Goal: Task Accomplishment & Management: Manage account settings

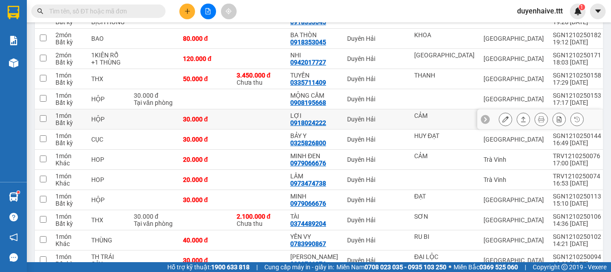
scroll to position [271, 0]
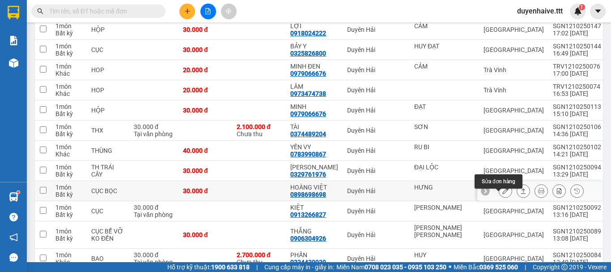
click at [499, 197] on button at bounding box center [505, 191] width 13 height 16
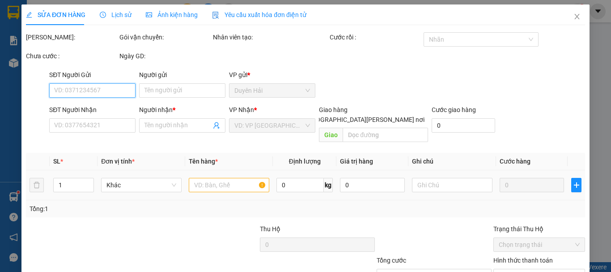
scroll to position [61, 0]
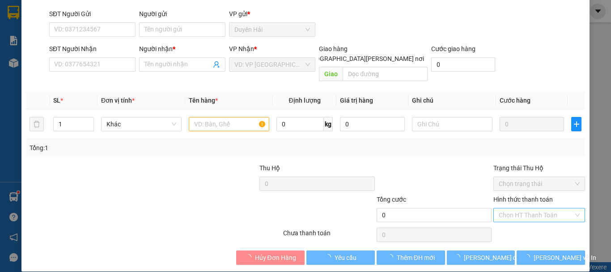
click at [511, 208] on div "Chọn HT Thanh Toán" at bounding box center [539, 215] width 92 height 14
type input "HƯNG"
type input "0898698698"
type input "HOÀNG VIỆT"
type input "30.000"
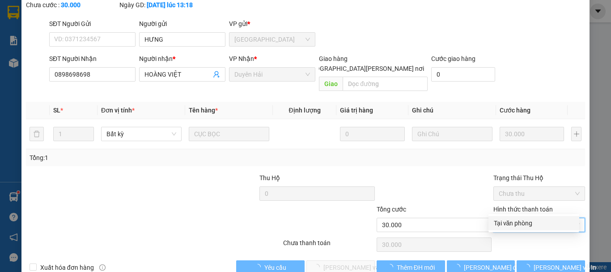
click at [526, 225] on div "Tại văn phòng" at bounding box center [534, 223] width 80 height 10
type input "0"
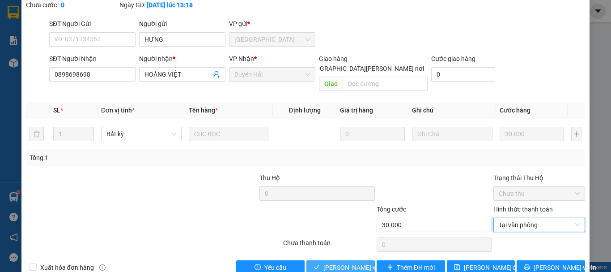
drag, startPoint x: 337, startPoint y: 243, endPoint x: 344, endPoint y: 242, distance: 6.4
click at [338, 262] on span "[PERSON_NAME] và [PERSON_NAME] hàng" at bounding box center [383, 267] width 121 height 10
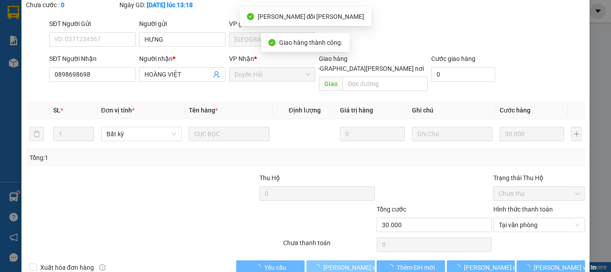
scroll to position [0, 0]
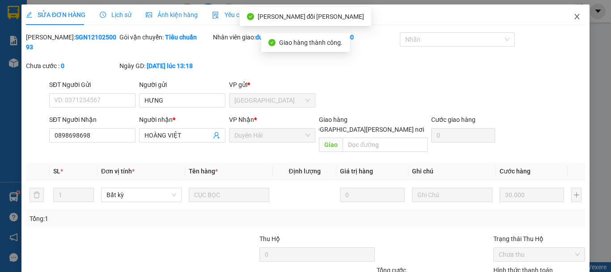
drag, startPoint x: 570, startPoint y: 15, endPoint x: 546, endPoint y: 3, distance: 26.2
click at [566, 13] on span "Close" at bounding box center [577, 16] width 25 height 25
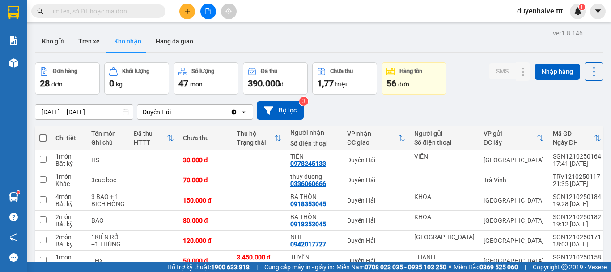
click at [185, 12] on icon "plus" at bounding box center [187, 11] width 6 height 6
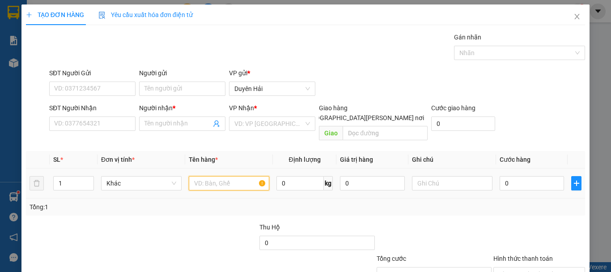
drag, startPoint x: 221, startPoint y: 176, endPoint x: 224, endPoint y: 166, distance: 10.2
click at [222, 176] on input "text" at bounding box center [229, 183] width 81 height 14
type input "1BAO"
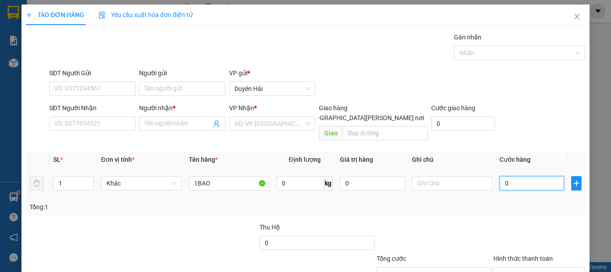
click at [530, 176] on input "0" at bounding box center [532, 183] width 64 height 14
type input "5"
type input "50"
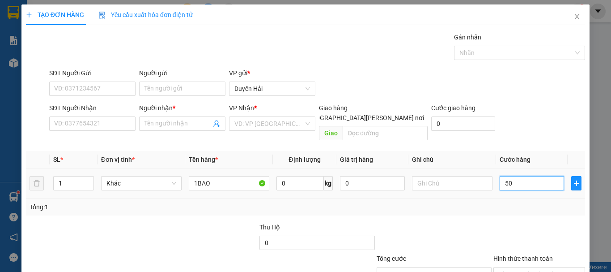
type input "50"
type input "50.000"
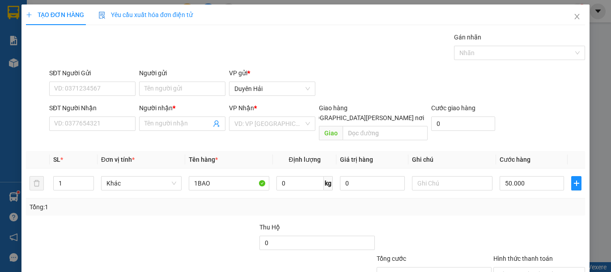
click at [499, 202] on div "Tổng: 1" at bounding box center [306, 207] width 552 height 10
click at [83, 126] on input "SĐT Người Nhận" at bounding box center [92, 123] width 86 height 14
type input "0907849089"
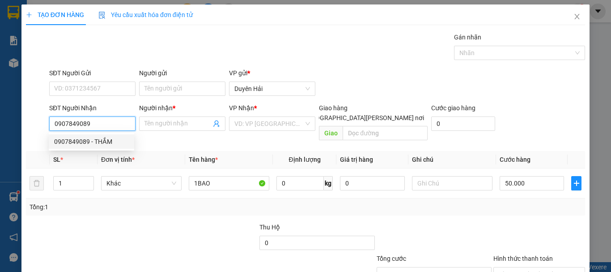
click at [79, 142] on div "0907849089 - THẮM" at bounding box center [91, 141] width 75 height 10
type input "THẮM"
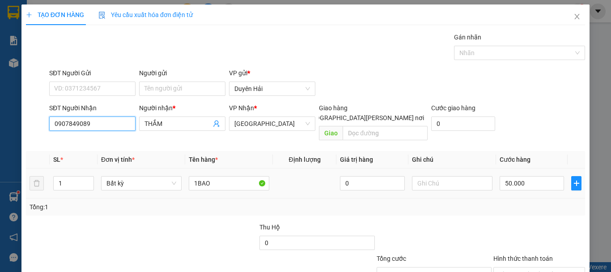
scroll to position [60, 0]
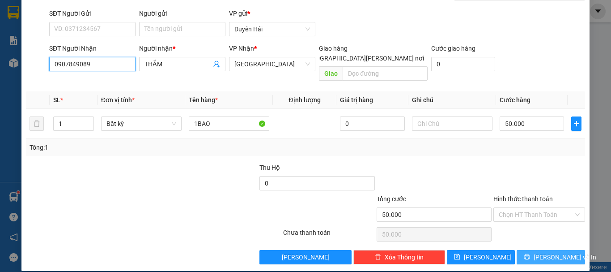
type input "0907849089"
click at [549, 250] on button "[PERSON_NAME] và In" at bounding box center [551, 257] width 68 height 14
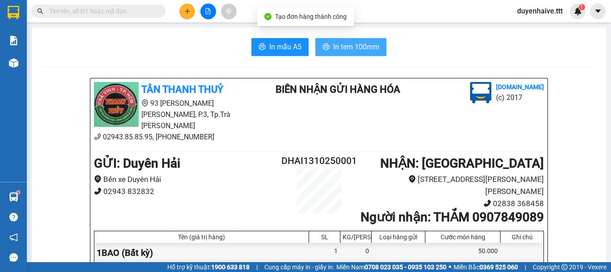
click at [358, 40] on button "In tem 100mm" at bounding box center [350, 47] width 71 height 18
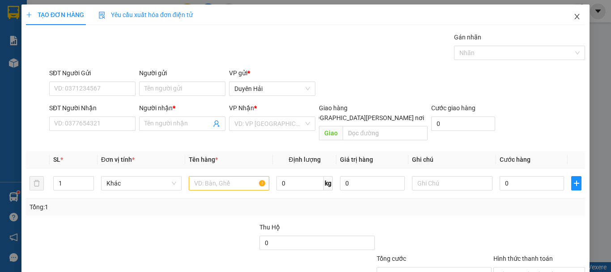
drag, startPoint x: 570, startPoint y: 17, endPoint x: 531, endPoint y: 17, distance: 38.5
click at [540, 17] on div "TẠO ĐƠN HÀNG Yêu cầu xuất hóa đơn điện tử Transit Pickup Surcharge Ids Transit …" at bounding box center [305, 167] width 568 height 326
click at [574, 15] on icon "close" at bounding box center [577, 16] width 7 height 7
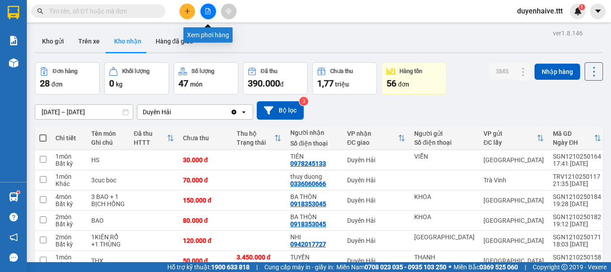
click at [209, 14] on button at bounding box center [208, 12] width 16 height 16
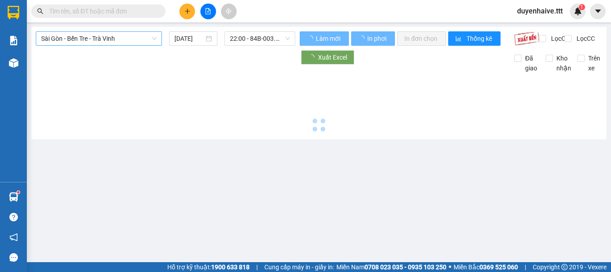
type input "[DATE]"
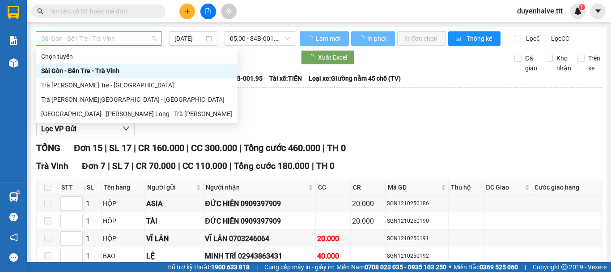
click at [116, 38] on span "Sài Gòn - Bến Tre - Trà Vinh" at bounding box center [98, 38] width 115 height 13
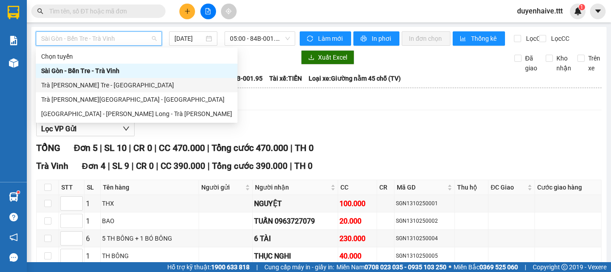
click at [81, 83] on div "Trà Vinh - Bến Tre - Sài Gòn" at bounding box center [136, 85] width 191 height 10
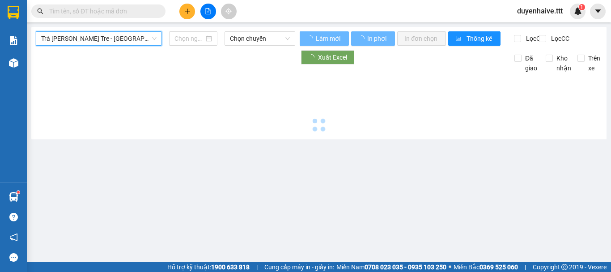
type input "[DATE]"
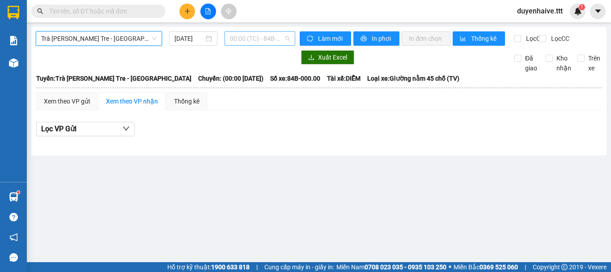
click at [250, 41] on span "00:00 (TC) - 84B-000.00 - (Đã hủy)" at bounding box center [260, 38] width 60 height 13
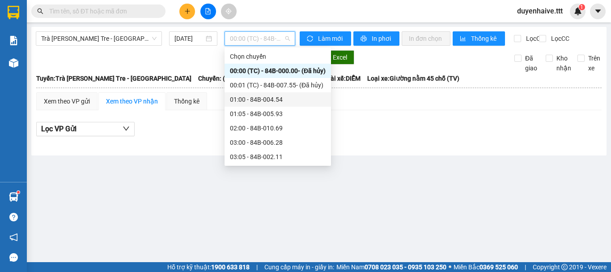
click at [249, 102] on div "01:00 - 84B-004.54" at bounding box center [278, 99] width 96 height 10
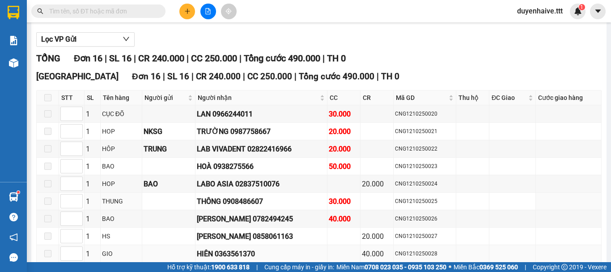
scroll to position [134, 0]
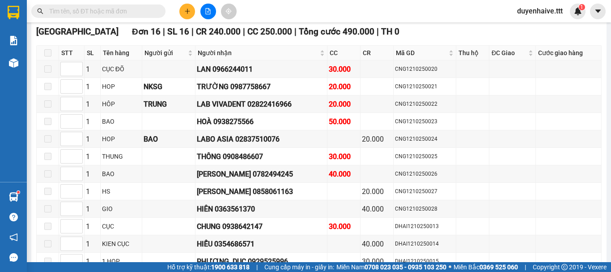
click at [153, 7] on input "text" at bounding box center [102, 11] width 106 height 10
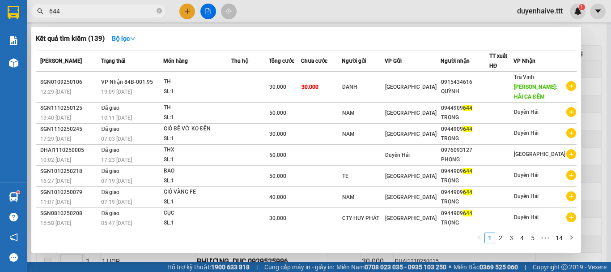
type input "644"
click at [158, 10] on icon "close-circle" at bounding box center [159, 10] width 5 height 5
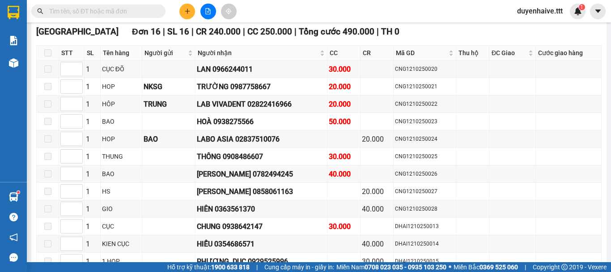
drag, startPoint x: 143, startPoint y: 5, endPoint x: 137, endPoint y: 3, distance: 6.1
click at [143, 4] on span at bounding box center [98, 10] width 134 height 13
click at [85, 10] on input "text" at bounding box center [102, 11] width 106 height 10
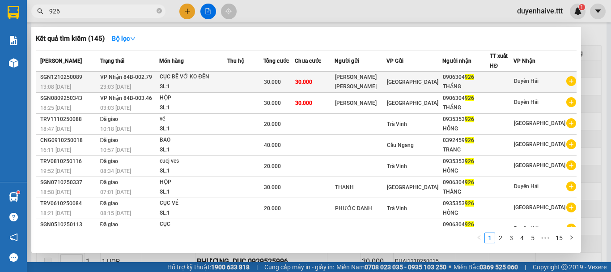
type input "926"
click at [477, 76] on div "0906304 926" at bounding box center [466, 76] width 47 height 9
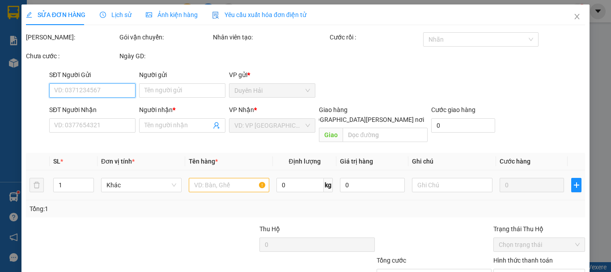
scroll to position [61, 0]
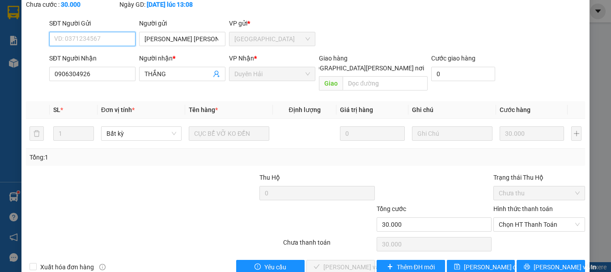
type input "MK HỒNG THANH"
type input "0906304926"
type input "THẮNG"
type input "30.000"
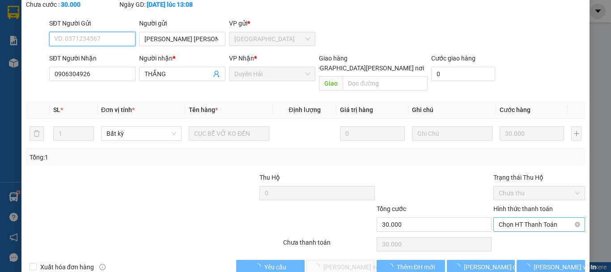
click at [524, 217] on span "Chọn HT Thanh Toán" at bounding box center [539, 223] width 81 height 13
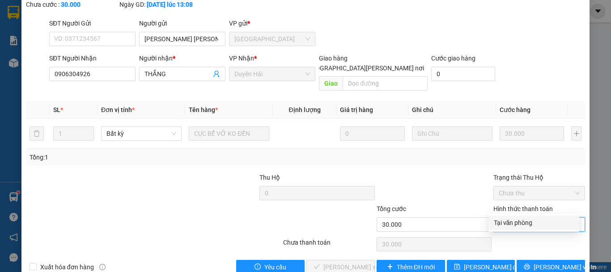
click at [510, 224] on div "Tại văn phòng" at bounding box center [534, 222] width 80 height 10
type input "0"
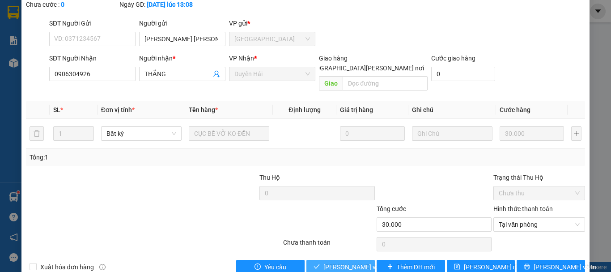
click at [353, 262] on span "Lưu và Giao hàng" at bounding box center [383, 267] width 121 height 10
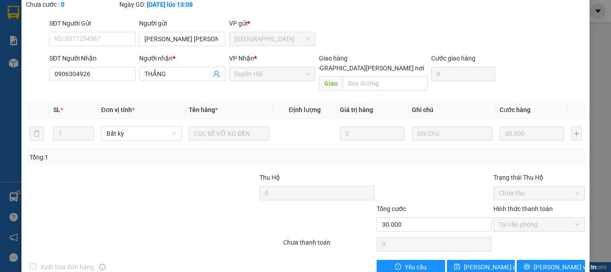
scroll to position [0, 0]
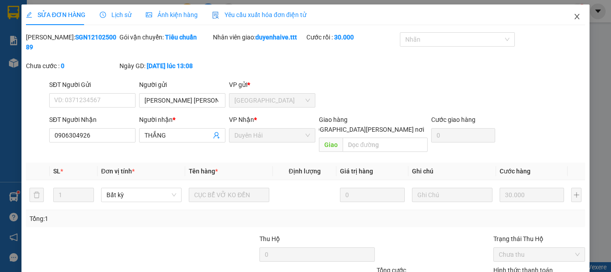
click at [575, 17] on icon "close" at bounding box center [577, 16] width 5 height 5
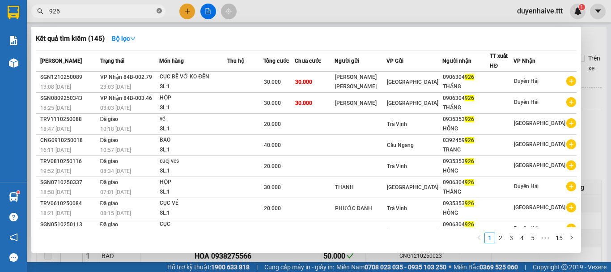
click at [158, 9] on icon "close-circle" at bounding box center [159, 10] width 5 height 5
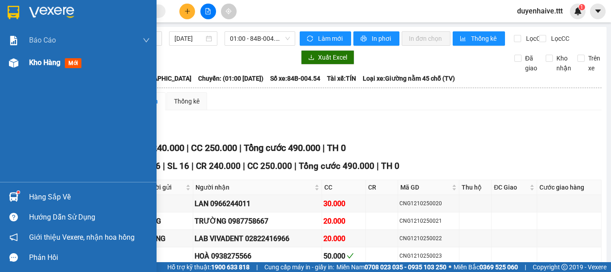
click at [42, 63] on span "Kho hàng" at bounding box center [44, 62] width 31 height 9
click at [368, 3] on div "Kết quả tìm kiếm ( 145 ) Bộ lọc Mã ĐH Trạng thái Món hàng Thu hộ Tổng cước Chưa…" at bounding box center [305, 11] width 611 height 22
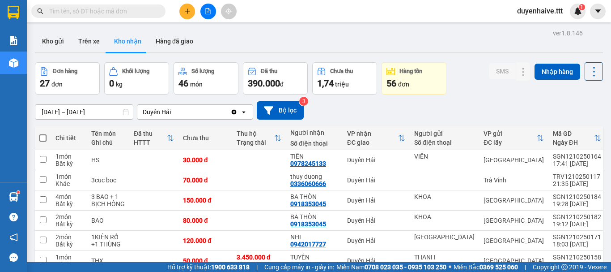
click at [107, 11] on input "text" at bounding box center [102, 11] width 106 height 10
click at [189, 13] on icon "plus" at bounding box center [187, 11] width 6 height 6
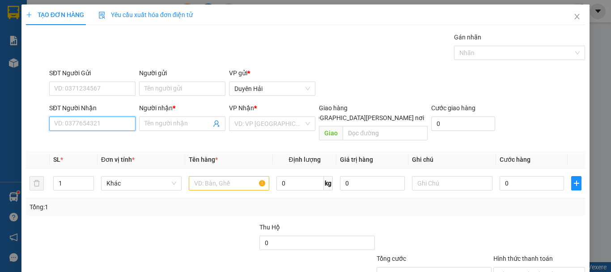
click at [68, 124] on input "SĐT Người Nhận" at bounding box center [92, 123] width 86 height 14
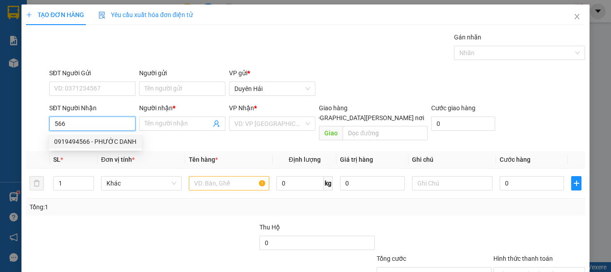
click at [101, 141] on div "0919494566 - PHƯỚC DANH" at bounding box center [95, 141] width 82 height 10
type input "0919494566"
type input "PHƯỚC DANH"
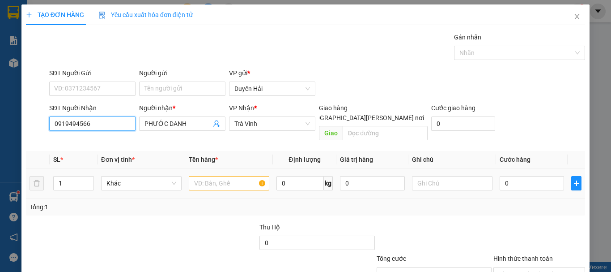
type input "0919494566"
click at [217, 176] on input "text" at bounding box center [229, 183] width 81 height 14
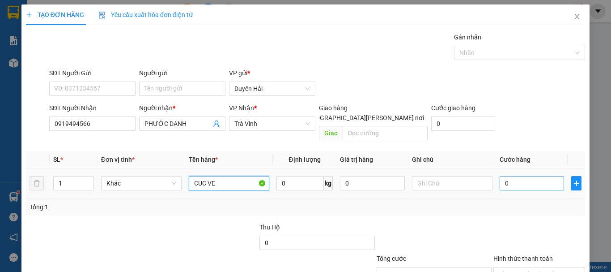
type input "CUC VE"
click at [511, 179] on input "0" at bounding box center [532, 183] width 64 height 14
type input "2"
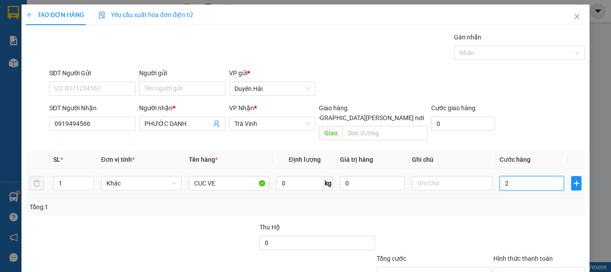
type input "20"
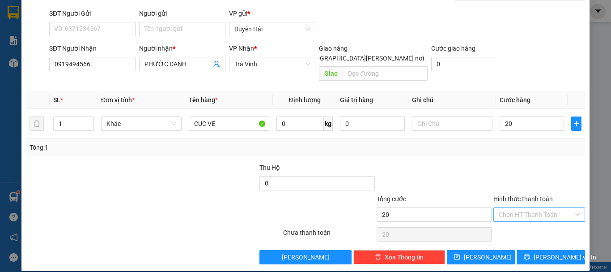
type input "20.000"
click at [520, 208] on input "Hình thức thanh toán" at bounding box center [536, 214] width 75 height 13
click at [521, 220] on div "Tại văn phòng" at bounding box center [534, 222] width 80 height 10
type input "0"
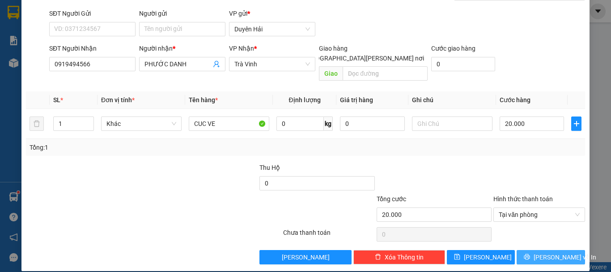
click at [530, 254] on icon "printer" at bounding box center [527, 257] width 6 height 6
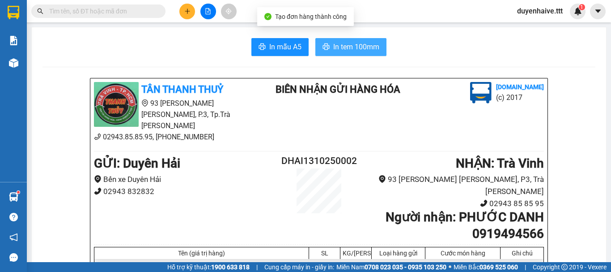
click at [351, 46] on span "In tem 100mm" at bounding box center [356, 46] width 46 height 11
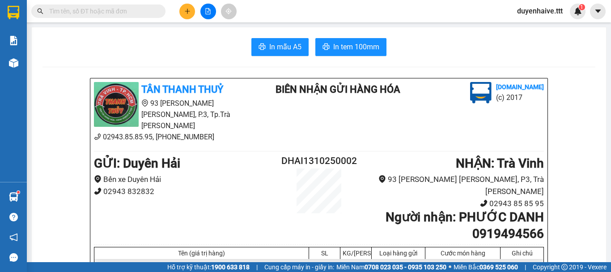
click at [115, 8] on input "text" at bounding box center [102, 11] width 106 height 10
type input "536"
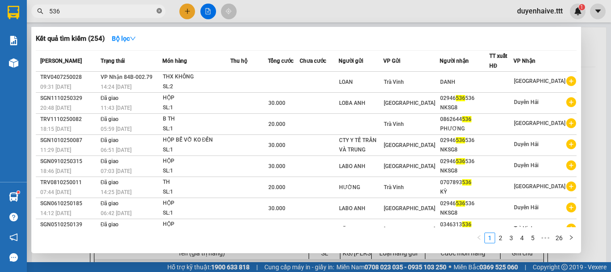
click at [158, 10] on icon "close-circle" at bounding box center [159, 10] width 5 height 5
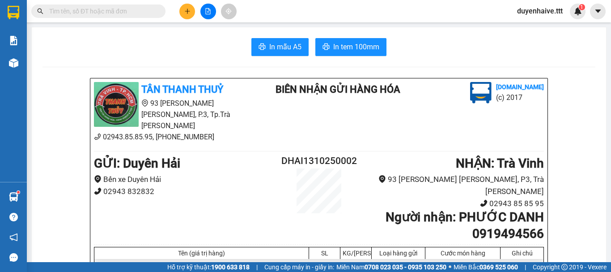
click at [132, 11] on input "text" at bounding box center [102, 11] width 106 height 10
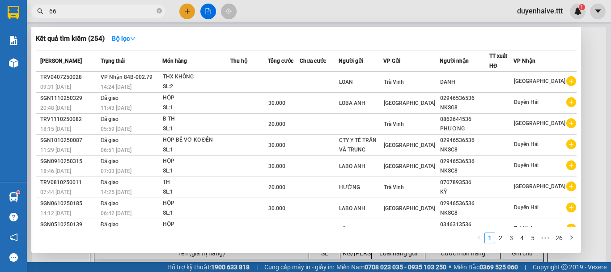
type input "668"
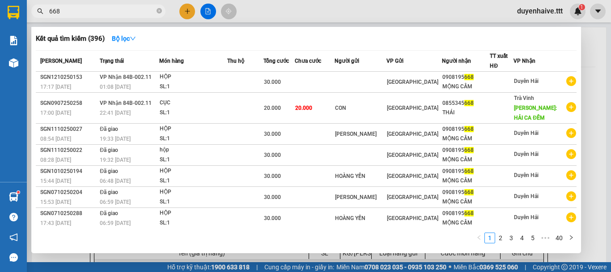
drag, startPoint x: 160, startPoint y: 9, endPoint x: 138, endPoint y: 8, distance: 22.0
click at [157, 9] on icon "close-circle" at bounding box center [159, 10] width 5 height 5
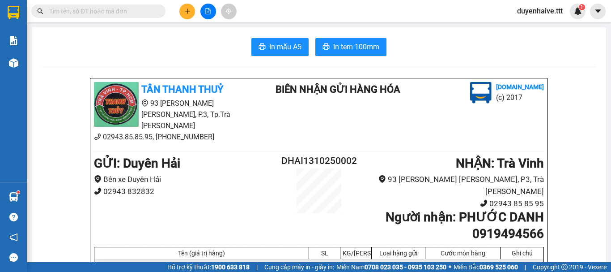
click at [130, 6] on span at bounding box center [98, 10] width 134 height 13
click at [112, 13] on input "text" at bounding box center [102, 11] width 106 height 10
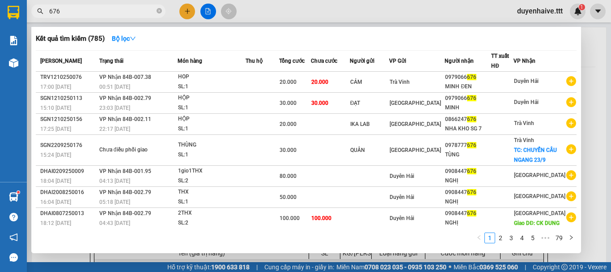
type input "676"
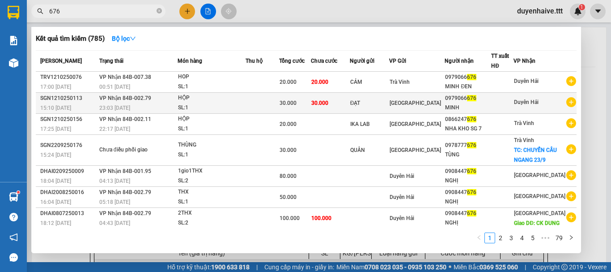
click at [467, 102] on div "0979066 676" at bounding box center [468, 98] width 46 height 9
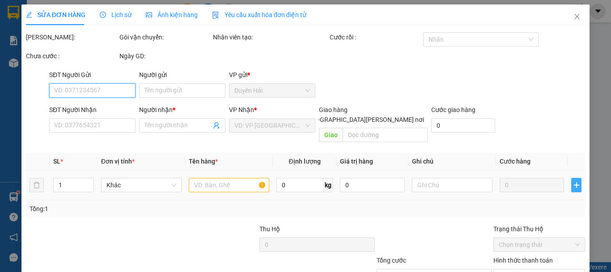
scroll to position [61, 0]
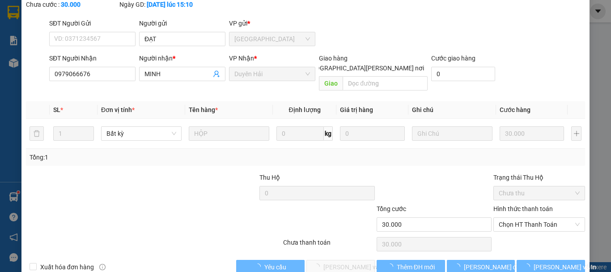
type input "ĐẠT"
type input "0979066676"
type input "MINH"
type input "30.000"
click at [515, 212] on div "Hình thức thanh toán Chọn HT Thanh Toán" at bounding box center [539, 219] width 92 height 31
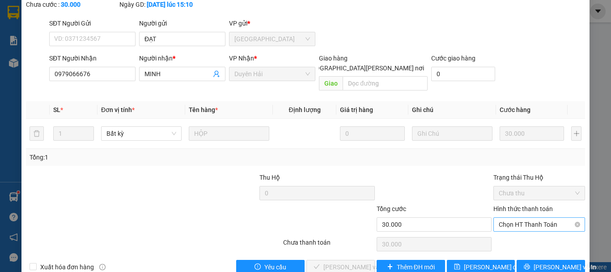
click at [509, 217] on span "Chọn HT Thanh Toán" at bounding box center [539, 223] width 81 height 13
click at [505, 221] on div "Tại văn phòng" at bounding box center [534, 222] width 80 height 10
type input "0"
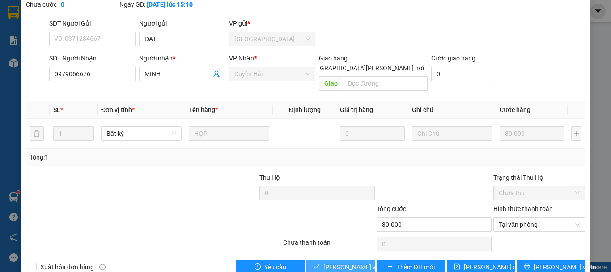
click at [318, 259] on button "Lưu và Giao hàng" at bounding box center [340, 266] width 68 height 14
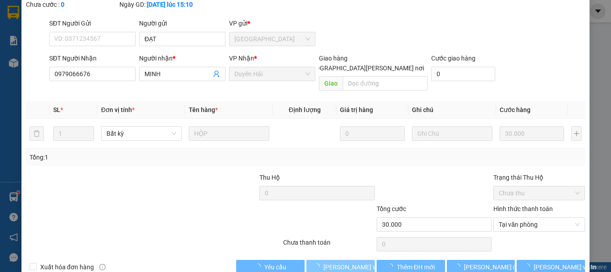
scroll to position [0, 0]
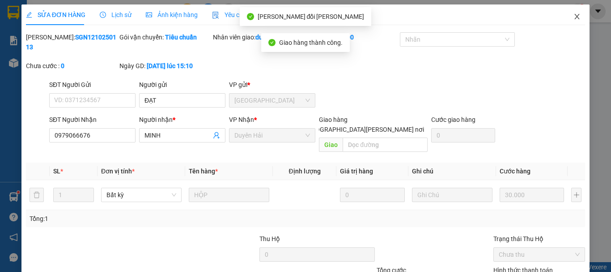
click at [575, 18] on icon "close" at bounding box center [577, 16] width 5 height 5
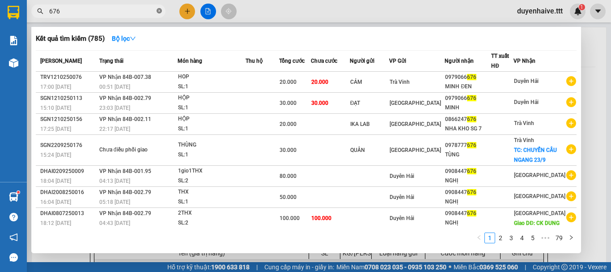
click at [158, 9] on icon "close-circle" at bounding box center [159, 10] width 5 height 5
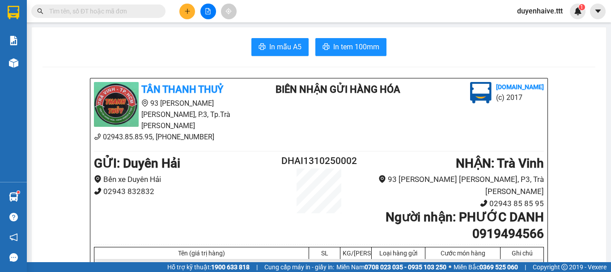
click at [99, 15] on input "text" at bounding box center [102, 11] width 106 height 10
click at [116, 9] on input "text" at bounding box center [102, 11] width 106 height 10
click at [105, 8] on input "text" at bounding box center [102, 11] width 106 height 10
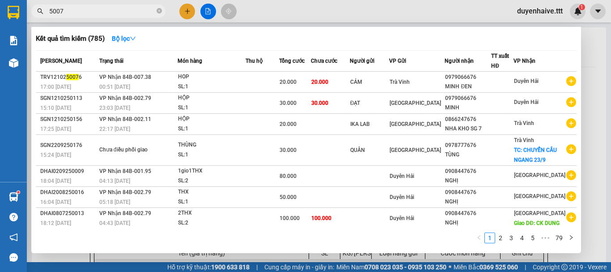
type input "50079"
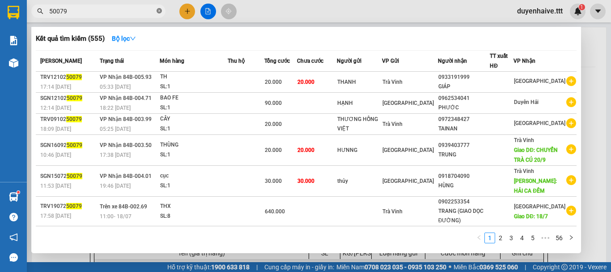
click at [158, 9] on icon "close-circle" at bounding box center [159, 10] width 5 height 5
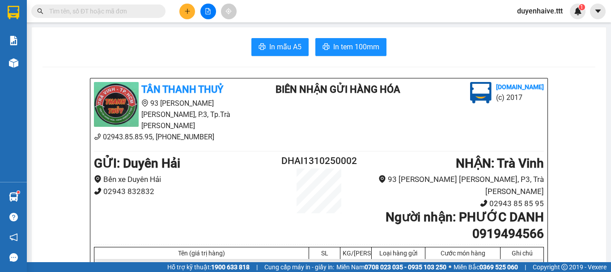
click at [81, 12] on input "text" at bounding box center [102, 11] width 106 height 10
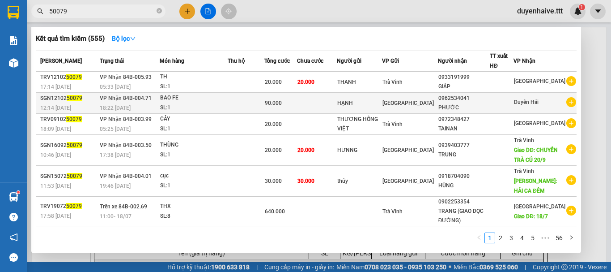
type input "50079"
click at [523, 105] on span "Duyên Hải" at bounding box center [526, 102] width 25 height 6
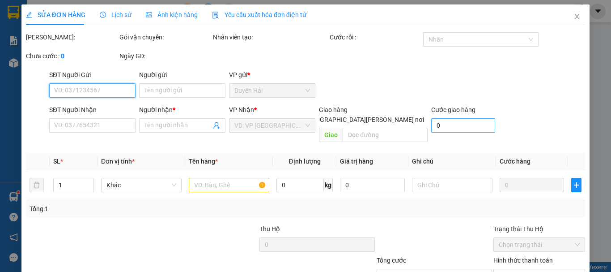
type input "HẠNH"
type input "0962534041"
type input "PHƯỚC"
type input "90.000"
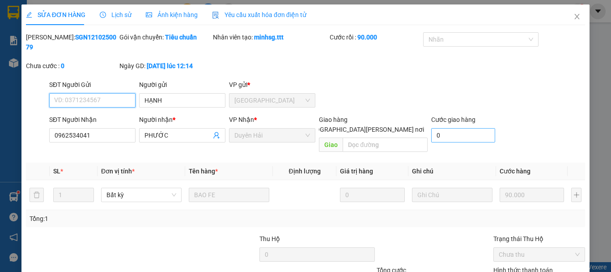
scroll to position [61, 0]
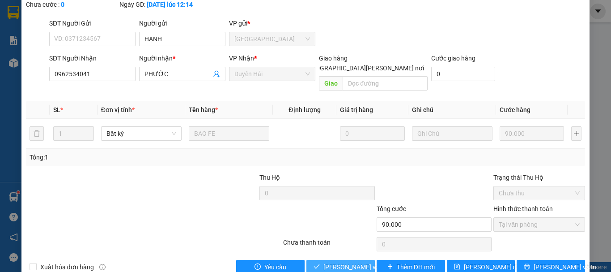
click at [343, 259] on button "Lưu và Giao hàng" at bounding box center [340, 266] width 68 height 14
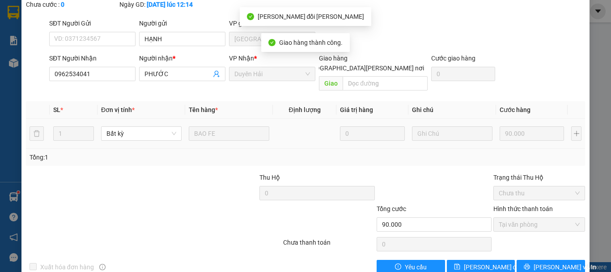
scroll to position [0, 0]
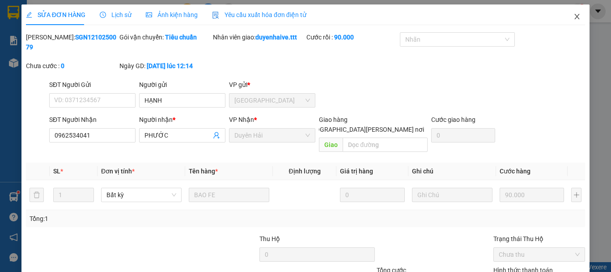
click at [574, 17] on icon "close" at bounding box center [577, 16] width 7 height 7
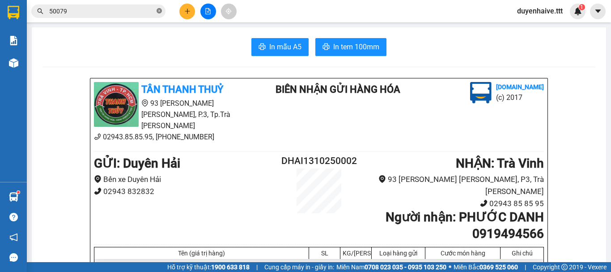
click at [159, 9] on icon "close-circle" at bounding box center [159, 10] width 5 height 5
click at [140, 10] on input "text" at bounding box center [102, 11] width 106 height 10
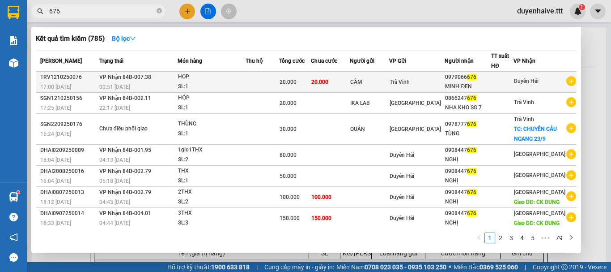
type input "676"
click at [485, 81] on div "0979066 676" at bounding box center [468, 76] width 46 height 9
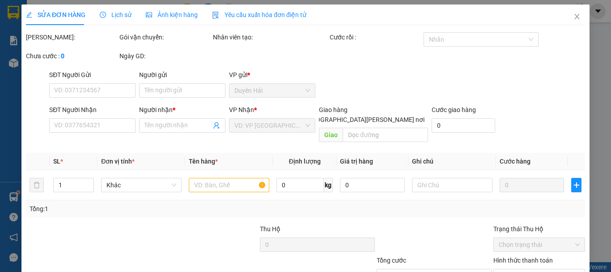
type input "CẢM"
type input "0979066676"
type input "MINH ĐEN"
type input "20.000"
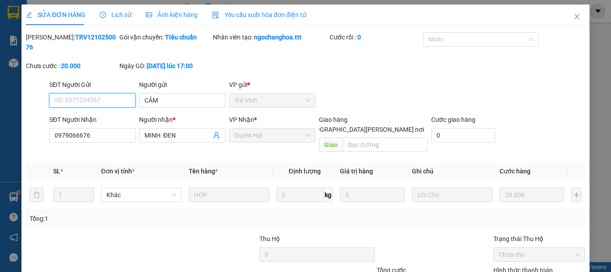
scroll to position [61, 0]
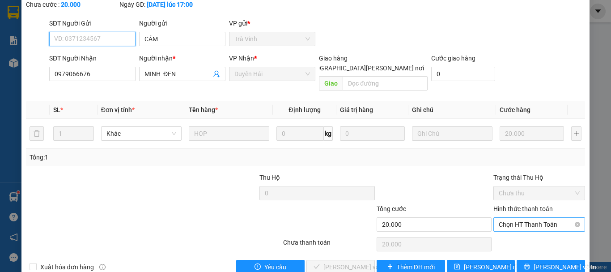
click at [499, 217] on span "Chọn HT Thanh Toán" at bounding box center [539, 223] width 81 height 13
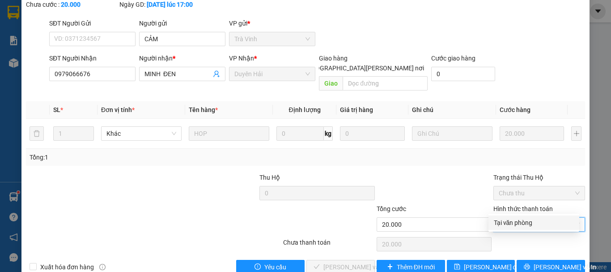
click at [500, 221] on div "Tại văn phòng" at bounding box center [534, 222] width 80 height 10
type input "0"
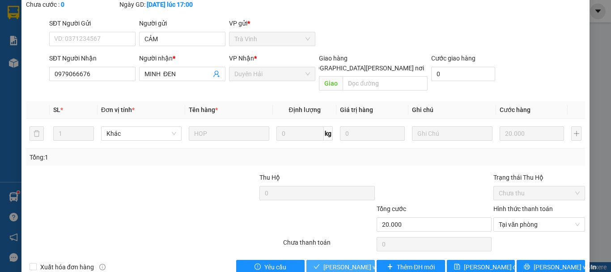
click at [354, 262] on span "Lưu và Giao hàng" at bounding box center [383, 267] width 121 height 10
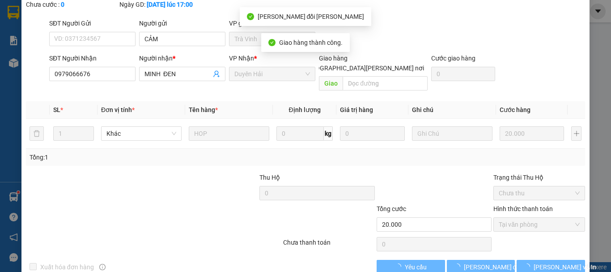
scroll to position [0, 0]
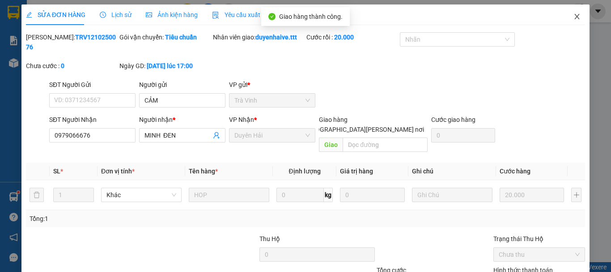
click at [572, 13] on span "Close" at bounding box center [577, 16] width 25 height 25
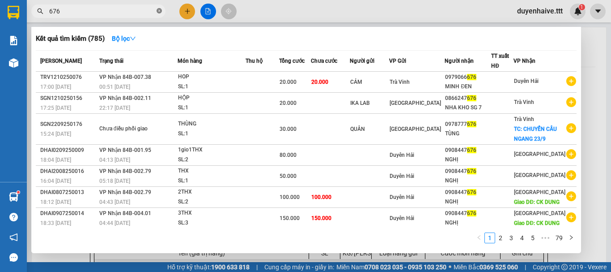
click at [158, 12] on icon "close-circle" at bounding box center [159, 10] width 5 height 5
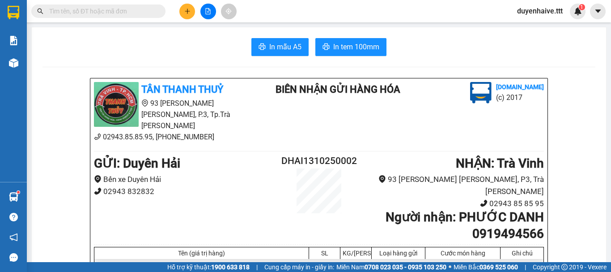
click at [138, 12] on input "text" at bounding box center [102, 11] width 106 height 10
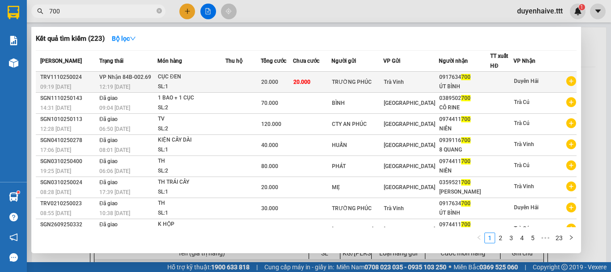
type input "700"
click at [488, 83] on div "ÚT BÌNH" at bounding box center [464, 86] width 51 height 9
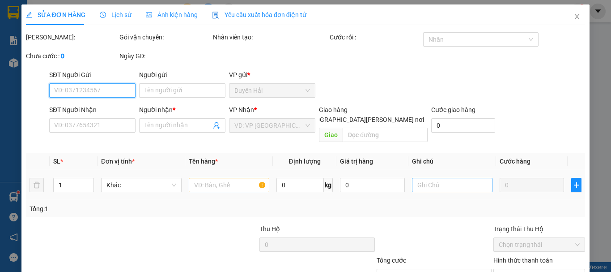
type input "TRƯỜNG PHÚC"
type input "0917634700"
type input "ÚT BÌNH"
type input "20.000"
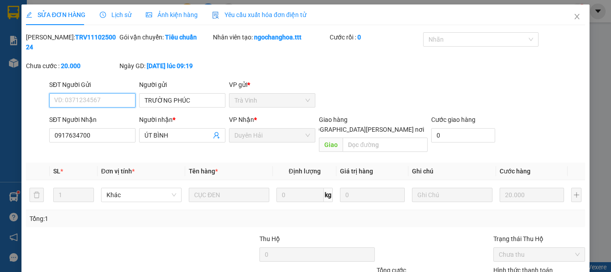
scroll to position [61, 0]
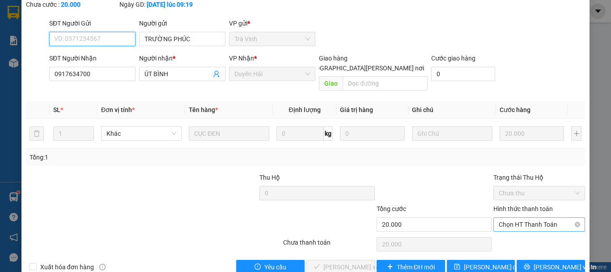
click at [510, 217] on span "Chọn HT Thanh Toán" at bounding box center [539, 223] width 81 height 13
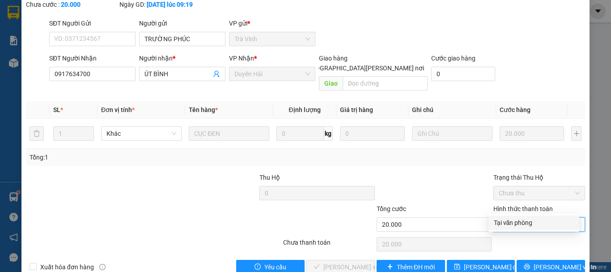
click at [508, 219] on div "Tại văn phòng" at bounding box center [534, 222] width 80 height 10
type input "0"
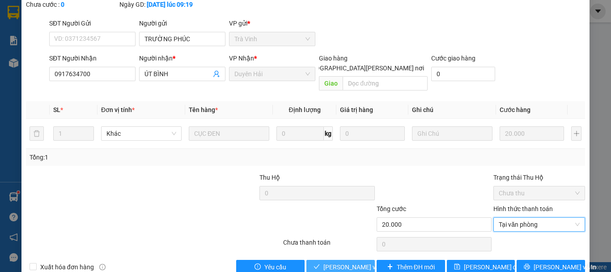
click at [345, 262] on span "Lưu và Giao hàng" at bounding box center [383, 267] width 121 height 10
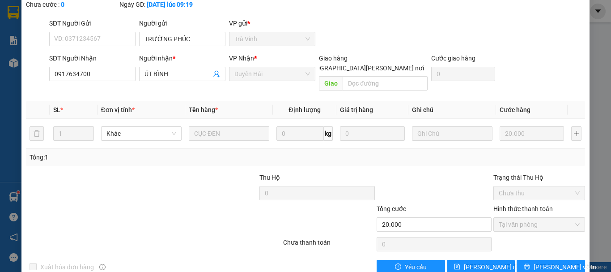
scroll to position [0, 0]
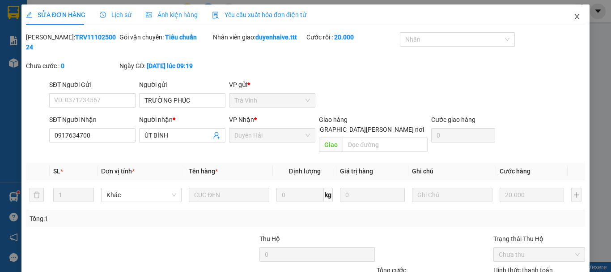
click at [575, 16] on icon "close" at bounding box center [577, 16] width 5 height 5
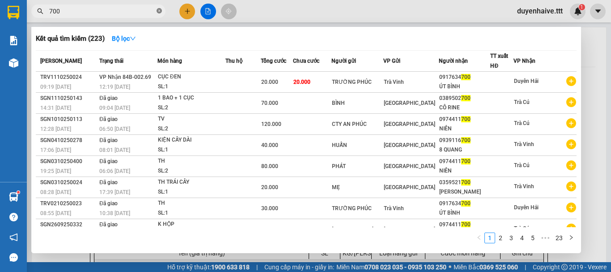
click at [159, 9] on icon "close-circle" at bounding box center [159, 10] width 5 height 5
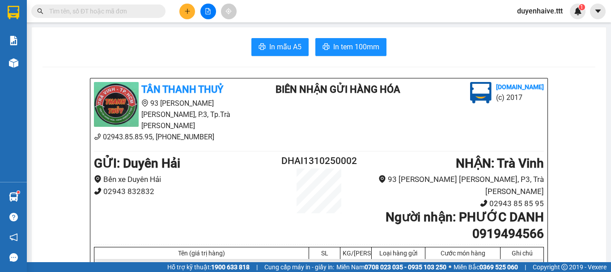
click at [114, 9] on input "text" at bounding box center [102, 11] width 106 height 10
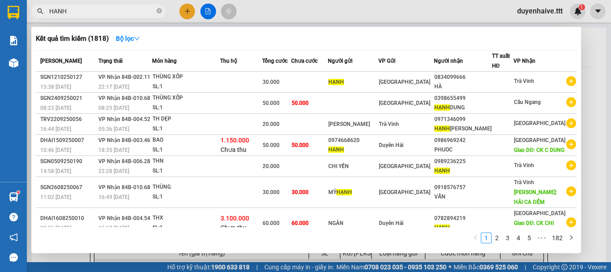
type input "HANH"
click at [162, 10] on span "HANH" at bounding box center [98, 10] width 134 height 13
click at [160, 9] on icon "close-circle" at bounding box center [159, 10] width 5 height 5
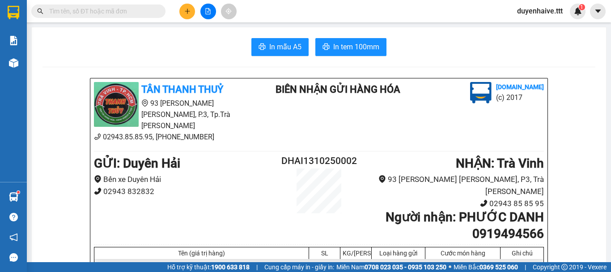
click at [139, 12] on input "text" at bounding box center [102, 11] width 106 height 10
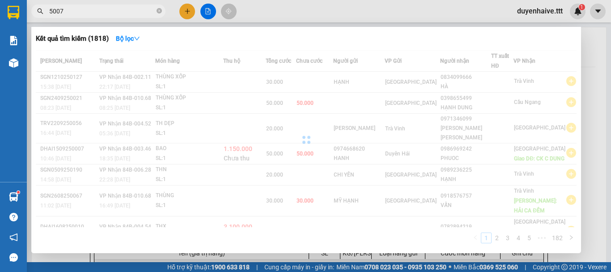
type input "50079"
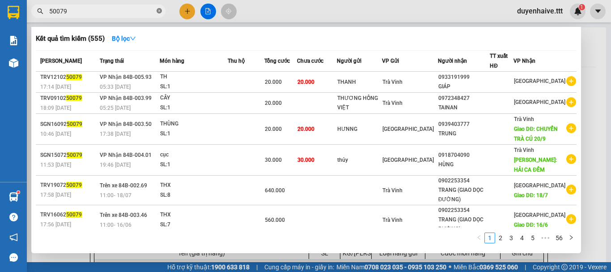
click at [161, 8] on span at bounding box center [159, 11] width 5 height 9
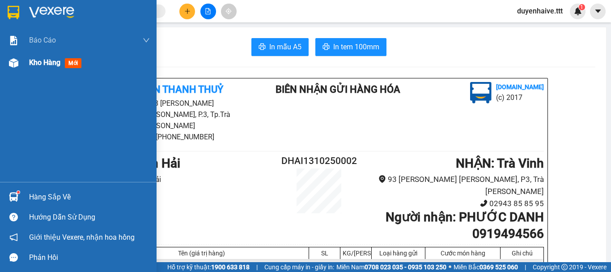
click at [45, 61] on span "Kho hàng" at bounding box center [44, 62] width 31 height 9
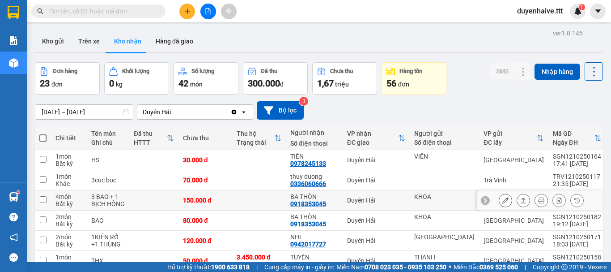
scroll to position [134, 0]
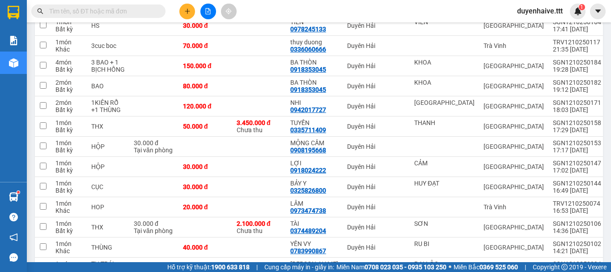
click at [86, 9] on input "text" at bounding box center [102, 11] width 106 height 10
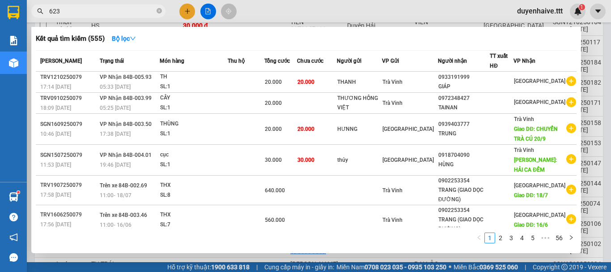
type input "6239"
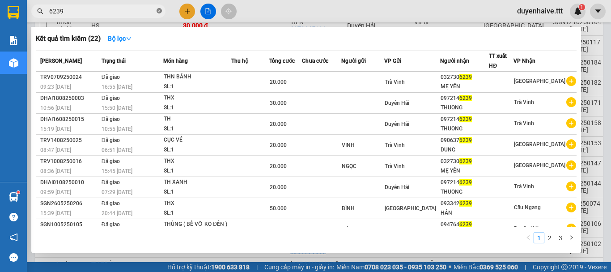
click at [159, 10] on icon "close-circle" at bounding box center [159, 10] width 5 height 5
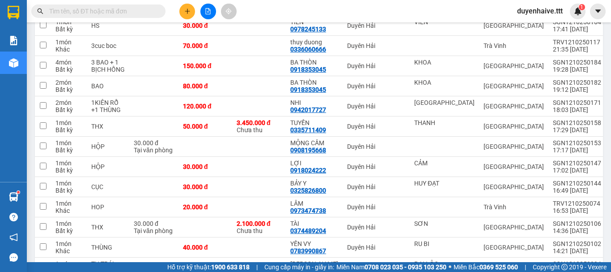
click at [117, 11] on input "text" at bounding box center [102, 11] width 106 height 10
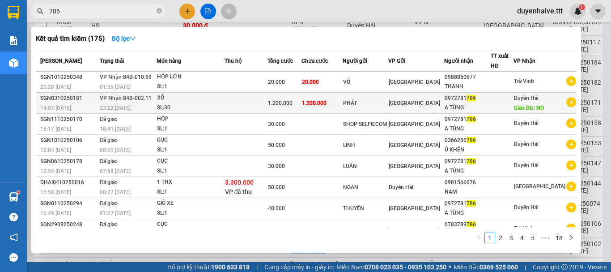
type input "786"
click at [525, 107] on span "Giao DĐ: NO" at bounding box center [529, 108] width 30 height 6
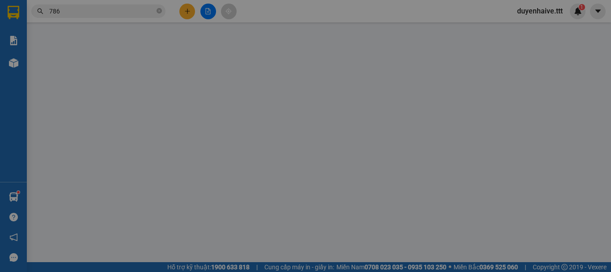
type input "PHÁT"
type input "0972781786"
type input "A TÙNG"
type input "NO"
type input "1.200.000"
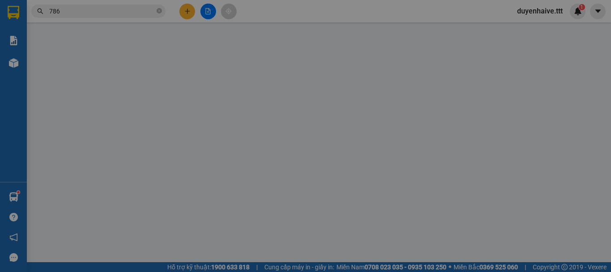
type input "1.200.000"
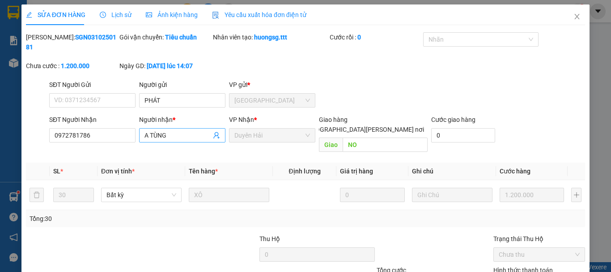
click at [167, 130] on input "A TÙNG" at bounding box center [178, 135] width 67 height 10
type input "A TÙNG\"
click at [88, 128] on input "0972781786" at bounding box center [92, 135] width 86 height 14
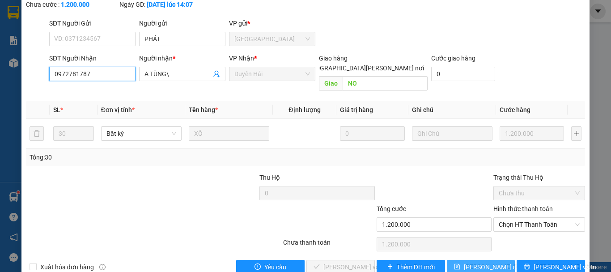
type input "0972781787"
click at [469, 262] on span "Lưu thay đổi" at bounding box center [493, 267] width 58 height 10
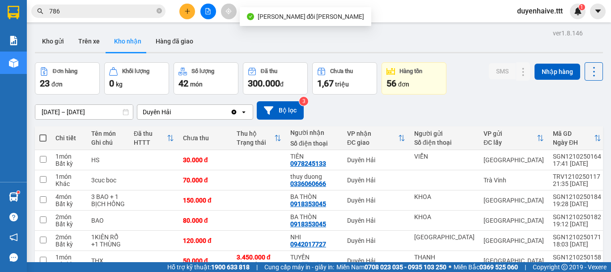
click at [161, 9] on icon "close-circle" at bounding box center [159, 10] width 5 height 5
click at [140, 8] on input "text" at bounding box center [102, 11] width 106 height 10
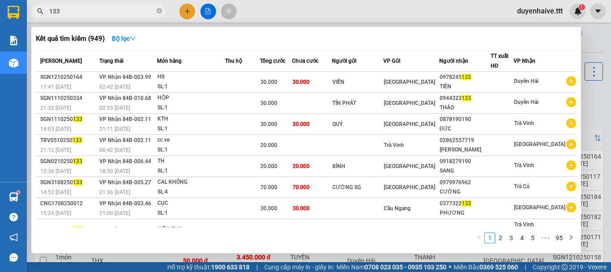
click at [50, 9] on input "133" at bounding box center [102, 11] width 106 height 10
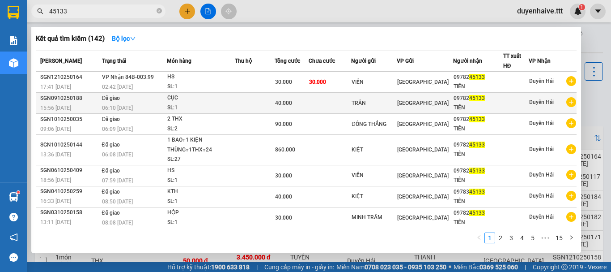
type input "45133"
click at [472, 103] on div "TIÊN" at bounding box center [478, 107] width 49 height 9
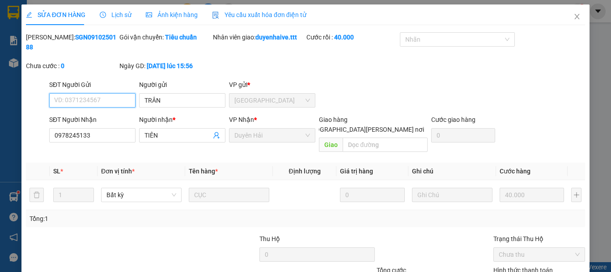
type input "TRÂN"
type input "0978245133"
type input "TIÊN"
type input "40.000"
click at [127, 16] on span "Lịch sử" at bounding box center [116, 14] width 32 height 7
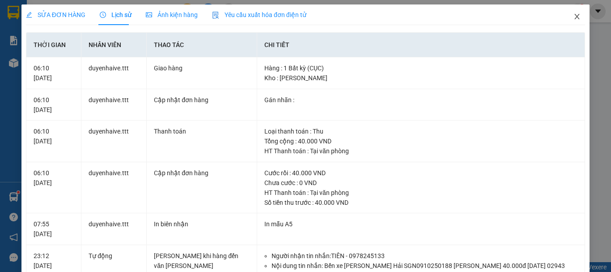
drag, startPoint x: 572, startPoint y: 16, endPoint x: 469, endPoint y: 1, distance: 103.6
click at [575, 16] on icon "close" at bounding box center [577, 16] width 5 height 5
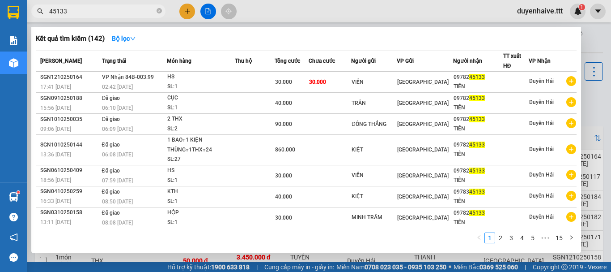
click at [128, 14] on input "45133" at bounding box center [102, 11] width 106 height 10
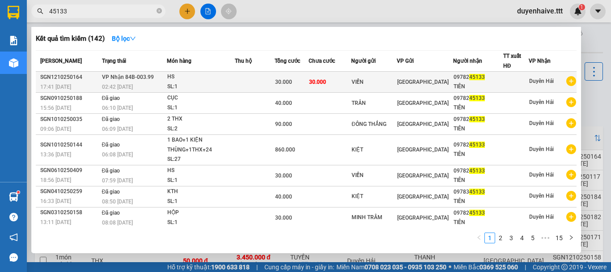
click at [522, 82] on div at bounding box center [516, 81] width 25 height 9
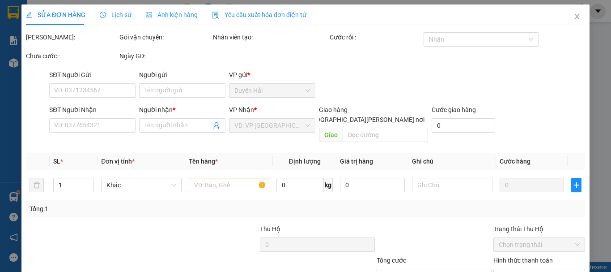
type input "VIỄN"
type input "0978245133"
type input "TIÊN"
type input "30.000"
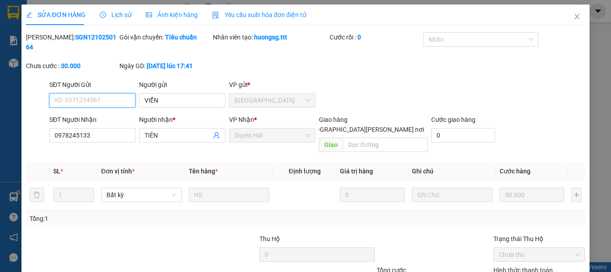
scroll to position [61, 0]
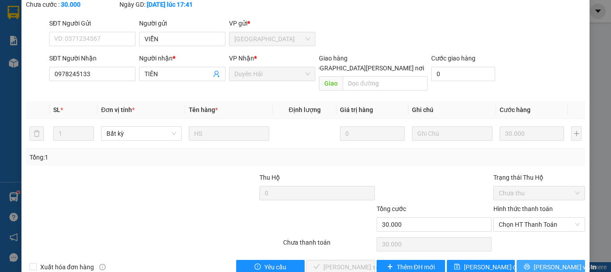
click at [530, 263] on icon "printer" at bounding box center [527, 266] width 6 height 6
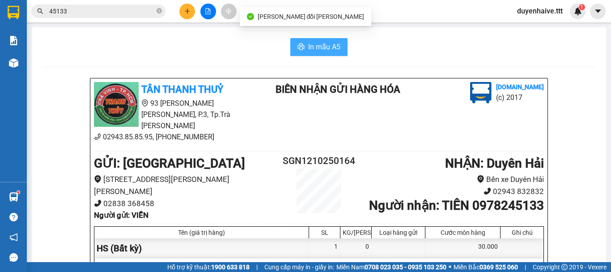
click at [314, 49] on span "In mẫu A5" at bounding box center [324, 46] width 32 height 11
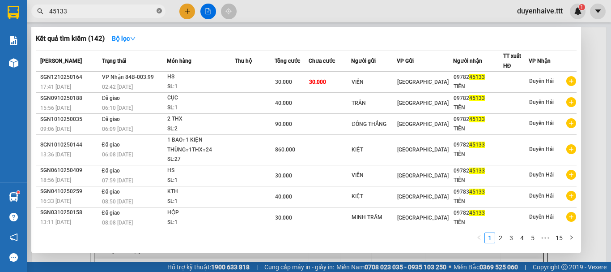
click at [160, 10] on icon "close-circle" at bounding box center [159, 10] width 5 height 5
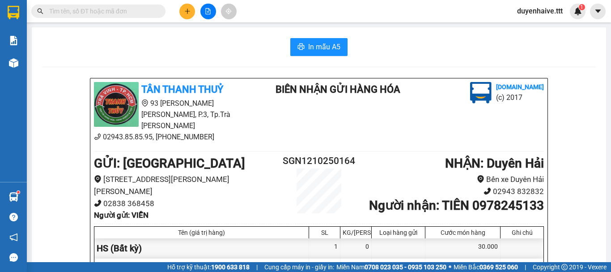
click at [118, 10] on input "text" at bounding box center [102, 11] width 106 height 10
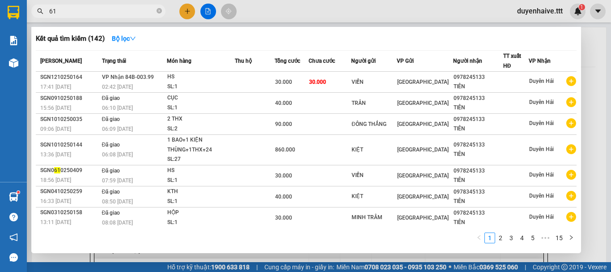
type input "616"
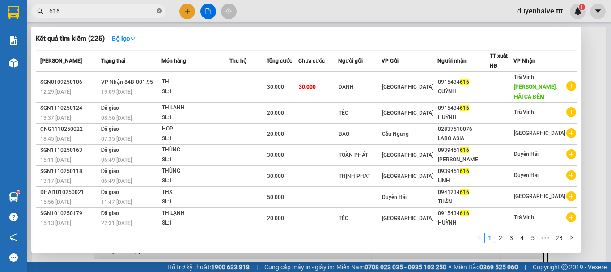
click at [160, 9] on icon "close-circle" at bounding box center [159, 10] width 5 height 5
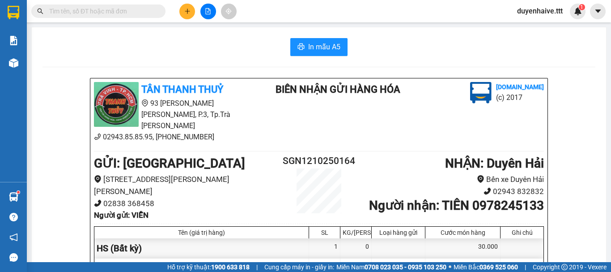
click at [140, 9] on input "text" at bounding box center [102, 11] width 106 height 10
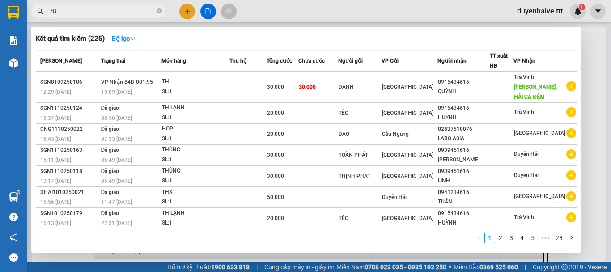
type input "786"
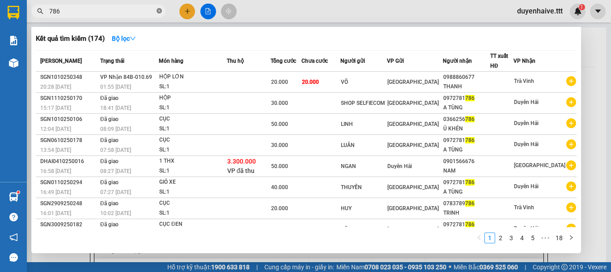
click at [159, 12] on icon "close-circle" at bounding box center [159, 10] width 5 height 5
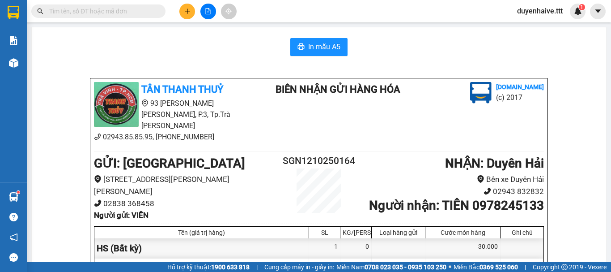
click at [116, 12] on input "text" at bounding box center [102, 11] width 106 height 10
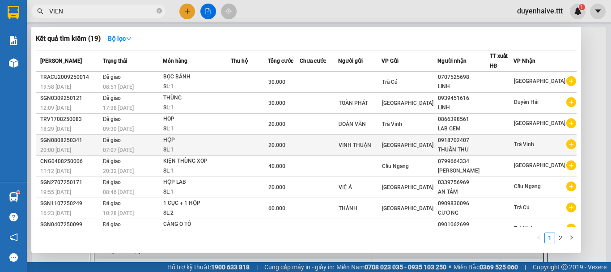
scroll to position [55, 0]
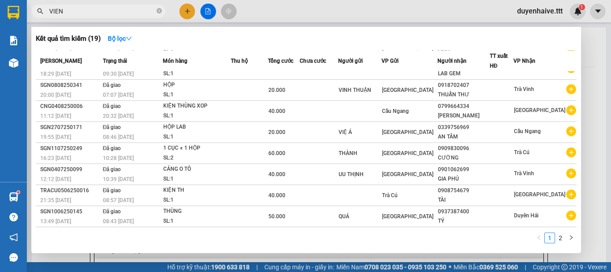
type input "VIEN"
click at [158, 6] on span "VIEN" at bounding box center [98, 10] width 134 height 13
click at [159, 9] on icon "close-circle" at bounding box center [159, 10] width 5 height 5
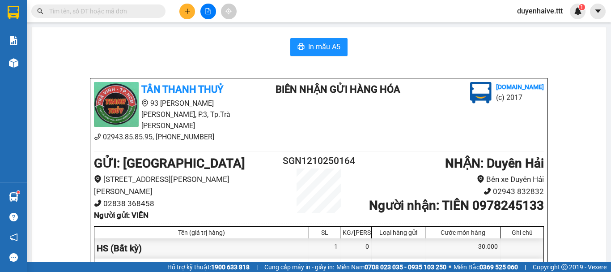
click at [132, 10] on input "text" at bounding box center [102, 11] width 106 height 10
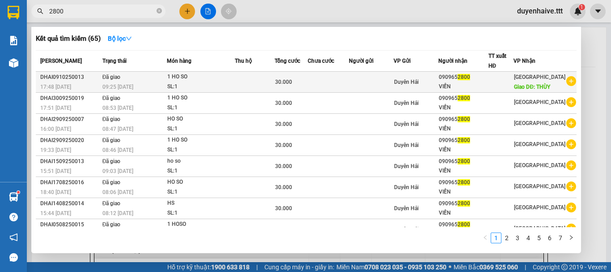
type input "2800"
click at [498, 84] on div at bounding box center [501, 81] width 25 height 9
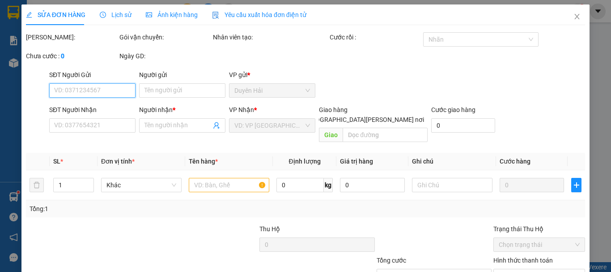
scroll to position [61, 0]
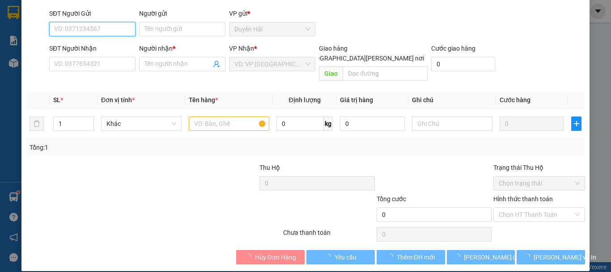
type input "0909652800"
type input "VIỄN"
type input "THÙY"
type input "30.000"
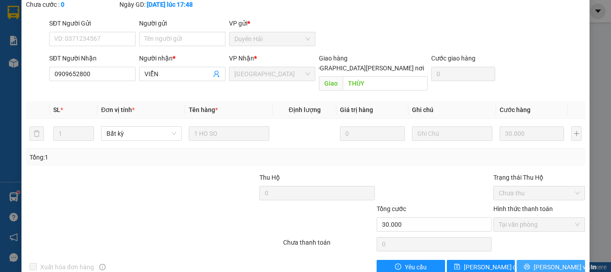
click at [529, 264] on icon "printer" at bounding box center [527, 267] width 6 height 6
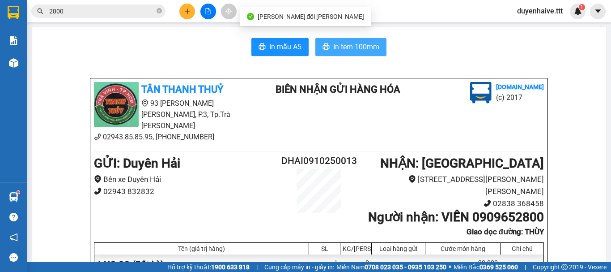
click at [340, 44] on span "In tem 100mm" at bounding box center [356, 46] width 46 height 11
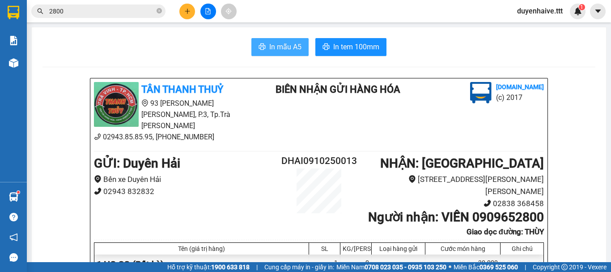
click at [263, 49] on button "In mẫu A5" at bounding box center [279, 47] width 57 height 18
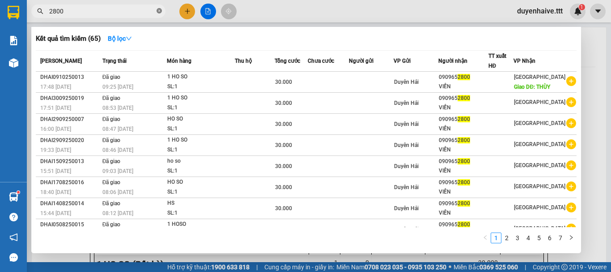
click at [161, 11] on icon "close-circle" at bounding box center [159, 10] width 5 height 5
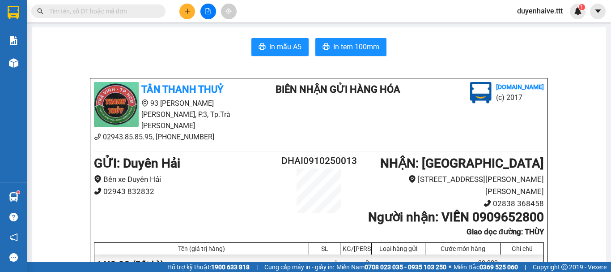
click at [143, 9] on input "text" at bounding box center [102, 11] width 106 height 10
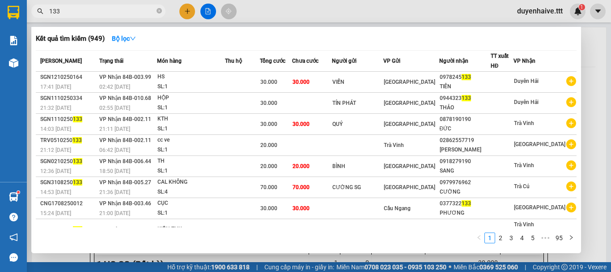
click at [51, 7] on input "133" at bounding box center [102, 11] width 106 height 10
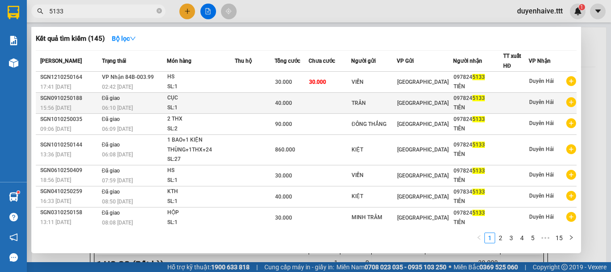
type input "5133"
click at [442, 104] on div "[GEOGRAPHIC_DATA]" at bounding box center [424, 103] width 55 height 10
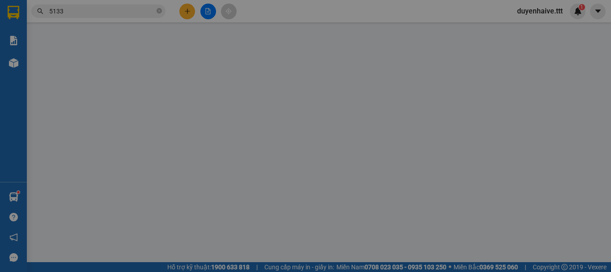
type input "TRÂN"
type input "0978245133"
type input "TIÊN"
type input "40.000"
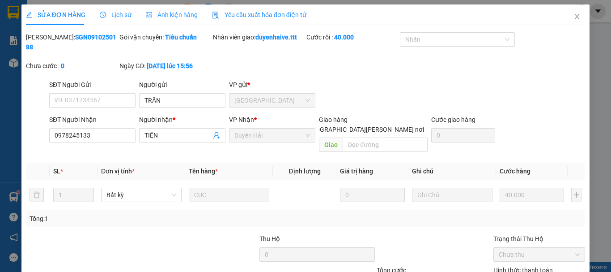
click at [123, 18] on span "Lịch sử" at bounding box center [116, 14] width 32 height 7
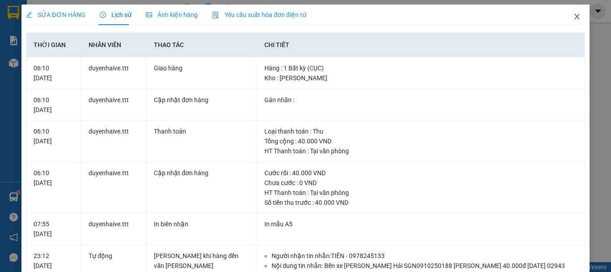
click at [575, 18] on icon "close" at bounding box center [577, 16] width 5 height 5
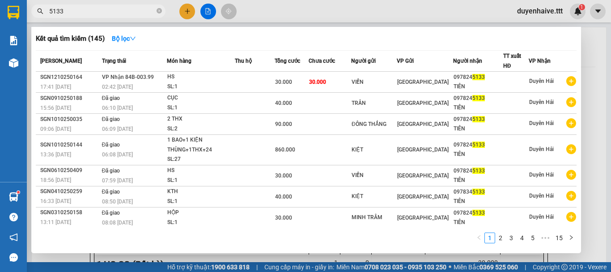
click at [105, 8] on input "5133" at bounding box center [102, 11] width 106 height 10
click at [160, 9] on icon "close-circle" at bounding box center [159, 10] width 5 height 5
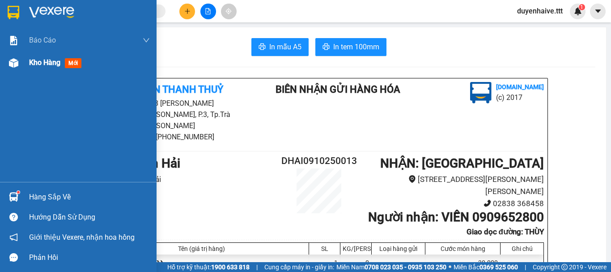
click at [39, 61] on span "Kho hàng" at bounding box center [44, 62] width 31 height 9
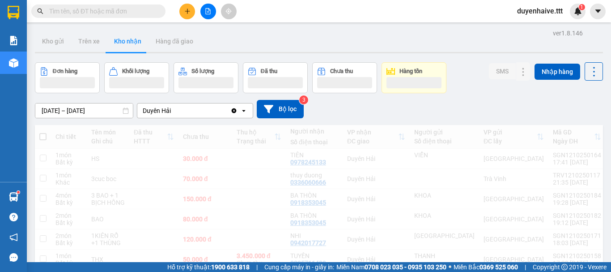
click at [375, 5] on div "Kết quả tìm kiếm ( 145 ) Bộ lọc Mã ĐH Trạng thái Món hàng Thu hộ Tổng cước Chưa…" at bounding box center [305, 11] width 611 height 22
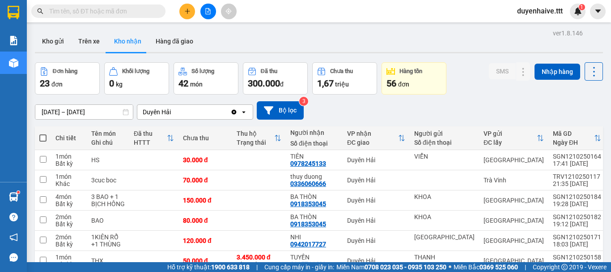
click at [129, 11] on input "text" at bounding box center [102, 11] width 106 height 10
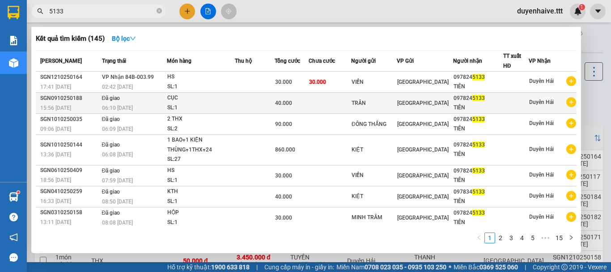
type input "5133"
click at [242, 103] on td at bounding box center [255, 103] width 40 height 21
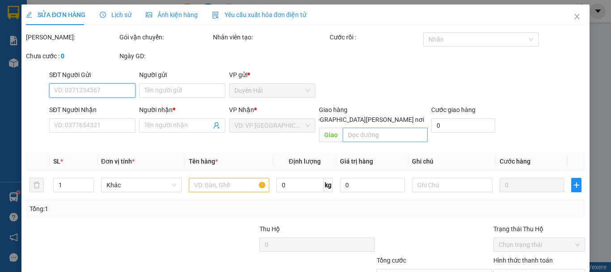
type input "TRÂN"
type input "0978245133"
type input "TIÊN"
type input "40.000"
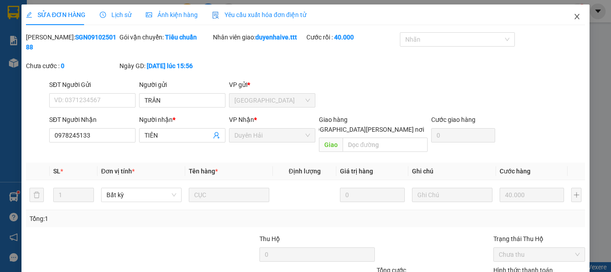
click at [574, 14] on icon "close" at bounding box center [577, 16] width 7 height 7
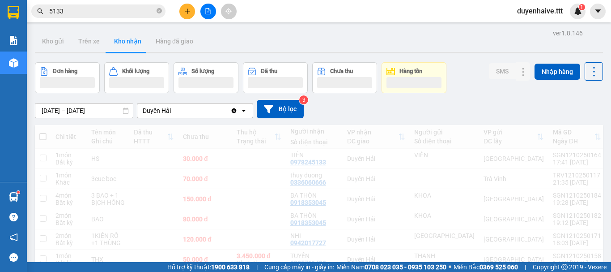
click at [122, 10] on input "5133" at bounding box center [102, 11] width 106 height 10
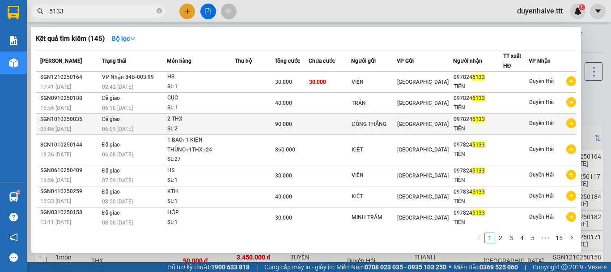
click at [323, 127] on td at bounding box center [330, 124] width 43 height 21
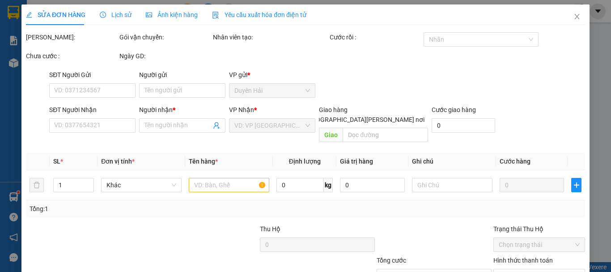
type input "ĐÔNG THẮNG"
type input "0978245133"
type input "TIÊN"
type input "90.000"
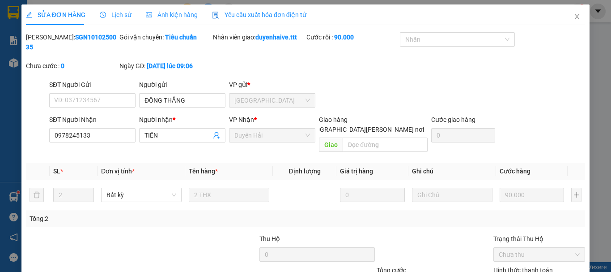
click at [112, 15] on span "Lịch sử" at bounding box center [116, 14] width 32 height 7
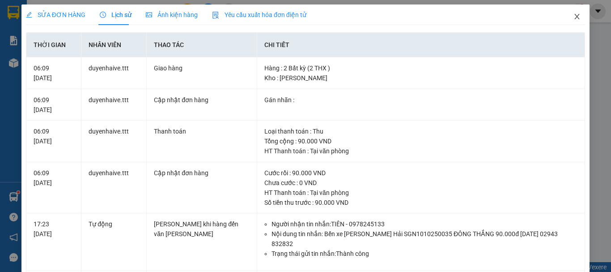
click at [574, 14] on icon "close" at bounding box center [577, 16] width 7 height 7
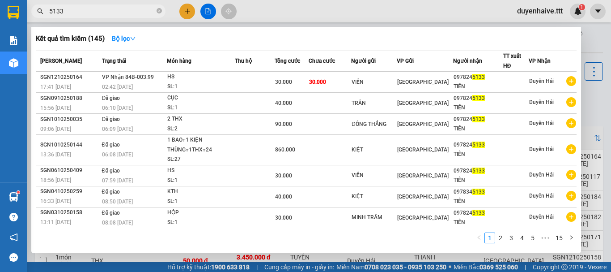
click at [130, 14] on input "5133" at bounding box center [102, 11] width 106 height 10
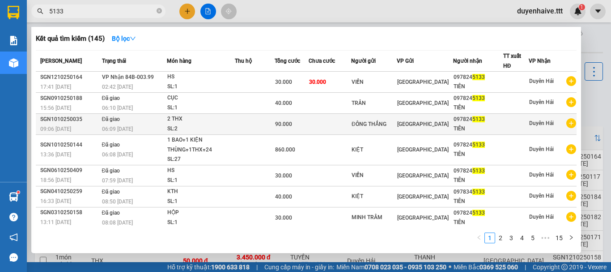
click at [440, 128] on div "[GEOGRAPHIC_DATA]" at bounding box center [424, 124] width 55 height 10
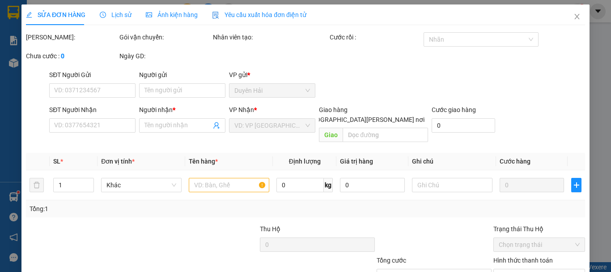
type input "ĐÔNG THẮNG"
type input "0978245133"
type input "TIÊN"
type input "90.000"
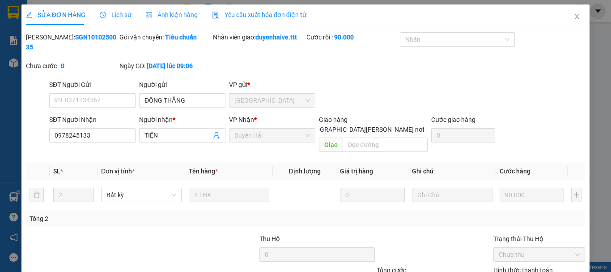
click at [116, 15] on span "Lịch sử" at bounding box center [116, 14] width 32 height 7
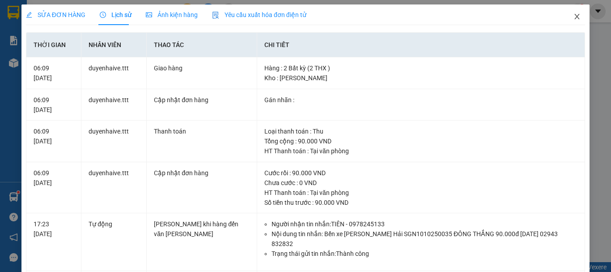
click at [574, 14] on icon "close" at bounding box center [577, 16] width 7 height 7
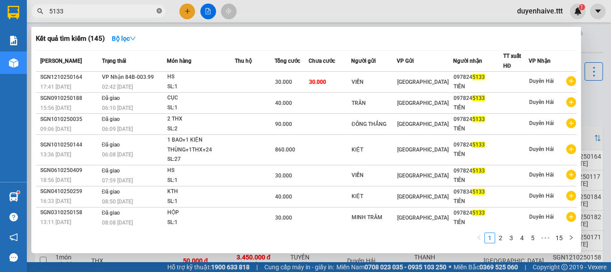
click at [158, 9] on icon "close-circle" at bounding box center [159, 10] width 5 height 5
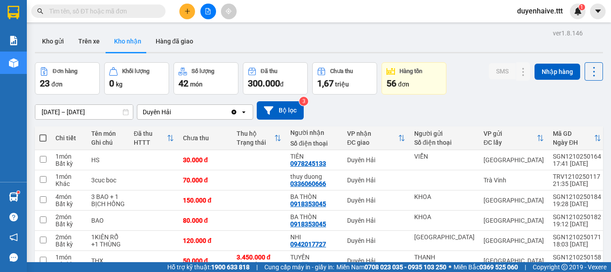
click at [145, 8] on input "text" at bounding box center [102, 11] width 106 height 10
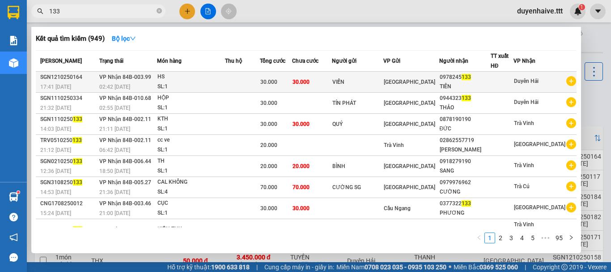
type input "133"
click at [525, 84] on span "Duyên Hải" at bounding box center [526, 81] width 25 height 6
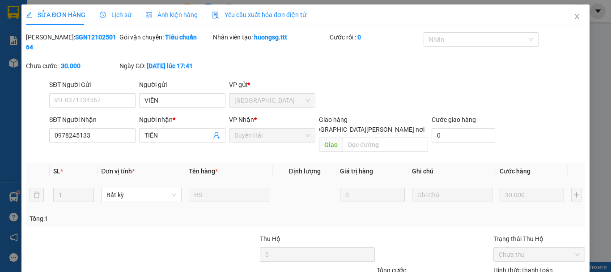
type input "VIỄN"
type input "0978245133"
type input "TIÊN"
type input "30.000"
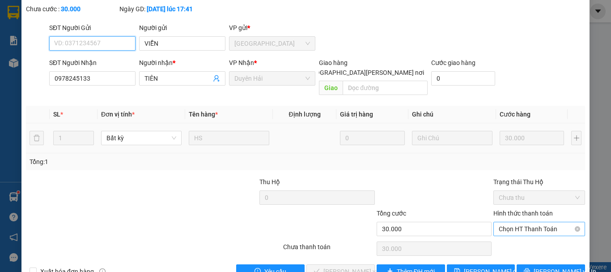
click at [505, 222] on span "Chọn HT Thanh Toán" at bounding box center [539, 228] width 81 height 13
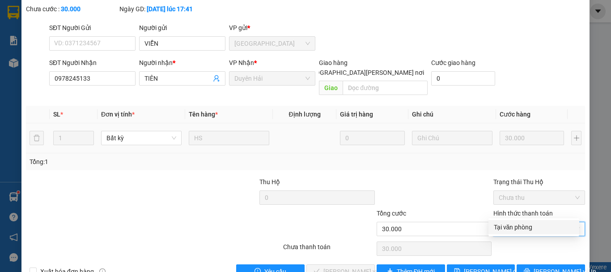
click at [503, 226] on div "Tại văn phòng" at bounding box center [534, 227] width 80 height 10
type input "0"
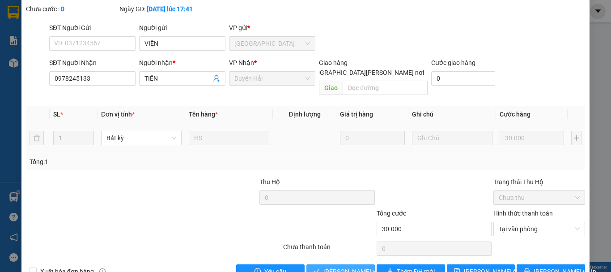
click at [353, 266] on span "Lưu và Giao hàng" at bounding box center [383, 271] width 121 height 10
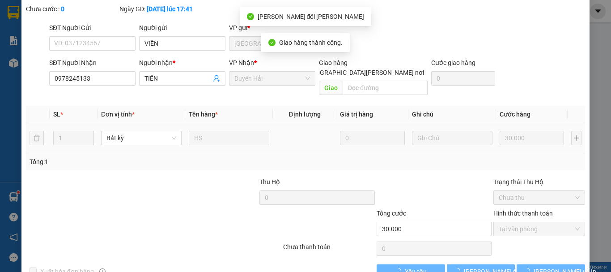
scroll to position [0, 0]
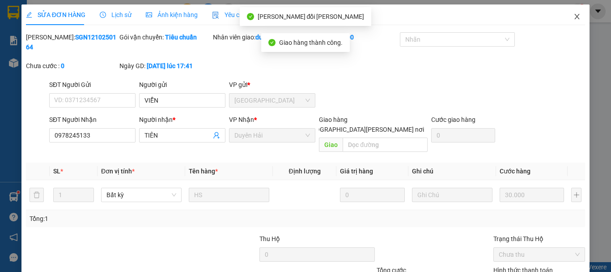
click at [575, 17] on icon "close" at bounding box center [577, 16] width 5 height 5
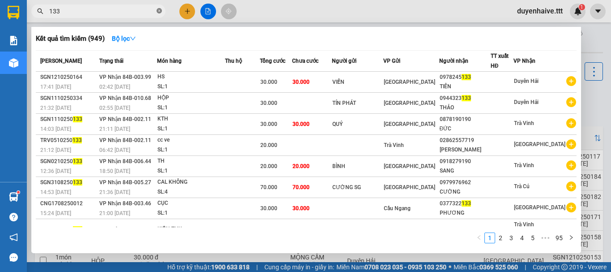
click at [158, 9] on icon "close-circle" at bounding box center [159, 10] width 5 height 5
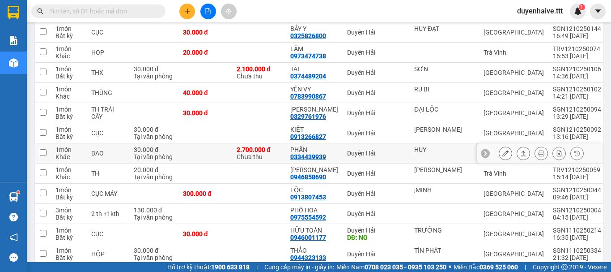
scroll to position [179, 0]
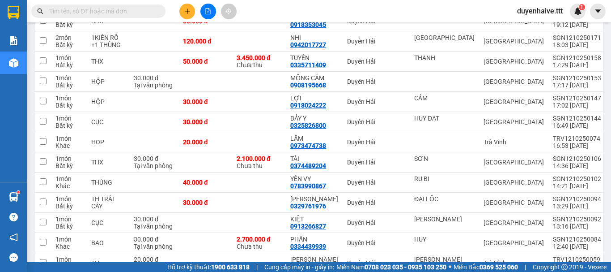
click at [260, 12] on div "Kết quả tìm kiếm ( 949 ) Bộ lọc Mã ĐH Trạng thái Món hàng Thu hộ Tổng cước Chưa…" at bounding box center [305, 11] width 611 height 22
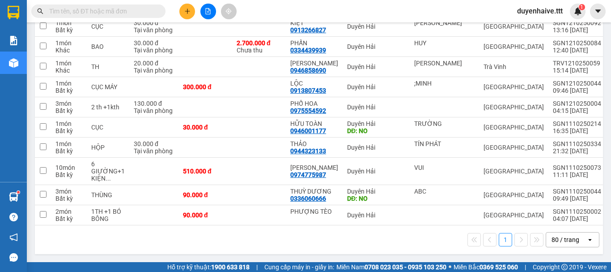
scroll to position [207, 0]
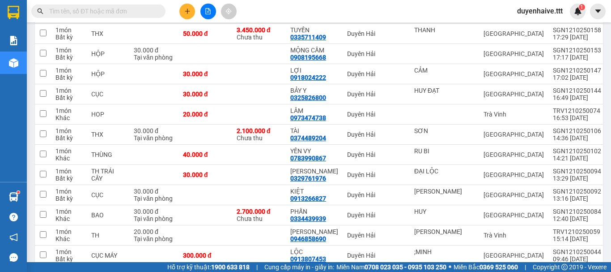
click at [140, 9] on input "text" at bounding box center [102, 11] width 106 height 10
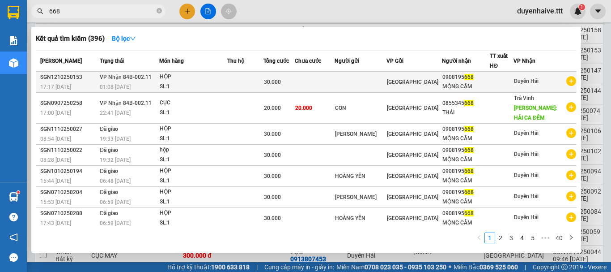
type input "668"
click at [504, 83] on div at bounding box center [501, 81] width 23 height 9
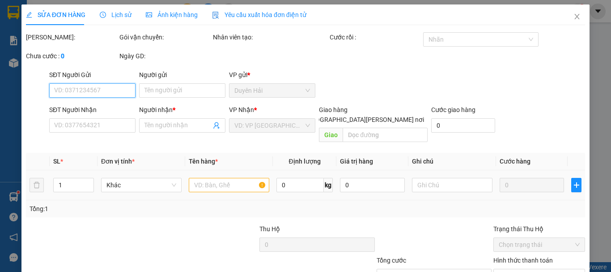
scroll to position [57, 0]
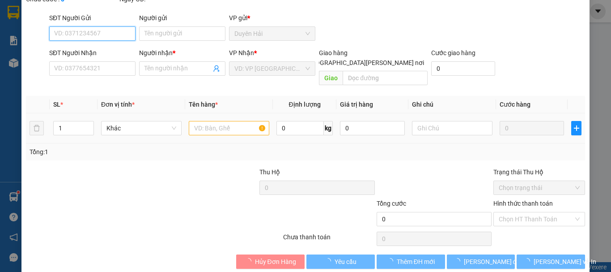
type input "0908195668"
type input "MỘNG CẦM"
type input "30.000"
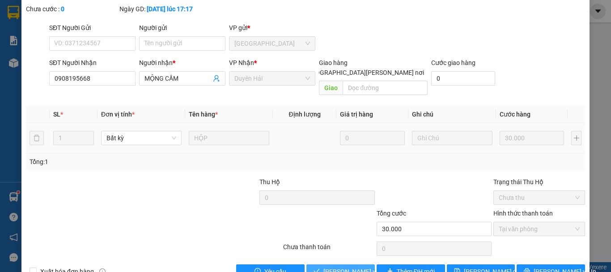
click at [338, 266] on span "Lưu và Giao hàng" at bounding box center [383, 271] width 121 height 10
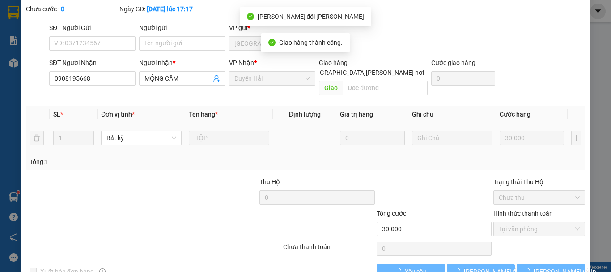
scroll to position [0, 0]
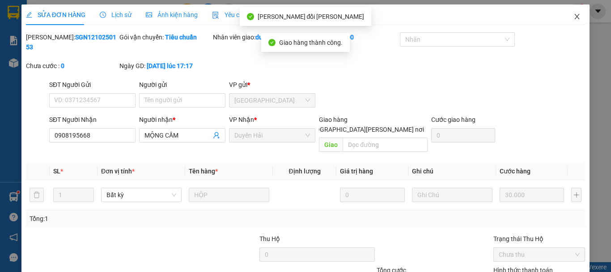
click at [574, 17] on icon "close" at bounding box center [577, 16] width 7 height 7
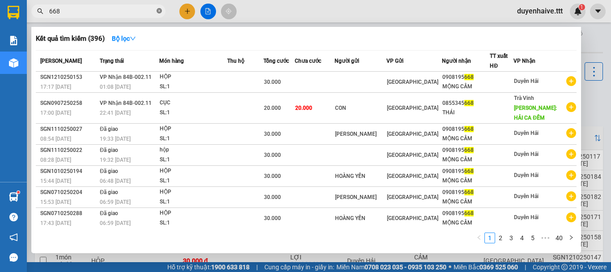
click at [160, 13] on icon "close-circle" at bounding box center [159, 10] width 5 height 5
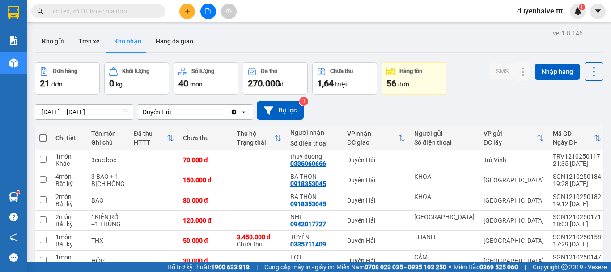
click at [108, 10] on input "text" at bounding box center [102, 11] width 106 height 10
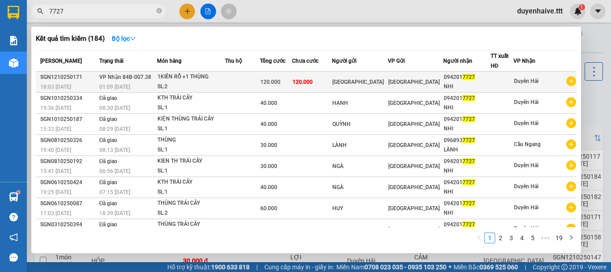
type input "7727"
click at [490, 75] on div "094201 7727" at bounding box center [467, 76] width 46 height 9
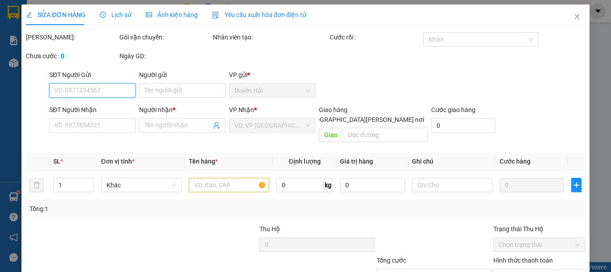
scroll to position [61, 0]
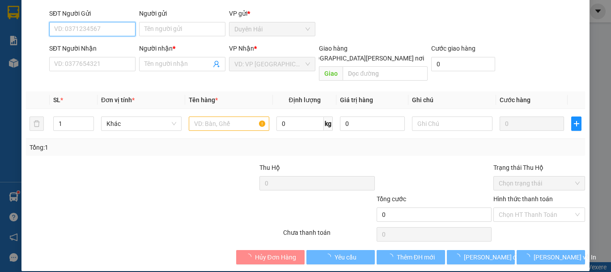
type input "HÀ MI"
type input "0942017727"
type input "NHI"
type input "120.000"
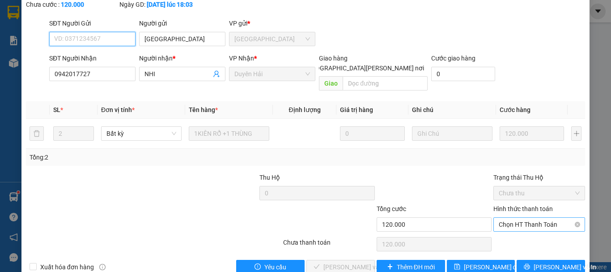
click at [502, 217] on span "Chọn HT Thanh Toán" at bounding box center [539, 223] width 81 height 13
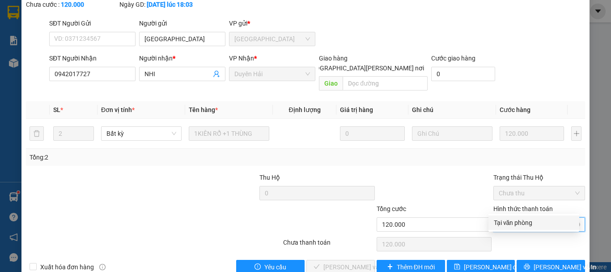
click at [515, 217] on span "Chọn HT Thanh Toán" at bounding box center [539, 223] width 81 height 13
click at [507, 224] on div "Tại văn phòng" at bounding box center [534, 222] width 80 height 10
type input "0"
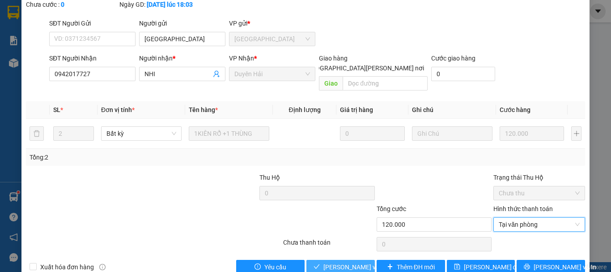
drag, startPoint x: 357, startPoint y: 248, endPoint x: 366, endPoint y: 242, distance: 11.2
click at [357, 262] on span "Lưu và Giao hàng" at bounding box center [383, 267] width 121 height 10
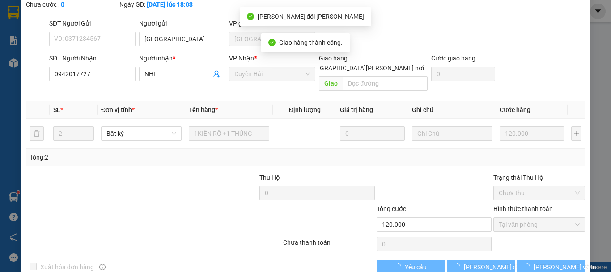
scroll to position [0, 0]
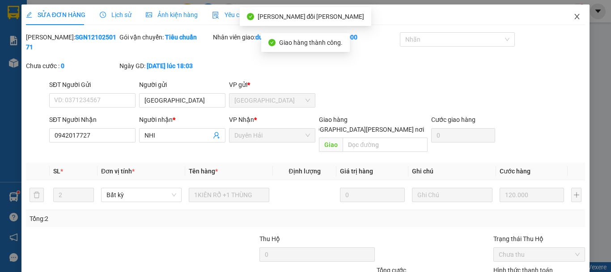
click at [574, 16] on icon "close" at bounding box center [577, 16] width 7 height 7
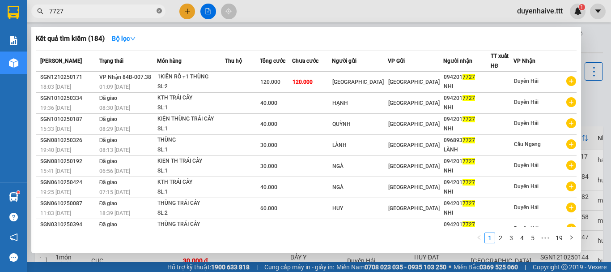
click at [160, 10] on icon "close-circle" at bounding box center [159, 10] width 5 height 5
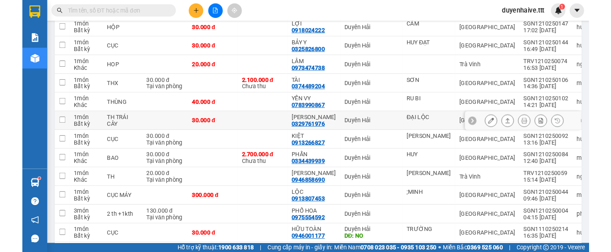
scroll to position [32, 0]
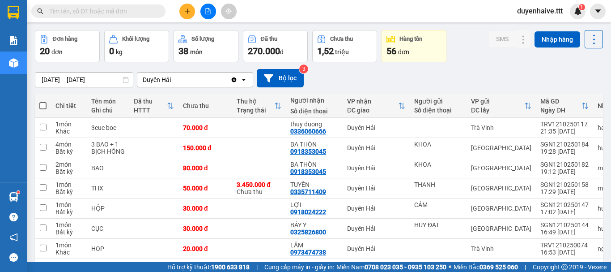
click at [134, 13] on input "text" at bounding box center [102, 11] width 106 height 10
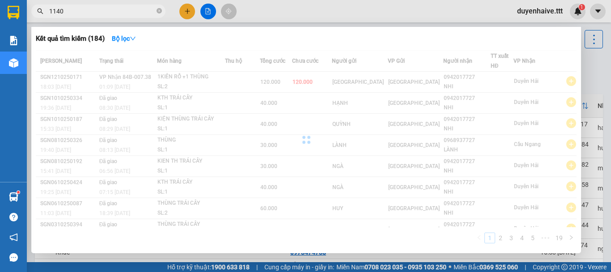
type input "11409"
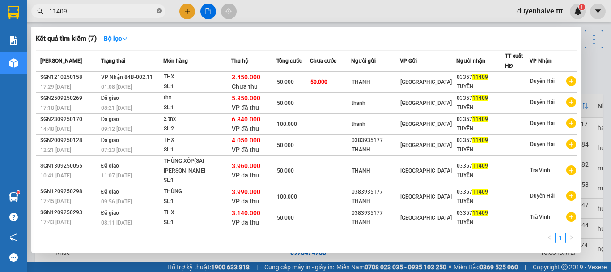
click at [157, 8] on span at bounding box center [159, 11] width 5 height 9
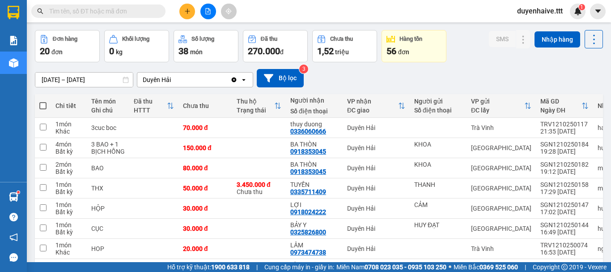
click at [305, 13] on div "Kết quả tìm kiếm ( 7 ) Bộ lọc Mã ĐH Trạng thái Món hàng Thu hộ Tổng cước Chưa c…" at bounding box center [305, 11] width 611 height 22
click at [273, 7] on div "Kết quả tìm kiếm ( 7 ) Bộ lọc Mã ĐH Trạng thái Món hàng Thu hộ Tổng cước Chưa c…" at bounding box center [305, 11] width 611 height 22
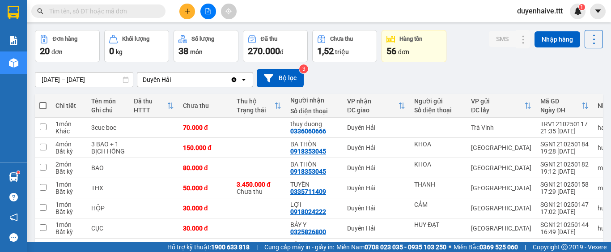
click at [107, 15] on input "text" at bounding box center [102, 11] width 106 height 10
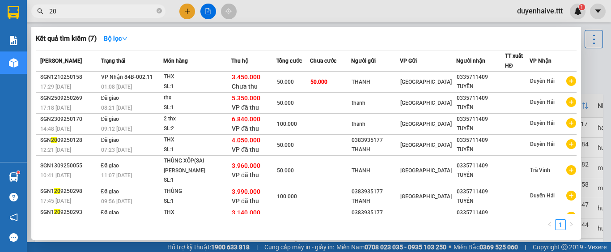
type input "204"
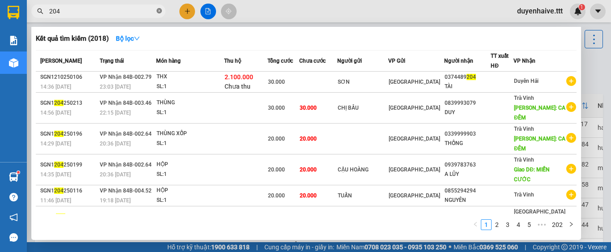
click at [161, 11] on icon "close-circle" at bounding box center [159, 10] width 5 height 5
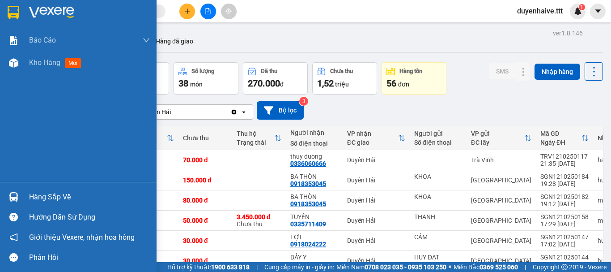
click at [33, 197] on div "Hàng sắp về" at bounding box center [89, 196] width 121 height 13
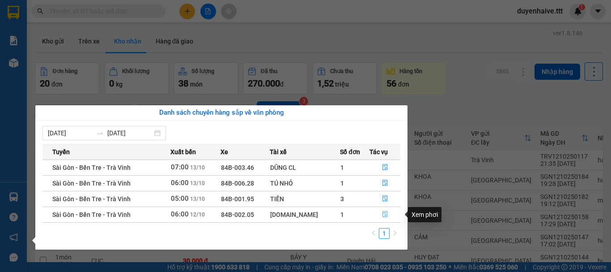
click at [379, 217] on button "button" at bounding box center [385, 214] width 30 height 14
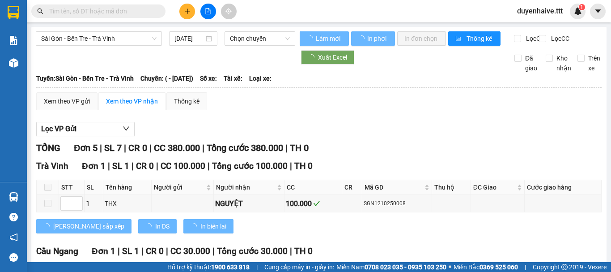
type input "[DATE]"
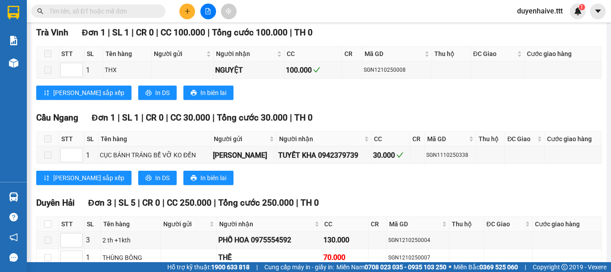
scroll to position [209, 0]
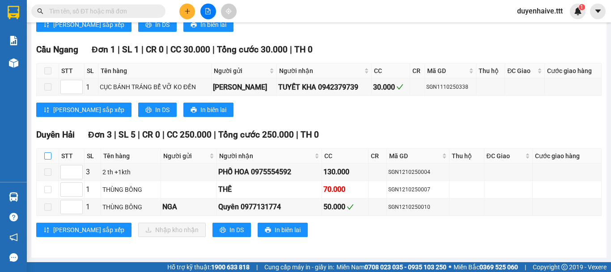
click at [46, 157] on input "checkbox" at bounding box center [47, 155] width 7 height 7
checkbox input "true"
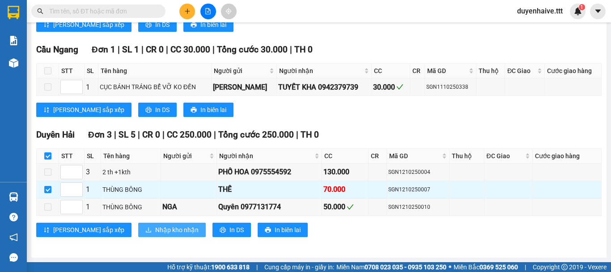
click at [155, 226] on span "Nhập kho nhận" at bounding box center [176, 230] width 43 height 10
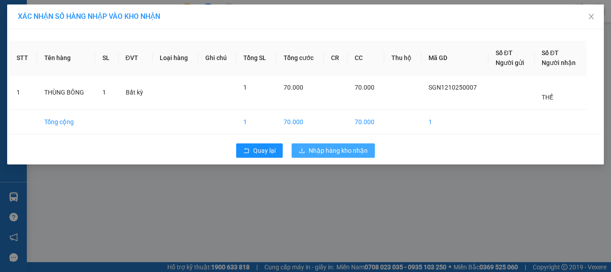
click at [323, 149] on span "Nhập hàng kho nhận" at bounding box center [338, 150] width 59 height 10
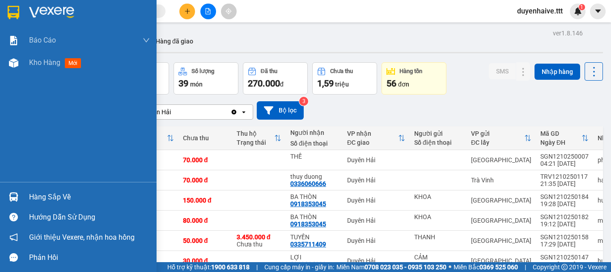
click at [50, 204] on div "Hàng sắp về" at bounding box center [78, 197] width 157 height 20
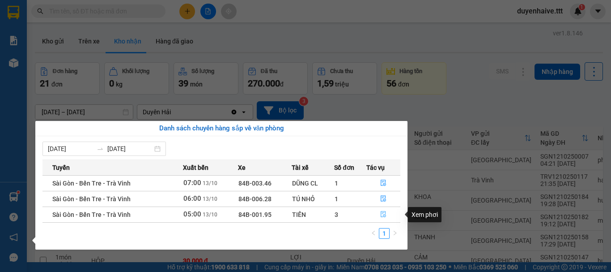
click at [381, 212] on icon "file-done" at bounding box center [383, 214] width 5 height 6
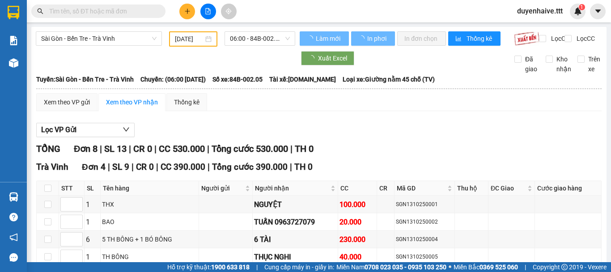
type input "[DATE]"
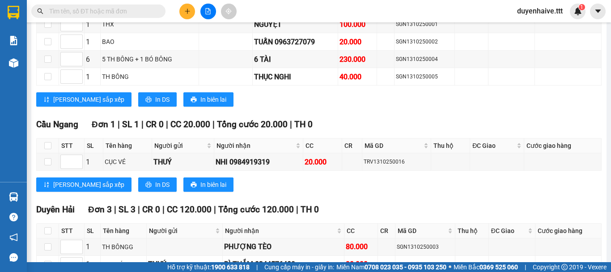
scroll to position [261, 0]
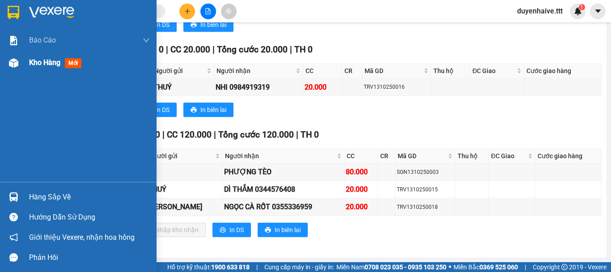
click at [55, 65] on span "Kho hàng" at bounding box center [44, 62] width 31 height 9
click at [48, 44] on span "Báo cáo" at bounding box center [42, 39] width 27 height 11
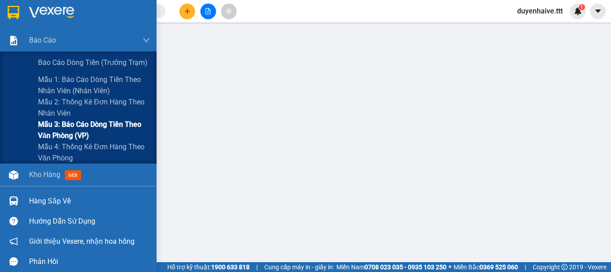
click at [50, 130] on span "Mẫu 3: Báo cáo dòng tiền theo văn phòng (VP)" at bounding box center [94, 130] width 112 height 22
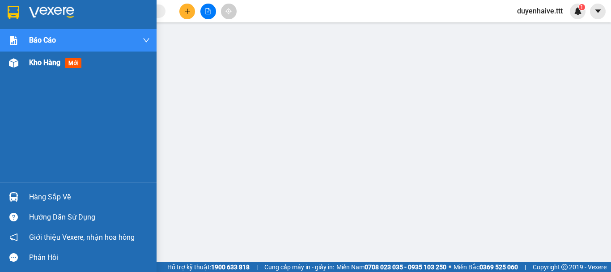
click at [38, 64] on span "Kho hàng" at bounding box center [44, 62] width 31 height 9
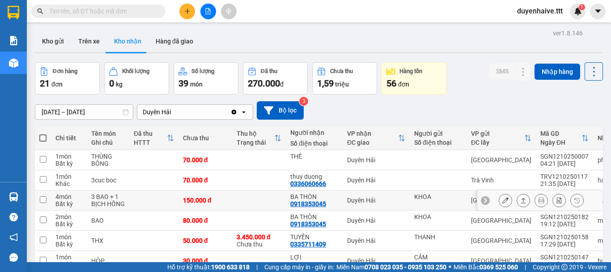
scroll to position [134, 0]
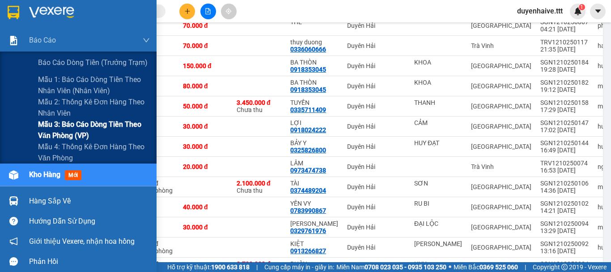
click at [72, 132] on span "Mẫu 3: Báo cáo dòng tiền theo văn phòng (VP)" at bounding box center [94, 130] width 112 height 22
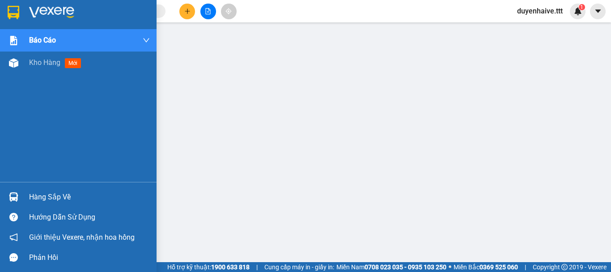
click at [46, 196] on div "Hàng sắp về" at bounding box center [89, 196] width 121 height 13
drag, startPoint x: 4, startPoint y: 130, endPoint x: 88, endPoint y: 100, distance: 89.7
click at [6, 129] on div "Báo cáo Báo cáo dòng tiền (trưởng trạm) Mẫu 1: Báo cáo dòng tiền theo nhân viên…" at bounding box center [78, 136] width 157 height 272
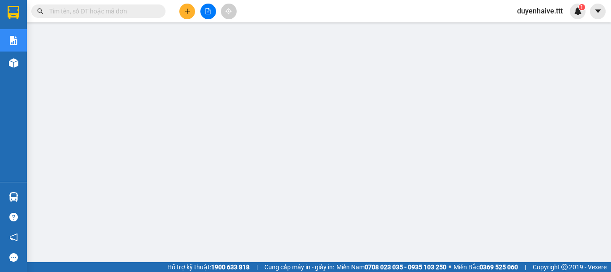
click at [130, 9] on input "text" at bounding box center [102, 11] width 106 height 10
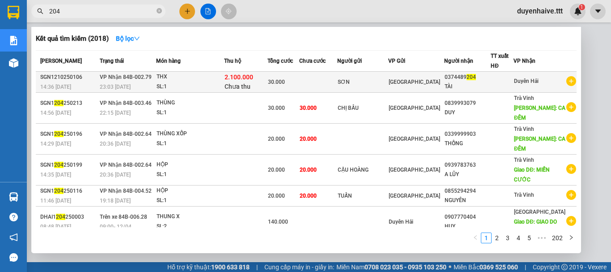
type input "204"
click at [482, 80] on div "0374489 204" at bounding box center [468, 76] width 46 height 9
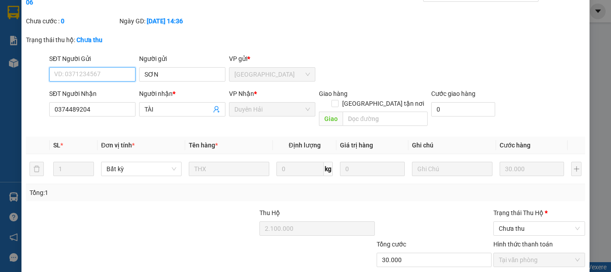
type input "SƠN"
type input "0374489204"
type input "TÀI"
type input "2.100.000"
type input "30.000"
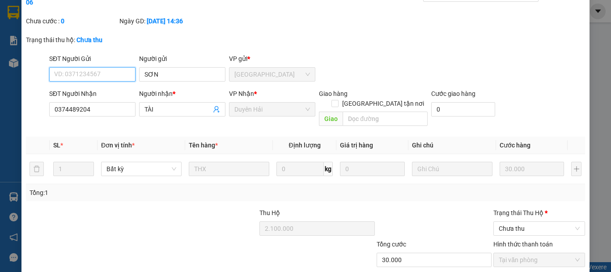
scroll to position [80, 0]
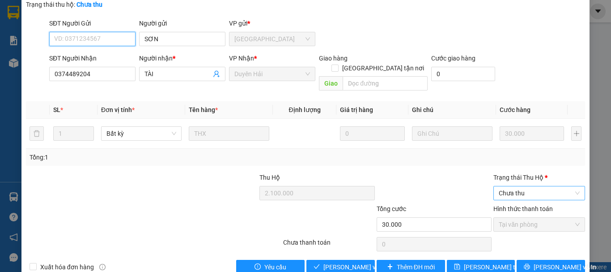
click at [508, 186] on span "Chưa thu" at bounding box center [539, 192] width 81 height 13
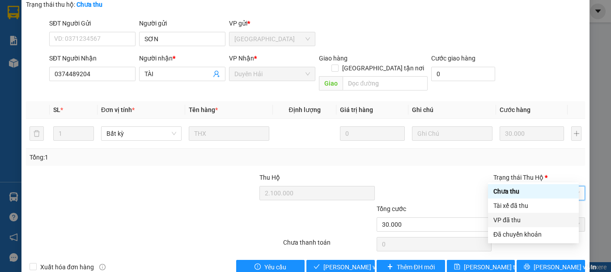
click at [509, 224] on div "VP đã thu" at bounding box center [533, 220] width 80 height 10
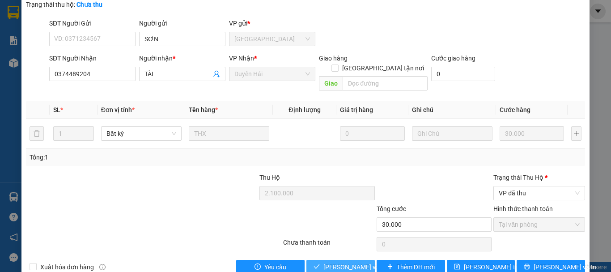
click at [340, 259] on button "[PERSON_NAME] và [PERSON_NAME] hàng" at bounding box center [340, 266] width 68 height 14
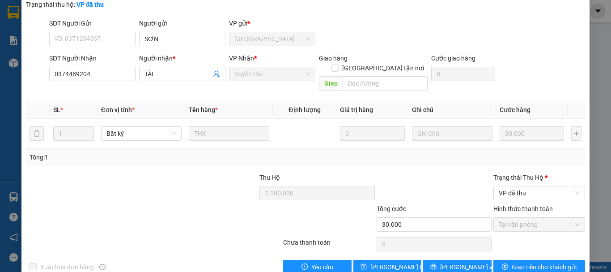
scroll to position [0, 0]
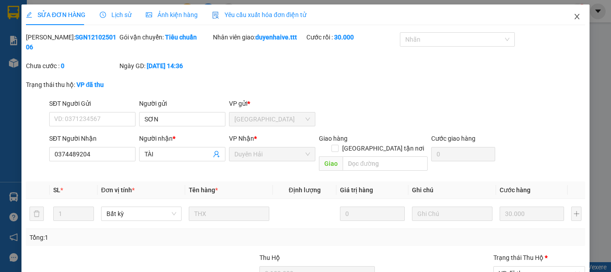
click at [574, 13] on icon "close" at bounding box center [577, 16] width 7 height 7
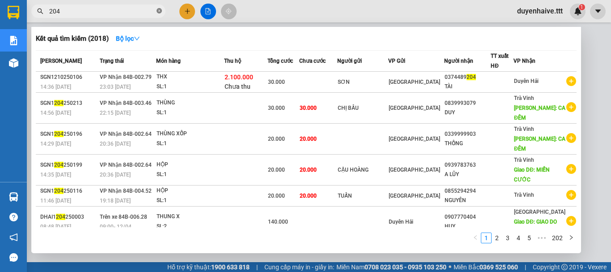
click at [158, 10] on icon "close-circle" at bounding box center [159, 10] width 5 height 5
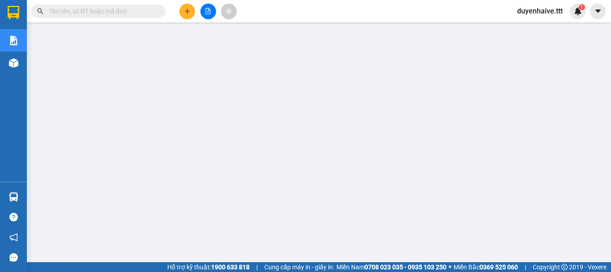
click at [139, 10] on input "text" at bounding box center [102, 11] width 106 height 10
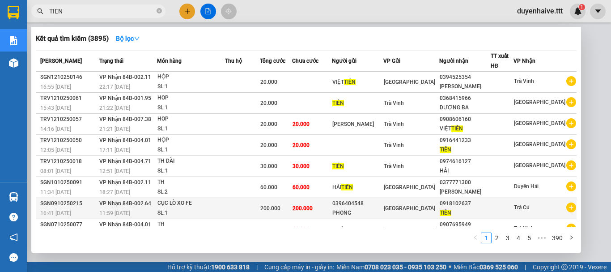
scroll to position [55, 0]
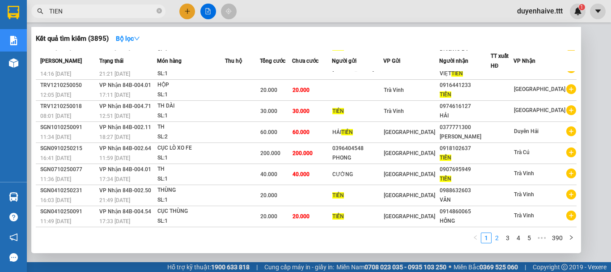
type input "TIEN"
click at [498, 237] on link "2" at bounding box center [497, 238] width 10 height 10
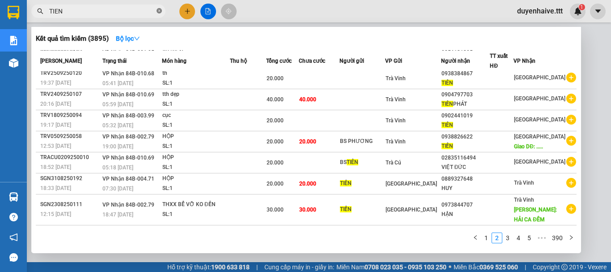
click at [159, 13] on icon "close-circle" at bounding box center [159, 10] width 5 height 5
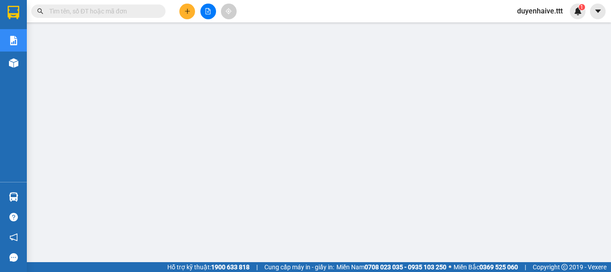
click at [139, 11] on input "text" at bounding box center [102, 11] width 106 height 10
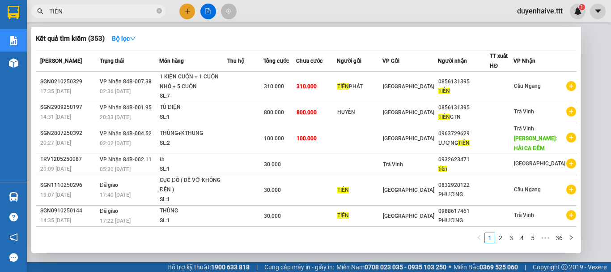
scroll to position [84, 0]
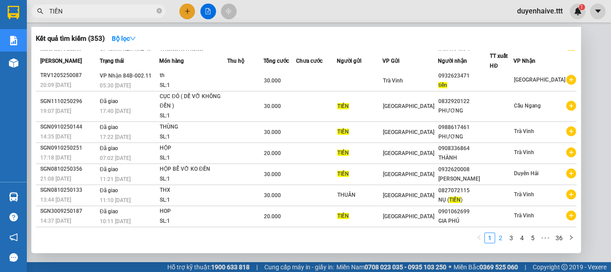
type input "TIỀN"
click at [503, 238] on link "2" at bounding box center [501, 238] width 10 height 10
click at [511, 239] on link "3" at bounding box center [511, 238] width 10 height 10
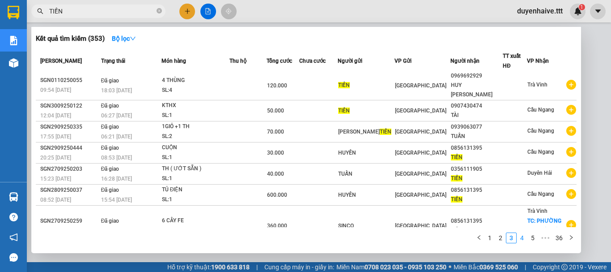
click at [524, 238] on link "4" at bounding box center [522, 238] width 10 height 10
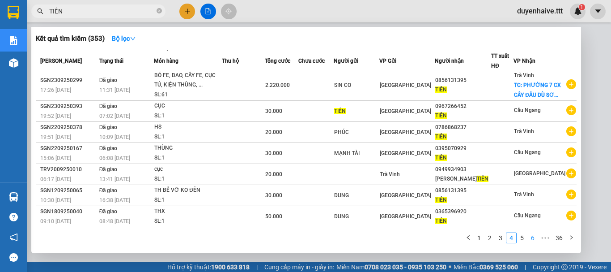
scroll to position [75, 0]
click at [521, 238] on link "5" at bounding box center [522, 238] width 10 height 10
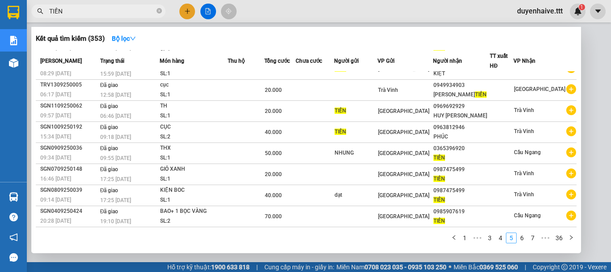
scroll to position [64, 0]
click at [525, 238] on link "6" at bounding box center [522, 238] width 10 height 10
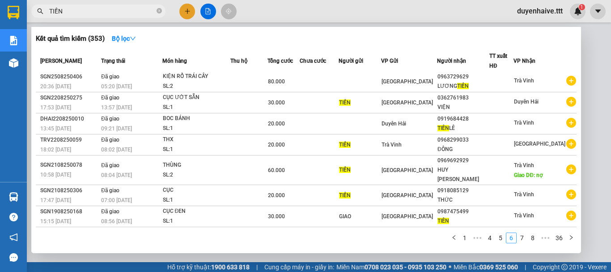
scroll to position [55, 0]
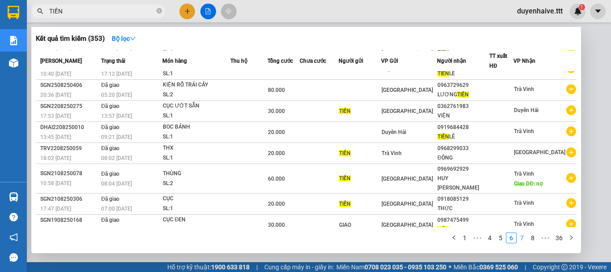
click at [525, 238] on link "7" at bounding box center [522, 238] width 10 height 10
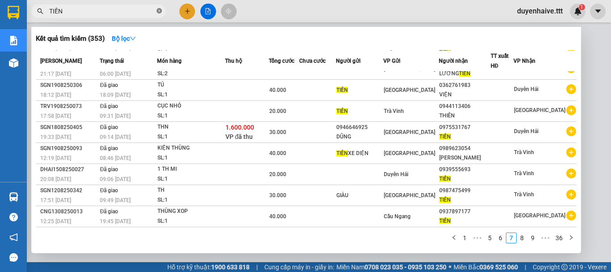
click at [158, 9] on icon "close-circle" at bounding box center [159, 10] width 5 height 5
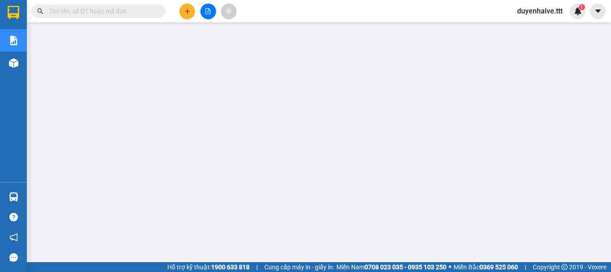
click at [123, 4] on div "Kết quả tìm kiếm ( 353 ) Bộ lọc Mã ĐH Trạng thái Món hàng Thu hộ Tổng cước Chưa…" at bounding box center [87, 12] width 174 height 16
click at [121, 12] on input "text" at bounding box center [102, 11] width 106 height 10
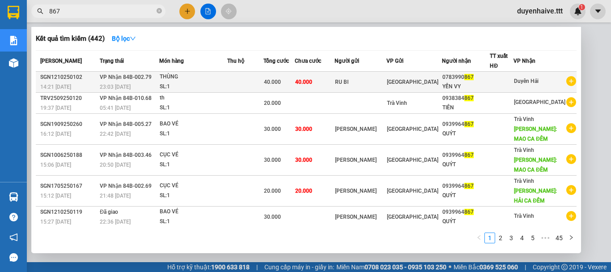
type input "867"
click at [464, 78] on div "0783990 867" at bounding box center [465, 76] width 47 height 9
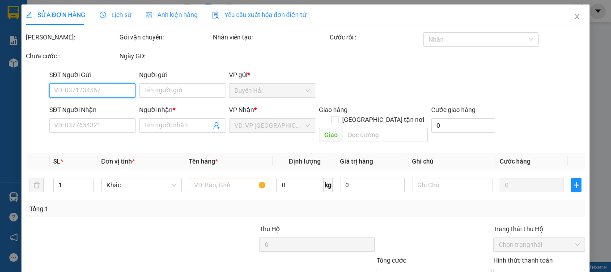
scroll to position [61, 0]
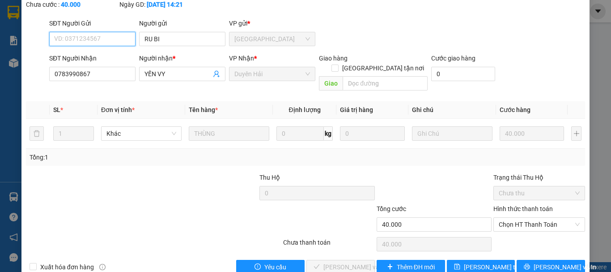
type input "RU BI"
type input "0783990867"
type input "YẾN VY"
type input "40.000"
drag, startPoint x: 537, startPoint y: 205, endPoint x: 536, endPoint y: 213, distance: 7.4
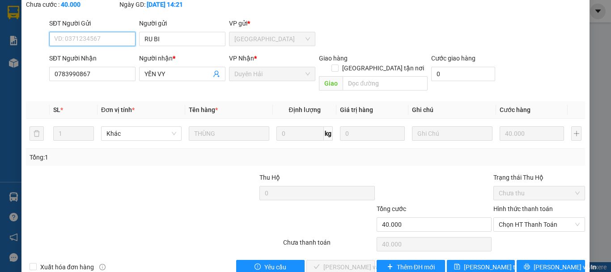
click at [537, 217] on span "Chọn HT Thanh Toán" at bounding box center [539, 223] width 81 height 13
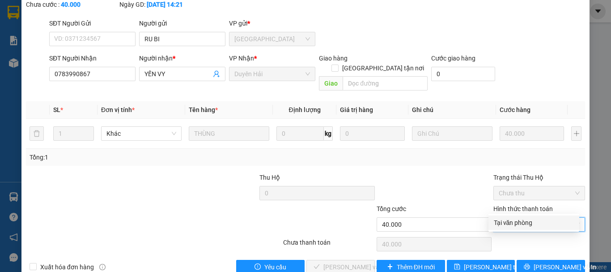
click at [519, 225] on div "Tại văn phòng" at bounding box center [534, 222] width 80 height 10
type input "0"
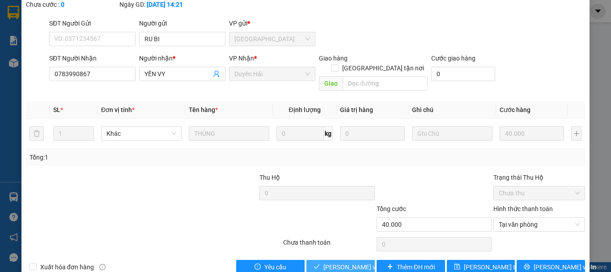
click at [336, 262] on span "[PERSON_NAME] và [PERSON_NAME] hàng" at bounding box center [366, 267] width 86 height 10
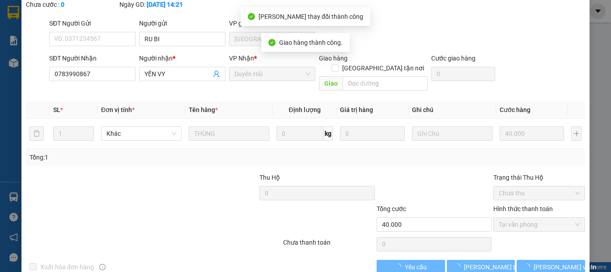
scroll to position [0, 0]
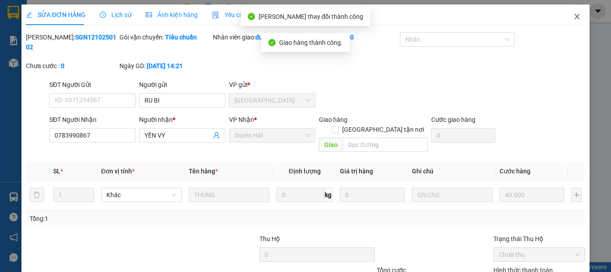
click at [574, 18] on icon "close" at bounding box center [577, 16] width 7 height 7
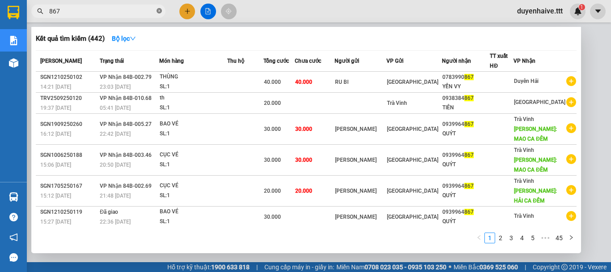
click at [159, 11] on icon "close-circle" at bounding box center [159, 10] width 5 height 5
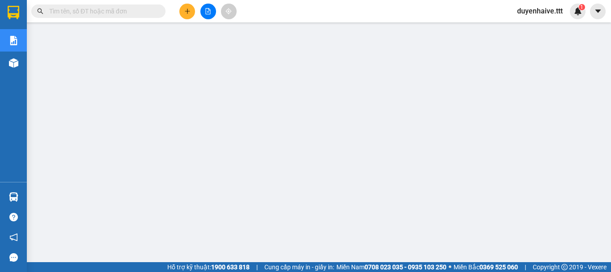
click at [139, 11] on input "text" at bounding box center [102, 11] width 106 height 10
click at [135, 9] on input "text" at bounding box center [102, 11] width 106 height 10
click at [139, 12] on input "text" at bounding box center [102, 11] width 106 height 10
click at [84, 11] on input "text" at bounding box center [102, 11] width 106 height 10
click at [104, 12] on input "text" at bounding box center [102, 11] width 106 height 10
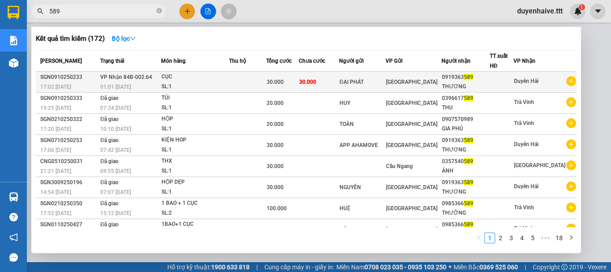
type input "589"
click at [489, 83] on div "THƯƠNG" at bounding box center [465, 86] width 47 height 9
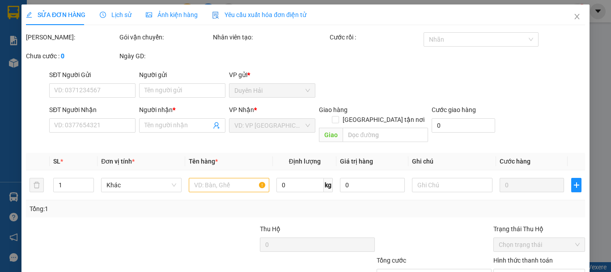
type input "ĐẠI PHÁT"
type input "0919363589"
type input "THƯƠNG"
type input "30.000"
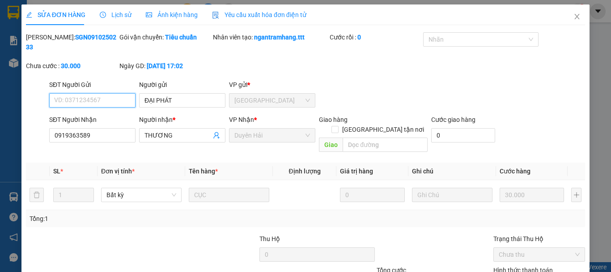
scroll to position [61, 0]
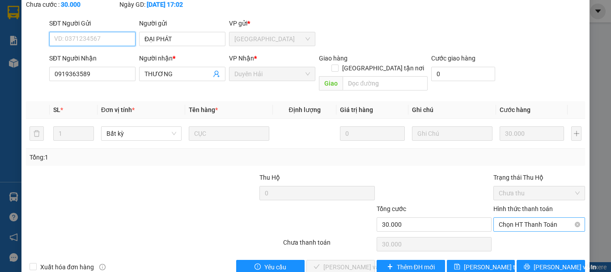
click at [518, 217] on span "Chọn HT Thanh Toán" at bounding box center [539, 223] width 81 height 13
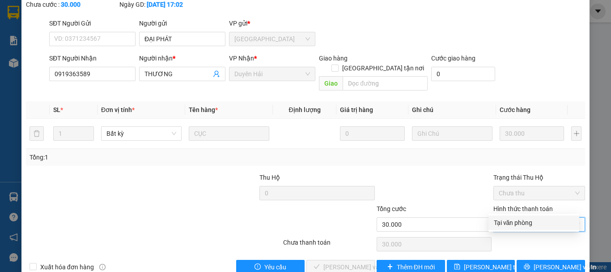
click at [510, 229] on div "Tại văn phòng" at bounding box center [534, 222] width 91 height 14
type input "0"
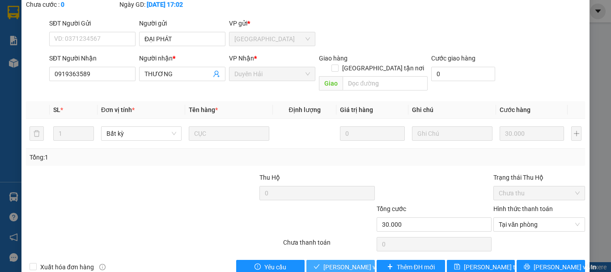
click at [345, 262] on span "[PERSON_NAME] và [PERSON_NAME] hàng" at bounding box center [366, 267] width 86 height 10
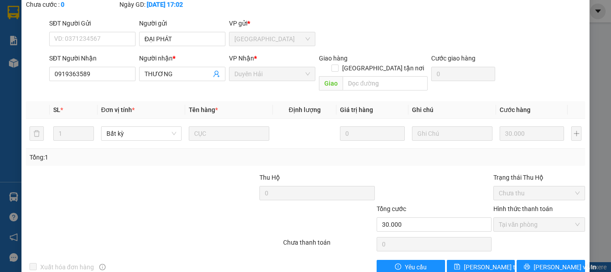
scroll to position [0, 0]
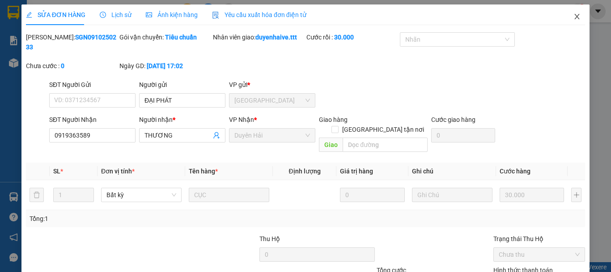
click at [574, 18] on icon "close" at bounding box center [577, 16] width 7 height 7
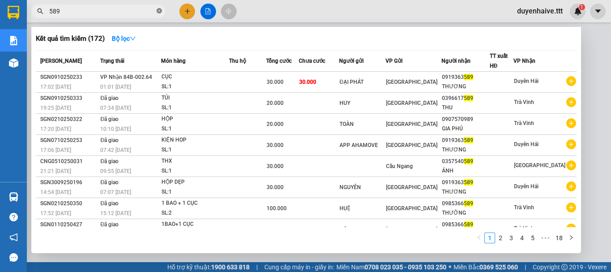
click at [160, 12] on icon "close-circle" at bounding box center [159, 10] width 5 height 5
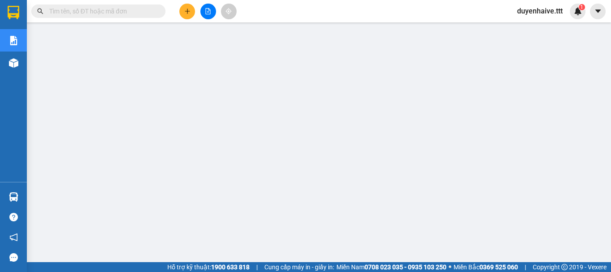
click at [255, 9] on div "Kết quả tìm kiếm ( 172 ) Bộ lọc Mã ĐH Trạng thái Món hàng Thu hộ Tổng cước Chưa…" at bounding box center [305, 11] width 611 height 22
click at [340, 13] on div "Kết quả tìm kiếm ( 172 ) Bộ lọc Mã ĐH Trạng thái Món hàng Thu hộ Tổng cước Chưa…" at bounding box center [305, 11] width 611 height 22
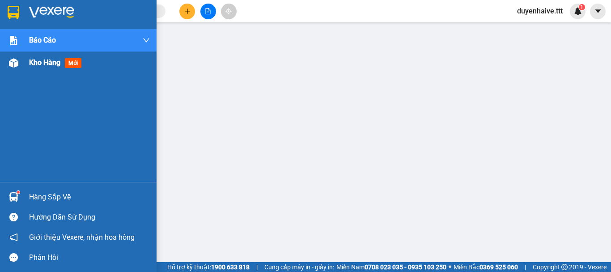
click at [33, 61] on span "Kho hàng" at bounding box center [44, 62] width 31 height 9
click at [306, 11] on div "Kết quả tìm kiếm ( 172 ) Bộ lọc Mã ĐH Trạng thái Món hàng Thu hộ Tổng cước Chưa…" at bounding box center [305, 11] width 611 height 22
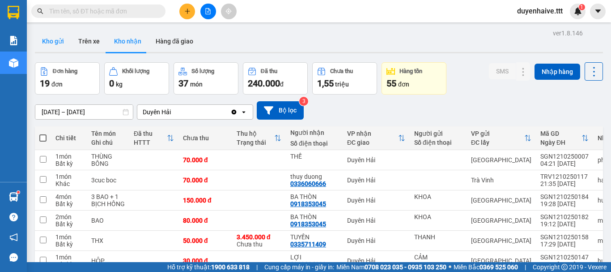
click at [64, 47] on button "Kho gửi" at bounding box center [53, 40] width 36 height 21
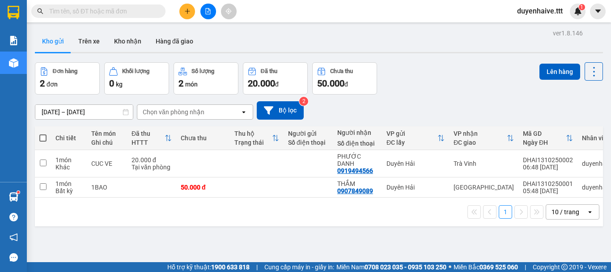
click at [44, 135] on span at bounding box center [42, 137] width 7 height 7
click at [43, 133] on input "checkbox" at bounding box center [43, 133] width 0 height 0
checkbox input "true"
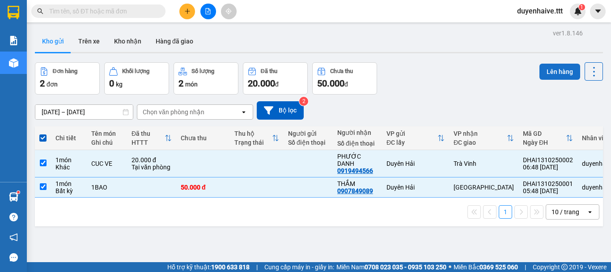
click at [556, 74] on button "Lên hàng" at bounding box center [560, 72] width 41 height 16
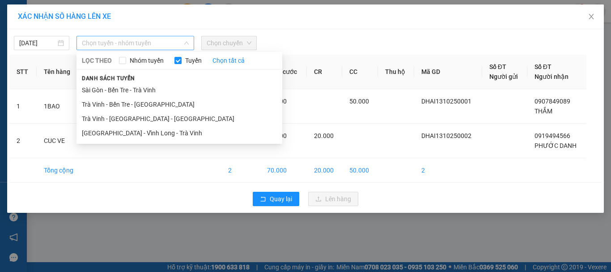
click at [109, 38] on span "Chọn tuyến - nhóm tuyến" at bounding box center [135, 42] width 107 height 13
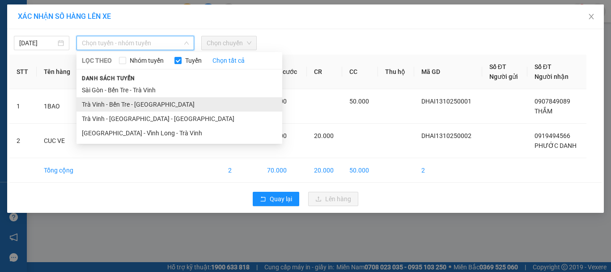
click at [106, 106] on li "Trà Vinh - Bến Tre - Sài Gòn" at bounding box center [180, 104] width 206 height 14
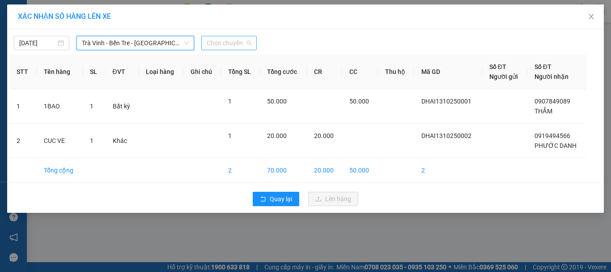
click at [217, 42] on span "Chọn chuyến" at bounding box center [229, 42] width 45 height 13
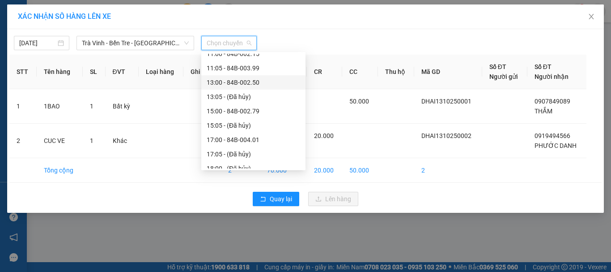
scroll to position [89, 0]
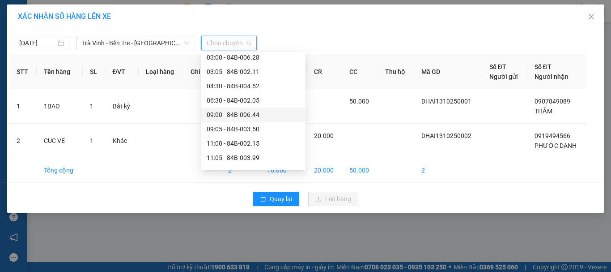
click at [235, 114] on div "09:00 - 84B-006.44" at bounding box center [254, 115] width 94 height 10
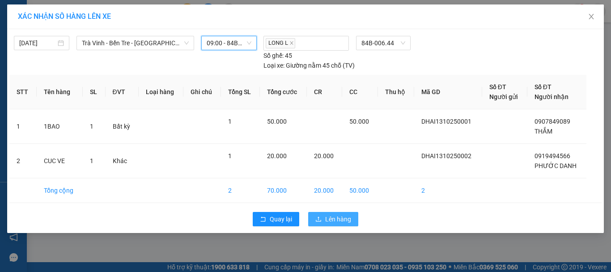
click at [324, 218] on button "Lên hàng" at bounding box center [333, 219] width 50 height 14
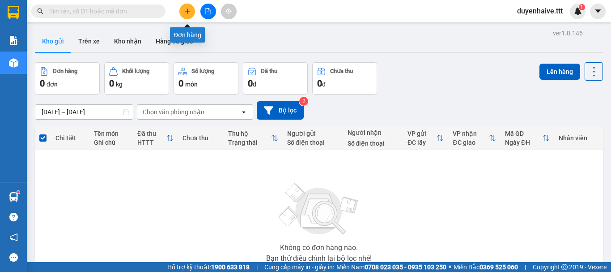
click at [186, 12] on icon "plus" at bounding box center [187, 11] width 6 height 6
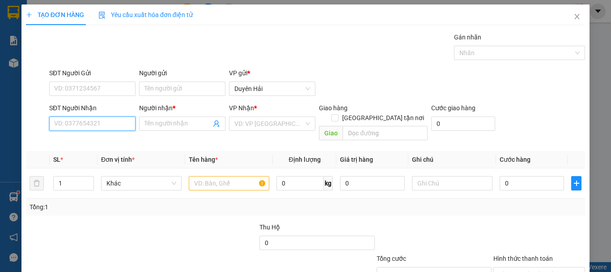
click at [72, 128] on input "SĐT Người Nhận" at bounding box center [92, 123] width 86 height 14
type input "9"
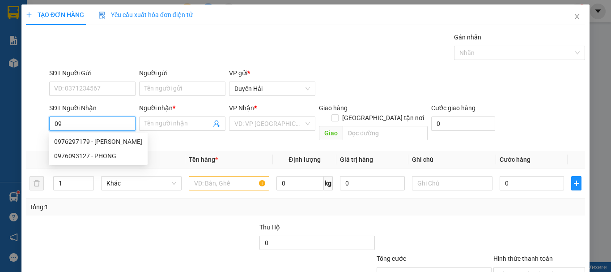
type input "0"
click at [103, 139] on div "0908387096 - THANG" at bounding box center [91, 141] width 75 height 10
type input "0908387096"
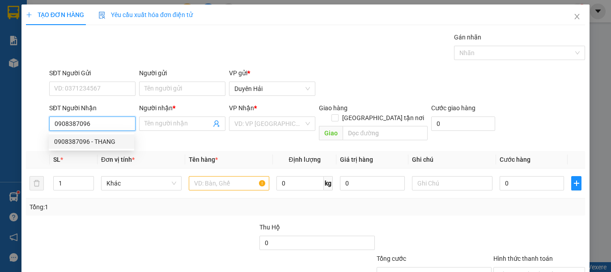
type input "THANG"
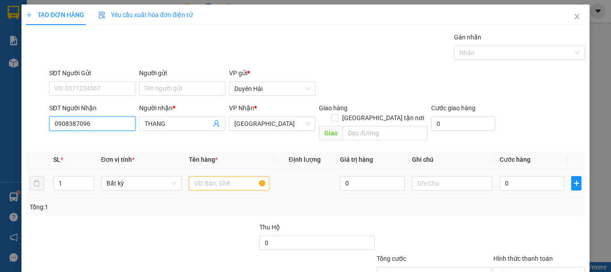
type input "0908387096"
click at [209, 176] on input "text" at bounding box center [229, 183] width 81 height 14
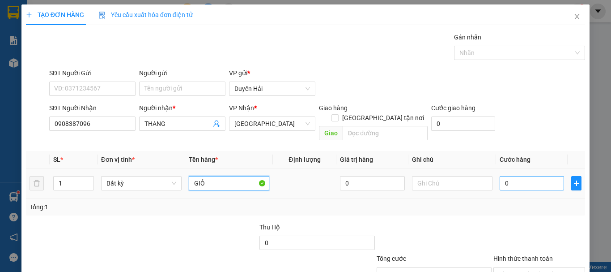
type input "GIỎ"
click at [531, 177] on input "0" at bounding box center [532, 183] width 64 height 14
type input "3"
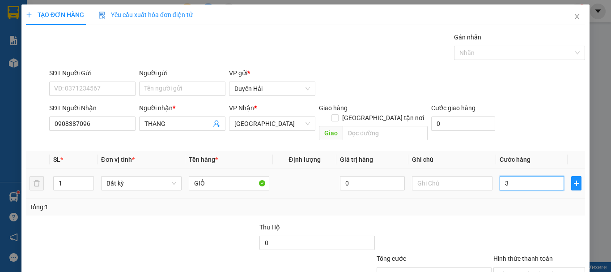
type input "30"
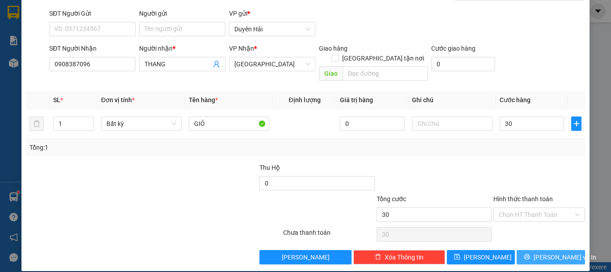
type input "30.000"
click at [523, 250] on button "Lưu và In" at bounding box center [551, 257] width 68 height 14
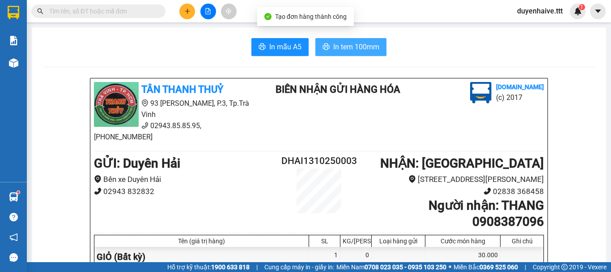
click at [353, 47] on span "In tem 100mm" at bounding box center [356, 46] width 46 height 11
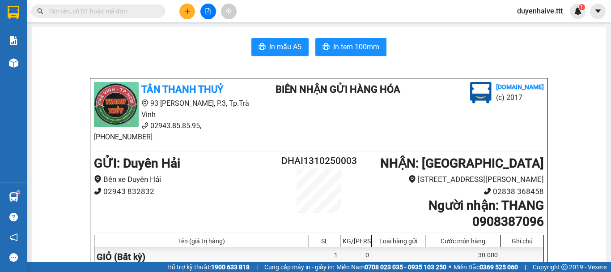
click at [128, 13] on input "text" at bounding box center [102, 11] width 106 height 10
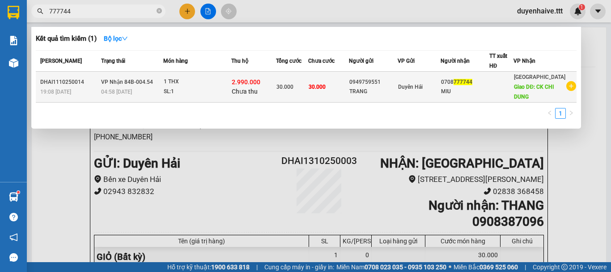
type input "777744"
click at [440, 91] on div "Duyên Hải" at bounding box center [419, 87] width 42 height 10
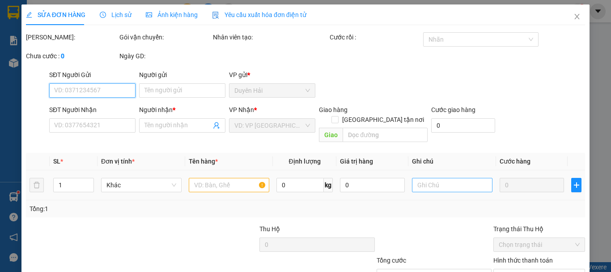
scroll to position [61, 0]
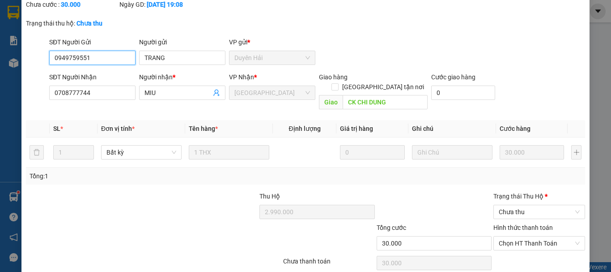
type input "0949759551"
type input "TRANG"
type input "0708777744"
type input "MIU"
type input "CK CHI DUNG"
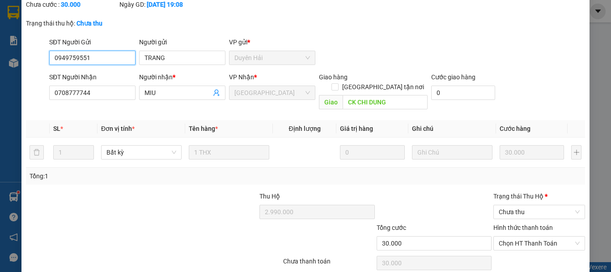
type input "2.990.000"
type input "30.000"
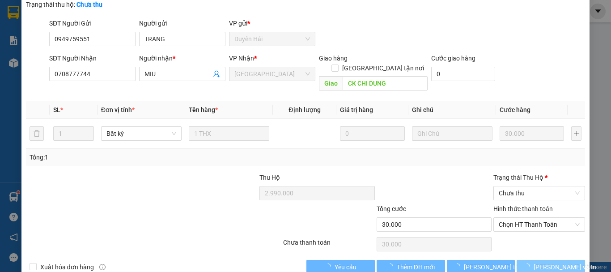
click at [532, 262] on span "button" at bounding box center [529, 267] width 10 height 10
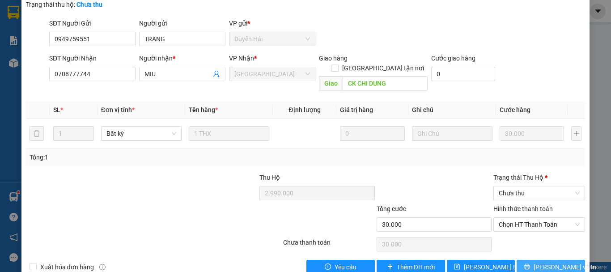
click at [537, 259] on button "Lưu và In" at bounding box center [551, 266] width 68 height 14
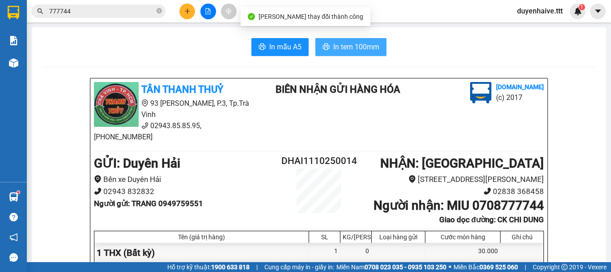
click at [350, 47] on span "In tem 100mm" at bounding box center [356, 46] width 46 height 11
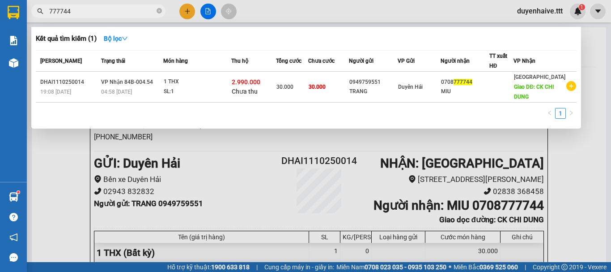
click at [115, 11] on input "777744" at bounding box center [102, 11] width 106 height 10
click at [159, 11] on icon "close-circle" at bounding box center [159, 10] width 5 height 5
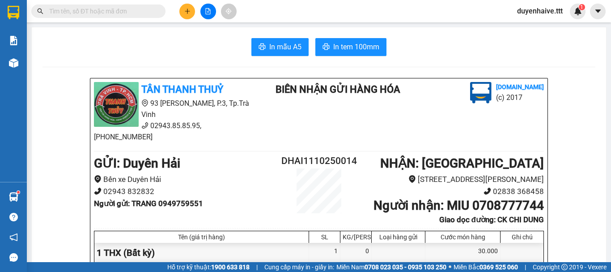
click at [266, 13] on div "Kết quả tìm kiếm ( 1 ) Bộ lọc Mã ĐH Trạng thái Món hàng Thu hộ Tổng cước Chưa c…" at bounding box center [305, 11] width 611 height 22
click at [129, 17] on span at bounding box center [98, 10] width 134 height 13
click at [99, 14] on input "text" at bounding box center [102, 11] width 106 height 10
click at [109, 18] on div "Kết quả tìm kiếm ( 1 ) Bộ lọc Mã ĐH Trạng thái Món hàng Thu hộ Tổng cước Chưa c…" at bounding box center [87, 12] width 174 height 16
click at [109, 12] on input "text" at bounding box center [102, 11] width 106 height 10
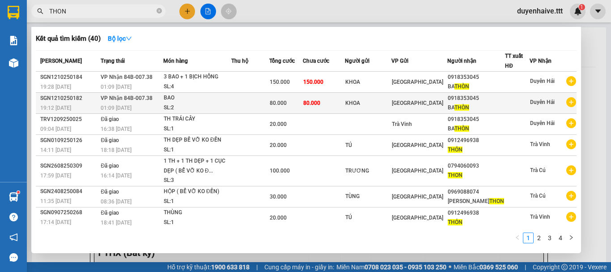
type input "THON"
click at [472, 104] on div "BA THÒN" at bounding box center [476, 107] width 57 height 9
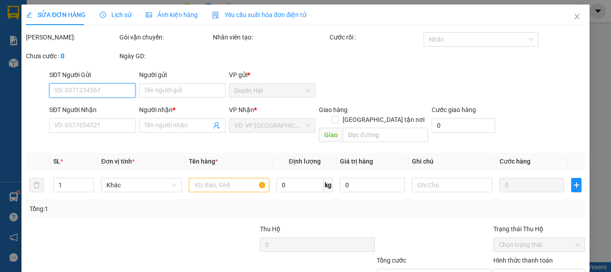
scroll to position [61, 0]
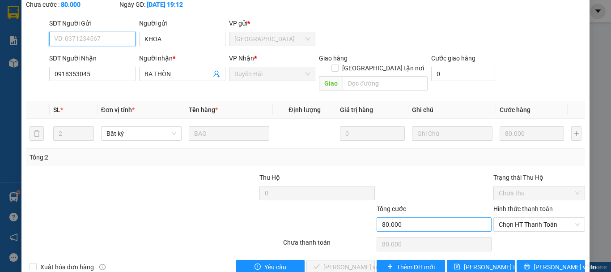
type input "KHOA"
type input "0918353045"
type input "BA THÒN"
type input "80.000"
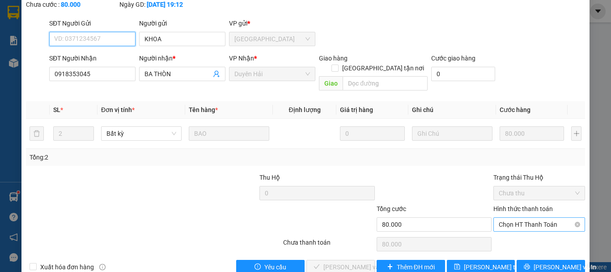
click at [525, 217] on span "Chọn HT Thanh Toán" at bounding box center [539, 223] width 81 height 13
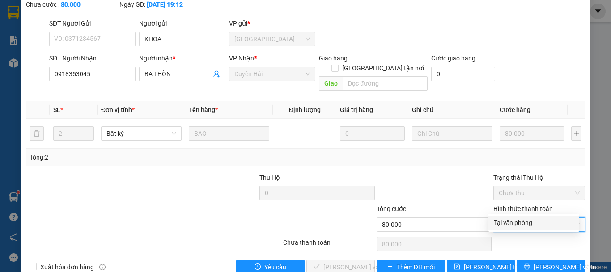
click at [508, 222] on div "Tại văn phòng" at bounding box center [534, 222] width 80 height 10
type input "0"
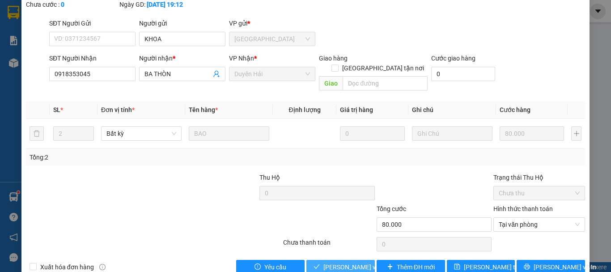
click at [338, 262] on span "Lưu và Giao hàng" at bounding box center [366, 267] width 86 height 10
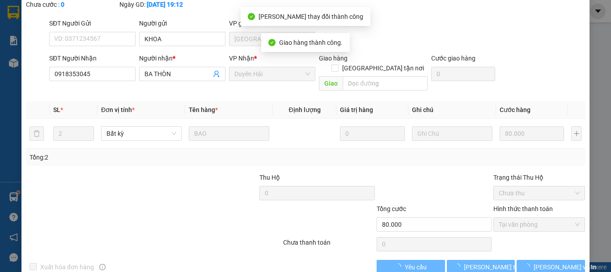
scroll to position [0, 0]
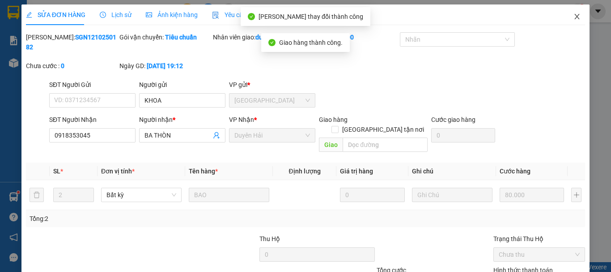
click at [571, 13] on span "Close" at bounding box center [577, 16] width 25 height 25
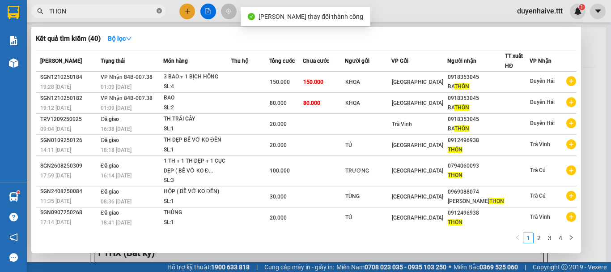
click at [158, 10] on icon "close-circle" at bounding box center [159, 10] width 5 height 5
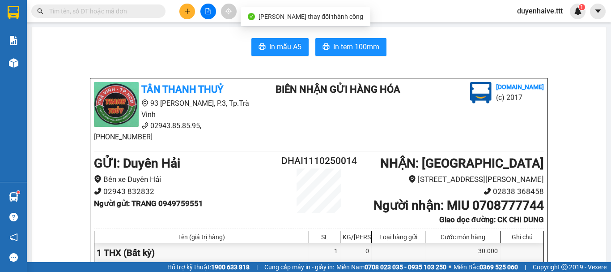
click at [134, 10] on input "text" at bounding box center [102, 11] width 106 height 10
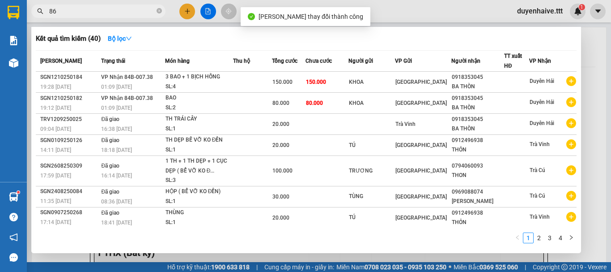
type input "867"
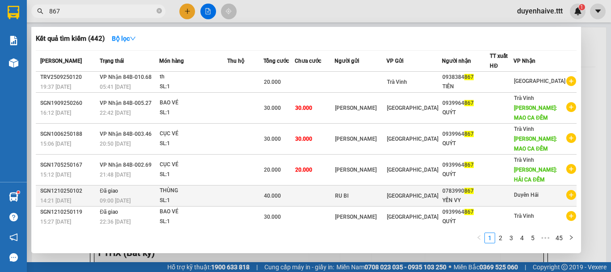
scroll to position [85, 0]
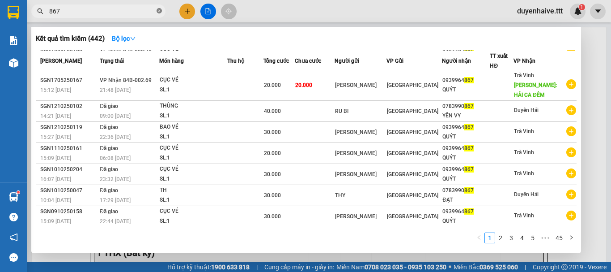
click at [158, 9] on icon "close-circle" at bounding box center [159, 10] width 5 height 5
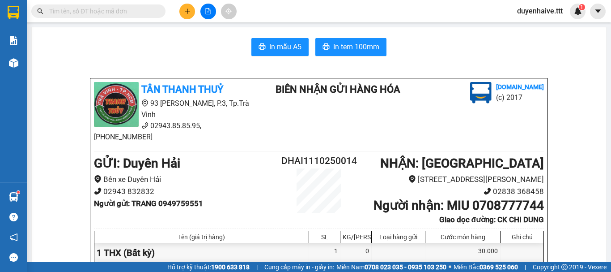
click at [132, 5] on span at bounding box center [98, 10] width 134 height 13
drag, startPoint x: 132, startPoint y: 12, endPoint x: 128, endPoint y: 18, distance: 7.8
click at [131, 12] on input "text" at bounding box center [102, 11] width 106 height 10
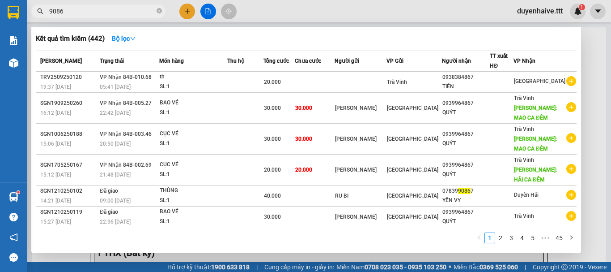
type input "90867"
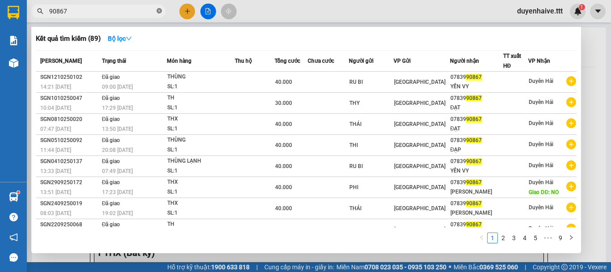
click at [160, 12] on icon "close-circle" at bounding box center [159, 10] width 5 height 5
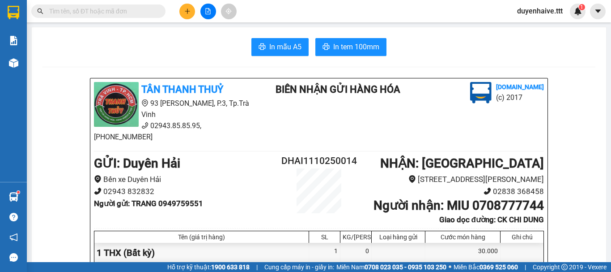
click at [111, 7] on input "text" at bounding box center [102, 11] width 106 height 10
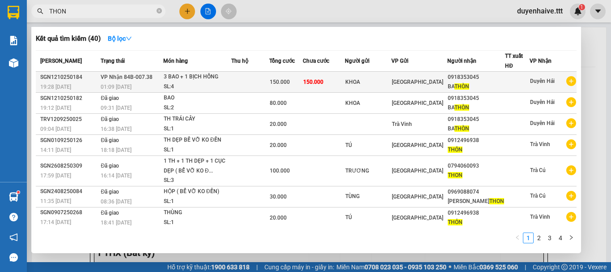
type input "THON"
click at [462, 82] on div "BA THÒN" at bounding box center [476, 86] width 57 height 9
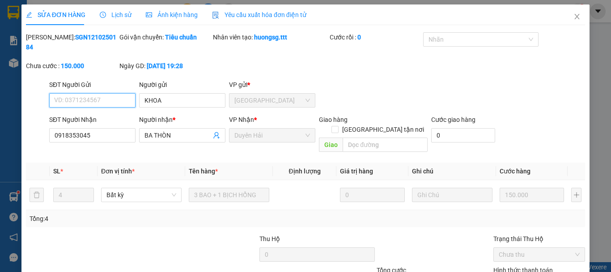
type input "KHOA"
type input "0918353045"
type input "BA THÒN"
type input "150.000"
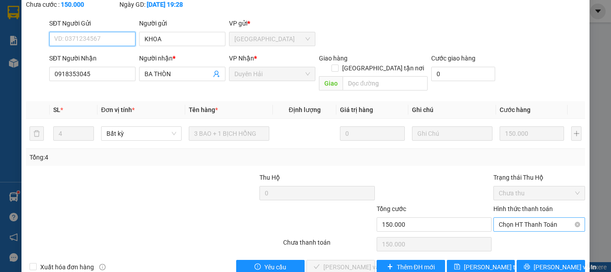
click at [509, 217] on span "Chọn HT Thanh Toán" at bounding box center [539, 223] width 81 height 13
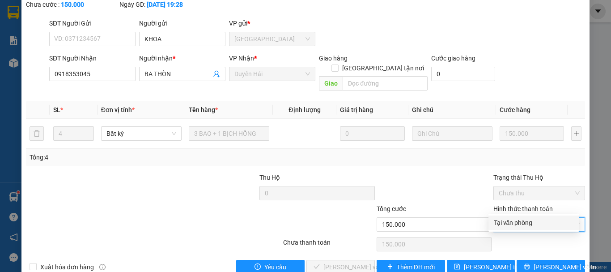
click at [508, 223] on div "Tại văn phòng" at bounding box center [534, 222] width 80 height 10
type input "0"
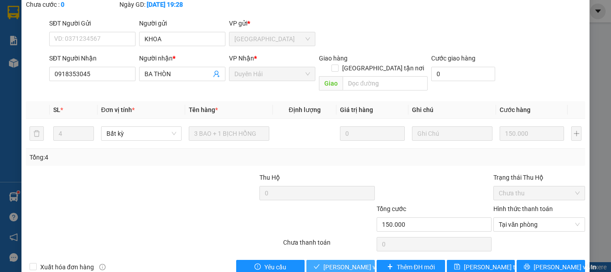
click at [325, 262] on span "Lưu và Giao hàng" at bounding box center [366, 267] width 86 height 10
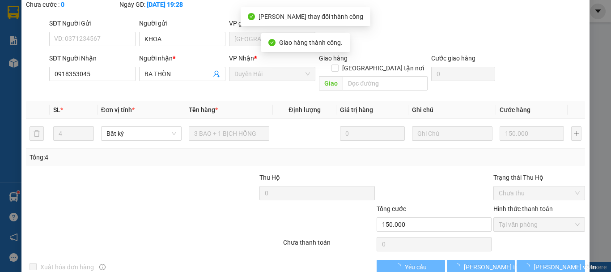
scroll to position [17, 0]
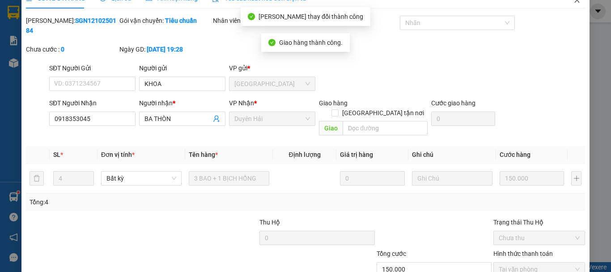
click at [570, 5] on span "Close" at bounding box center [577, 0] width 25 height 25
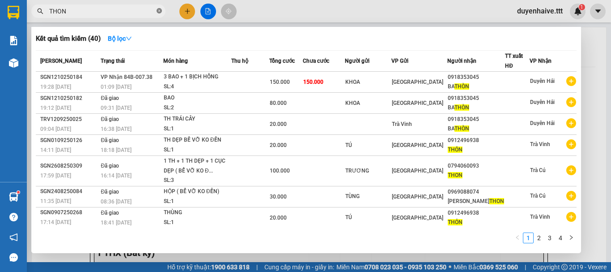
click at [160, 13] on icon "close-circle" at bounding box center [159, 10] width 5 height 5
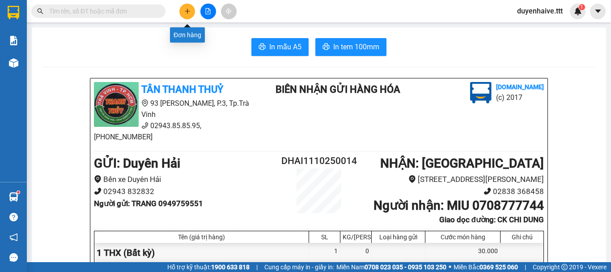
click at [183, 13] on button at bounding box center [187, 12] width 16 height 16
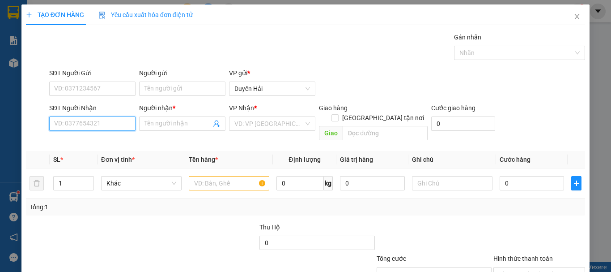
click at [75, 126] on input "SĐT Người Nhận" at bounding box center [92, 123] width 86 height 14
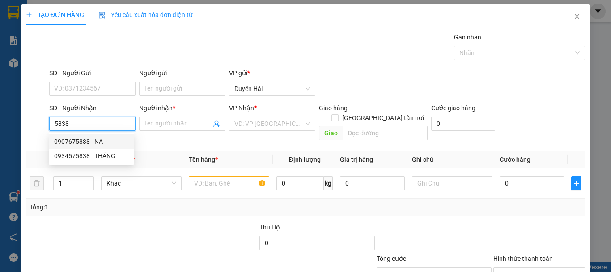
click at [81, 140] on div "0907675838 - NA" at bounding box center [91, 141] width 75 height 10
type input "0907675838"
type input "NA"
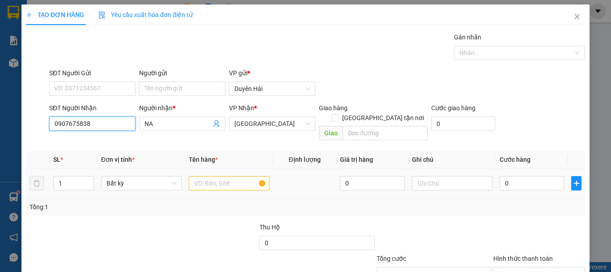
type input "0907675838"
click at [195, 176] on input "text" at bounding box center [229, 183] width 81 height 14
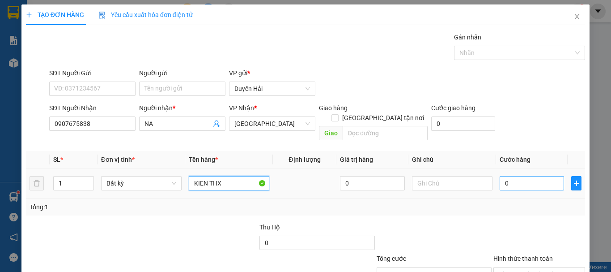
type input "KIEN THX"
click at [515, 176] on input "0" at bounding box center [532, 183] width 64 height 14
type input "4"
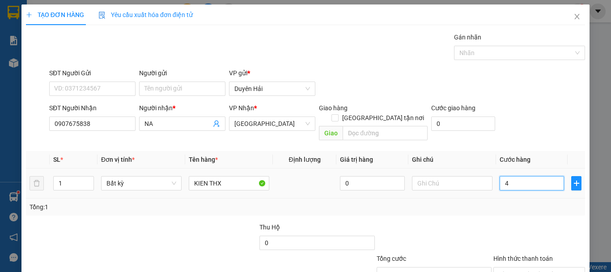
type input "40"
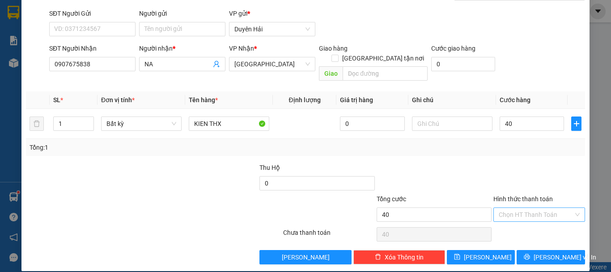
type input "40.000"
click at [525, 208] on input "Hình thức thanh toán" at bounding box center [536, 214] width 75 height 13
click at [517, 221] on div "Tại văn phòng" at bounding box center [534, 222] width 80 height 10
type input "0"
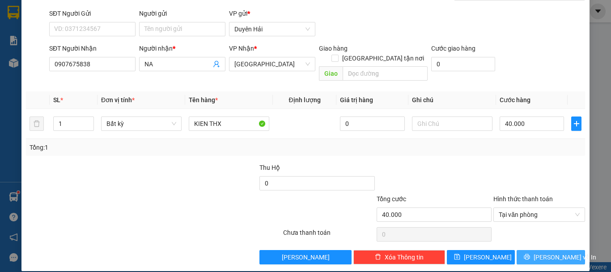
click at [521, 250] on button "Lưu và In" at bounding box center [551, 257] width 68 height 14
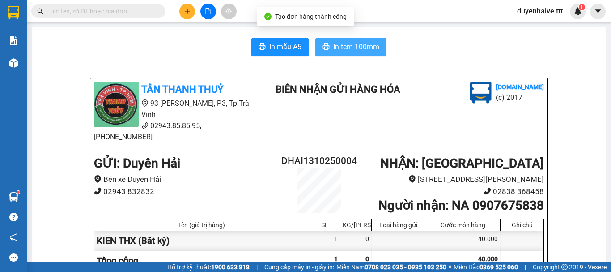
click at [343, 49] on span "In tem 100mm" at bounding box center [356, 46] width 46 height 11
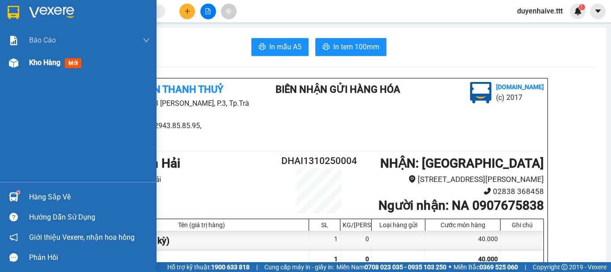
click at [41, 58] on span "Kho hàng" at bounding box center [44, 62] width 31 height 9
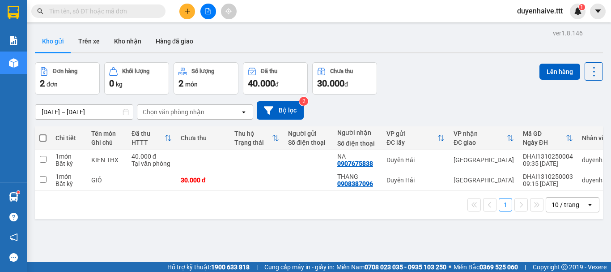
click at [281, 13] on div "Kết quả tìm kiếm ( 40 ) Bộ lọc Mã ĐH Trạng thái Món hàng Thu hộ Tổng cước Chưa …" at bounding box center [305, 11] width 611 height 22
click at [186, 12] on icon "plus" at bounding box center [187, 11] width 6 height 6
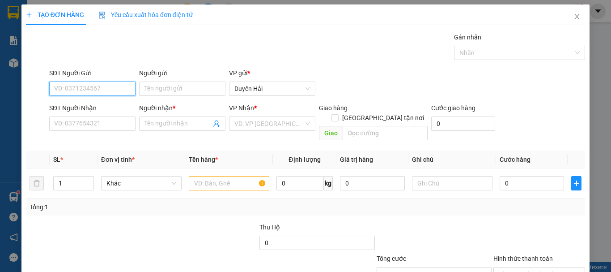
click at [81, 88] on input "SĐT Người Gửi" at bounding box center [92, 88] width 86 height 14
type input "0982349721"
click at [96, 111] on div "0982349721 - TÍM" at bounding box center [91, 107] width 75 height 10
type input "TÍM"
type input "0908408202"
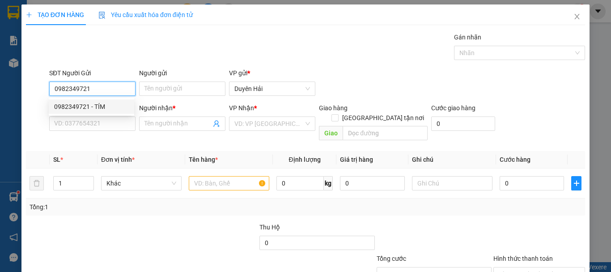
type input "TUYỀN"
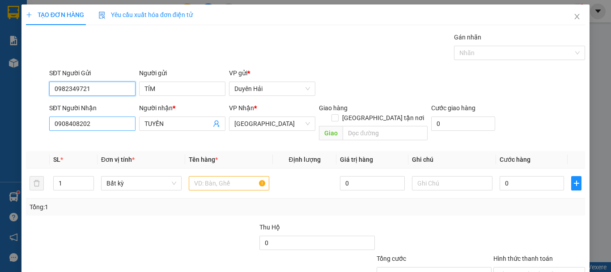
type input "0982349721"
click at [79, 123] on input "0908408202" at bounding box center [92, 123] width 86 height 14
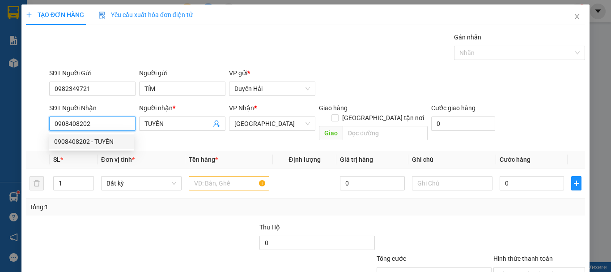
click at [106, 142] on div "0908408202 - TUYỀN" at bounding box center [91, 141] width 75 height 10
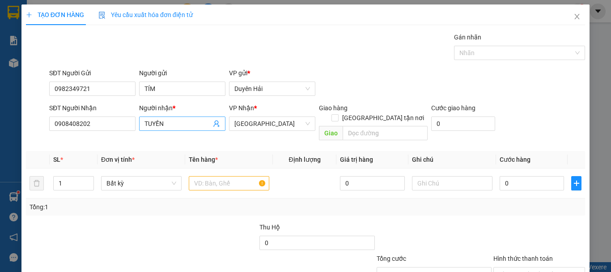
click at [170, 120] on input "TUYỀN" at bounding box center [178, 124] width 67 height 10
type input "T"
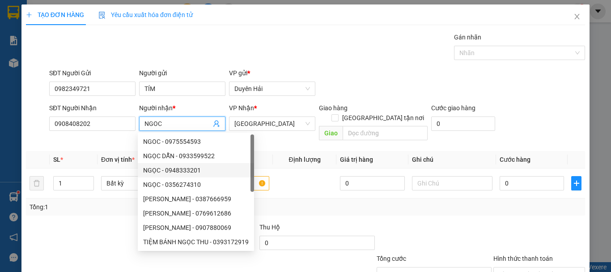
type input "NGOC"
click at [305, 202] on div "Tổng: 1" at bounding box center [306, 207] width 552 height 10
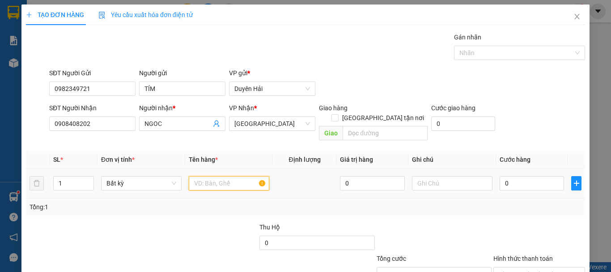
click at [196, 176] on input "text" at bounding box center [229, 183] width 81 height 14
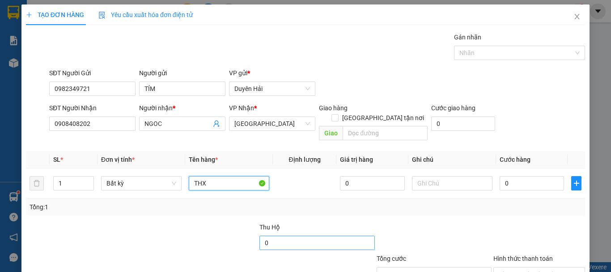
type input "THX"
click at [285, 235] on input "0" at bounding box center [316, 242] width 115 height 14
type input "11.250"
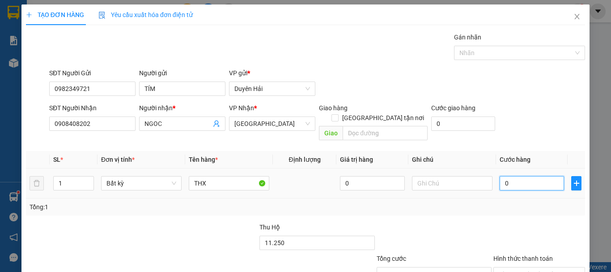
click at [529, 176] on input "0" at bounding box center [532, 183] width 64 height 14
type input "5"
type input "50"
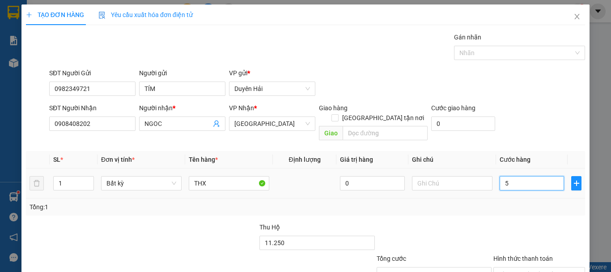
type input "50"
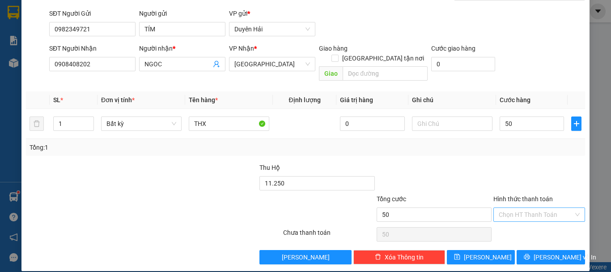
type input "50.000"
click at [520, 208] on input "Hình thức thanh toán" at bounding box center [536, 214] width 75 height 13
click at [518, 221] on div "Tại văn phòng" at bounding box center [534, 222] width 80 height 10
type input "0"
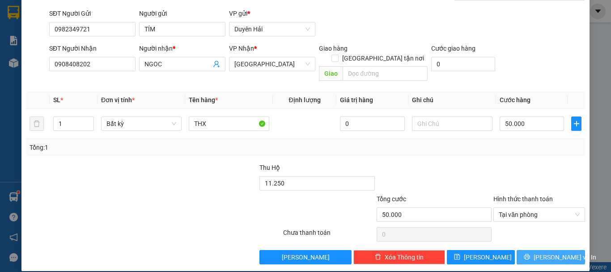
click at [525, 251] on button "Lưu và In" at bounding box center [551, 257] width 68 height 14
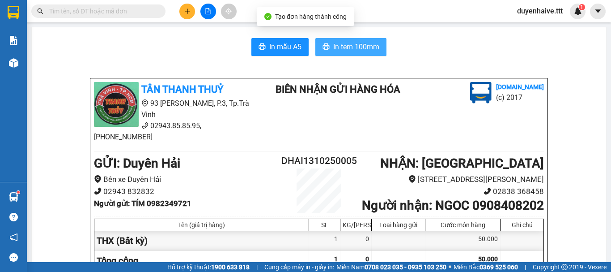
drag, startPoint x: 335, startPoint y: 49, endPoint x: 445, endPoint y: 47, distance: 110.1
click at [336, 49] on span "In tem 100mm" at bounding box center [356, 46] width 46 height 11
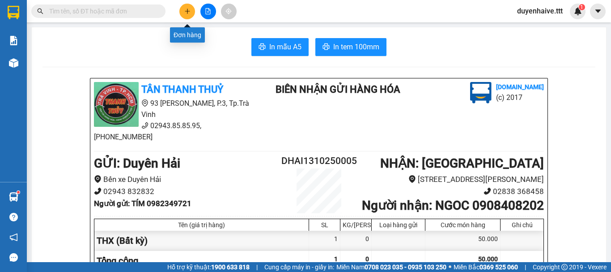
click at [189, 13] on icon "plus" at bounding box center [187, 11] width 6 height 6
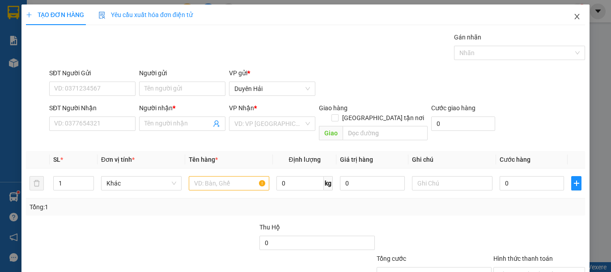
click at [575, 18] on icon "close" at bounding box center [577, 16] width 5 height 5
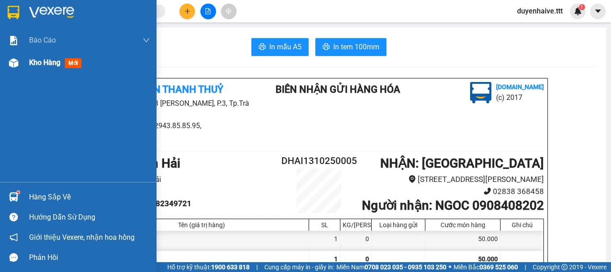
click at [39, 59] on span "Kho hàng" at bounding box center [44, 62] width 31 height 9
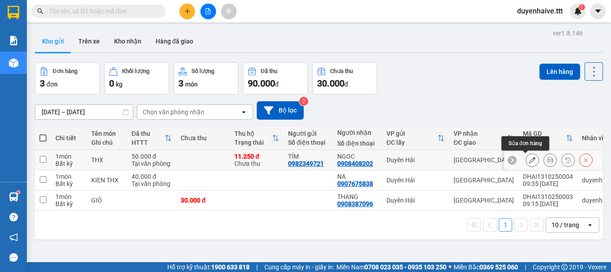
click at [529, 159] on icon at bounding box center [532, 160] width 6 height 6
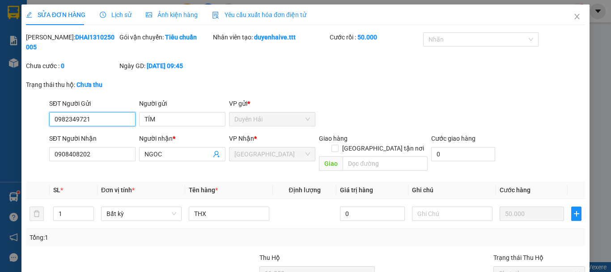
type input "0982349721"
type input "TÍM"
type input "0908408202"
type input "NGOC"
type input "11.250"
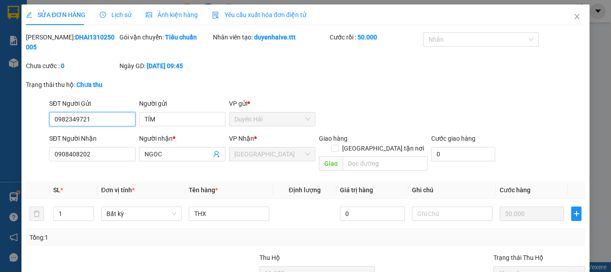
type input "50.000"
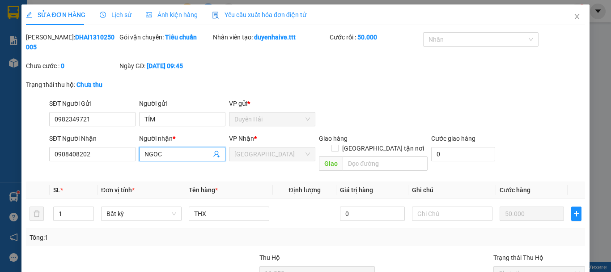
click at [166, 147] on span "NGOC" at bounding box center [182, 154] width 86 height 14
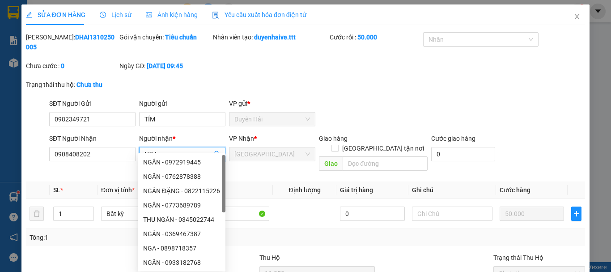
scroll to position [80, 0]
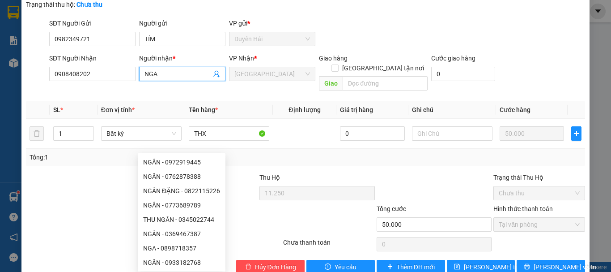
type input "NGA"
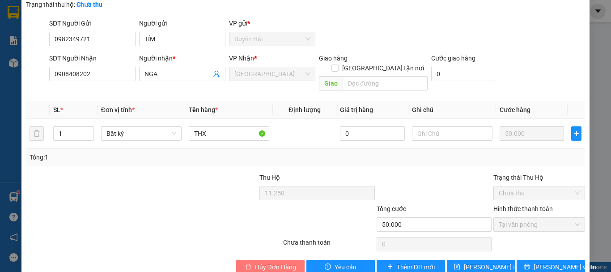
click at [283, 262] on span "Hủy Đơn Hàng" at bounding box center [275, 267] width 41 height 10
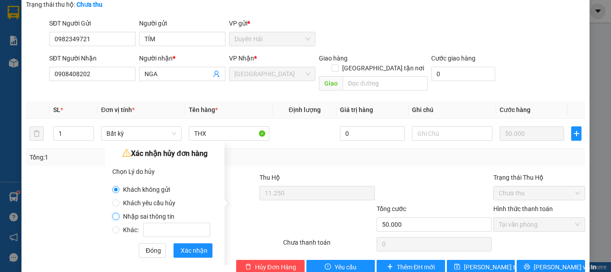
click at [113, 215] on input "Nhập sai thông tin" at bounding box center [115, 216] width 7 height 7
radio input "true"
radio input "false"
click at [188, 252] on span "Xác nhận" at bounding box center [194, 250] width 27 height 10
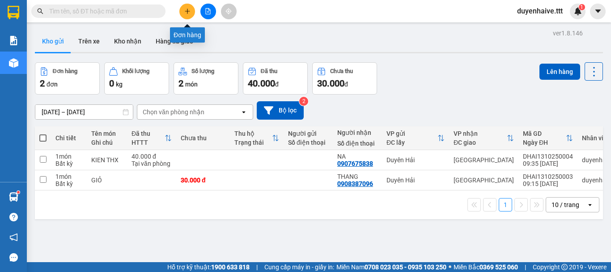
click at [185, 10] on icon "plus" at bounding box center [187, 11] width 6 height 6
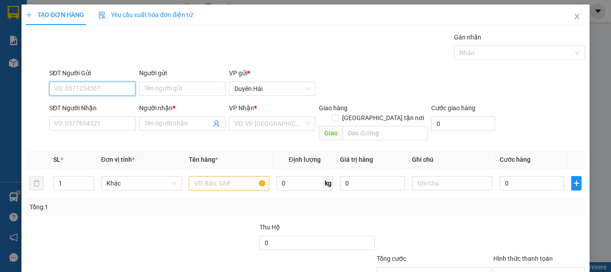
click at [86, 85] on input "SĐT Người Gửi" at bounding box center [92, 88] width 86 height 14
type input "5"
click at [94, 87] on input "721" at bounding box center [92, 88] width 86 height 14
click at [97, 102] on div "0982349721 - TÍM" at bounding box center [91, 107] width 75 height 10
type input "0982349721"
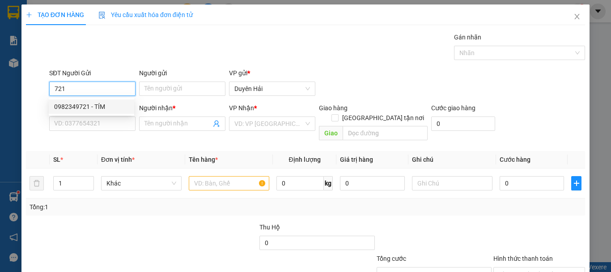
type input "TÍM"
type input "0908408202"
type input "NGOC"
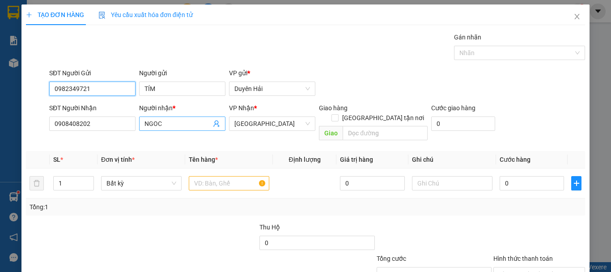
type input "0982349721"
click at [161, 124] on input "NGOC" at bounding box center [178, 124] width 67 height 10
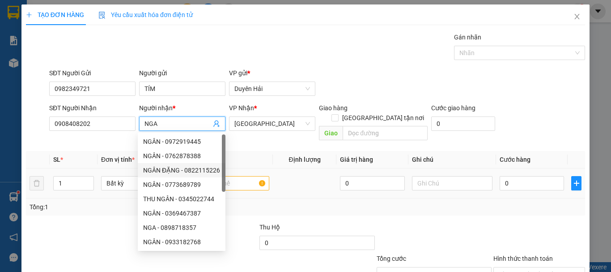
type input "NGA"
click at [242, 176] on input "text" at bounding box center [229, 183] width 81 height 14
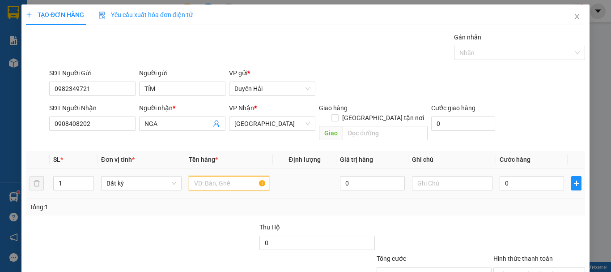
click at [227, 176] on input "text" at bounding box center [229, 183] width 81 height 14
type input "THX"
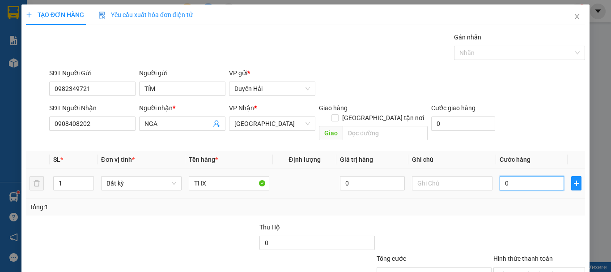
click at [506, 176] on input "0" at bounding box center [532, 183] width 64 height 14
type input "5"
type input "50"
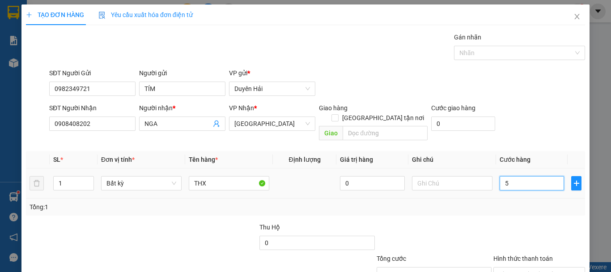
type input "50"
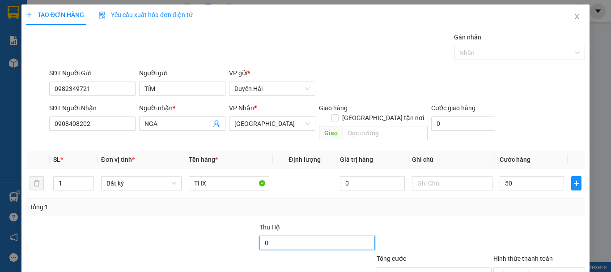
type input "50.000"
click at [293, 235] on input "0" at bounding box center [316, 242] width 115 height 14
click at [317, 211] on div "Transit Pickup Surcharge Ids Transit Deliver Surcharge Ids Transit Deliver Surc…" at bounding box center [305, 177] width 559 height 291
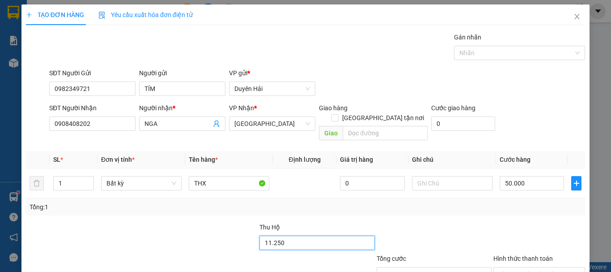
click at [298, 235] on input "11.250" at bounding box center [316, 242] width 115 height 14
type input "11.250.000"
click at [427, 211] on div "Transit Pickup Surcharge Ids Transit Deliver Surcharge Ids Transit Deliver Surc…" at bounding box center [305, 177] width 559 height 291
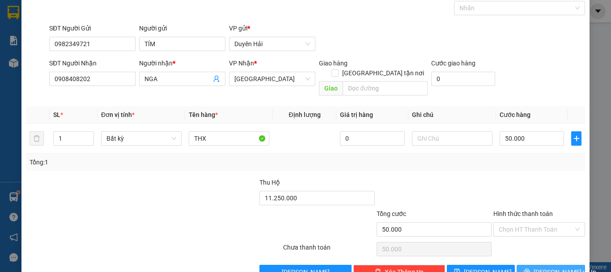
click at [528, 264] on button "Lưu và In" at bounding box center [551, 271] width 68 height 14
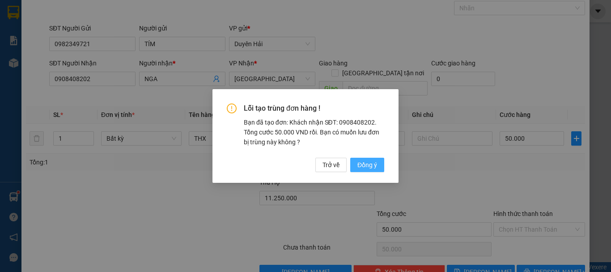
click at [374, 166] on span "Đồng ý" at bounding box center [367, 165] width 20 height 10
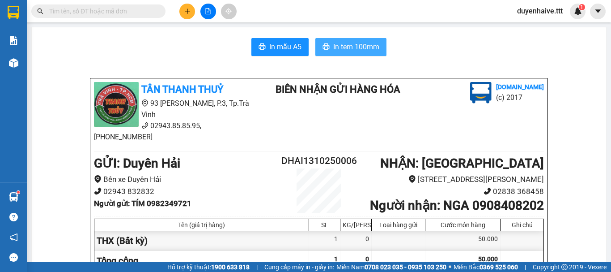
click at [340, 47] on span "In tem 100mm" at bounding box center [356, 46] width 46 height 11
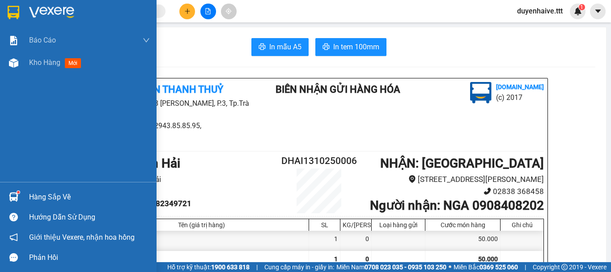
click at [36, 200] on div "Hàng sắp về" at bounding box center [89, 196] width 121 height 13
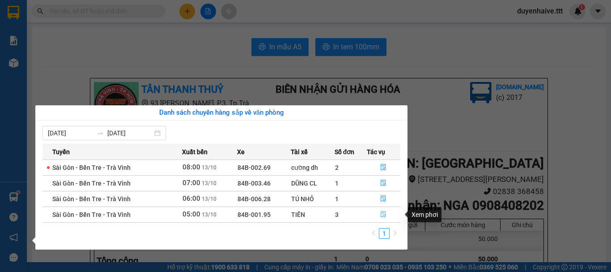
click at [381, 216] on icon "file-done" at bounding box center [383, 214] width 5 height 6
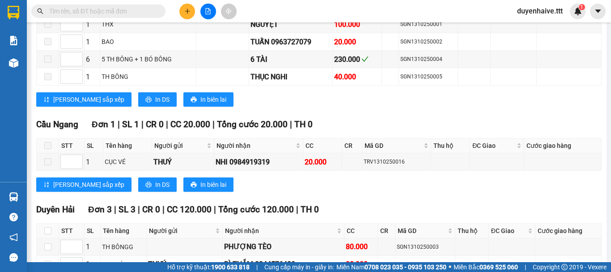
scroll to position [261, 0]
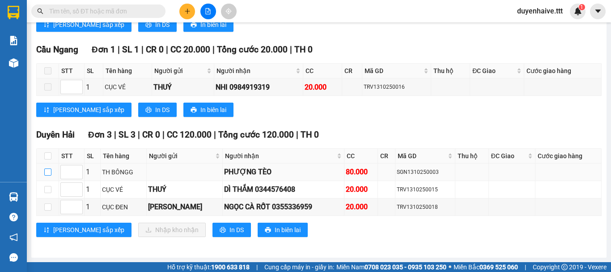
click at [45, 174] on input "checkbox" at bounding box center [47, 171] width 7 height 7
checkbox input "true"
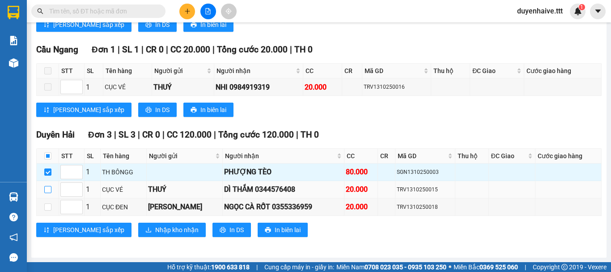
click at [49, 189] on input "checkbox" at bounding box center [47, 189] width 7 height 7
checkbox input "true"
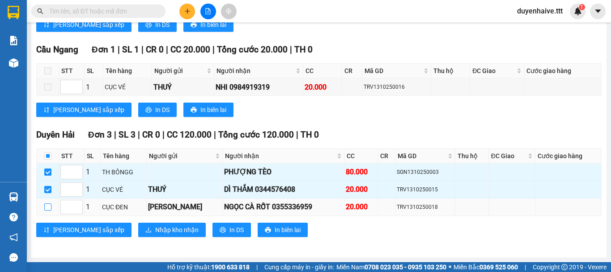
click at [49, 206] on input "checkbox" at bounding box center [47, 206] width 7 height 7
checkbox input "true"
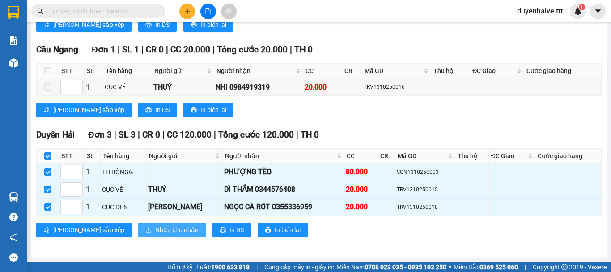
click at [155, 227] on span "Nhập kho nhận" at bounding box center [176, 230] width 43 height 10
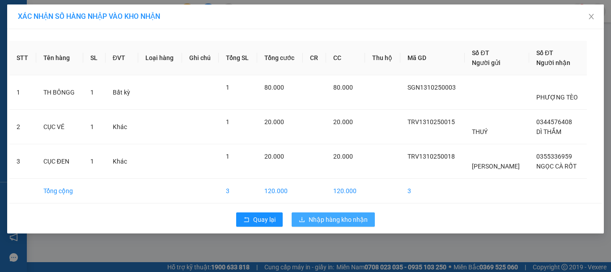
click at [367, 215] on span "Nhập hàng kho nhận" at bounding box center [338, 219] width 59 height 10
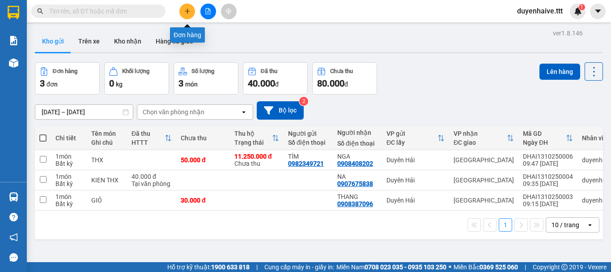
click at [189, 16] on button at bounding box center [187, 12] width 16 height 16
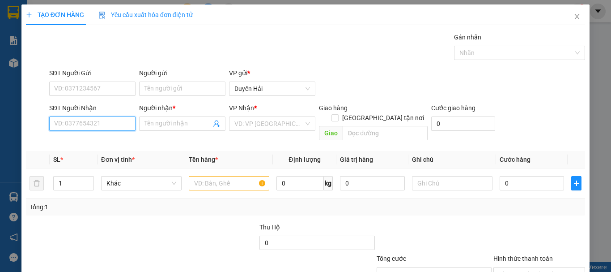
click at [73, 126] on input "SĐT Người Nhận" at bounding box center [92, 123] width 86 height 14
click at [73, 125] on input "SĐT Người Nhận" at bounding box center [92, 123] width 86 height 14
click at [575, 17] on icon "close" at bounding box center [577, 16] width 5 height 5
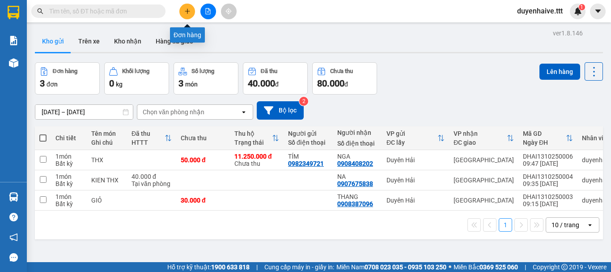
click at [182, 13] on button at bounding box center [187, 12] width 16 height 16
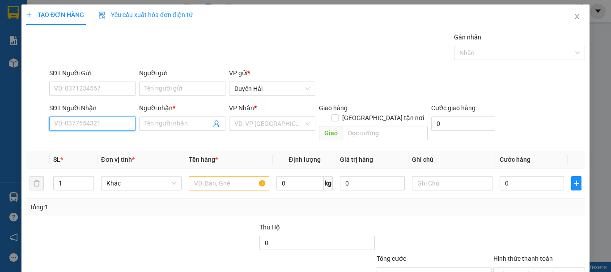
click at [82, 126] on input "SĐT Người Nhận" at bounding box center [92, 123] width 86 height 14
type input "0975950500"
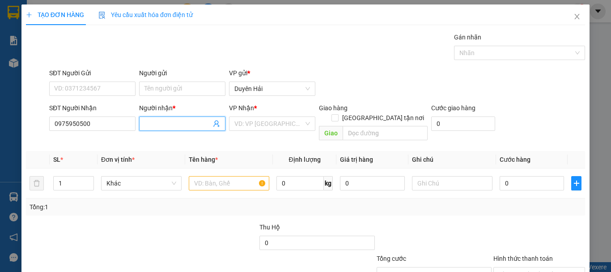
click at [171, 127] on input "Người nhận *" at bounding box center [178, 124] width 67 height 10
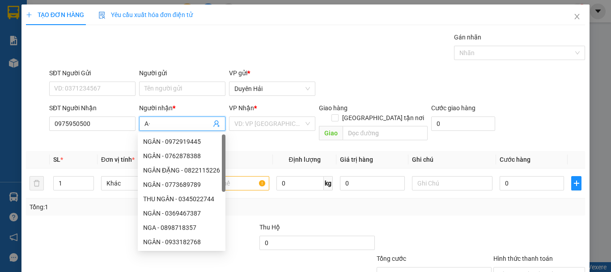
type input "A"
type input "ÂU"
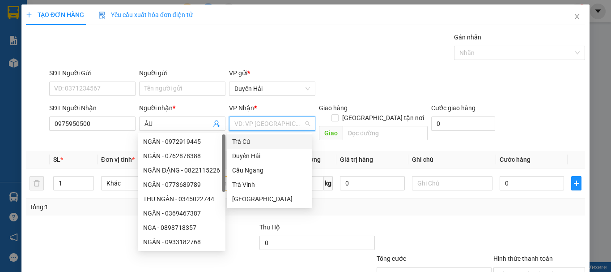
click at [260, 125] on input "search" at bounding box center [268, 123] width 69 height 13
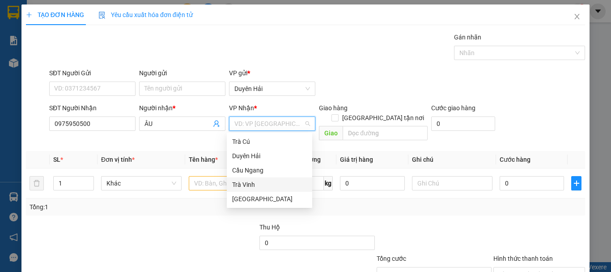
click at [247, 187] on div "Trà Vinh" at bounding box center [269, 184] width 75 height 10
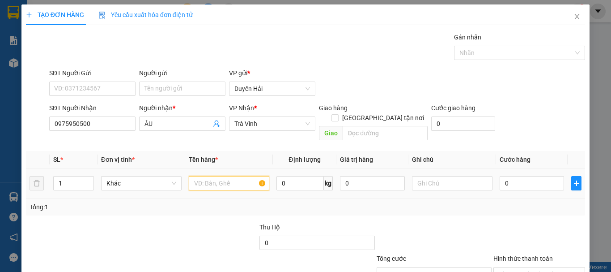
drag, startPoint x: 212, startPoint y: 176, endPoint x: 209, endPoint y: 163, distance: 13.2
click at [210, 176] on input "text" at bounding box center [229, 183] width 81 height 14
type input "HO SO"
click at [521, 176] on input "0" at bounding box center [532, 183] width 64 height 14
type input "2"
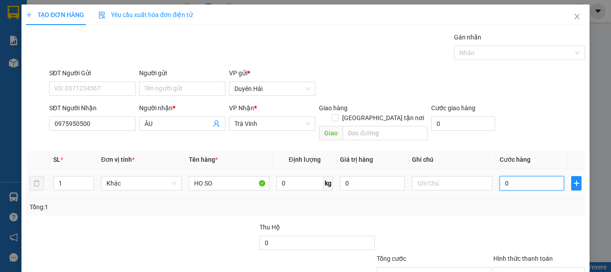
type input "2"
type input "20"
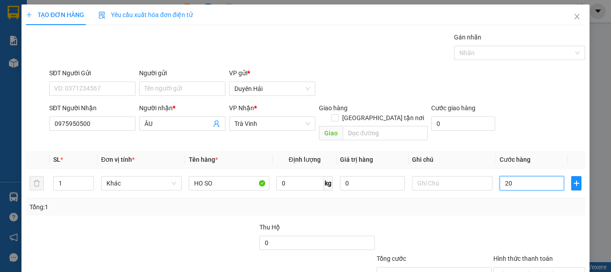
scroll to position [60, 0]
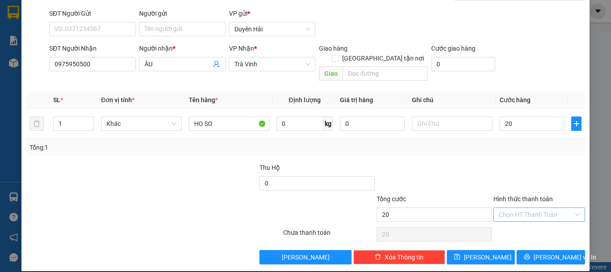
type input "20.000"
click at [554, 208] on input "Hình thức thanh toán" at bounding box center [536, 214] width 75 height 13
click at [538, 218] on div "Tại văn phòng" at bounding box center [534, 222] width 80 height 10
type input "0"
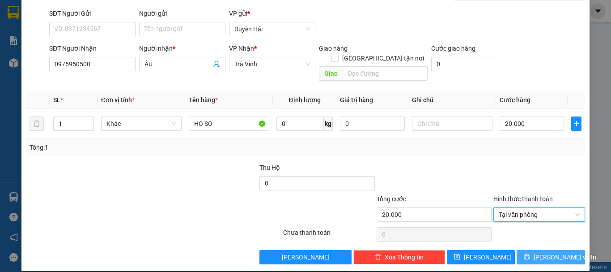
click at [538, 252] on span "Lưu và In" at bounding box center [565, 257] width 63 height 10
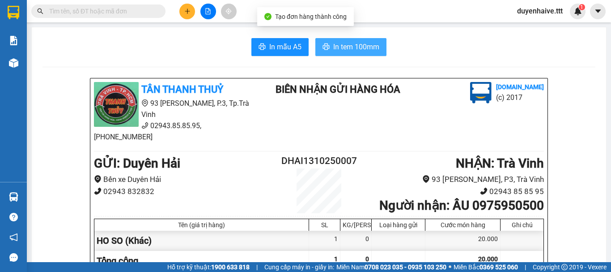
click at [349, 43] on span "In tem 100mm" at bounding box center [356, 46] width 46 height 11
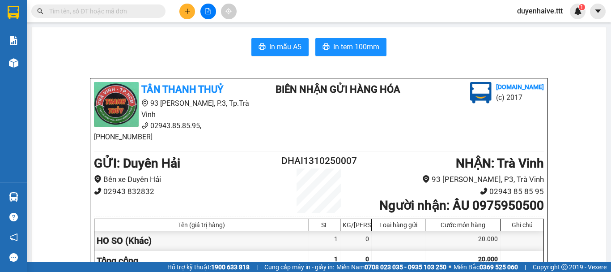
click at [145, 10] on input "text" at bounding box center [102, 11] width 106 height 10
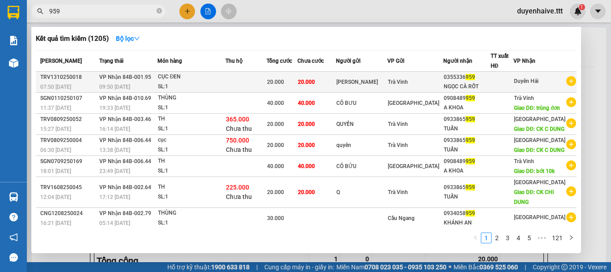
type input "959"
click at [505, 88] on td at bounding box center [502, 82] width 23 height 21
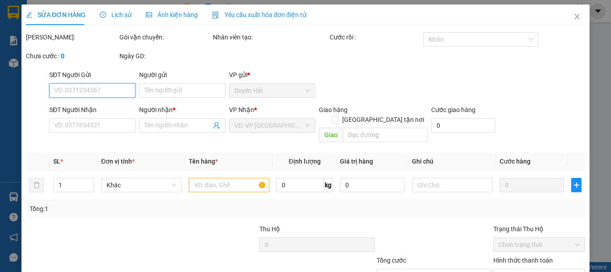
scroll to position [61, 0]
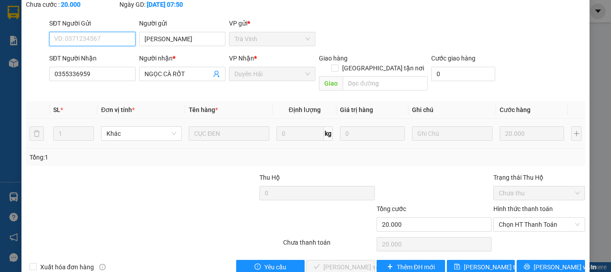
type input "KHÁNH HỒNG"
type input "0355336959"
type input "NGỌC CÀ RỐT"
type input "20.000"
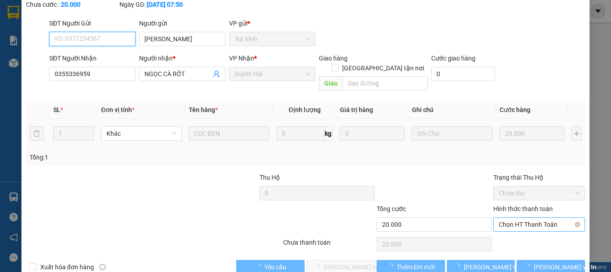
click at [503, 217] on span "Chọn HT Thanh Toán" at bounding box center [539, 223] width 81 height 13
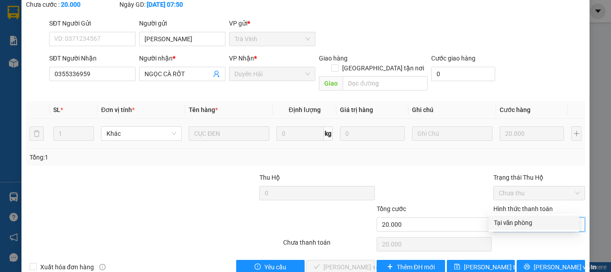
click at [499, 225] on div "Tại văn phòng" at bounding box center [534, 222] width 80 height 10
type input "0"
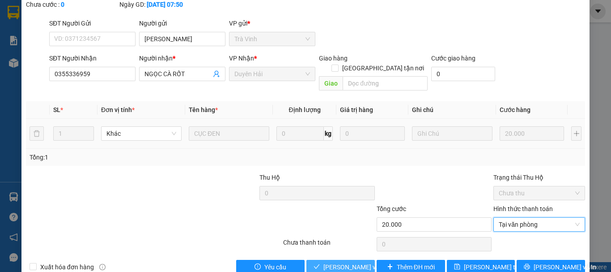
click at [355, 262] on span "Lưu và Giao hàng" at bounding box center [366, 267] width 86 height 10
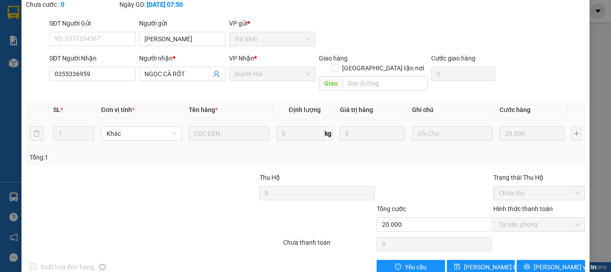
scroll to position [0, 0]
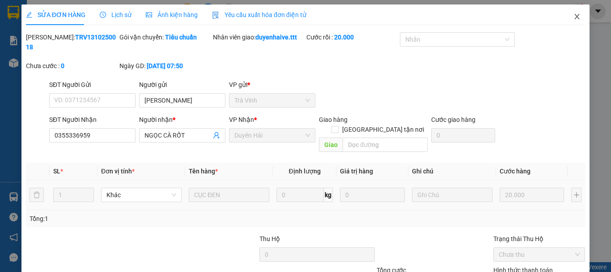
click at [575, 18] on icon "close" at bounding box center [577, 16] width 5 height 5
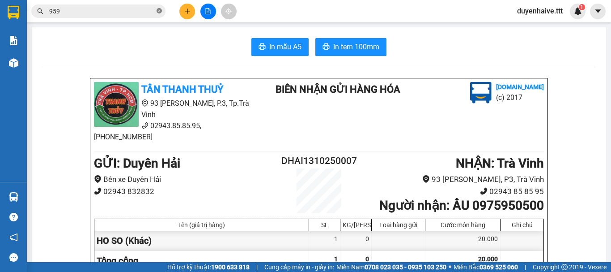
click at [157, 13] on icon "close-circle" at bounding box center [159, 10] width 5 height 5
click at [148, 11] on input "text" at bounding box center [102, 11] width 106 height 10
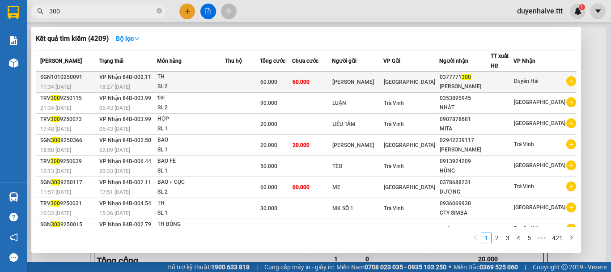
type input "300"
click at [509, 85] on div at bounding box center [502, 81] width 22 height 9
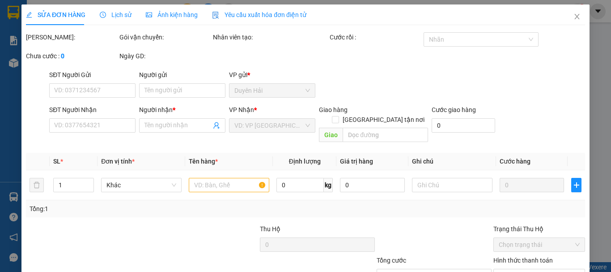
type input "HẢI TIẾN"
type input "0377771300"
type input "PHAN THUẬN"
type input "60.000"
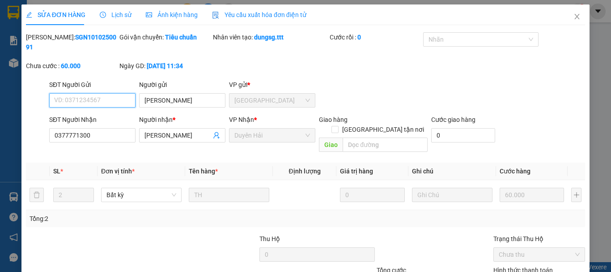
scroll to position [61, 0]
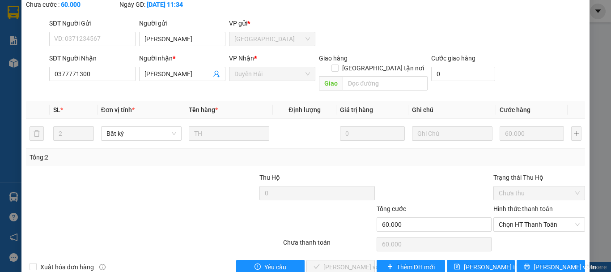
click at [496, 213] on div "Hình thức thanh toán Chọn HT Thanh Toán" at bounding box center [539, 219] width 92 height 31
click at [500, 217] on span "Chọn HT Thanh Toán" at bounding box center [539, 223] width 81 height 13
click at [500, 221] on div "Tại văn phòng" at bounding box center [534, 222] width 80 height 10
type input "0"
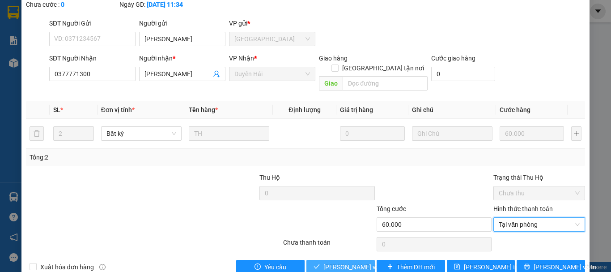
drag, startPoint x: 313, startPoint y: 249, endPoint x: 580, endPoint y: 250, distance: 266.7
click at [321, 259] on button "Lưu và Giao hàng" at bounding box center [340, 266] width 68 height 14
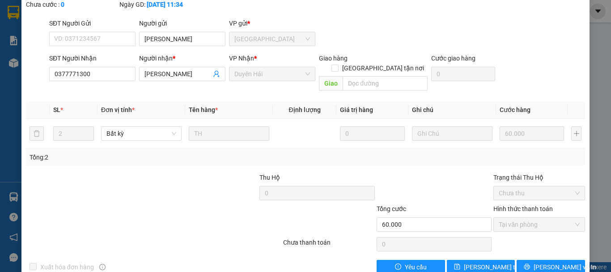
scroll to position [0, 0]
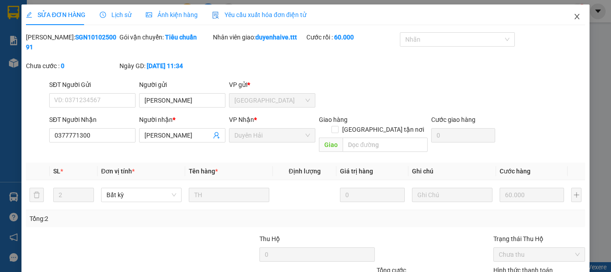
click at [575, 17] on icon "close" at bounding box center [577, 16] width 5 height 5
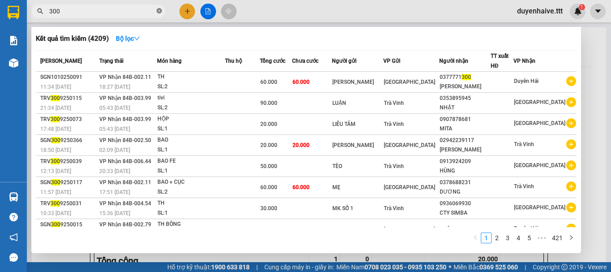
click at [159, 8] on span at bounding box center [159, 11] width 5 height 9
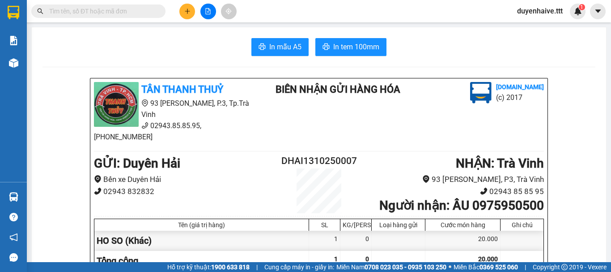
click at [133, 10] on input "text" at bounding box center [102, 11] width 106 height 10
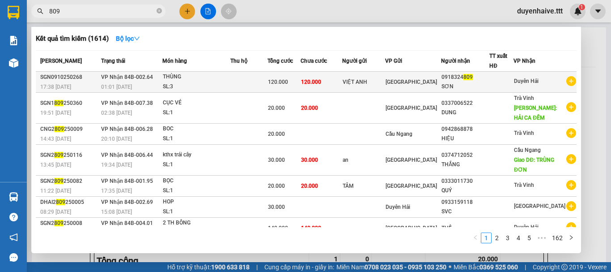
type input "809"
click at [498, 82] on div at bounding box center [501, 81] width 23 height 9
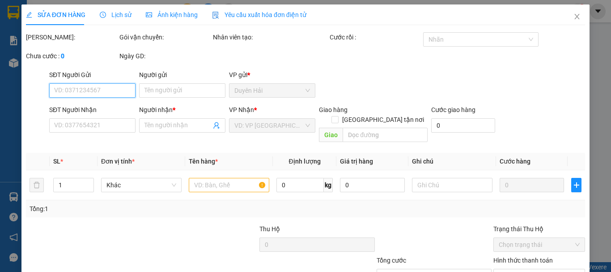
scroll to position [61, 0]
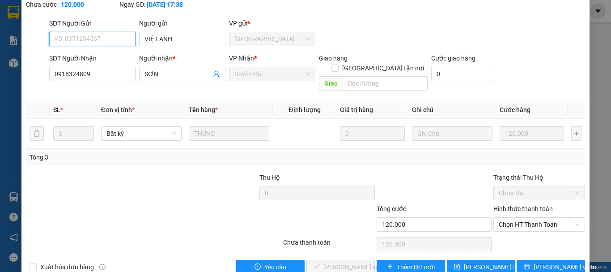
type input "VIỆT ANH"
type input "0918324809"
type input "SƠN"
type input "120.000"
click at [506, 217] on span "Chọn HT Thanh Toán" at bounding box center [539, 223] width 81 height 13
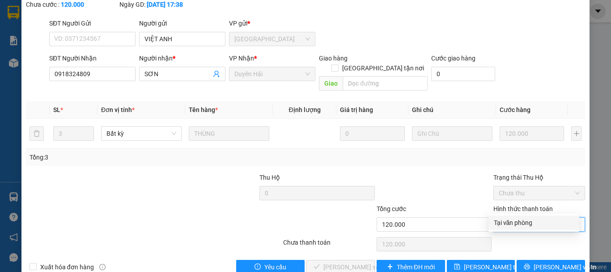
click at [505, 229] on div "Tại văn phòng" at bounding box center [534, 222] width 91 height 14
type input "0"
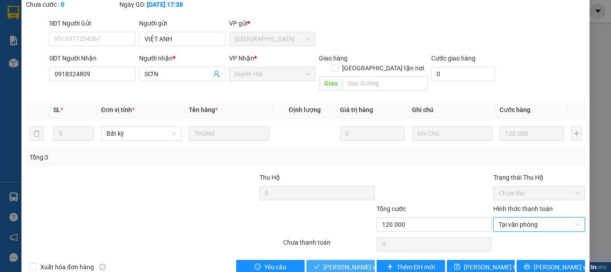
click at [346, 262] on span "Lưu và Giao hàng" at bounding box center [366, 267] width 86 height 10
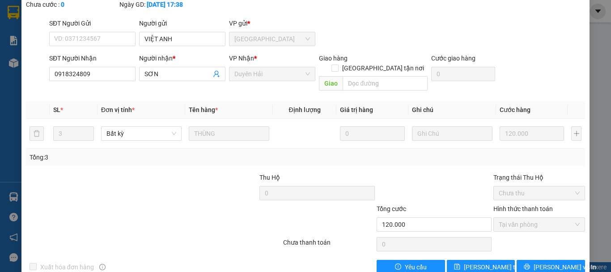
scroll to position [0, 0]
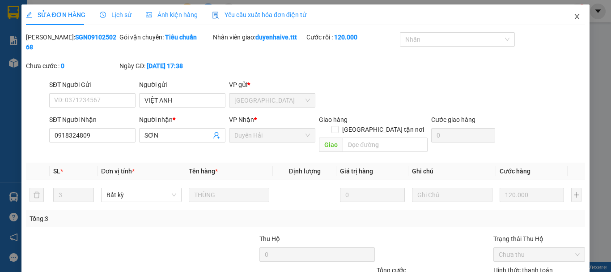
click at [575, 16] on icon "close" at bounding box center [577, 16] width 5 height 5
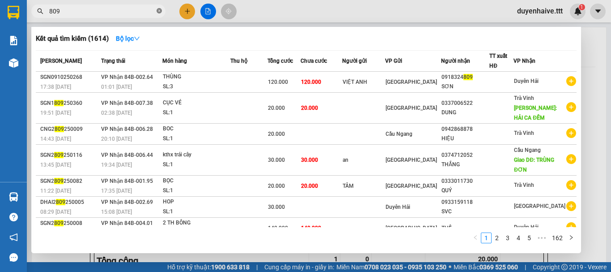
click at [160, 10] on icon "close-circle" at bounding box center [159, 10] width 5 height 5
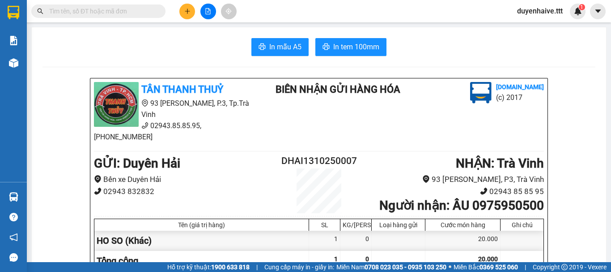
click at [129, 5] on span at bounding box center [98, 10] width 134 height 13
click at [128, 9] on input "text" at bounding box center [102, 11] width 106 height 10
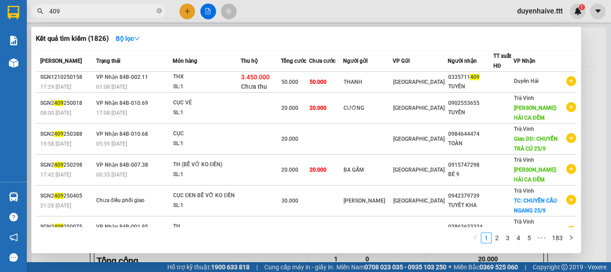
type input "409"
click at [158, 8] on span at bounding box center [159, 11] width 5 height 9
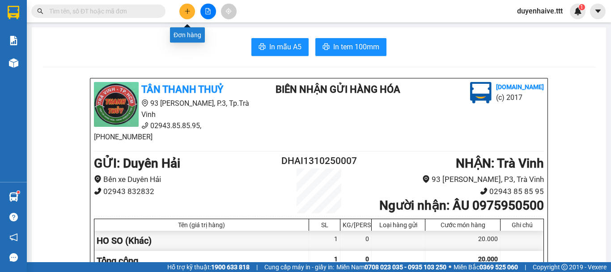
click at [190, 10] on icon "plus" at bounding box center [187, 11] width 6 height 6
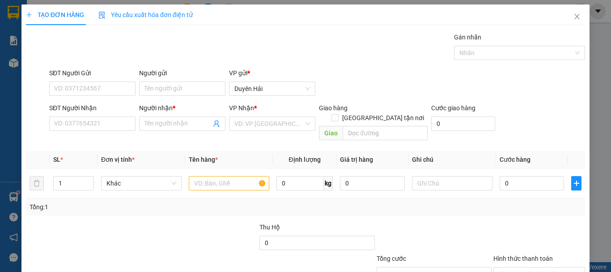
click at [82, 132] on div "SĐT Người Nhận VD: 0377654321" at bounding box center [92, 118] width 86 height 31
click at [81, 128] on input "SĐT Người Nhận" at bounding box center [92, 123] width 86 height 14
click at [79, 121] on input "SĐT Người Nhận" at bounding box center [92, 123] width 86 height 14
click at [79, 121] on input "8950" at bounding box center [92, 123] width 86 height 14
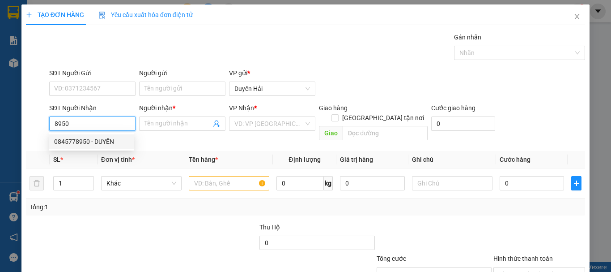
click at [92, 144] on div "0845778950 - DUYÊN" at bounding box center [91, 141] width 75 height 10
type input "0845778950"
type input "DUYÊN"
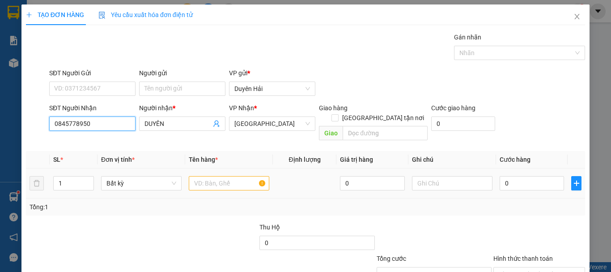
type input "0845778950"
click at [218, 176] on input "text" at bounding box center [229, 183] width 81 height 14
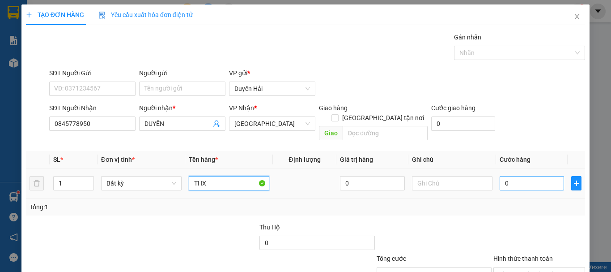
type input "THX"
click at [502, 176] on input "0" at bounding box center [532, 183] width 64 height 14
type input "3"
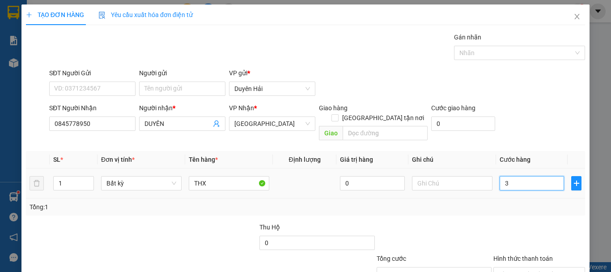
type input "30"
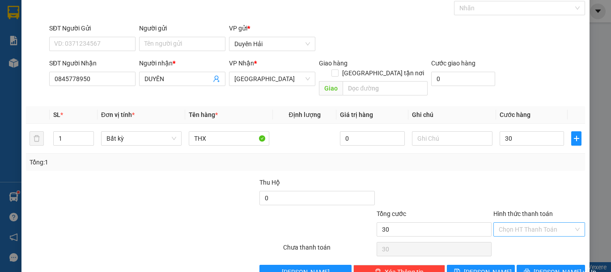
type input "30.000"
click at [506, 222] on input "Hình thức thanh toán" at bounding box center [536, 228] width 75 height 13
click at [477, 177] on div at bounding box center [434, 192] width 117 height 31
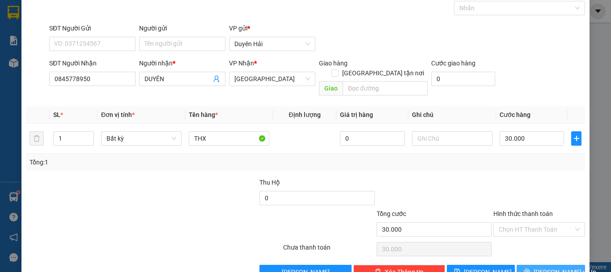
click at [530, 268] on icon "printer" at bounding box center [527, 271] width 6 height 6
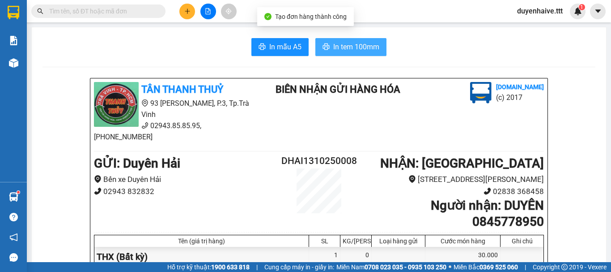
click at [340, 44] on span "In tem 100mm" at bounding box center [356, 46] width 46 height 11
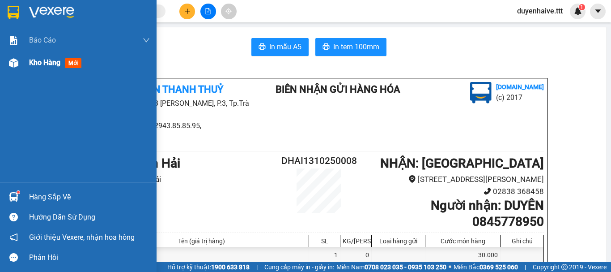
click at [37, 57] on div "Kho hàng mới" at bounding box center [57, 62] width 56 height 11
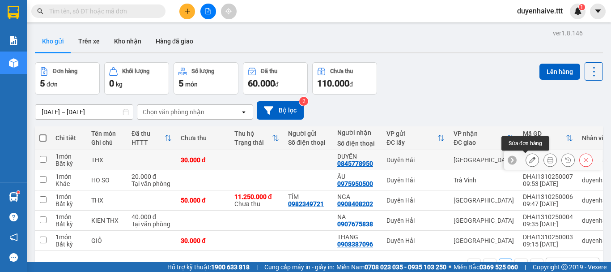
click at [529, 160] on button at bounding box center [532, 160] width 13 height 16
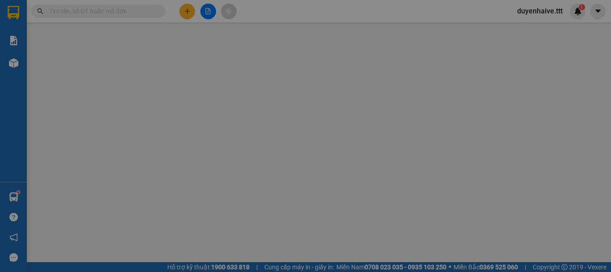
type input "0845778950"
type input "DUYÊN"
type input "30.000"
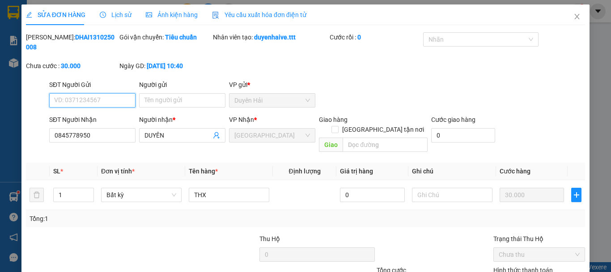
scroll to position [61, 0]
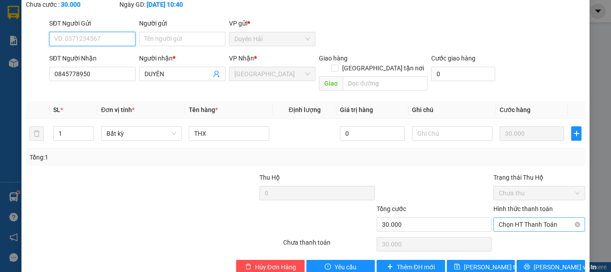
click at [518, 217] on span "Chọn HT Thanh Toán" at bounding box center [539, 223] width 81 height 13
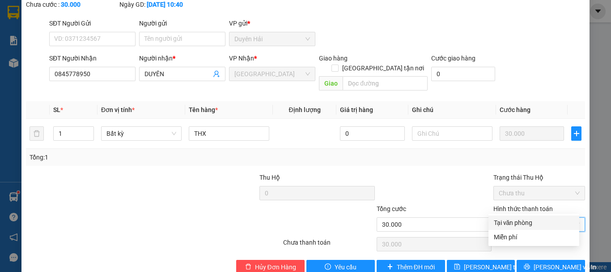
click at [520, 221] on div "Tại văn phòng" at bounding box center [534, 222] width 80 height 10
type input "0"
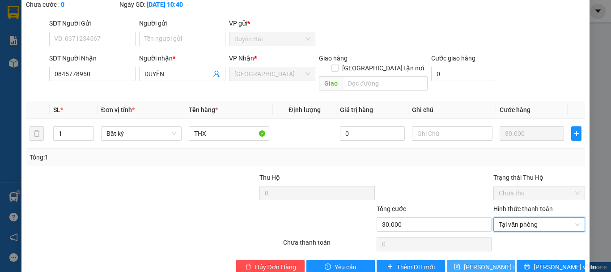
click at [492, 262] on span "Lưu thay đổi" at bounding box center [500, 267] width 72 height 10
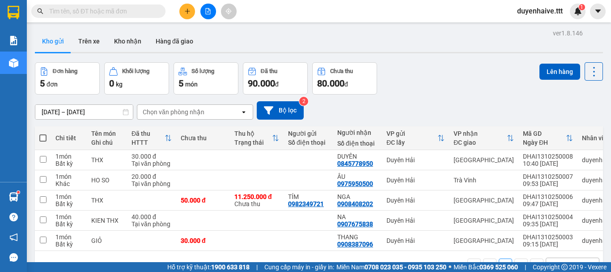
scroll to position [41, 0]
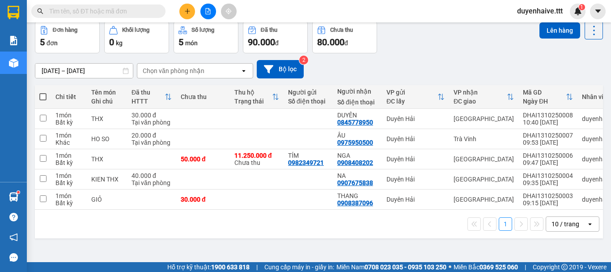
click at [43, 96] on span at bounding box center [42, 96] width 7 height 7
click at [43, 92] on input "checkbox" at bounding box center [43, 92] width 0 height 0
checkbox input "true"
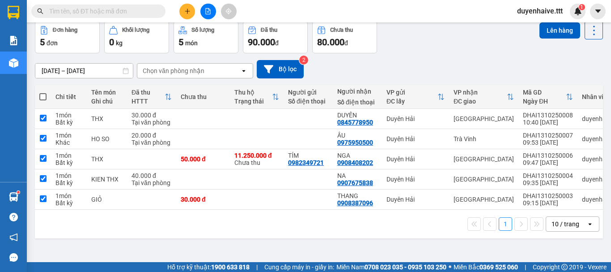
checkbox input "true"
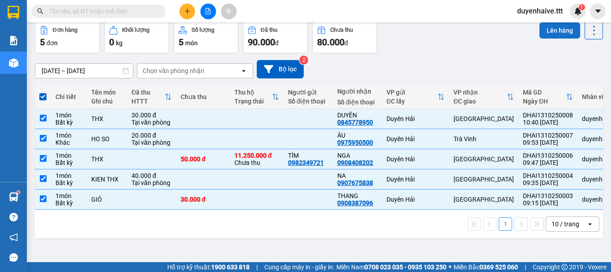
click at [545, 34] on button "Lên hàng" at bounding box center [560, 30] width 41 height 16
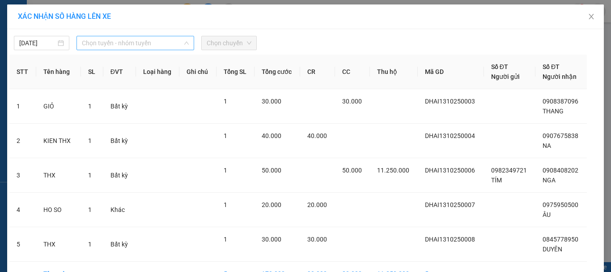
click at [96, 44] on span "Chọn tuyến - nhóm tuyến" at bounding box center [135, 42] width 107 height 13
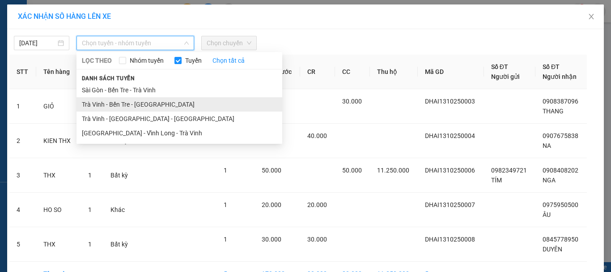
click at [111, 106] on li "Trà Vinh - Bến Tre - Sài Gòn" at bounding box center [180, 104] width 206 height 14
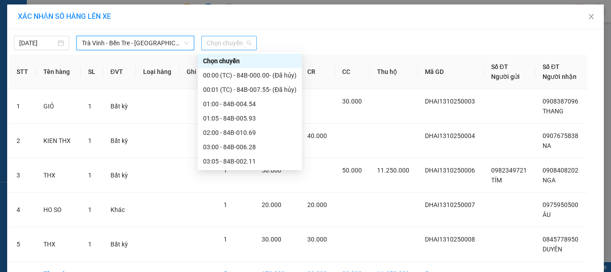
click at [215, 46] on span "Chọn chuyến" at bounding box center [229, 42] width 45 height 13
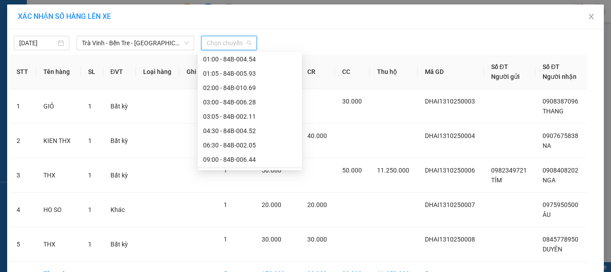
scroll to position [179, 0]
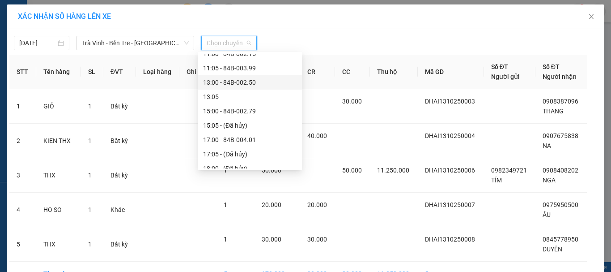
click at [233, 82] on div "13:00 - 84B-002.50" at bounding box center [250, 82] width 94 height 10
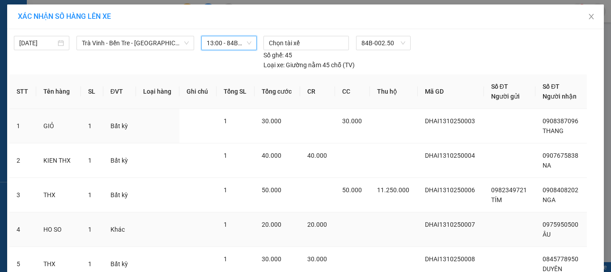
scroll to position [75, 0]
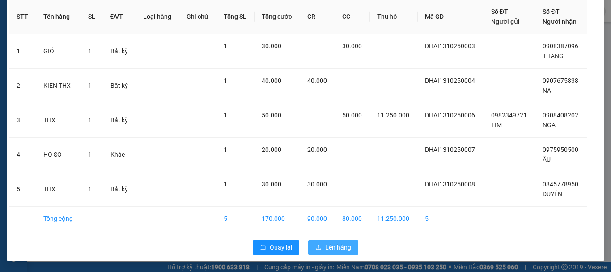
click at [327, 246] on span "Lên hàng" at bounding box center [338, 247] width 26 height 10
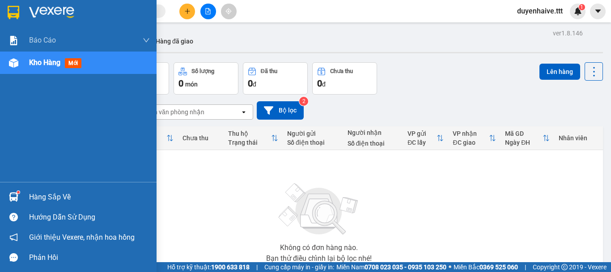
click at [41, 200] on div "Hàng sắp về" at bounding box center [89, 196] width 121 height 13
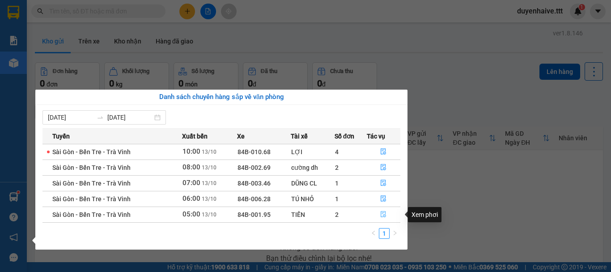
click at [386, 213] on icon "file-done" at bounding box center [383, 214] width 5 height 6
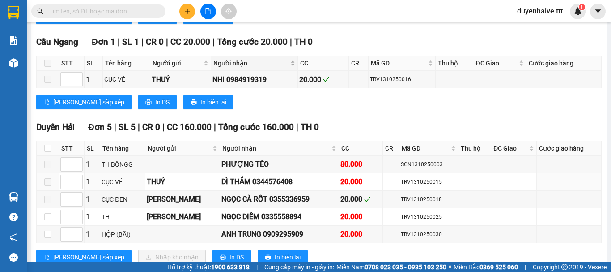
scroll to position [296, 0]
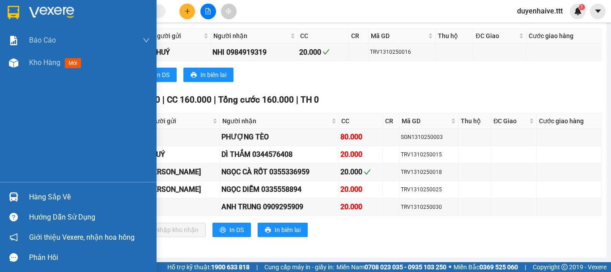
click at [64, 193] on div "Hàng sắp về" at bounding box center [89, 196] width 121 height 13
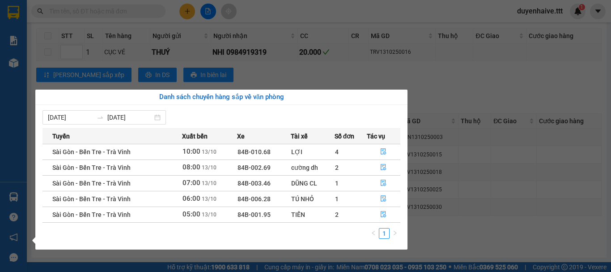
click at [18, 101] on div "Báo cáo Báo cáo dòng tiền (trưởng trạm) Mẫu 1: Báo cáo dòng tiền theo nhân viên…" at bounding box center [13, 136] width 27 height 272
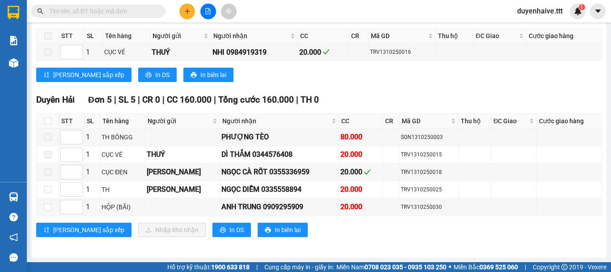
click at [133, 11] on input "text" at bounding box center [102, 11] width 106 height 10
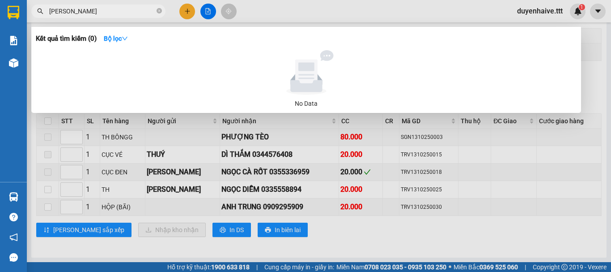
click at [61, 12] on input "[PERSON_NAME]" at bounding box center [102, 11] width 106 height 10
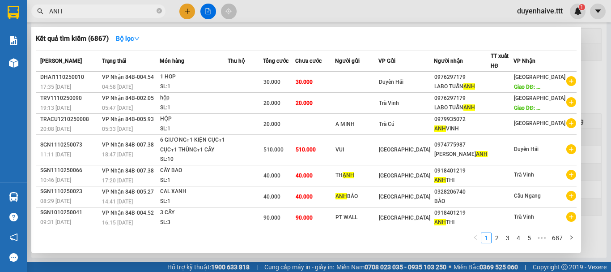
type input "ANH"
click at [160, 11] on icon "close-circle" at bounding box center [159, 10] width 5 height 5
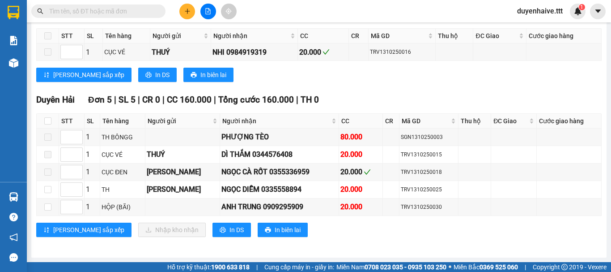
click at [126, 14] on input "text" at bounding box center [102, 11] width 106 height 10
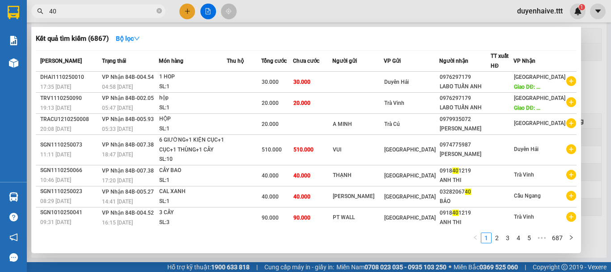
type input "409"
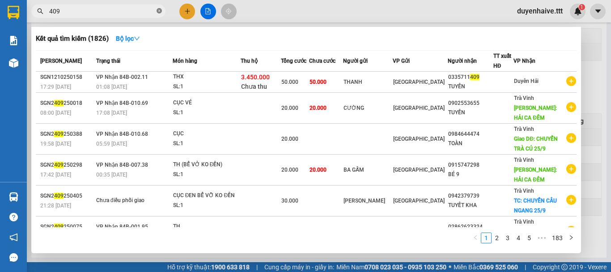
click at [158, 10] on icon "close-circle" at bounding box center [159, 10] width 5 height 5
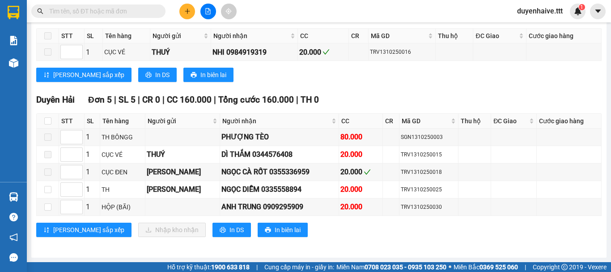
click at [131, 12] on input "text" at bounding box center [102, 11] width 106 height 10
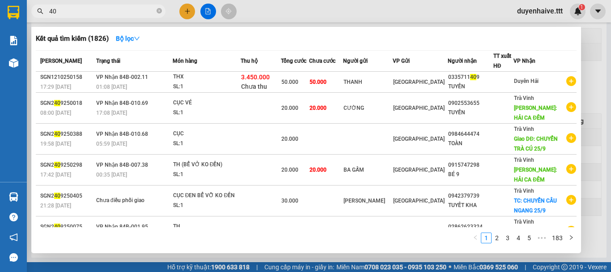
type input "409"
click at [159, 13] on icon "close-circle" at bounding box center [159, 10] width 5 height 5
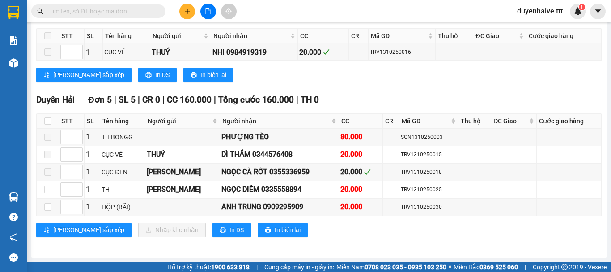
click at [145, 13] on input "text" at bounding box center [102, 11] width 106 height 10
click at [86, 15] on span at bounding box center [98, 10] width 134 height 13
click at [86, 10] on input "text" at bounding box center [102, 11] width 106 height 10
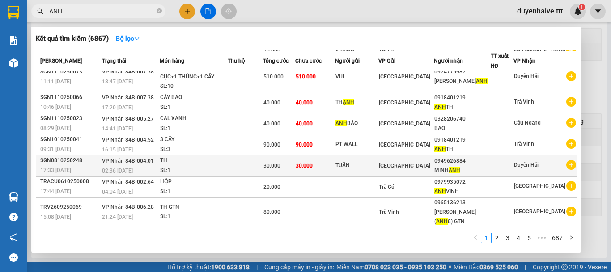
scroll to position [0, 0]
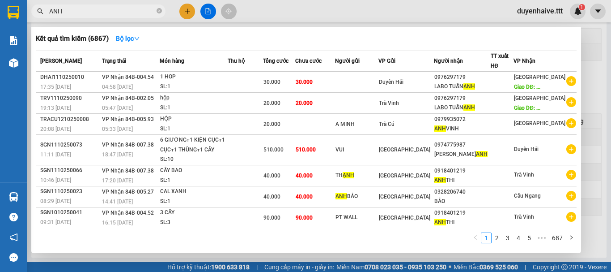
type input "ANH"
click at [159, 12] on icon "close-circle" at bounding box center [159, 10] width 5 height 5
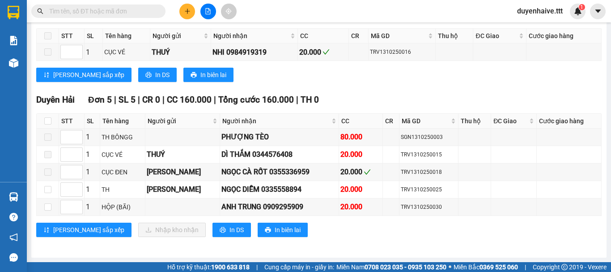
click at [118, 12] on input "text" at bounding box center [102, 11] width 106 height 10
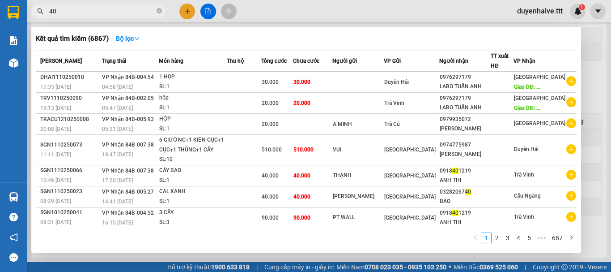
type input "409"
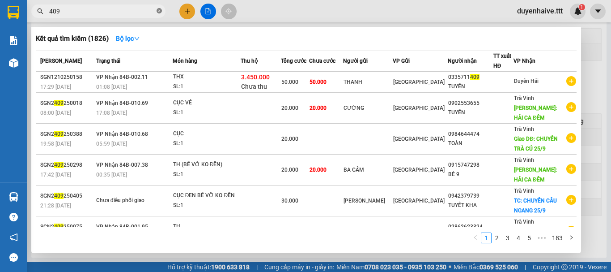
click at [157, 10] on icon "close-circle" at bounding box center [159, 10] width 5 height 5
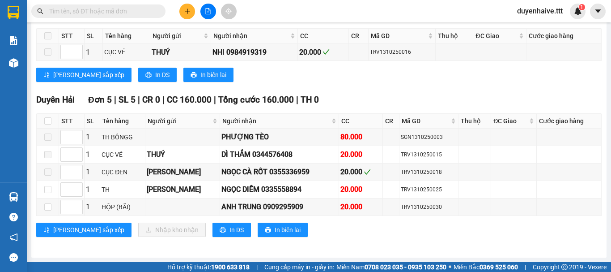
click at [114, 10] on input "text" at bounding box center [102, 11] width 106 height 10
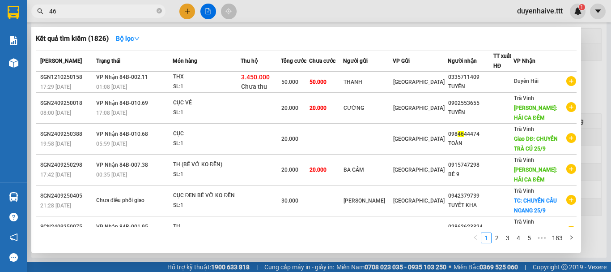
type input "468"
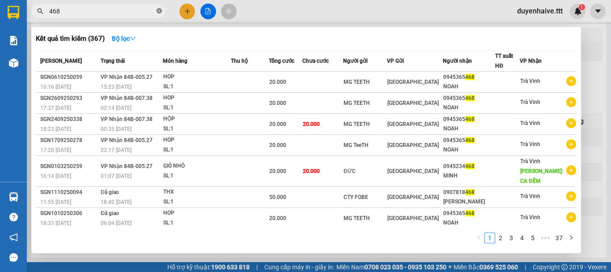
click at [161, 8] on span at bounding box center [159, 11] width 5 height 9
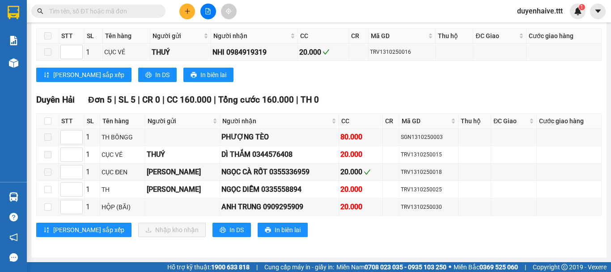
click at [119, 13] on input "text" at bounding box center [102, 11] width 106 height 10
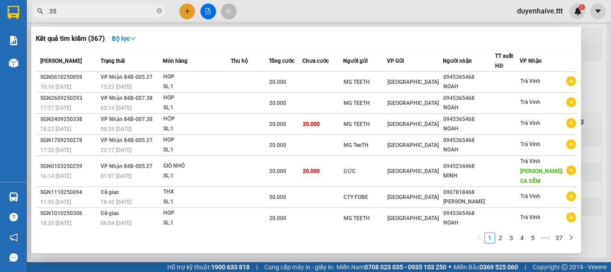
type input "358"
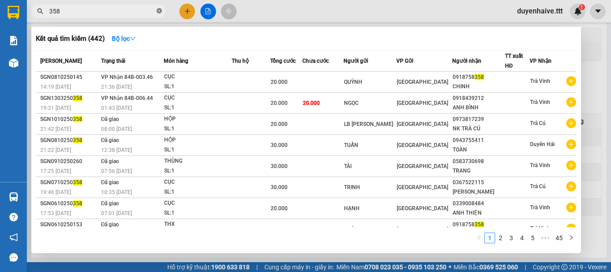
click at [160, 9] on icon "close-circle" at bounding box center [159, 10] width 5 height 5
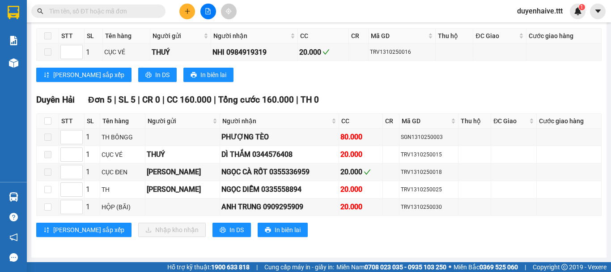
click at [139, 9] on input "text" at bounding box center [102, 11] width 106 height 10
click at [107, 10] on input "text" at bounding box center [102, 11] width 106 height 10
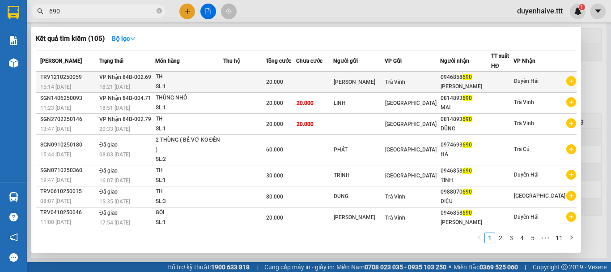
type input "690"
click at [491, 80] on div "0946858 690" at bounding box center [466, 76] width 50 height 9
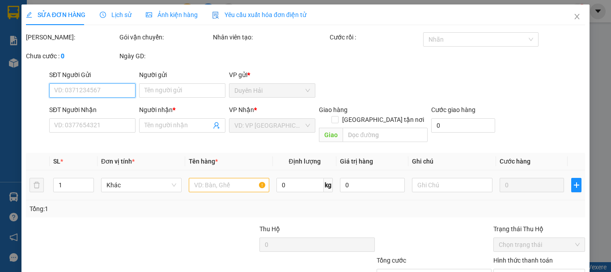
type input "[PERSON_NAME]"
type input "0946858690"
type input "[PERSON_NAME]"
type input "20.000"
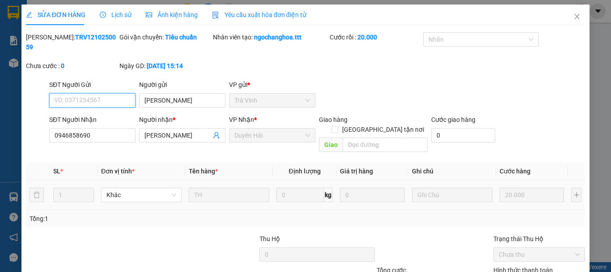
scroll to position [45, 0]
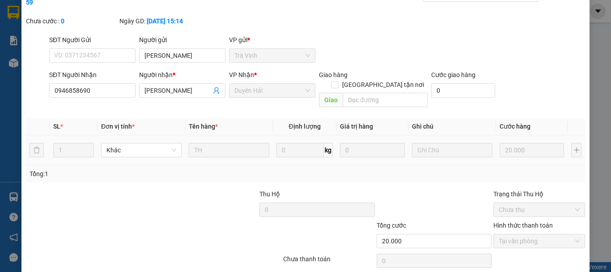
click at [342, 255] on div "Total Paid Fee 20.000 Total UnPaid Fee 0 Cash Collection Total Fee Mã ĐH: TRV12…" at bounding box center [305, 138] width 559 height 303
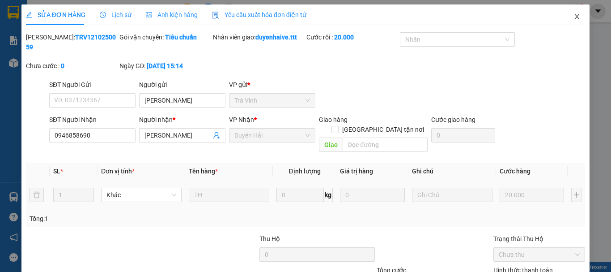
click at [574, 16] on icon "close" at bounding box center [577, 16] width 7 height 7
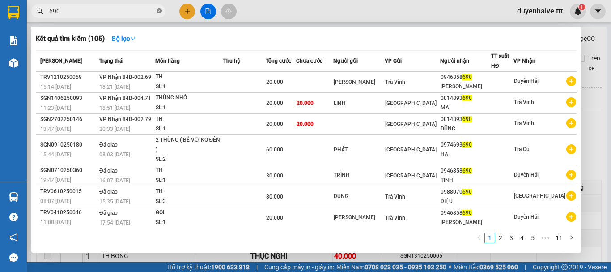
click at [161, 12] on icon "close-circle" at bounding box center [159, 10] width 5 height 5
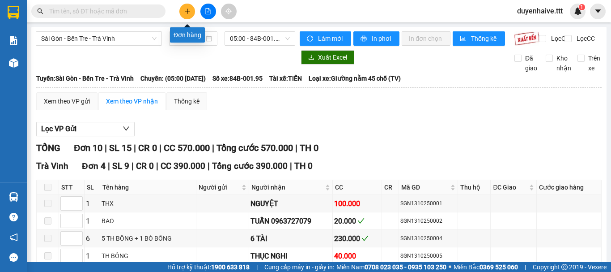
click at [187, 11] on icon "plus" at bounding box center [187, 11] width 5 height 0
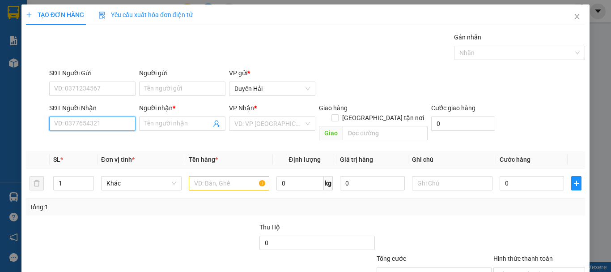
drag, startPoint x: 64, startPoint y: 128, endPoint x: 55, endPoint y: 125, distance: 9.7
click at [64, 128] on input "SĐT Người Nhận" at bounding box center [92, 123] width 86 height 14
click at [86, 142] on div "0908939285 - TRUNG" at bounding box center [91, 141] width 75 height 10
type input "0908939285"
type input "TRUNG"
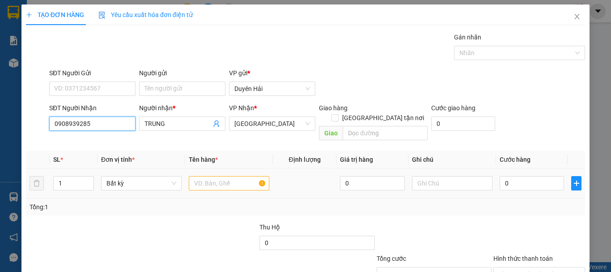
type input "0908939285"
click at [214, 176] on input "text" at bounding box center [229, 183] width 81 height 14
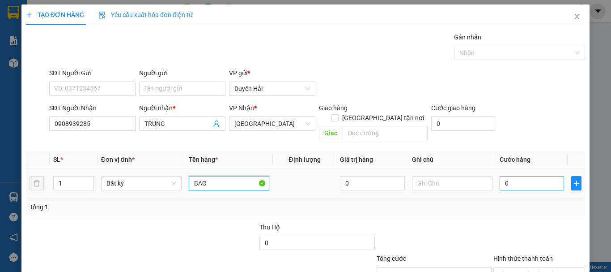
type input "BAO"
click at [532, 176] on input "0" at bounding box center [532, 183] width 64 height 14
click at [515, 176] on input "0" at bounding box center [532, 183] width 64 height 14
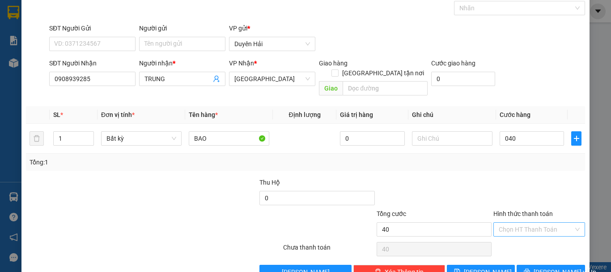
click at [519, 222] on input "Hình thức thanh toán" at bounding box center [536, 228] width 75 height 13
click at [515, 235] on div "Tại văn phòng" at bounding box center [534, 237] width 80 height 10
click at [527, 264] on button "Lưu và In" at bounding box center [551, 271] width 68 height 14
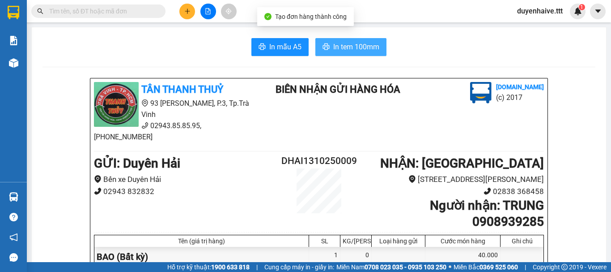
click at [358, 48] on span "In tem 100mm" at bounding box center [356, 46] width 46 height 11
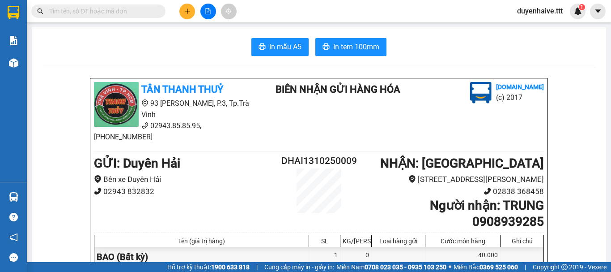
click at [123, 10] on input "text" at bounding box center [102, 11] width 106 height 10
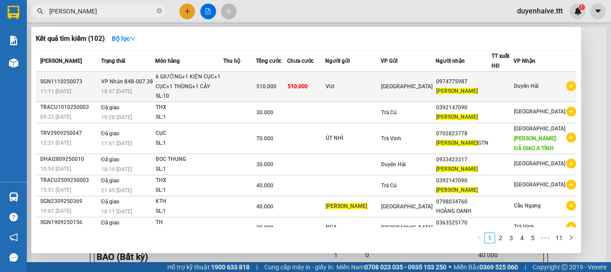
click at [511, 84] on div at bounding box center [502, 86] width 21 height 9
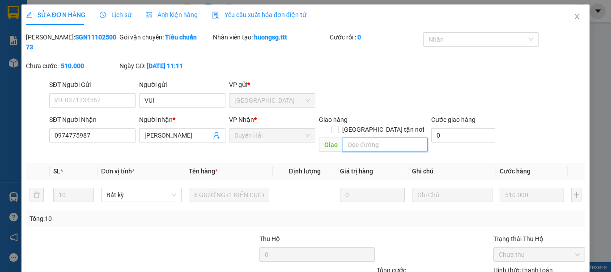
click at [353, 137] on input "text" at bounding box center [385, 144] width 85 height 14
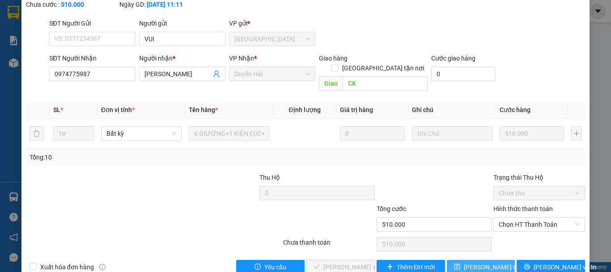
click at [480, 262] on span "Lưu thay đổi" at bounding box center [500, 267] width 72 height 10
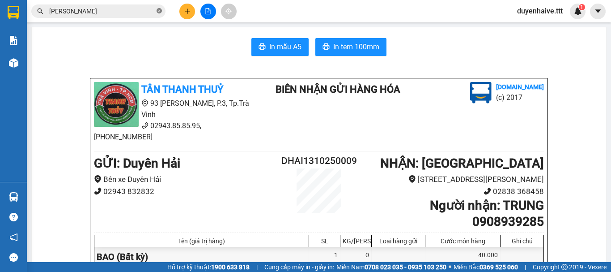
click at [157, 10] on icon "close-circle" at bounding box center [159, 10] width 5 height 5
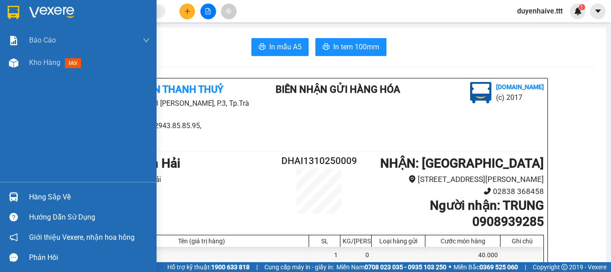
drag, startPoint x: 40, startPoint y: 197, endPoint x: 145, endPoint y: 201, distance: 104.3
click at [41, 197] on div "Hàng sắp về" at bounding box center [89, 196] width 121 height 13
click at [5, 150] on div "Báo cáo Báo cáo dòng tiền (trưởng trạm) Mẫu 1: Báo cáo dòng tiền theo nhân viên…" at bounding box center [78, 136] width 157 height 272
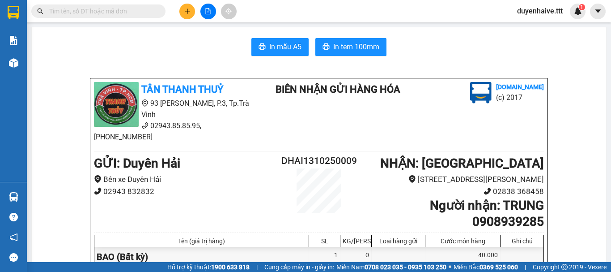
click at [148, 10] on input "text" at bounding box center [102, 11] width 106 height 10
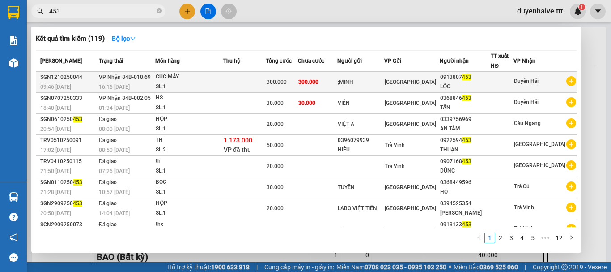
click at [502, 80] on div at bounding box center [502, 81] width 22 height 9
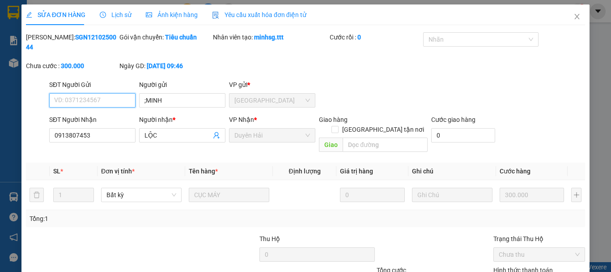
scroll to position [61, 0]
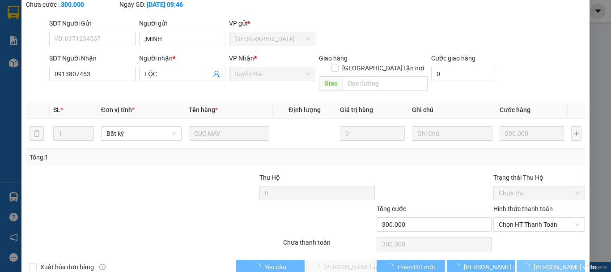
click at [531, 263] on icon "loading" at bounding box center [527, 266] width 7 height 7
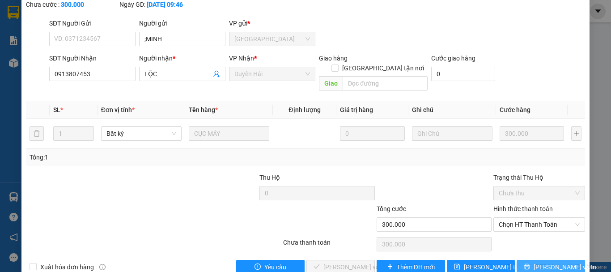
click at [530, 263] on icon "printer" at bounding box center [527, 266] width 6 height 6
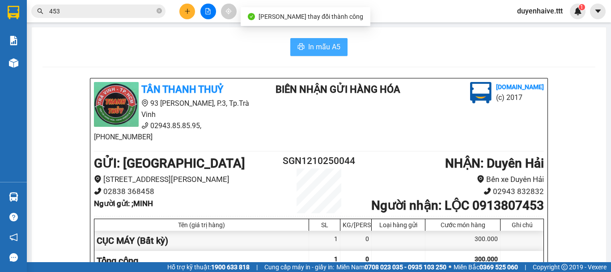
click at [327, 50] on span "In mẫu A5" at bounding box center [324, 46] width 32 height 11
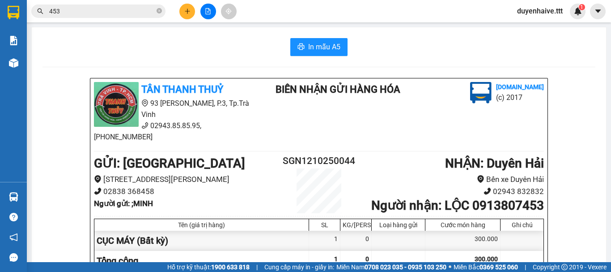
click at [124, 13] on input "453" at bounding box center [102, 11] width 106 height 10
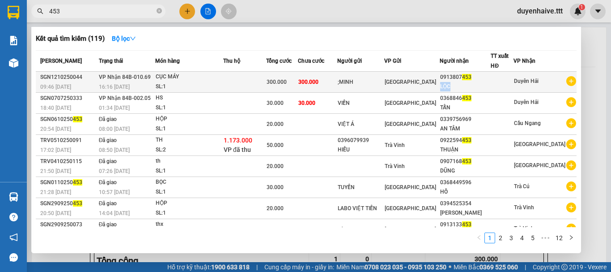
click at [477, 81] on td "0913807 453 LỘC" at bounding box center [465, 82] width 51 height 21
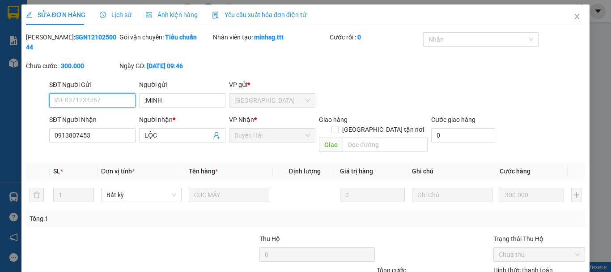
scroll to position [57, 0]
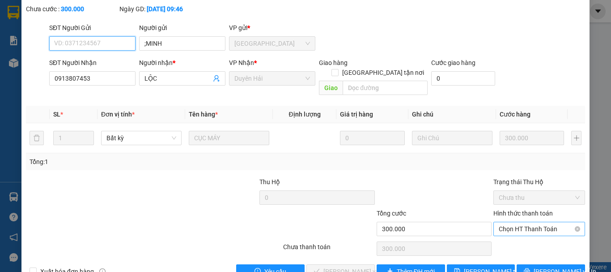
click at [506, 222] on span "Chọn HT Thanh Toán" at bounding box center [539, 228] width 81 height 13
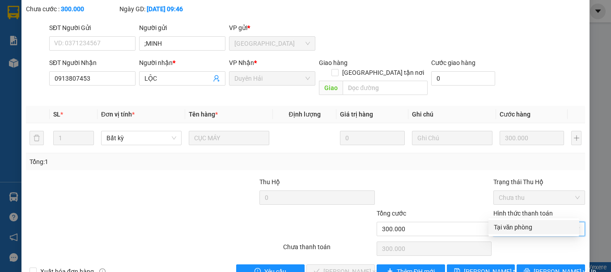
click at [506, 228] on div "Tại văn phòng" at bounding box center [534, 227] width 80 height 10
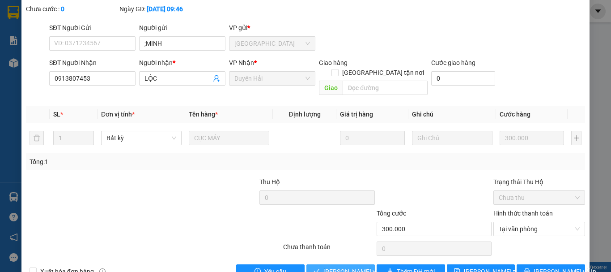
click at [351, 266] on span "Lưu và Giao hàng" at bounding box center [366, 271] width 86 height 10
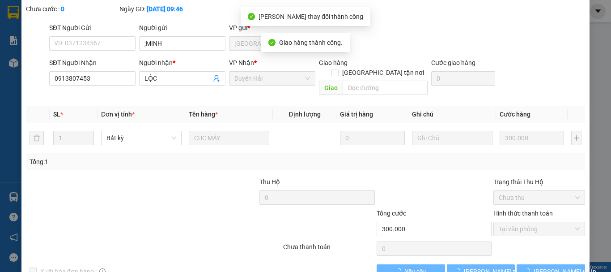
scroll to position [0, 0]
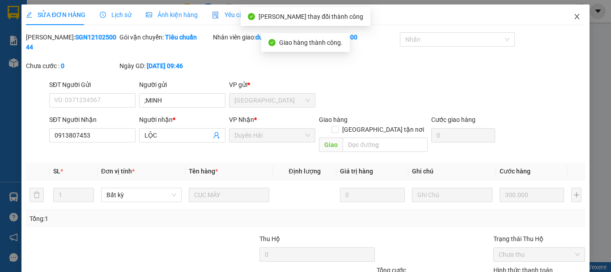
click at [574, 14] on icon "close" at bounding box center [577, 16] width 7 height 7
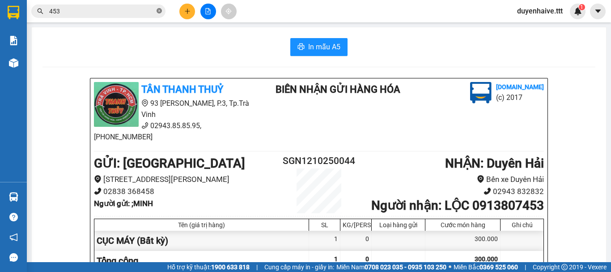
click at [161, 11] on icon "close-circle" at bounding box center [159, 10] width 5 height 5
click at [140, 10] on input "text" at bounding box center [102, 11] width 106 height 10
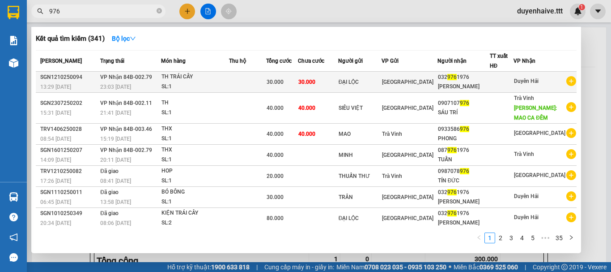
click at [489, 88] on div "[PERSON_NAME]" at bounding box center [463, 86] width 51 height 9
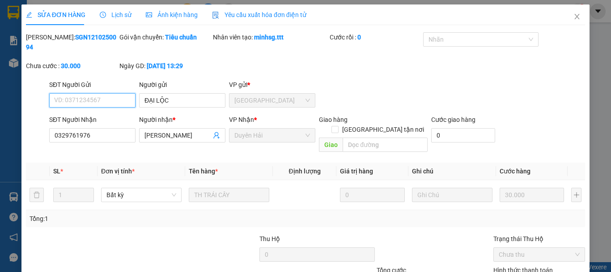
scroll to position [45, 0]
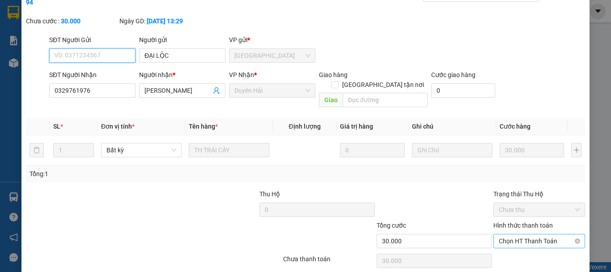
click at [493, 234] on div "Chọn HT Thanh Toán" at bounding box center [539, 241] width 92 height 14
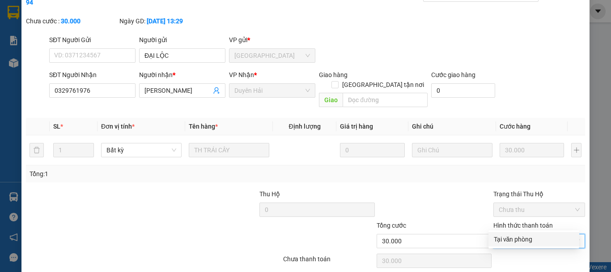
click at [497, 238] on div "Tại văn phòng" at bounding box center [534, 239] width 80 height 10
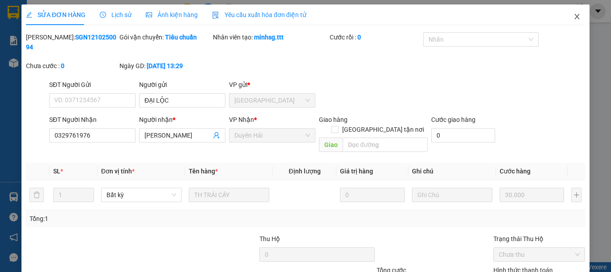
click at [575, 15] on icon "close" at bounding box center [577, 16] width 5 height 5
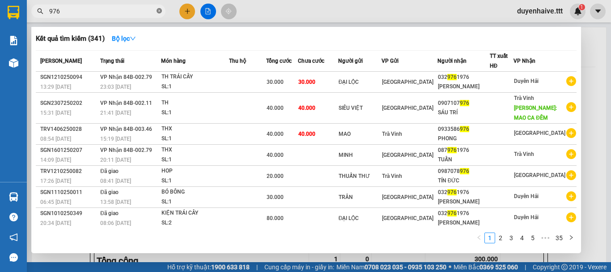
click at [161, 11] on icon "close-circle" at bounding box center [159, 10] width 5 height 5
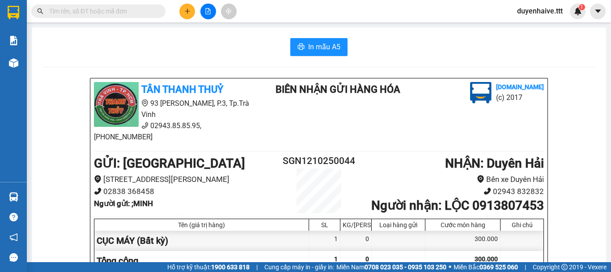
click at [136, 8] on input "text" at bounding box center [102, 11] width 106 height 10
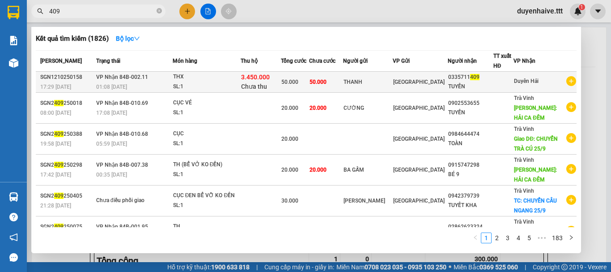
click at [459, 83] on div "TUYỀN" at bounding box center [470, 86] width 45 height 9
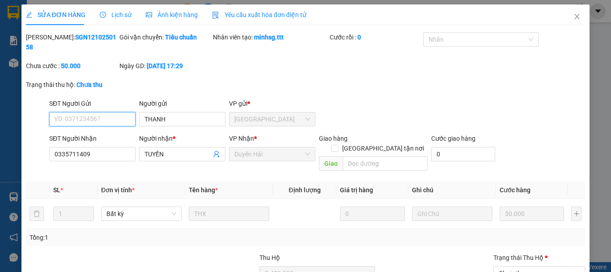
scroll to position [45, 0]
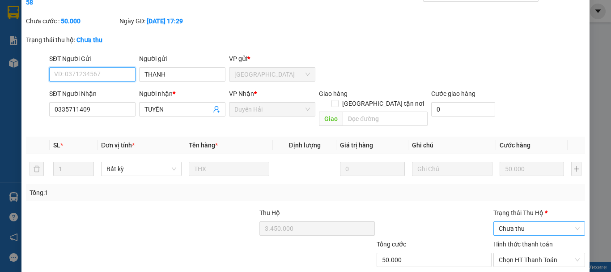
click at [504, 221] on span "Chưa thu" at bounding box center [539, 227] width 81 height 13
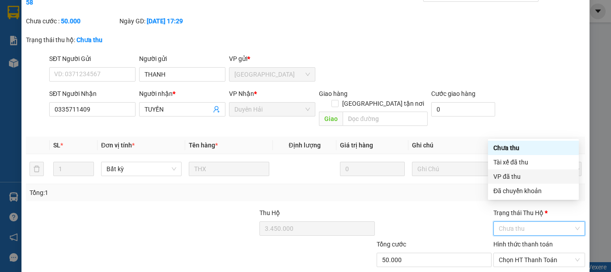
click at [506, 175] on div "VP đã thu" at bounding box center [533, 176] width 80 height 10
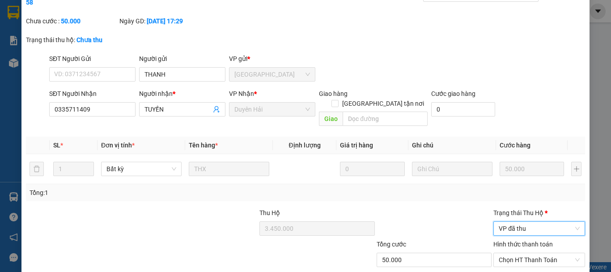
scroll to position [80, 0]
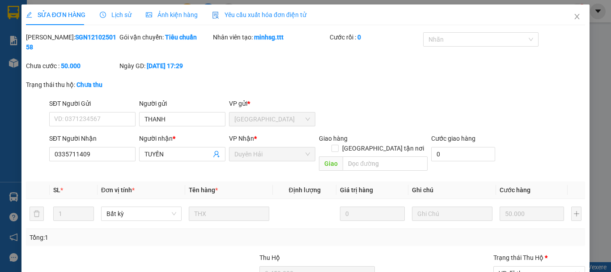
scroll to position [80, 0]
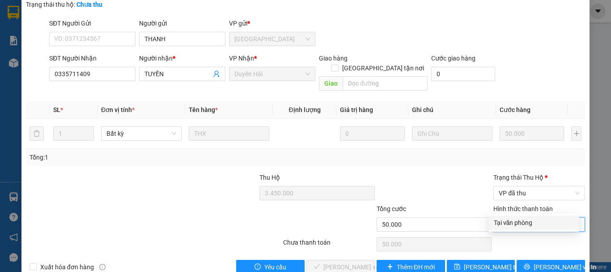
click at [502, 222] on div "Tại văn phòng" at bounding box center [534, 222] width 80 height 10
type input "0"
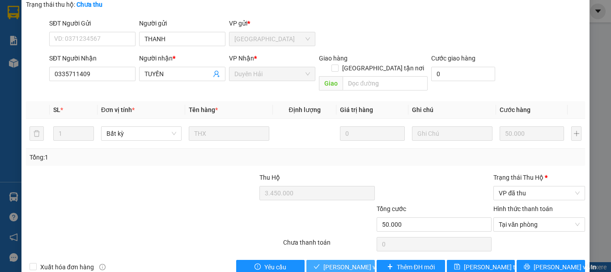
click at [345, 262] on span "[PERSON_NAME] và [PERSON_NAME] hàng" at bounding box center [366, 267] width 86 height 10
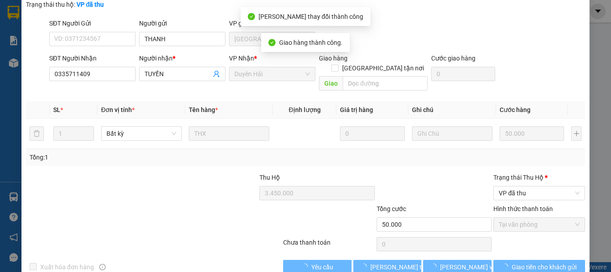
scroll to position [0, 0]
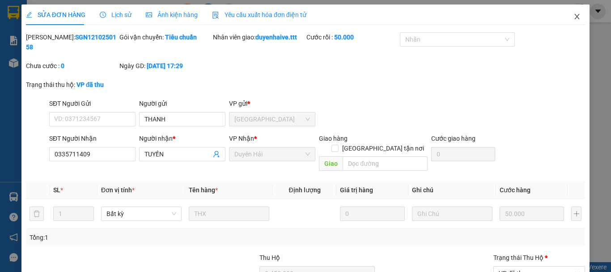
click at [574, 16] on icon "close" at bounding box center [577, 16] width 7 height 7
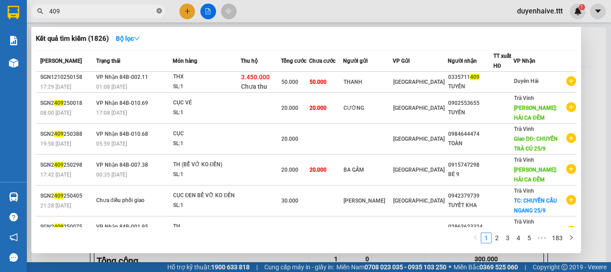
click at [157, 10] on icon "close-circle" at bounding box center [159, 10] width 5 height 5
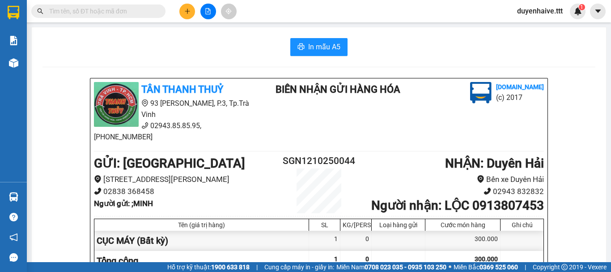
click at [140, 10] on input "text" at bounding box center [102, 11] width 106 height 10
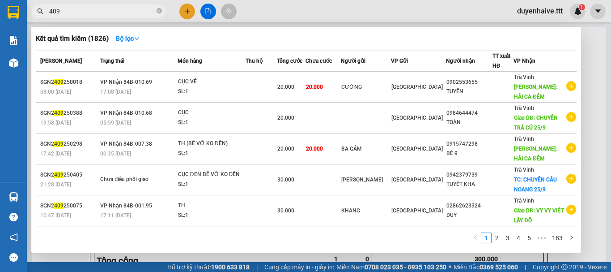
scroll to position [134, 0]
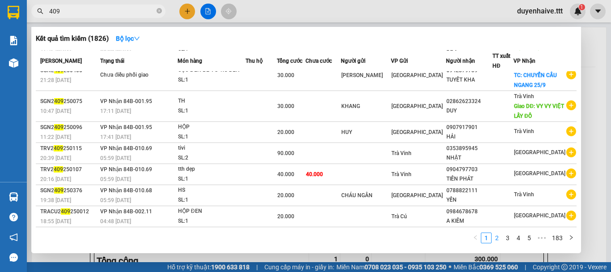
type input "409"
click at [500, 239] on link "2" at bounding box center [497, 238] width 10 height 10
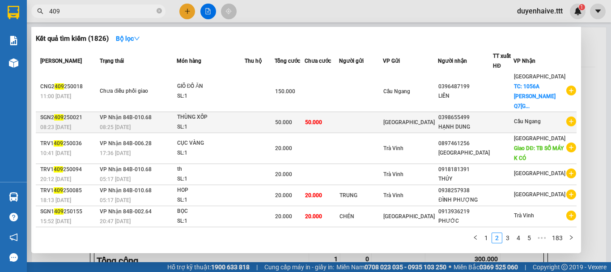
scroll to position [0, 0]
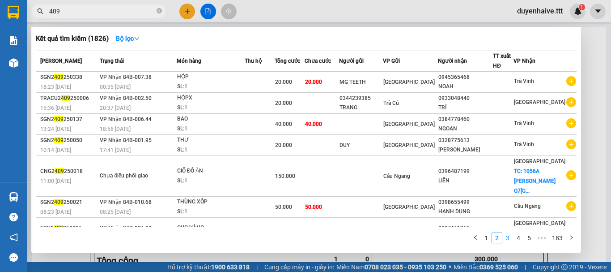
click at [509, 238] on link "3" at bounding box center [508, 238] width 10 height 10
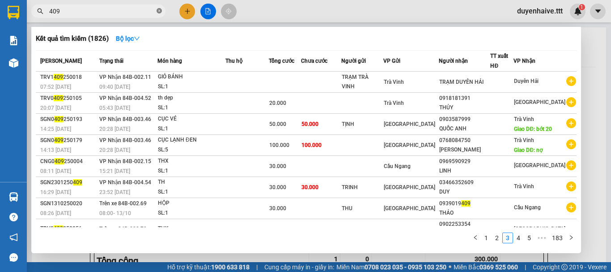
click at [159, 10] on icon "close-circle" at bounding box center [159, 10] width 5 height 5
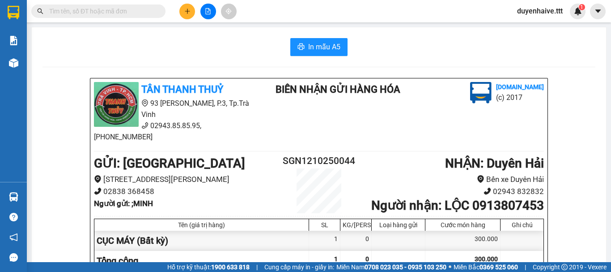
click at [119, 9] on input "text" at bounding box center [102, 11] width 106 height 10
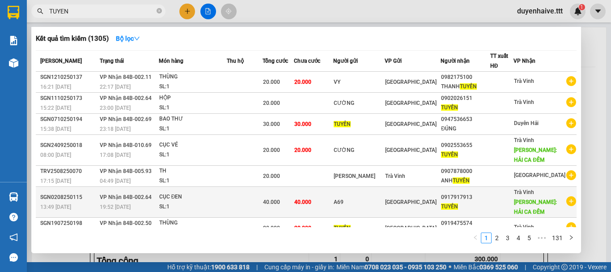
scroll to position [75, 0]
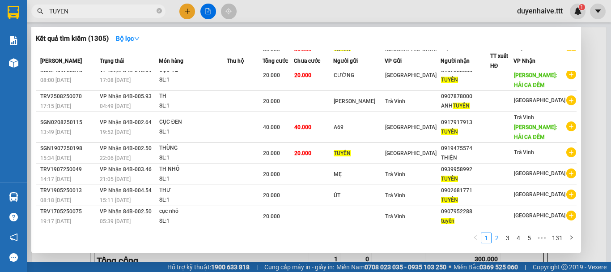
type input "TUYEN"
click at [497, 238] on link "2" at bounding box center [497, 238] width 10 height 10
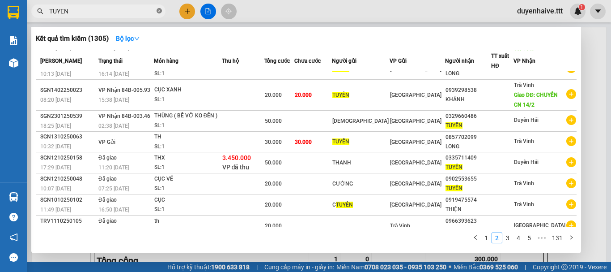
click at [158, 8] on span at bounding box center [159, 11] width 5 height 9
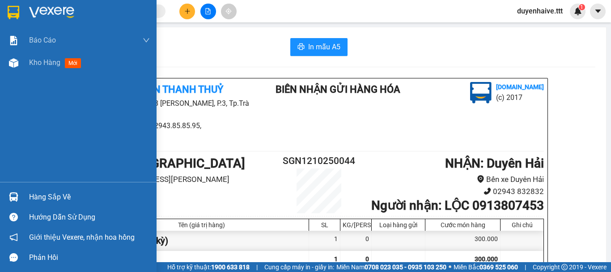
click at [59, 196] on div "Hàng sắp về" at bounding box center [89, 196] width 121 height 13
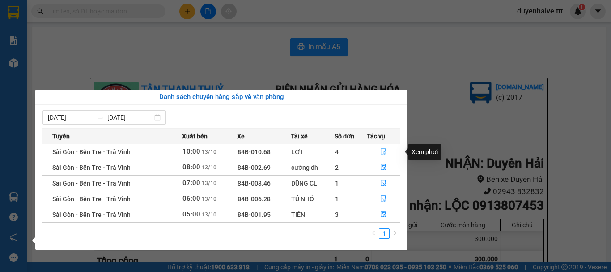
click at [381, 151] on icon "file-done" at bounding box center [383, 151] width 6 height 6
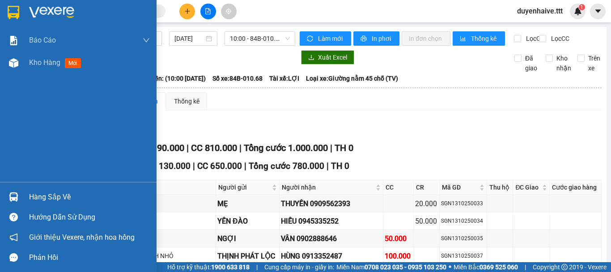
click at [51, 200] on div "Hàng sắp về" at bounding box center [89, 196] width 121 height 13
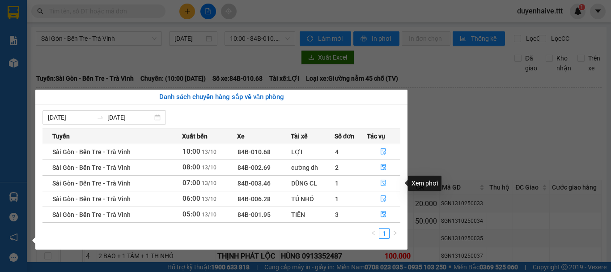
click at [383, 183] on icon "file-done" at bounding box center [383, 182] width 6 height 6
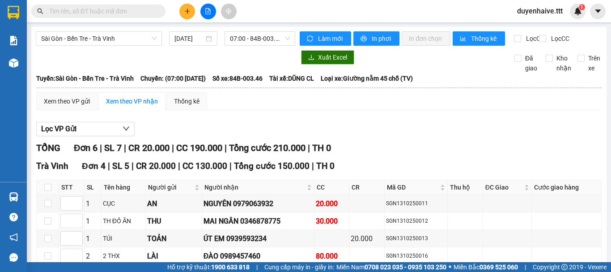
scroll to position [134, 0]
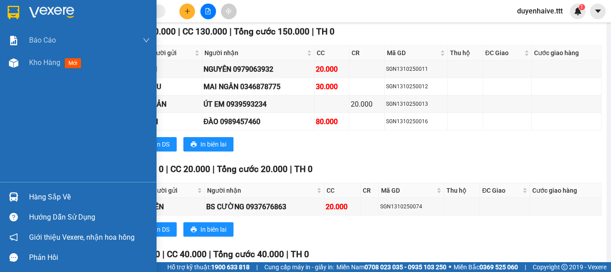
click at [47, 195] on div "Hàng sắp về" at bounding box center [89, 196] width 121 height 13
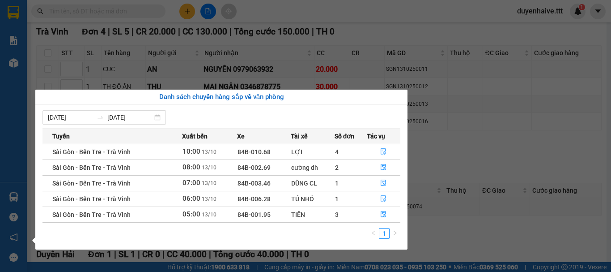
click at [540, 250] on section "Kết quả tìm kiếm ( 1305 ) Bộ lọc Mã ĐH Trạng thái Món hàng Thu hộ Tổng cước Chư…" at bounding box center [305, 136] width 611 height 272
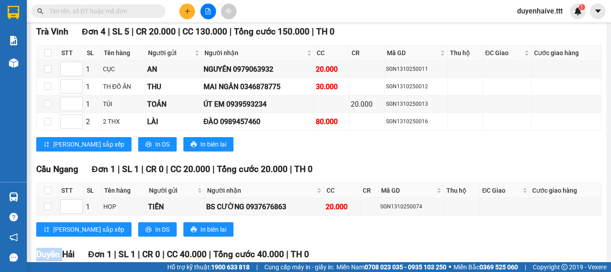
drag, startPoint x: 540, startPoint y: 250, endPoint x: 553, endPoint y: 270, distance: 24.6
click at [547, 259] on div "TỔNG Đơn 6 | SL 7 | CR 20.000 | CC 190.000 | Tổng cước 210.000 | TH 0 Trà Vinh …" at bounding box center [319, 170] width 566 height 326
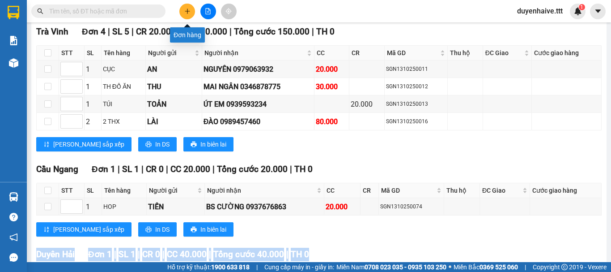
click at [191, 17] on button at bounding box center [187, 12] width 16 height 16
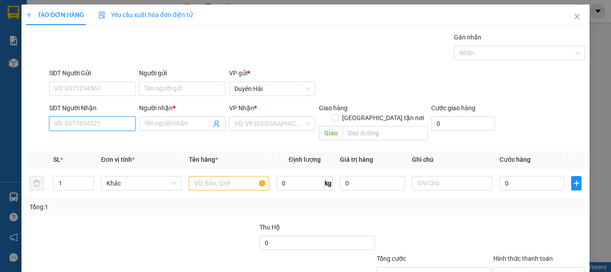
click at [72, 118] on input "SĐT Người Nhận" at bounding box center [92, 123] width 86 height 14
click at [63, 123] on input "SĐT Người Nhận" at bounding box center [92, 123] width 86 height 14
click at [73, 124] on input "SĐT Người Nhận" at bounding box center [92, 123] width 86 height 14
type input "0339232428"
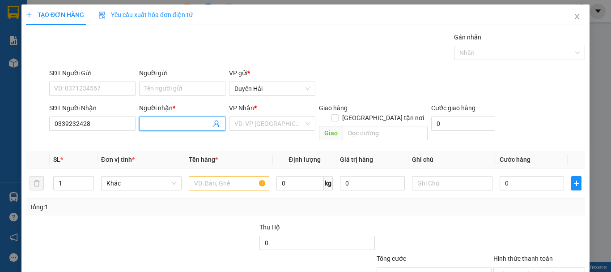
click at [153, 127] on input "Người nhận *" at bounding box center [178, 124] width 67 height 10
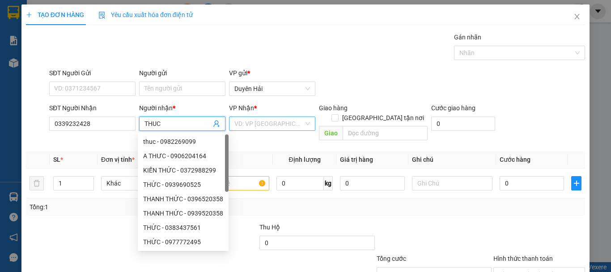
type input "THUC"
click at [247, 121] on input "search" at bounding box center [268, 123] width 69 height 13
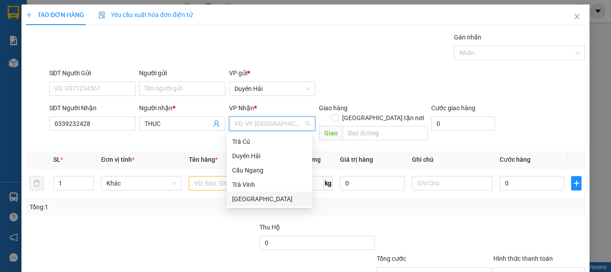
click at [245, 200] on div "[GEOGRAPHIC_DATA]" at bounding box center [269, 199] width 75 height 10
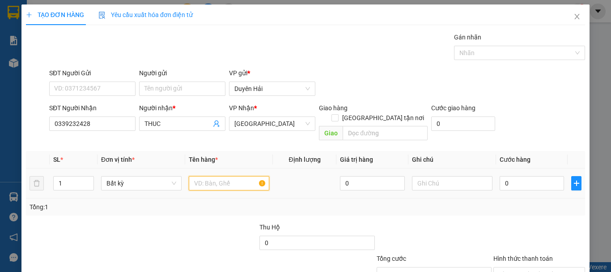
click at [213, 176] on input "text" at bounding box center [229, 183] width 81 height 14
type input "KIEN THX"
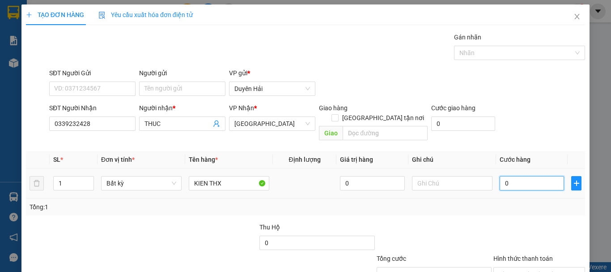
click at [522, 176] on input "0" at bounding box center [532, 183] width 64 height 14
type input "4"
type input "40"
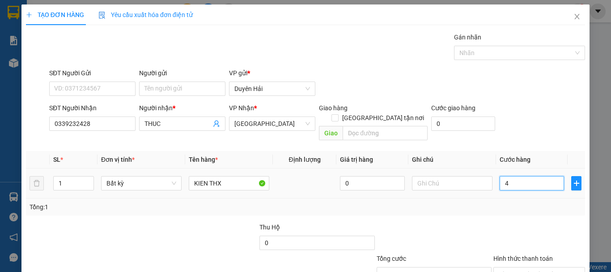
type input "40"
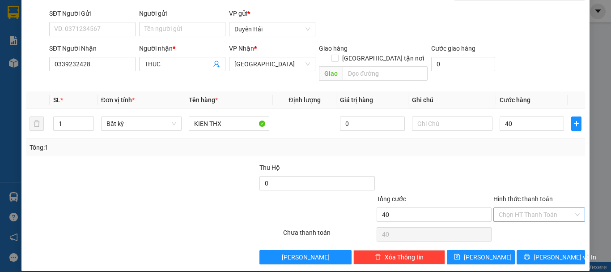
type input "40.000"
click at [513, 208] on input "Hình thức thanh toán" at bounding box center [536, 214] width 75 height 13
click at [509, 218] on div "Tại văn phòng" at bounding box center [534, 222] width 80 height 10
type input "0"
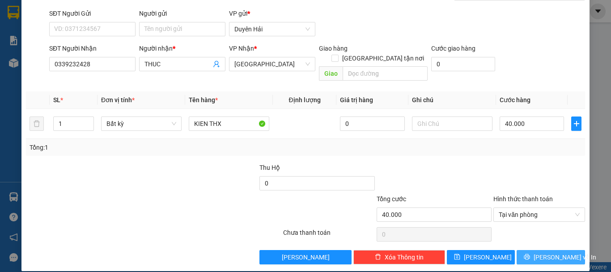
click at [524, 250] on button "[PERSON_NAME] và In" at bounding box center [551, 257] width 68 height 14
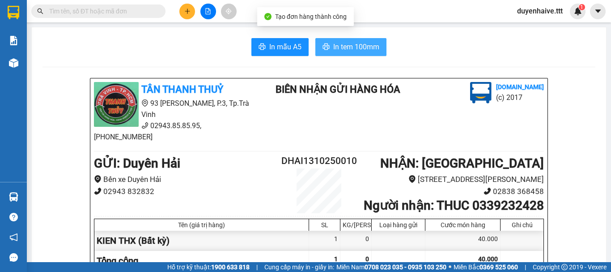
click at [360, 43] on span "In tem 100mm" at bounding box center [356, 46] width 46 height 11
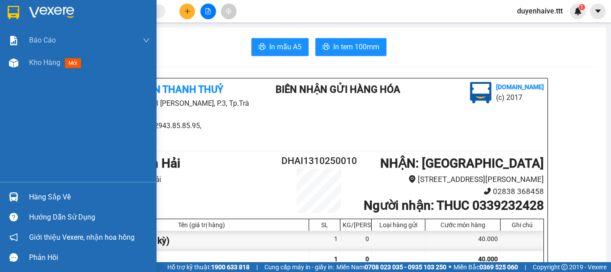
click at [44, 195] on div "Hàng sắp về" at bounding box center [89, 196] width 121 height 13
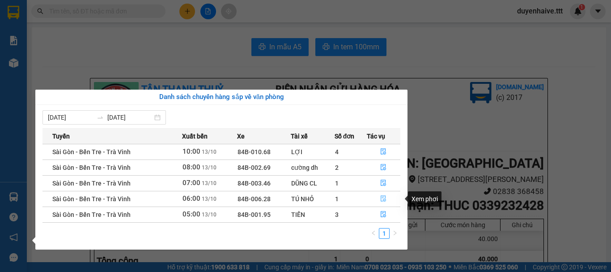
click at [387, 196] on icon "file-done" at bounding box center [383, 198] width 6 height 6
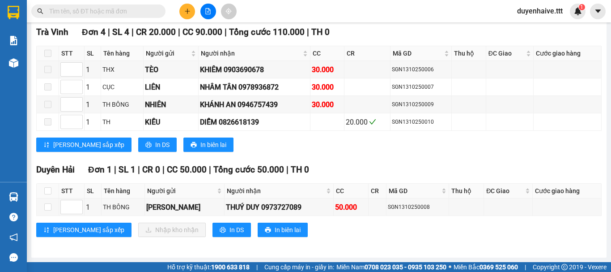
scroll to position [141, 0]
click at [46, 190] on input "checkbox" at bounding box center [47, 190] width 7 height 7
checkbox input "true"
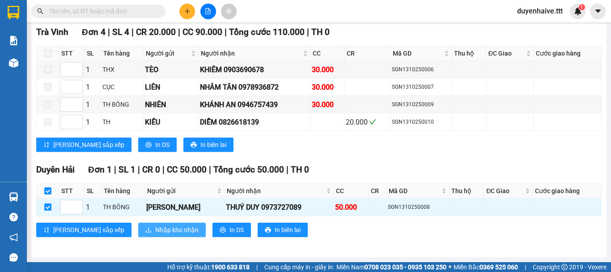
click at [138, 231] on button "Nhập kho nhận" at bounding box center [172, 229] width 68 height 14
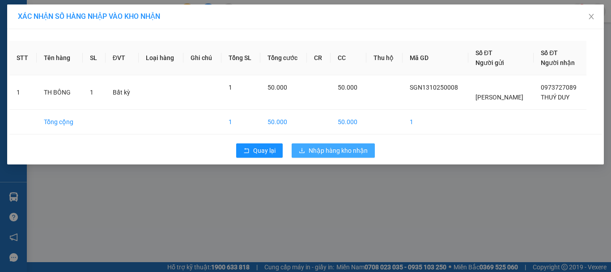
click at [336, 147] on span "Nhập hàng kho nhận" at bounding box center [338, 150] width 59 height 10
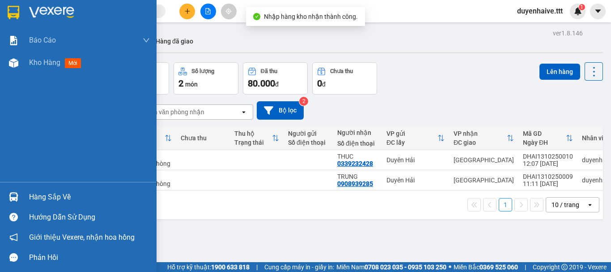
click at [45, 200] on div "Hàng sắp về" at bounding box center [89, 196] width 121 height 13
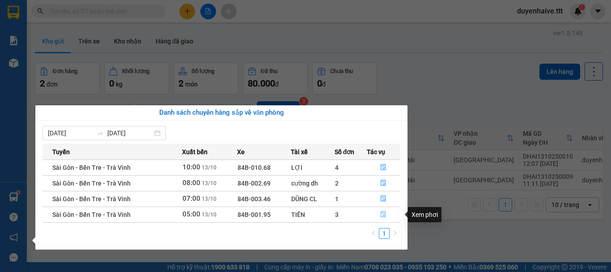
click at [384, 215] on icon "file-done" at bounding box center [383, 214] width 6 height 6
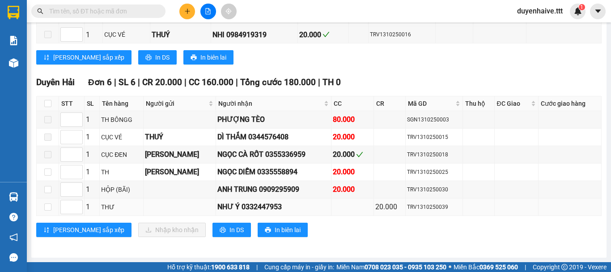
scroll to position [314, 0]
click at [50, 170] on input "checkbox" at bounding box center [47, 171] width 7 height 7
checkbox input "true"
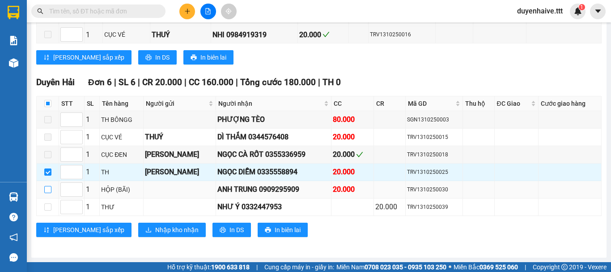
click at [47, 191] on input "checkbox" at bounding box center [47, 189] width 7 height 7
checkbox input "true"
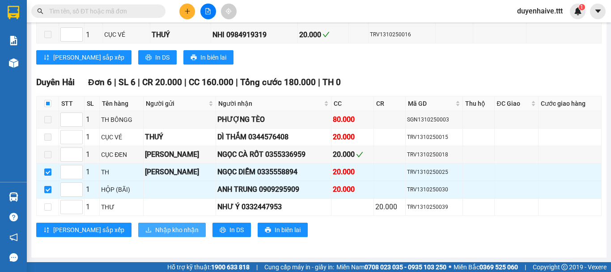
click at [155, 227] on span "Nhập kho nhận" at bounding box center [176, 230] width 43 height 10
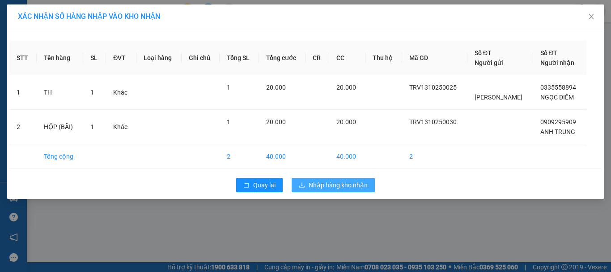
click at [345, 184] on span "Nhập hàng kho nhận" at bounding box center [338, 185] width 59 height 10
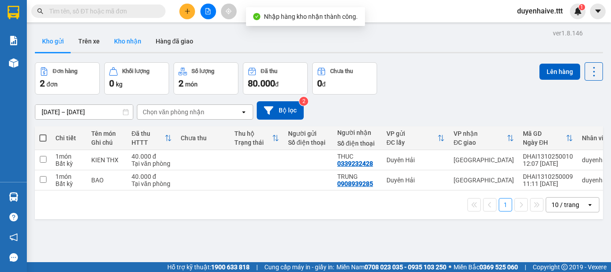
click at [122, 43] on button "Kho nhận" at bounding box center [128, 40] width 42 height 21
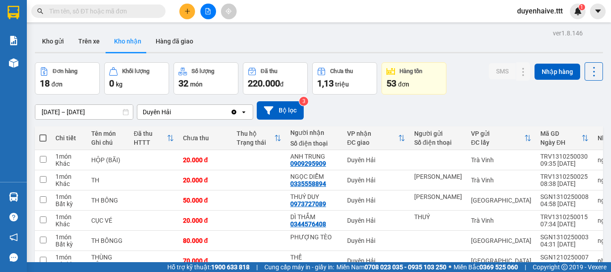
click at [107, 6] on input "text" at bounding box center [102, 11] width 106 height 10
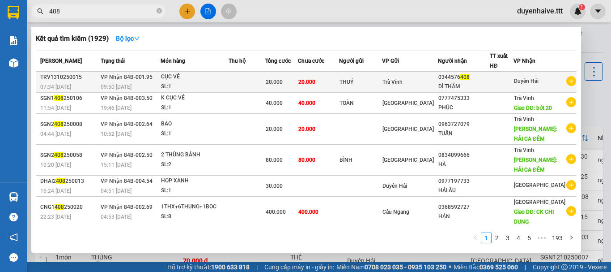
type input "408"
click at [485, 84] on div "DÌ THẮM" at bounding box center [463, 86] width 51 height 9
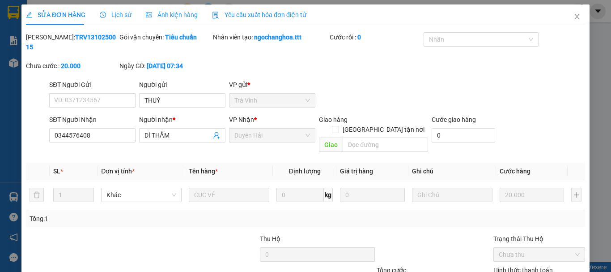
type input "THUÝ"
type input "0344576408"
type input "DÌ THẮM"
type input "20.000"
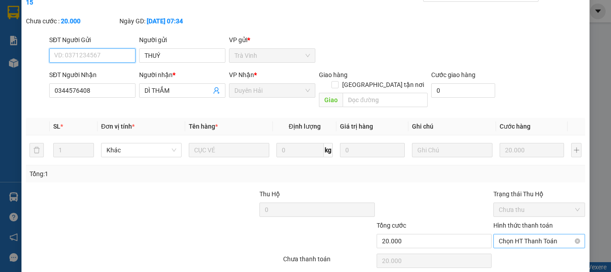
click at [502, 234] on span "Chọn HT Thanh Toán" at bounding box center [539, 240] width 81 height 13
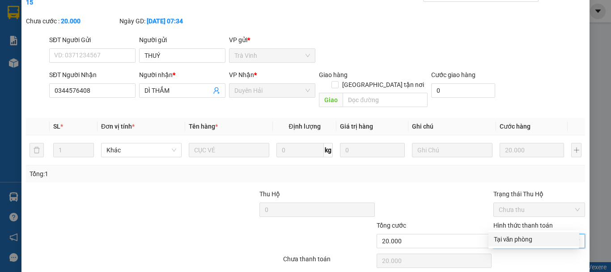
click at [502, 238] on div "Tại văn phòng" at bounding box center [534, 239] width 80 height 10
type input "0"
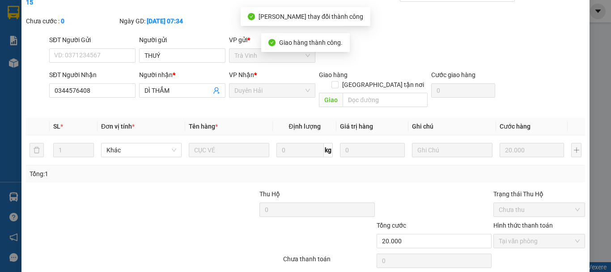
scroll to position [0, 0]
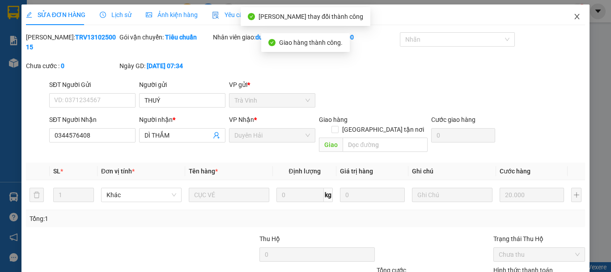
click at [574, 14] on icon "close" at bounding box center [577, 16] width 7 height 7
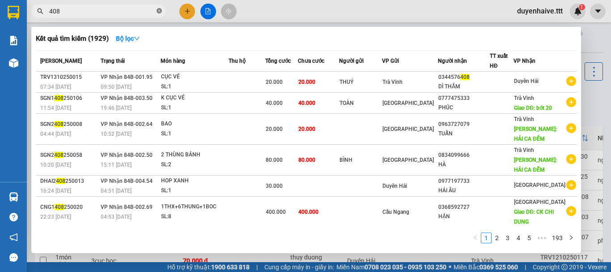
click at [160, 10] on icon "close-circle" at bounding box center [159, 10] width 5 height 5
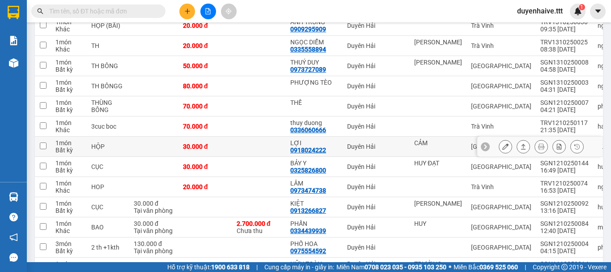
scroll to position [268, 0]
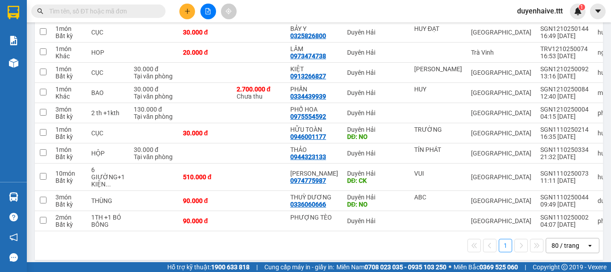
click at [90, 8] on input "text" at bounding box center [102, 11] width 106 height 10
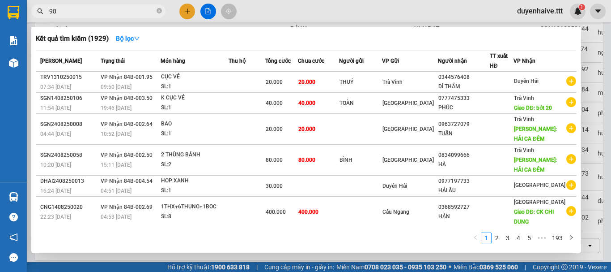
type input "987"
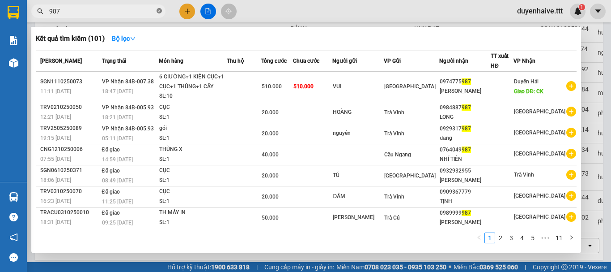
click at [157, 11] on icon "close-circle" at bounding box center [159, 10] width 5 height 5
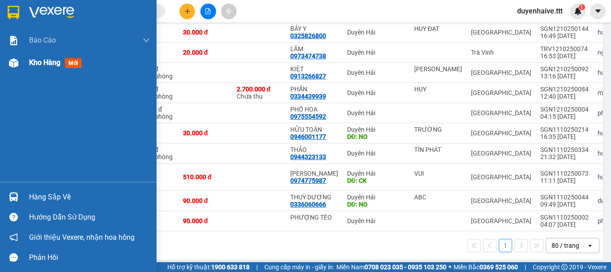
click at [46, 62] on span "Kho hàng" at bounding box center [44, 62] width 31 height 9
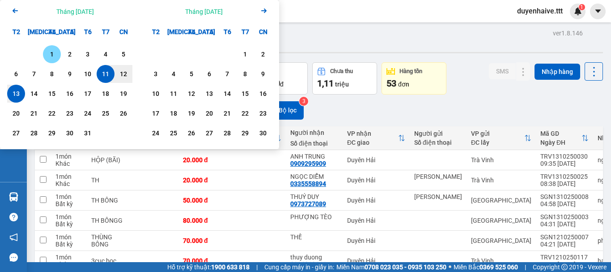
click at [48, 47] on div "1" at bounding box center [52, 54] width 18 height 18
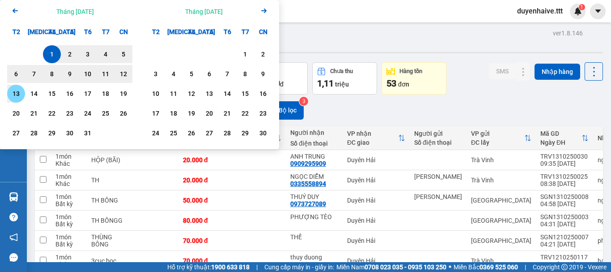
click at [15, 95] on div "13" at bounding box center [16, 93] width 13 height 11
type input "01/10/2025 – 13/10/2025"
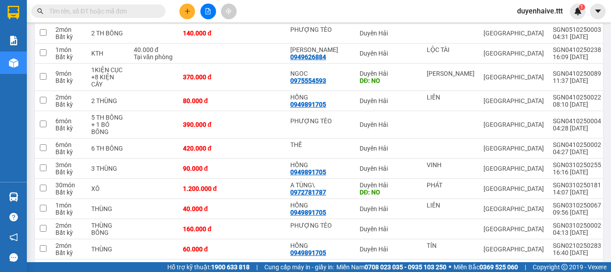
scroll to position [1297, 0]
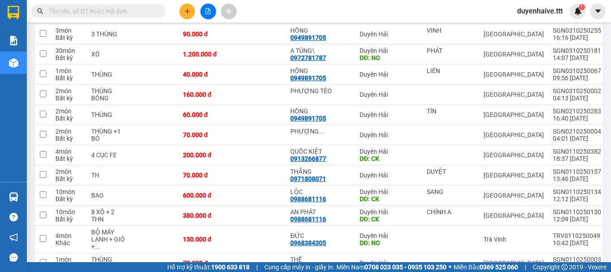
click at [134, 9] on input "text" at bounding box center [102, 11] width 106 height 10
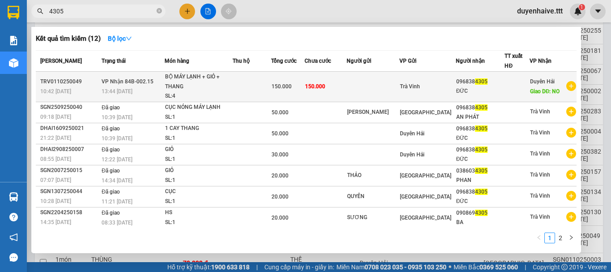
type input "4305"
click at [505, 86] on td at bounding box center [517, 87] width 25 height 30
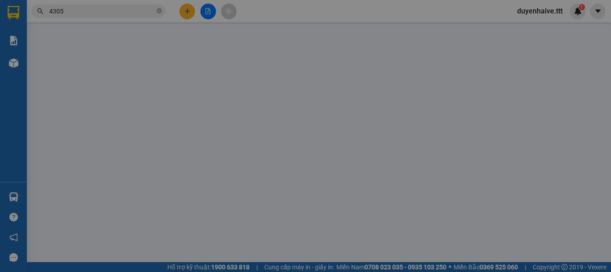
type input "0968384305"
type input "ĐỨC"
type input "NO"
type input "150.000"
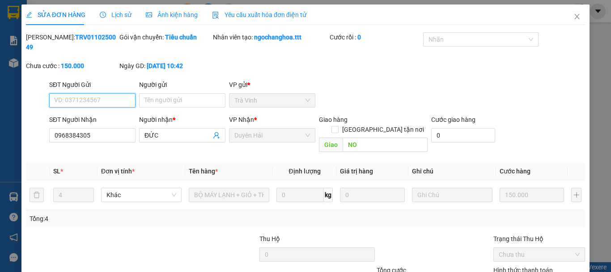
scroll to position [61, 0]
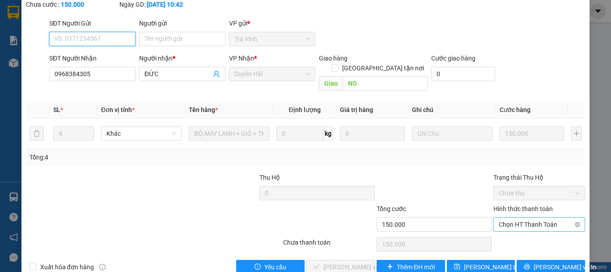
click at [500, 217] on span "Chọn HT Thanh Toán" at bounding box center [539, 223] width 81 height 13
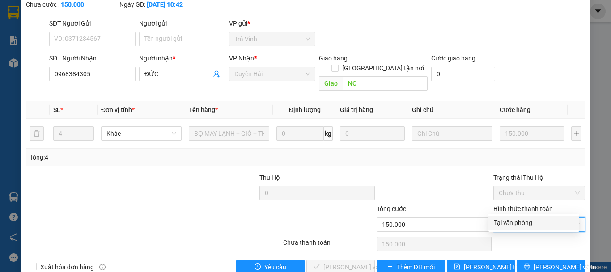
click at [494, 223] on div "Tại văn phòng" at bounding box center [534, 222] width 80 height 10
type input "0"
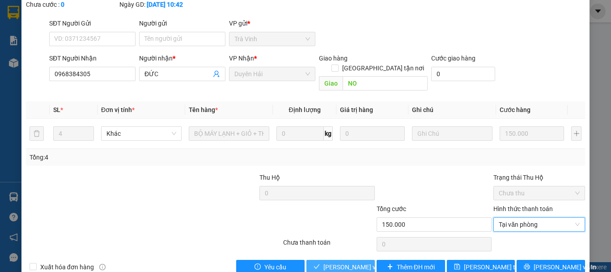
drag, startPoint x: 352, startPoint y: 243, endPoint x: 360, endPoint y: 236, distance: 10.8
click at [352, 262] on span "Lưu và Giao hàng" at bounding box center [366, 267] width 86 height 10
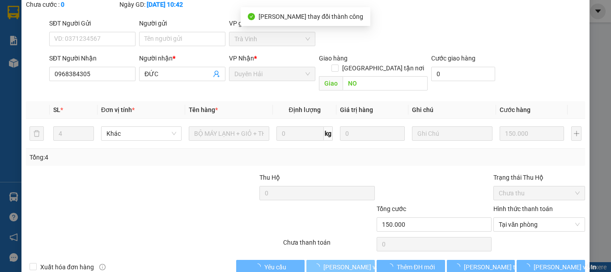
scroll to position [0, 0]
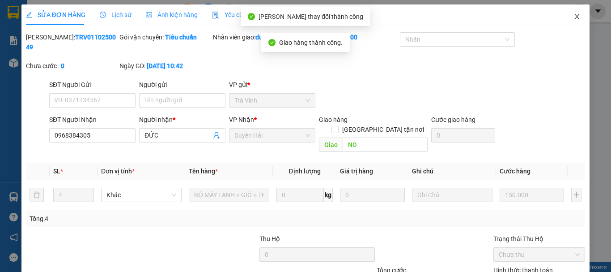
click at [575, 18] on icon "close" at bounding box center [577, 16] width 5 height 5
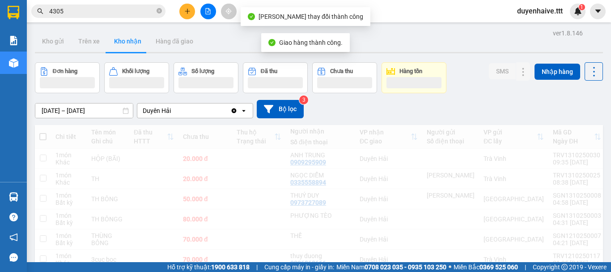
click at [159, 10] on icon "close-circle" at bounding box center [159, 10] width 5 height 5
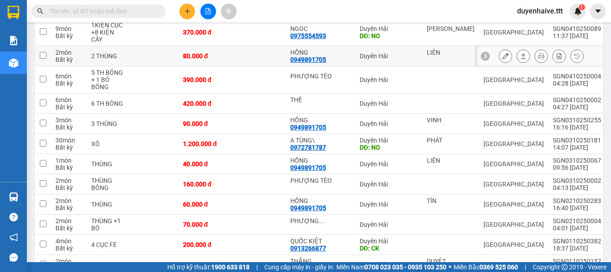
scroll to position [1253, 0]
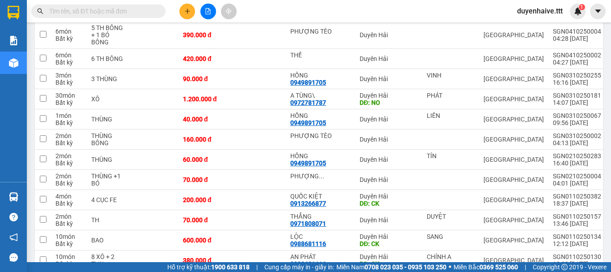
click at [139, 11] on input "text" at bounding box center [102, 11] width 106 height 10
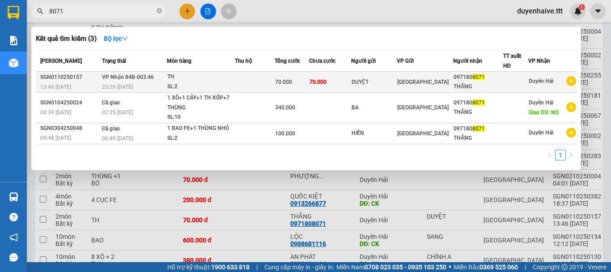
type input "8071"
click at [520, 81] on div at bounding box center [516, 81] width 25 height 9
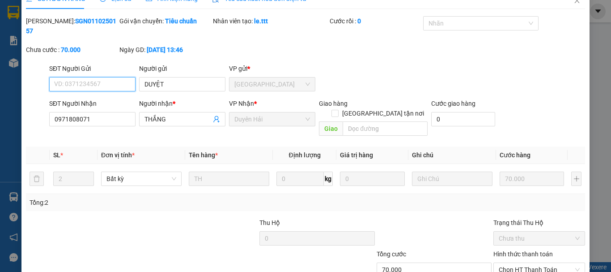
type input "DUYỆT"
type input "0971808071"
type input "THẮNG"
type input "70.000"
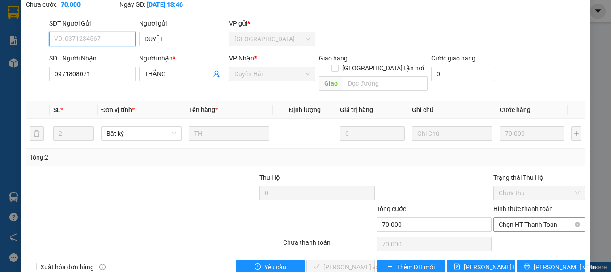
click at [508, 217] on span "Chọn HT Thanh Toán" at bounding box center [539, 223] width 81 height 13
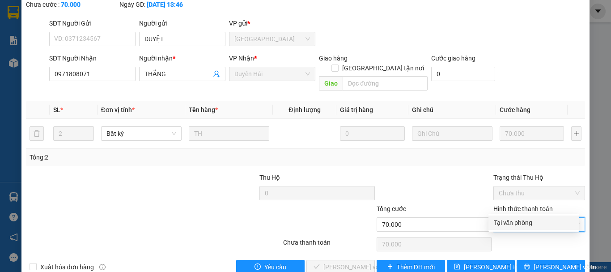
click at [504, 225] on div "Tại văn phòng" at bounding box center [534, 222] width 80 height 10
type input "0"
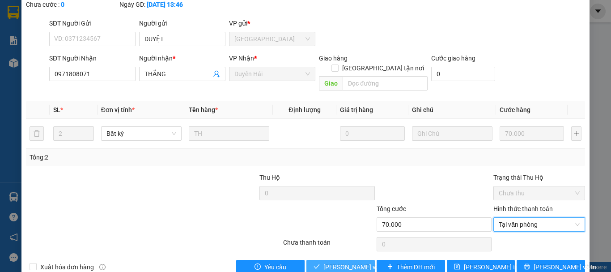
click at [351, 262] on span "Lưu và Giao hàng" at bounding box center [366, 267] width 86 height 10
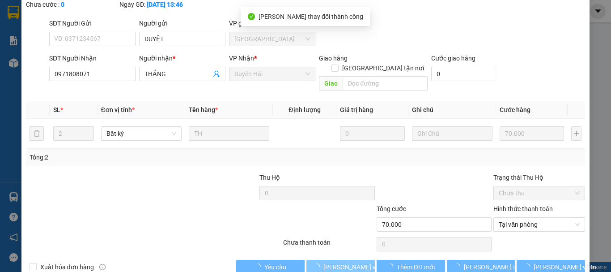
scroll to position [0, 0]
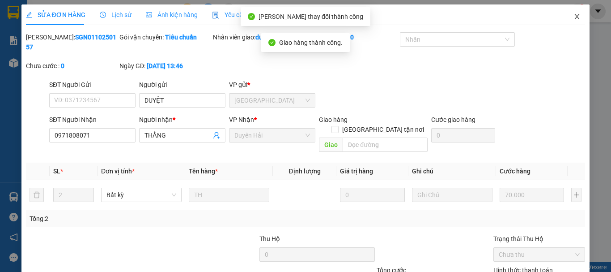
click at [575, 16] on icon "close" at bounding box center [577, 16] width 5 height 5
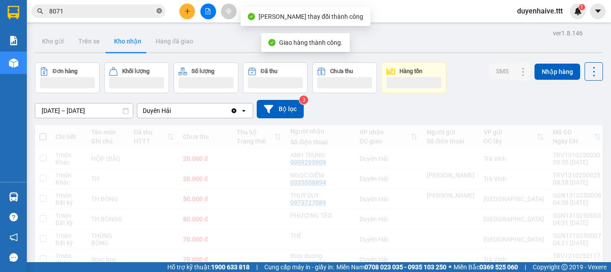
click at [161, 10] on icon "close-circle" at bounding box center [159, 10] width 5 height 5
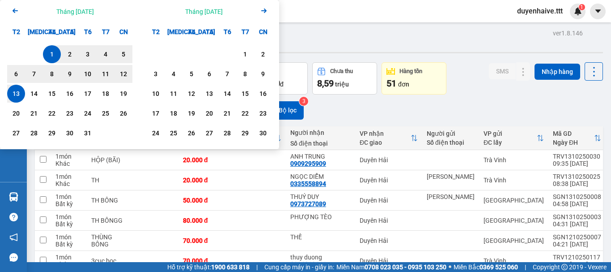
click at [14, 8] on icon "Arrow Left" at bounding box center [15, 10] width 11 height 11
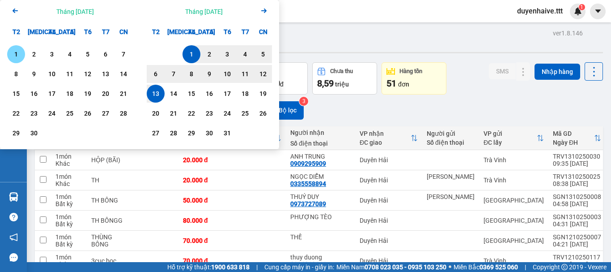
click at [16, 52] on div "1" at bounding box center [16, 54] width 13 height 11
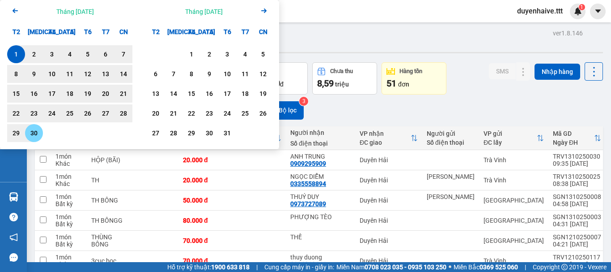
click at [34, 138] on div "30" at bounding box center [34, 133] width 13 height 11
type input "01/09/2025 – 30/09/2025"
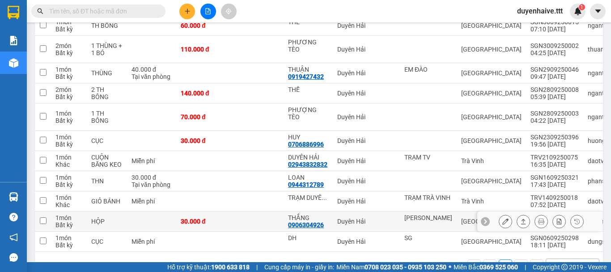
scroll to position [164, 0]
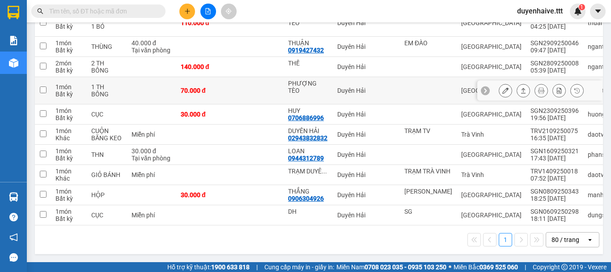
click at [252, 77] on td at bounding box center [257, 90] width 54 height 27
checkbox input "true"
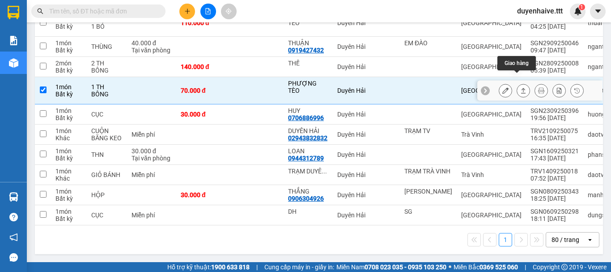
click at [520, 87] on icon at bounding box center [523, 90] width 6 height 6
click at [521, 88] on icon at bounding box center [523, 90] width 5 height 5
click at [517, 83] on button at bounding box center [523, 91] width 13 height 16
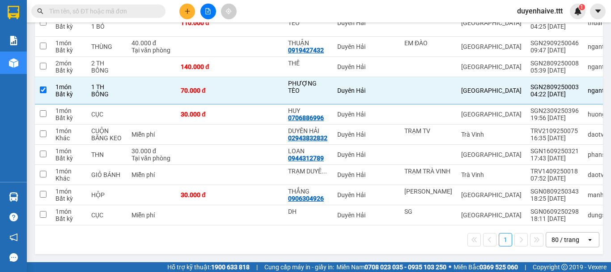
click at [90, 9] on input "text" at bounding box center [102, 11] width 106 height 10
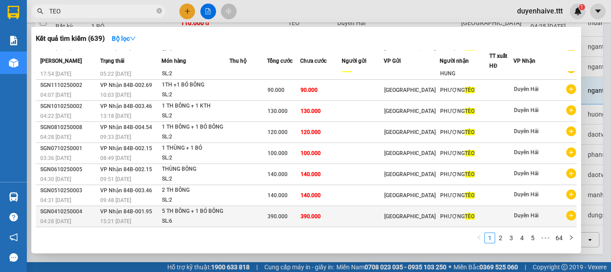
scroll to position [55, 0]
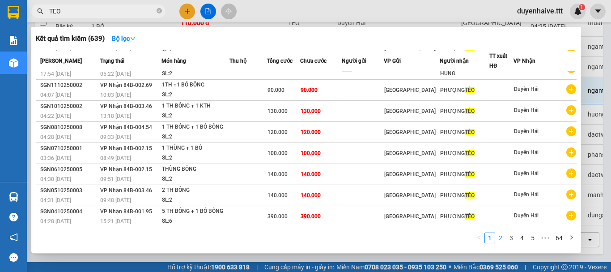
type input "TEO"
click at [501, 235] on link "2" at bounding box center [501, 238] width 10 height 10
click at [514, 240] on link "3" at bounding box center [511, 238] width 10 height 10
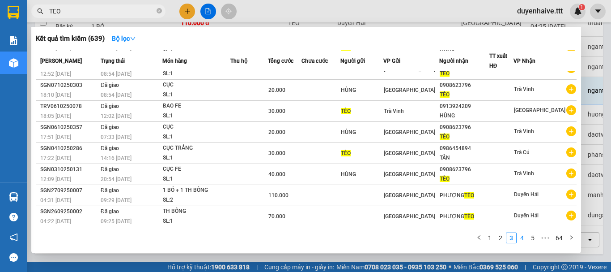
click at [520, 240] on link "4" at bounding box center [522, 238] width 10 height 10
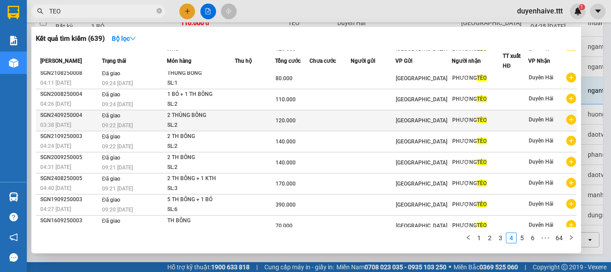
scroll to position [0, 0]
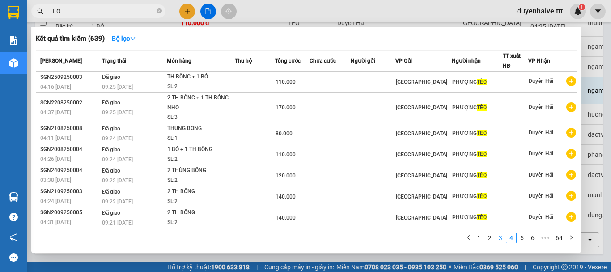
click at [499, 238] on link "3" at bounding box center [501, 238] width 10 height 10
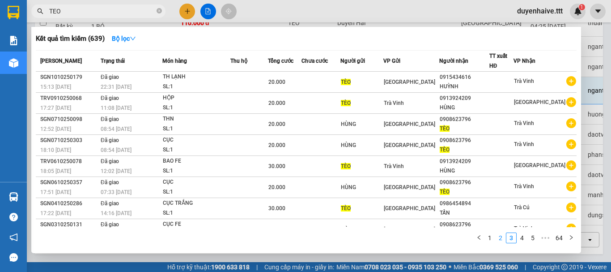
click at [502, 237] on link "2" at bounding box center [501, 238] width 10 height 10
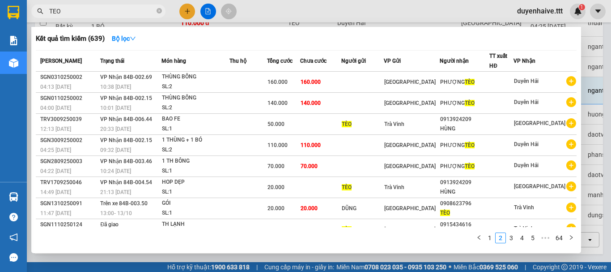
scroll to position [55, 0]
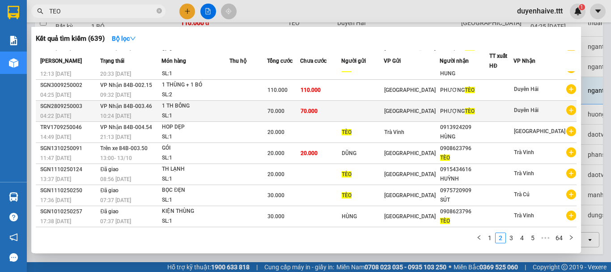
click at [467, 114] on div "PHƯỢNG TÈO" at bounding box center [464, 110] width 49 height 9
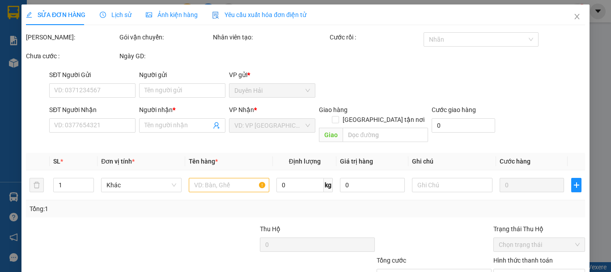
type input "PHƯỢNG TÈO"
type input "70.000"
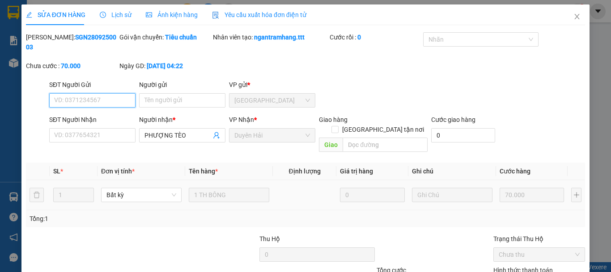
scroll to position [57, 0]
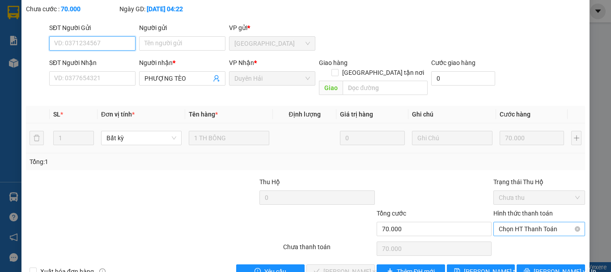
click at [511, 222] on span "Chọn HT Thanh Toán" at bounding box center [539, 228] width 81 height 13
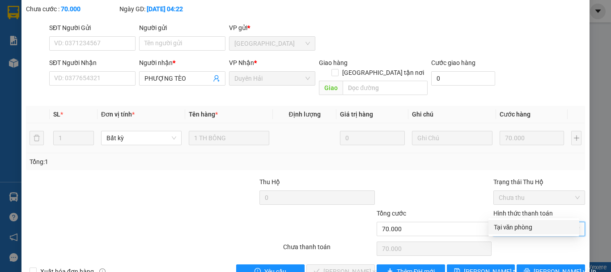
scroll to position [0, 0]
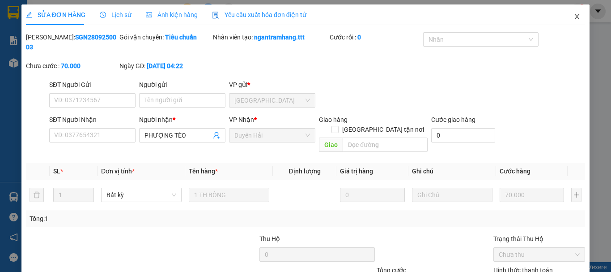
click at [574, 15] on icon "close" at bounding box center [577, 16] width 7 height 7
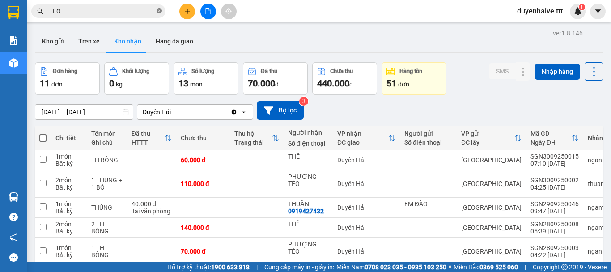
click at [159, 12] on icon "close-circle" at bounding box center [159, 10] width 5 height 5
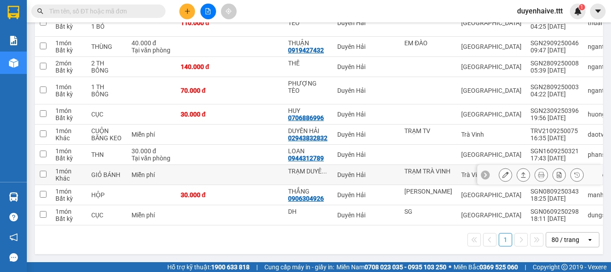
scroll to position [75, 0]
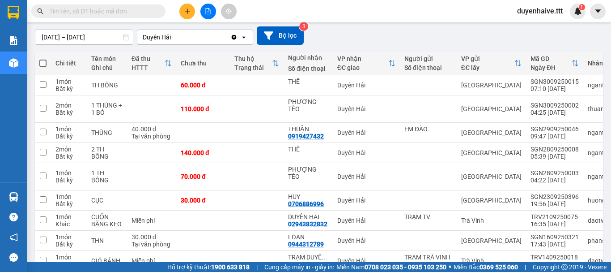
click at [140, 9] on input "text" at bounding box center [102, 11] width 106 height 10
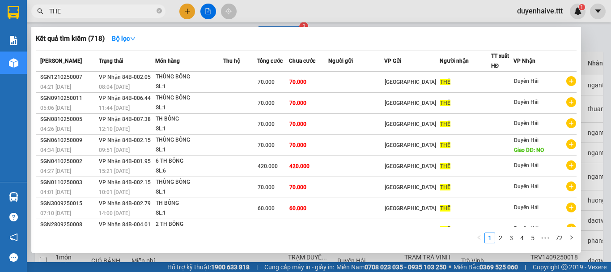
scroll to position [55, 0]
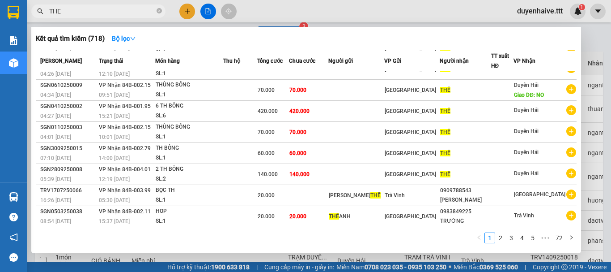
type input "THE"
click at [501, 244] on div "1 2 3 4 5 ••• 72" at bounding box center [306, 240] width 541 height 16
click at [504, 239] on link "2" at bounding box center [501, 238] width 10 height 10
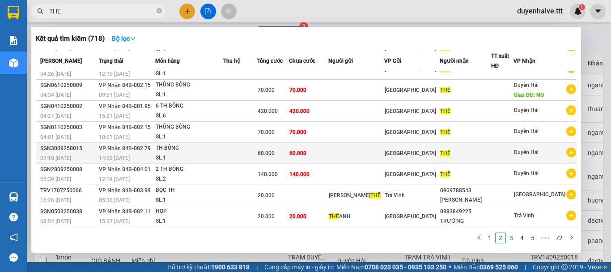
click at [451, 156] on span "THẾ" at bounding box center [445, 153] width 10 height 6
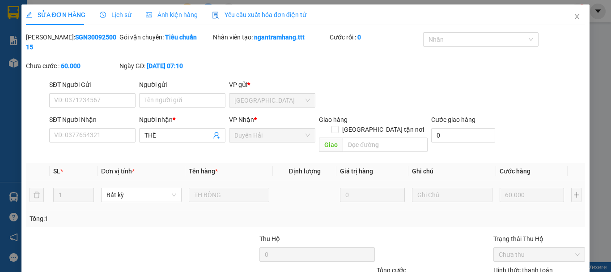
type input "THẾ"
type input "60.000"
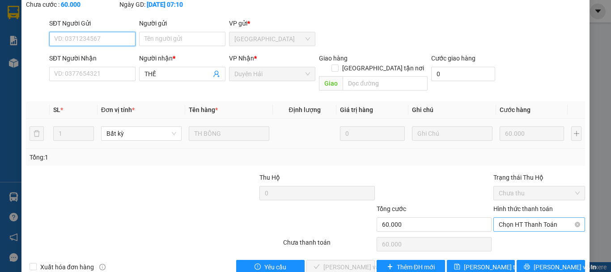
click at [500, 217] on span "Chọn HT Thanh Toán" at bounding box center [539, 223] width 81 height 13
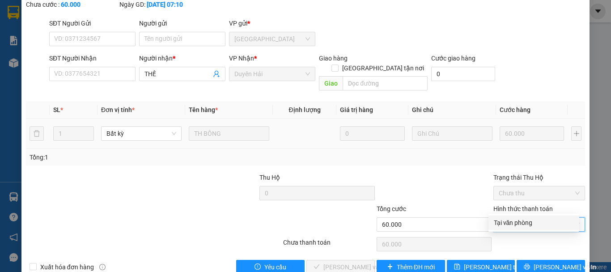
click at [500, 221] on div "Tại văn phòng" at bounding box center [534, 222] width 80 height 10
type input "0"
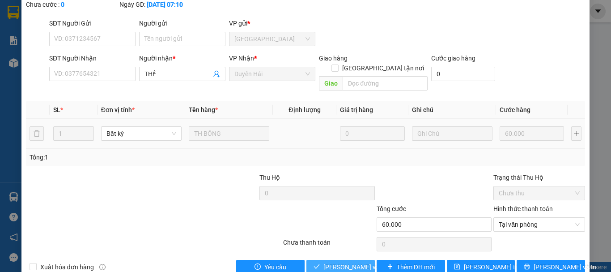
click at [362, 262] on span "Lưu và Giao hàng" at bounding box center [366, 267] width 86 height 10
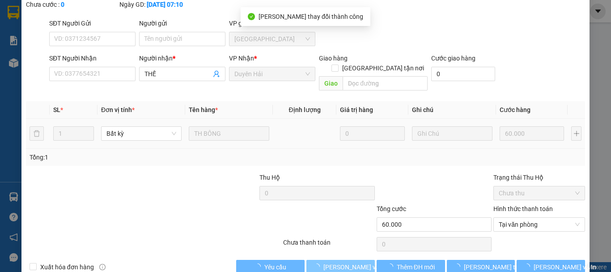
scroll to position [0, 0]
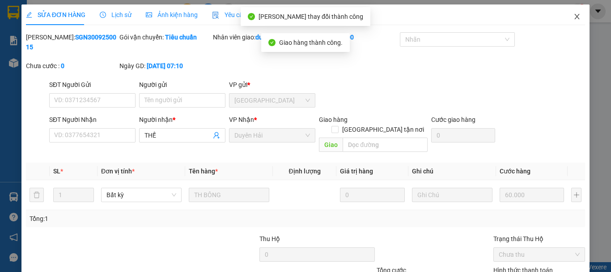
click at [574, 15] on icon "close" at bounding box center [577, 16] width 7 height 7
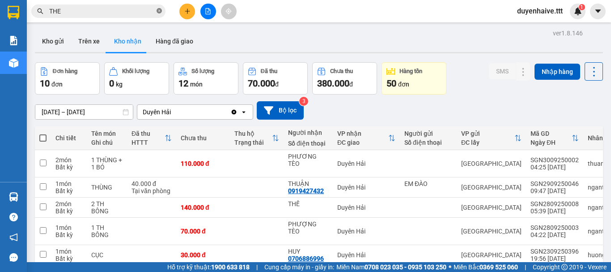
click at [157, 12] on icon "close-circle" at bounding box center [159, 10] width 5 height 5
click at [64, 111] on div "ver 1.8.146 Kho gửi Trên xe Kho nhận Hàng đã giao Đơn hàng 10 đơn Khối lượng 0 …" at bounding box center [318, 212] width 575 height 371
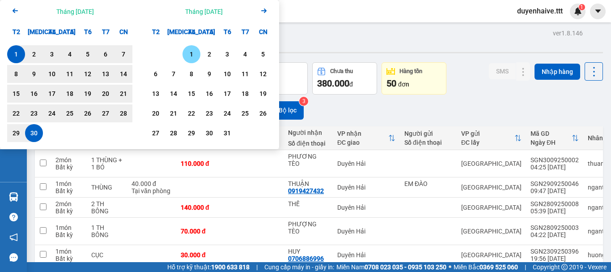
click at [191, 55] on div "1" at bounding box center [191, 54] width 13 height 11
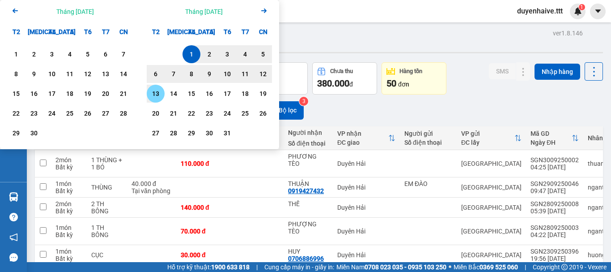
click at [157, 97] on div "13" at bounding box center [155, 93] width 13 height 11
type input "01/10/2025 – 13/10/2025"
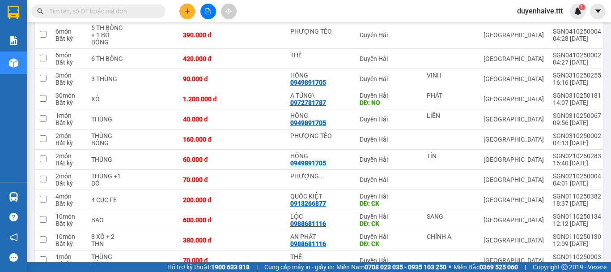
scroll to position [1329, 0]
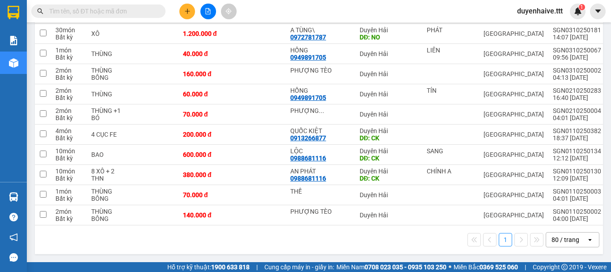
click at [119, 11] on input "text" at bounding box center [102, 11] width 106 height 10
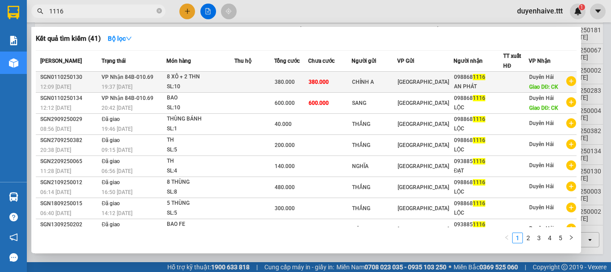
type input "1116"
click at [504, 84] on div at bounding box center [516, 81] width 25 height 9
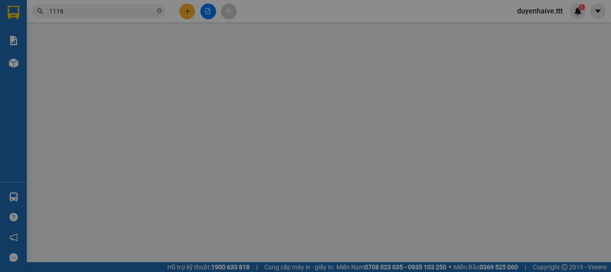
type input "CHÍNH A"
type input "0988681116"
type input "AN PHÁT"
type input "CK"
type input "380.000"
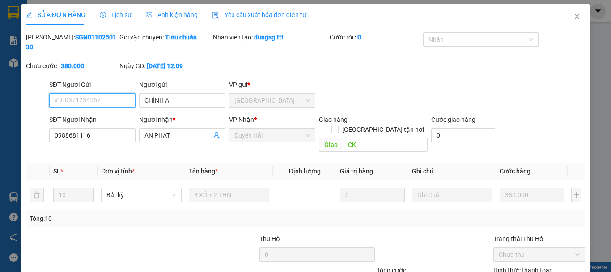
scroll to position [57, 0]
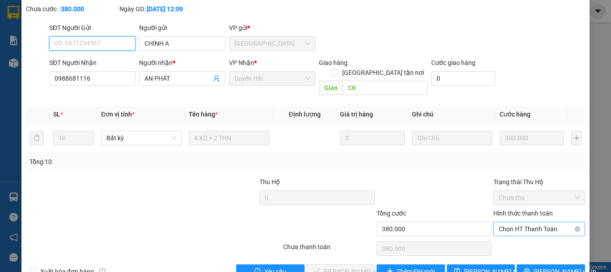
click at [499, 222] on span "Chọn HT Thanh Toán" at bounding box center [539, 228] width 81 height 13
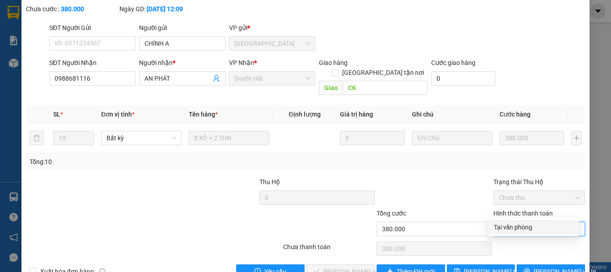
click at [497, 227] on div "Tại văn phòng" at bounding box center [534, 227] width 80 height 10
type input "0"
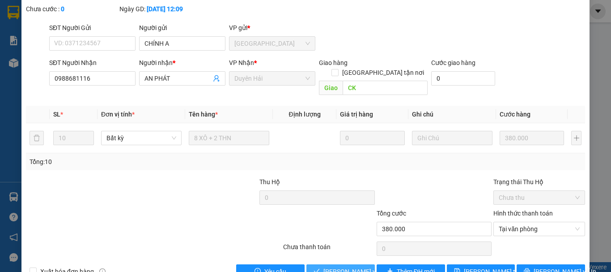
click at [340, 266] on span "Lưu và Giao hàng" at bounding box center [366, 271] width 86 height 10
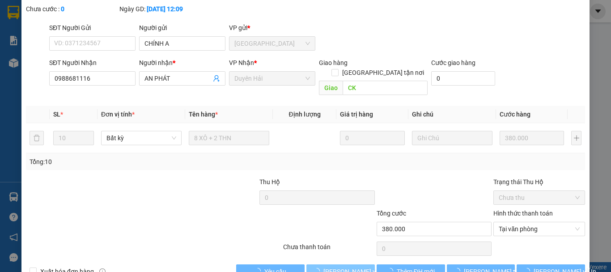
scroll to position [0, 0]
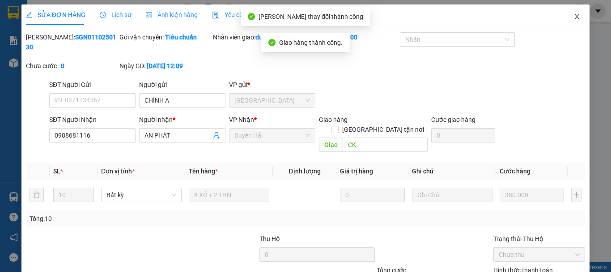
click at [575, 17] on icon "close" at bounding box center [577, 16] width 5 height 5
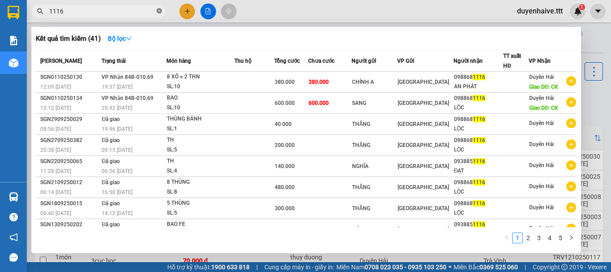
click at [162, 10] on icon "close-circle" at bounding box center [159, 10] width 5 height 5
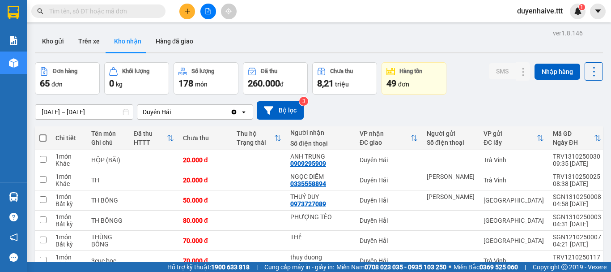
click at [119, 13] on input "text" at bounding box center [102, 11] width 106 height 10
click at [128, 12] on input "text" at bounding box center [102, 11] width 106 height 10
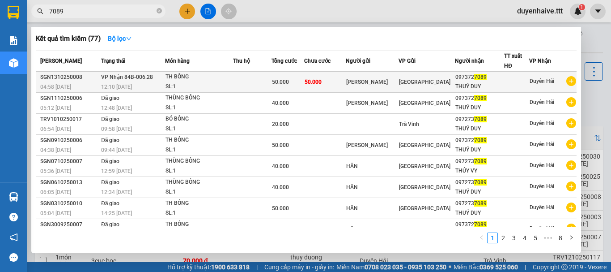
type input "7089"
click at [508, 82] on div at bounding box center [517, 81] width 24 height 9
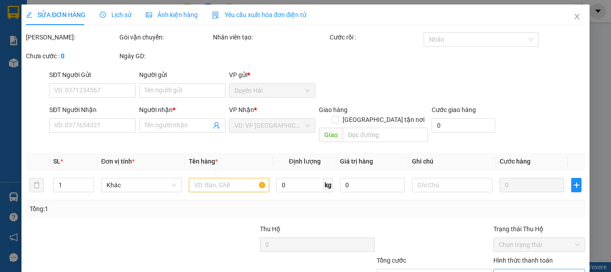
type input "NGỌC HÂN"
type input "0973727089"
type input "THUÝ DUY"
type input "50.000"
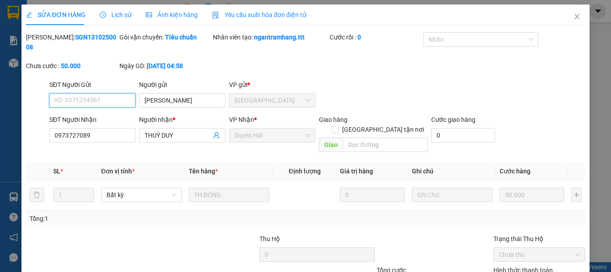
scroll to position [45, 0]
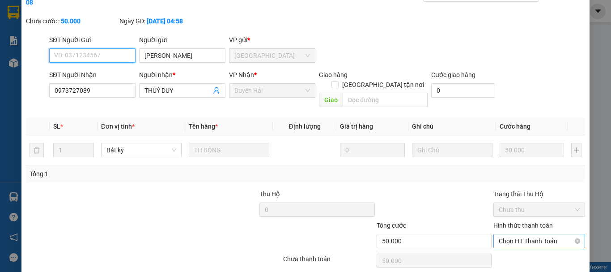
click at [526, 234] on span "Chọn HT Thanh Toán" at bounding box center [539, 240] width 81 height 13
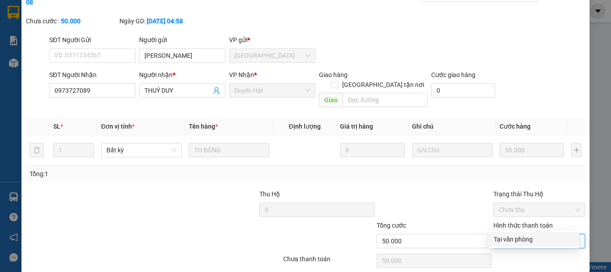
click at [507, 240] on div "Tại văn phòng" at bounding box center [534, 239] width 80 height 10
type input "0"
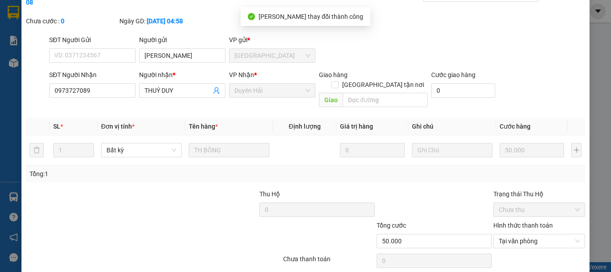
scroll to position [0, 0]
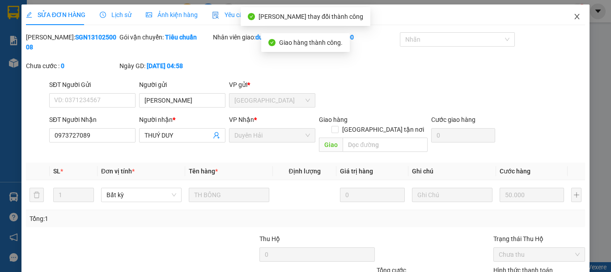
click at [575, 15] on icon "close" at bounding box center [577, 16] width 5 height 5
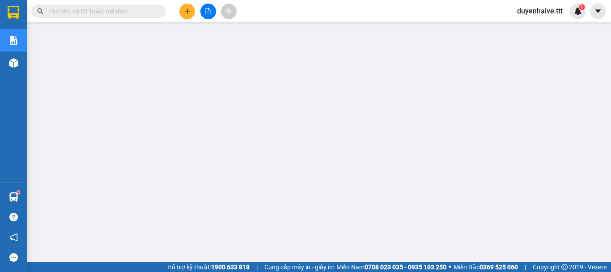
click at [426, 20] on div "Kết quả [PERSON_NAME] ( 77 ) Bộ lọc Mã ĐH Trạng thái Món hàng Thu hộ [PERSON_NA…" at bounding box center [305, 11] width 611 height 22
click at [183, 13] on button at bounding box center [187, 12] width 16 height 16
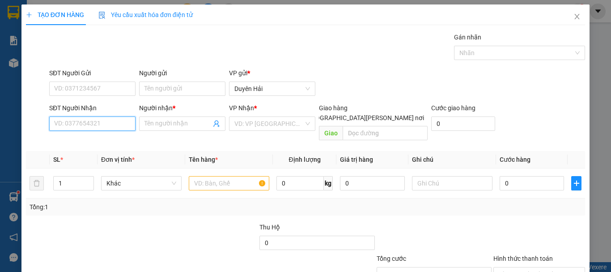
click at [67, 128] on input "SĐT Người Nhận" at bounding box center [92, 123] width 86 height 14
type input "0336701520"
click at [102, 145] on div "0336701520 - VY" at bounding box center [91, 141] width 75 height 10
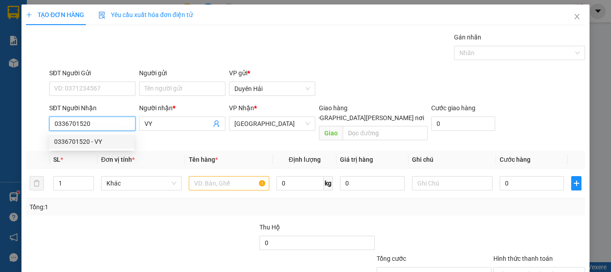
type input "VY"
type input "0336701520"
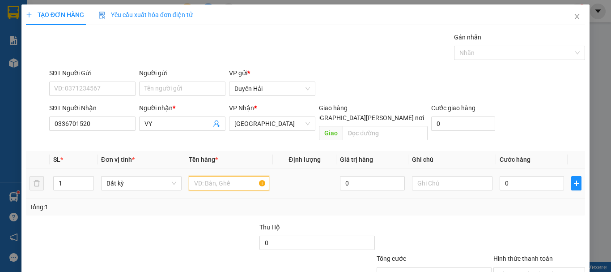
click at [203, 176] on input "text" at bounding box center [229, 183] width 81 height 14
type input "THX"
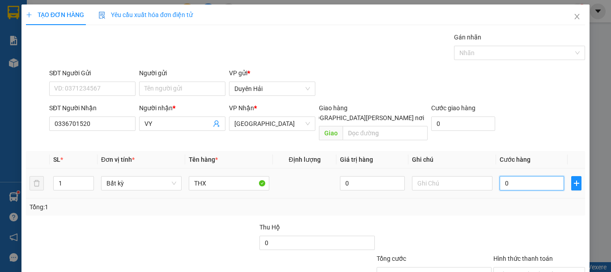
click at [512, 176] on input "0" at bounding box center [532, 183] width 64 height 14
type input "4"
type input "40"
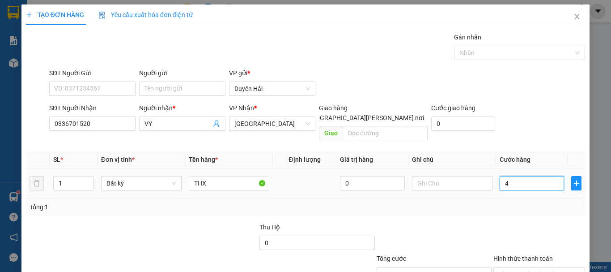
type input "40"
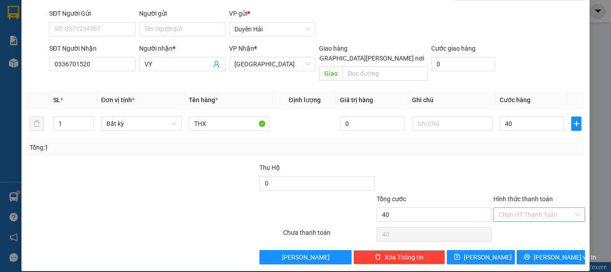
type input "40.000"
click at [517, 210] on input "Hình thức thanh toán" at bounding box center [536, 214] width 75 height 13
click at [521, 226] on div "Tại văn phòng" at bounding box center [534, 222] width 80 height 10
type input "0"
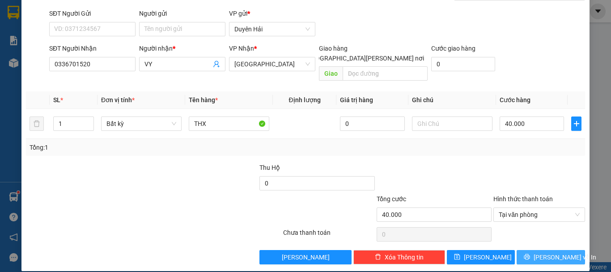
click at [530, 253] on icon "printer" at bounding box center [527, 256] width 6 height 6
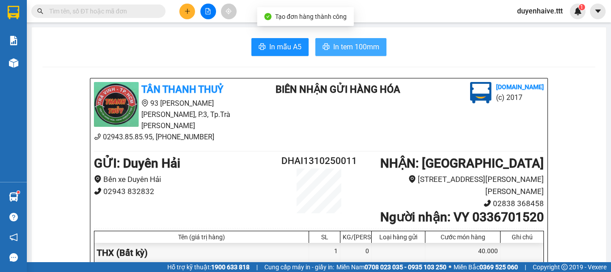
click at [352, 45] on span "In tem 100mm" at bounding box center [356, 46] width 46 height 11
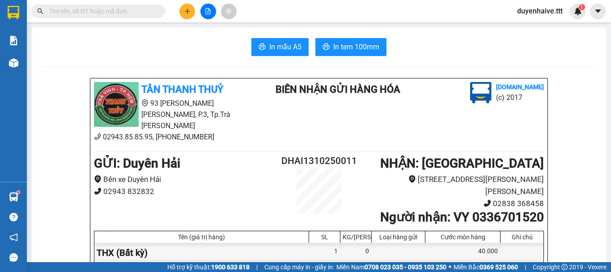
click at [130, 13] on input "text" at bounding box center [102, 11] width 106 height 10
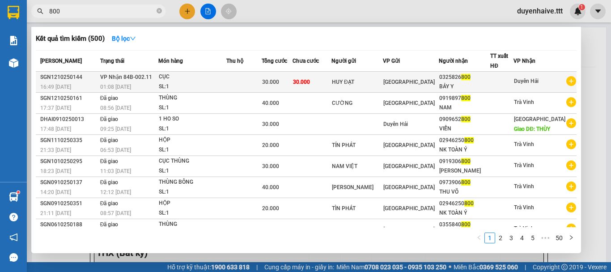
type input "800"
click at [507, 79] on div at bounding box center [502, 81] width 22 height 9
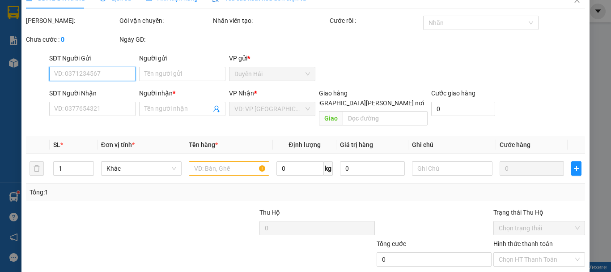
type input "HUY ĐẠT"
type input "0325826800"
type input "BẢY Y"
type input "30.000"
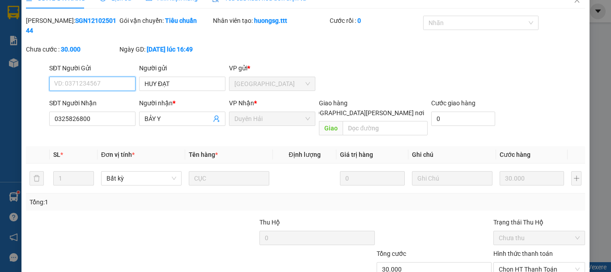
scroll to position [61, 0]
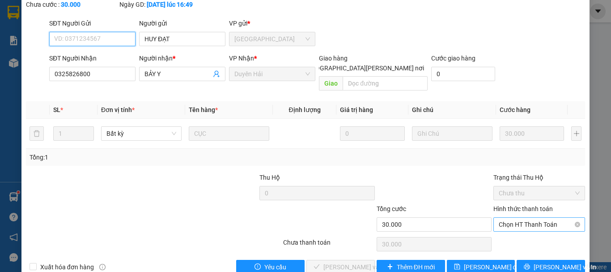
click at [503, 217] on span "Chọn HT Thanh Toán" at bounding box center [539, 223] width 81 height 13
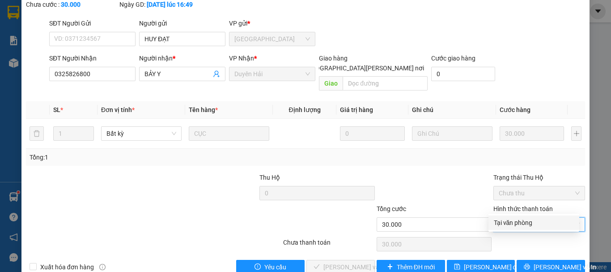
click at [502, 223] on div "Tại văn phòng" at bounding box center [534, 222] width 80 height 10
type input "0"
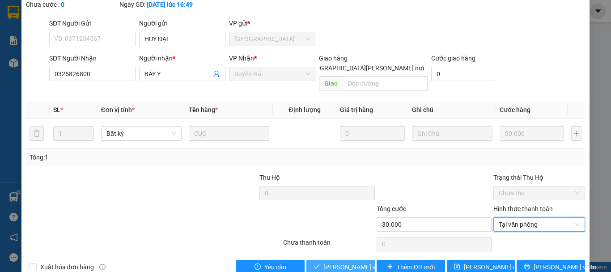
click at [353, 262] on span "[PERSON_NAME] và [PERSON_NAME] hàng" at bounding box center [383, 267] width 121 height 10
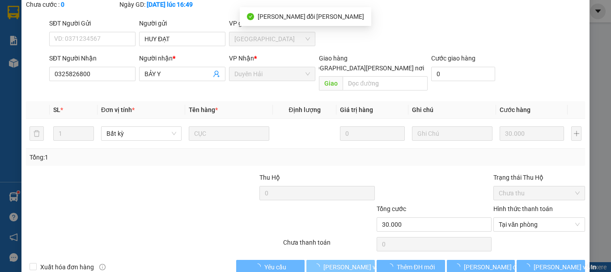
scroll to position [0, 0]
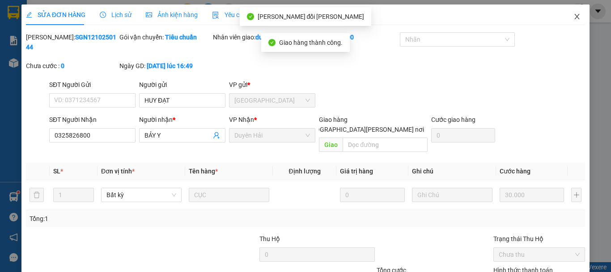
click at [574, 19] on icon "close" at bounding box center [577, 16] width 7 height 7
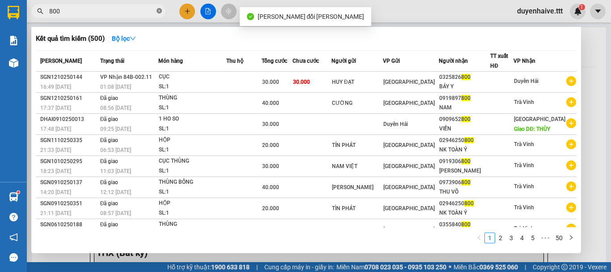
click at [159, 11] on icon "close-circle" at bounding box center [159, 10] width 5 height 5
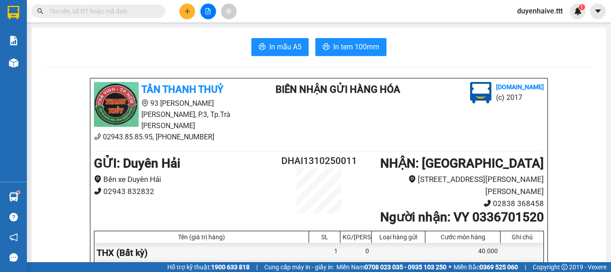
click at [394, 8] on div "Kết quả tìm kiếm ( 500 ) Bộ lọc Mã ĐH Trạng thái Món hàng Thu hộ Tổng cước Chưa…" at bounding box center [305, 11] width 611 height 22
click at [191, 13] on button at bounding box center [187, 12] width 16 height 16
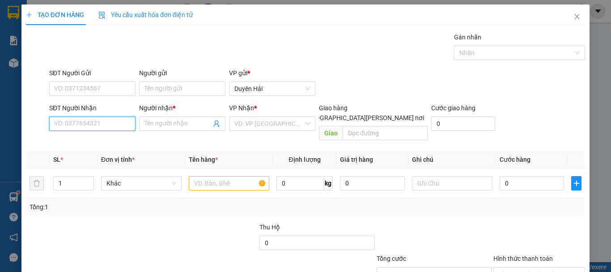
click at [82, 127] on input "SĐT Người Nhận" at bounding box center [92, 123] width 86 height 14
click at [100, 123] on input "7953" at bounding box center [92, 123] width 86 height 14
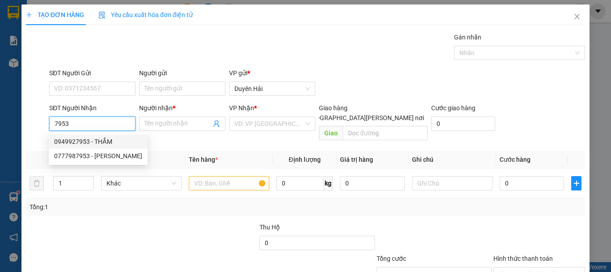
click at [79, 139] on div "0949927953 - THẮM" at bounding box center [98, 141] width 88 height 10
type input "0949927953"
type input "THẮM"
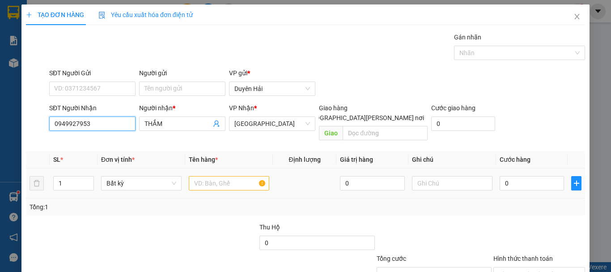
type input "0949927953"
click at [196, 179] on input "text" at bounding box center [229, 183] width 81 height 14
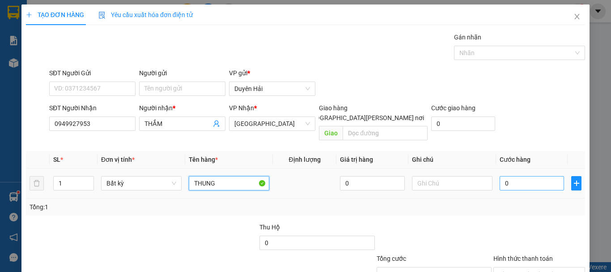
type input "THUNG"
click at [524, 176] on input "0" at bounding box center [532, 183] width 64 height 14
type input "3"
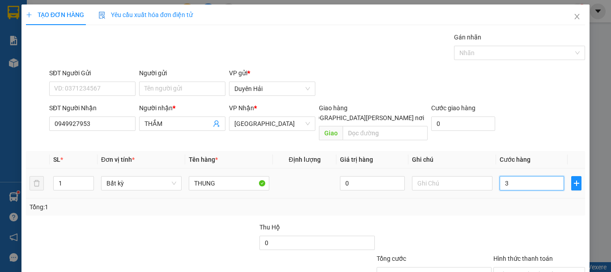
type input "30"
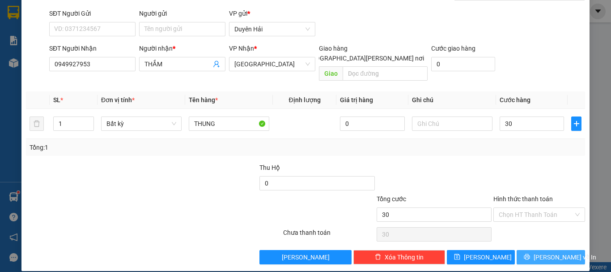
type input "30.000"
click at [538, 252] on span "[PERSON_NAME] và In" at bounding box center [565, 257] width 63 height 10
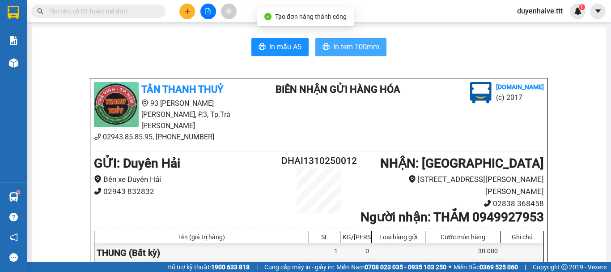
click at [344, 46] on span "In tem 100mm" at bounding box center [356, 46] width 46 height 11
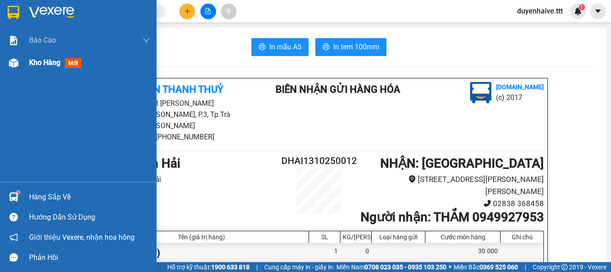
click at [33, 65] on span "Kho hàng" at bounding box center [44, 62] width 31 height 9
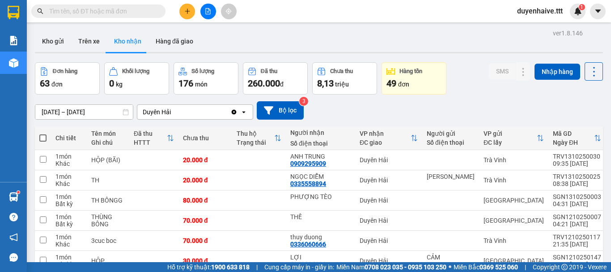
click at [45, 139] on span at bounding box center [42, 137] width 7 height 7
click at [43, 133] on input "checkbox" at bounding box center [43, 133] width 0 height 0
checkbox input "true"
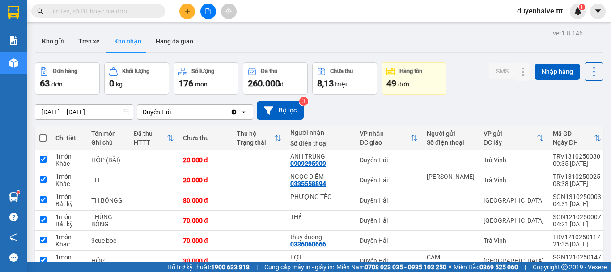
checkbox input "true"
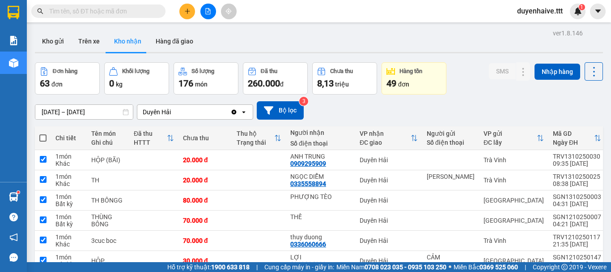
checkbox input "true"
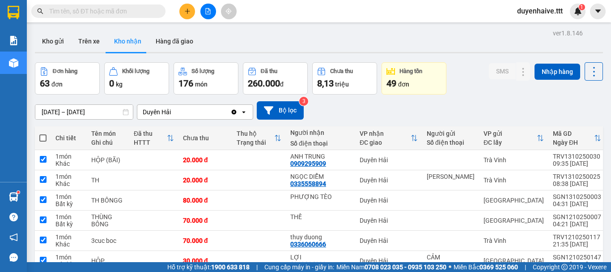
checkbox input "true"
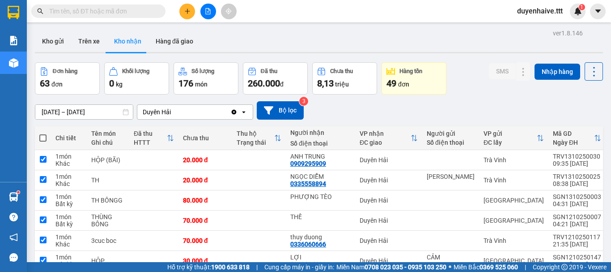
checkbox input "true"
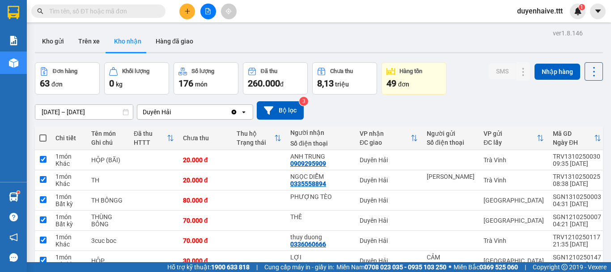
checkbox input "true"
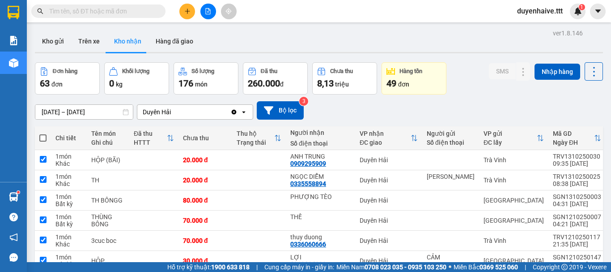
checkbox input "true"
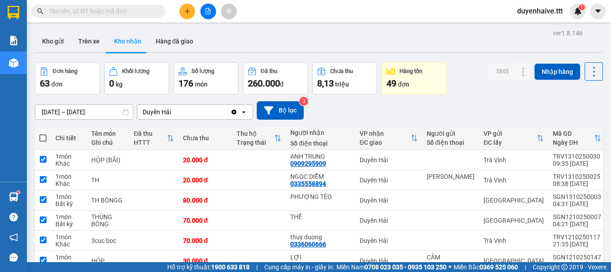
checkbox input "true"
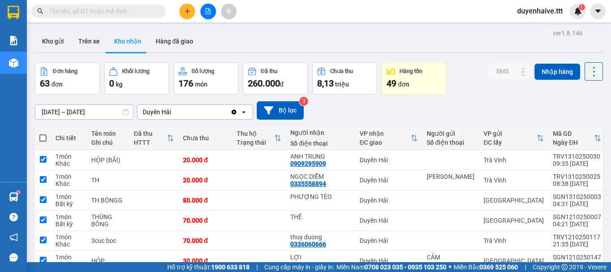
checkbox input "true"
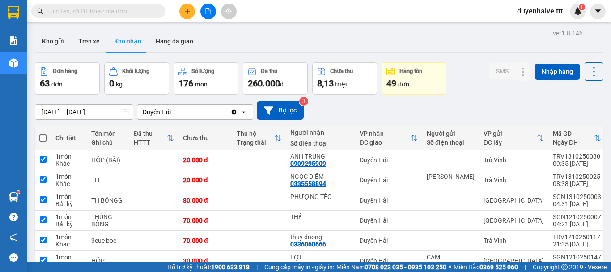
checkbox input "true"
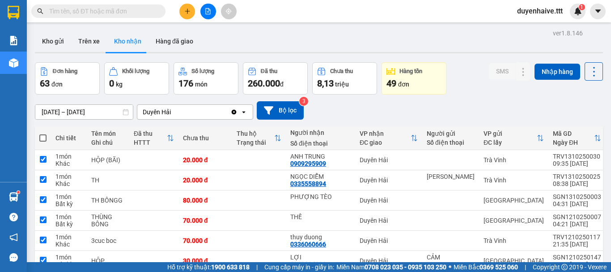
checkbox input "true"
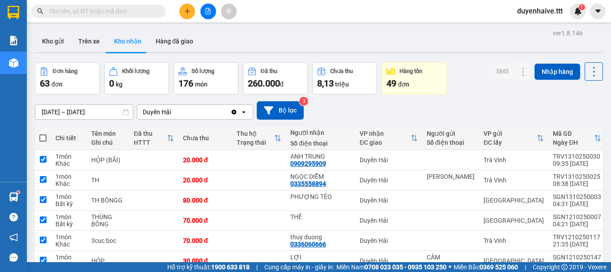
checkbox input "true"
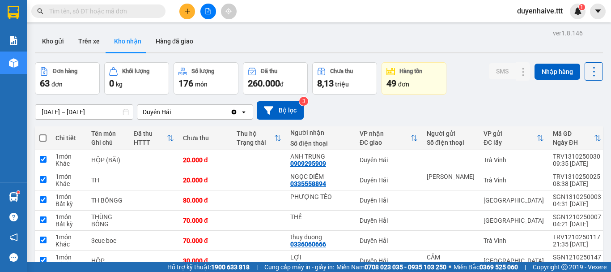
checkbox input "true"
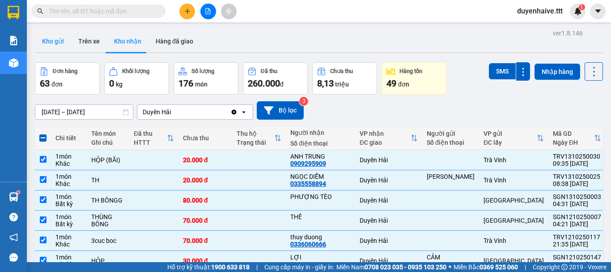
click at [53, 47] on button "Kho gửi" at bounding box center [53, 40] width 36 height 21
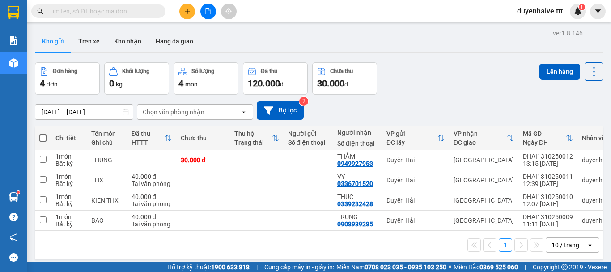
click at [43, 137] on span at bounding box center [42, 137] width 7 height 7
click at [43, 133] on input "checkbox" at bounding box center [43, 133] width 0 height 0
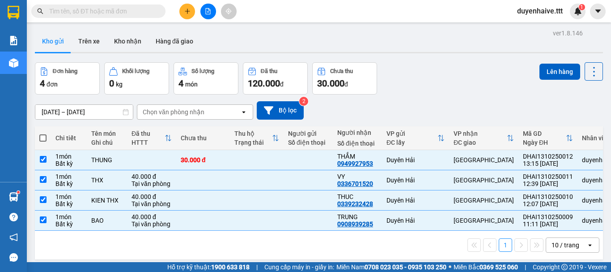
checkbox input "true"
click at [41, 178] on input "checkbox" at bounding box center [43, 179] width 7 height 7
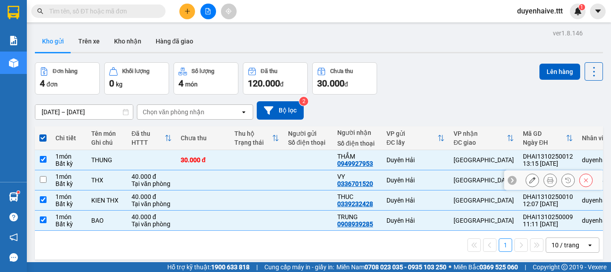
checkbox input "false"
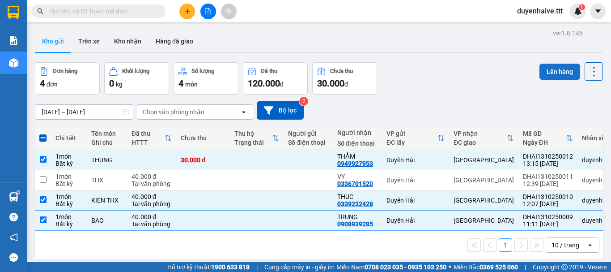
click at [554, 71] on button "Lên hàng" at bounding box center [560, 72] width 41 height 16
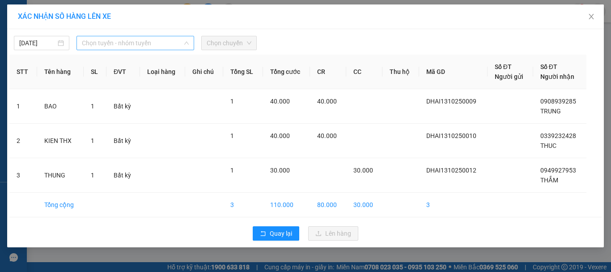
click at [96, 42] on span "Chọn tuyến - nhóm tuyến" at bounding box center [135, 42] width 107 height 13
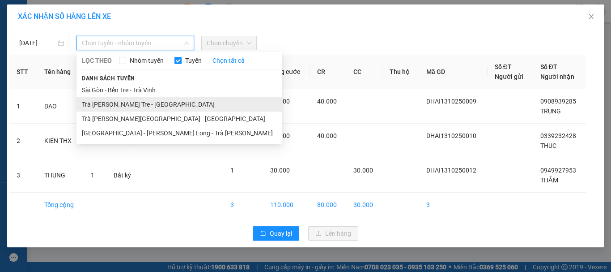
click at [107, 104] on li "Trà [PERSON_NAME] Tre - [GEOGRAPHIC_DATA]" at bounding box center [180, 104] width 206 height 14
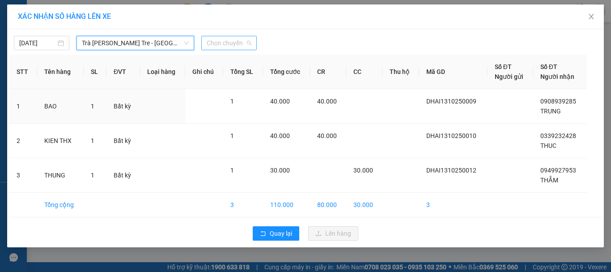
click at [223, 44] on span "Chọn chuyến" at bounding box center [229, 42] width 45 height 13
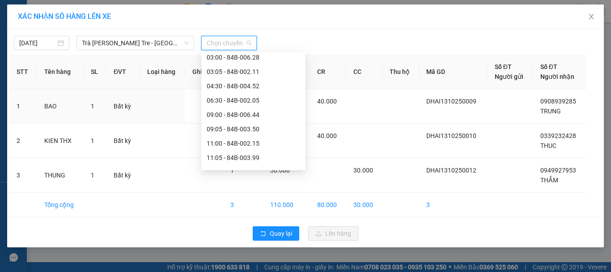
scroll to position [215, 0]
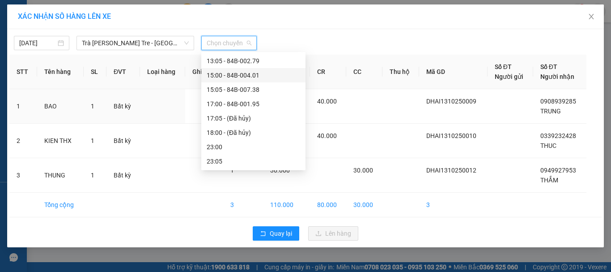
click at [242, 76] on div "15:00 - 84B-004.01" at bounding box center [254, 75] width 94 height 10
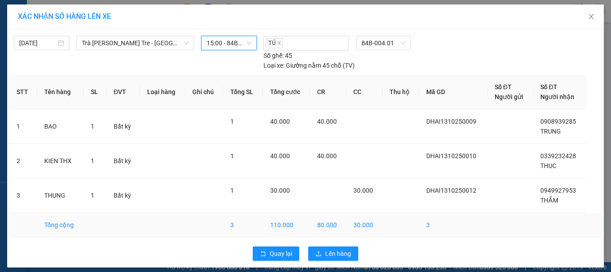
scroll to position [6, 0]
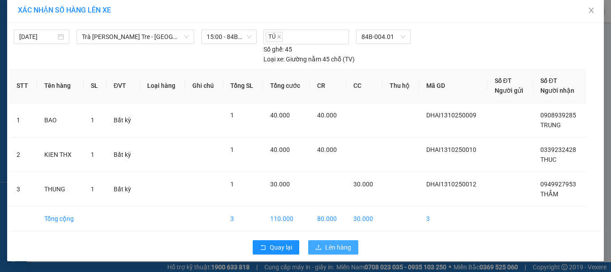
click at [339, 246] on span "Lên hàng" at bounding box center [338, 247] width 26 height 10
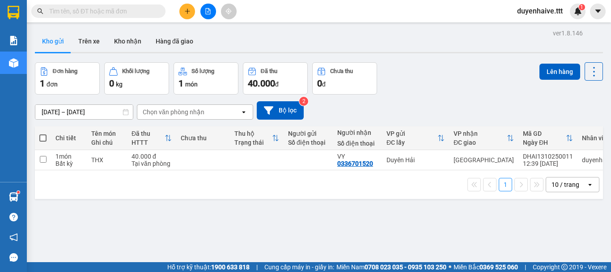
drag, startPoint x: 294, startPoint y: 37, endPoint x: 294, endPoint y: 42, distance: 4.9
click at [294, 42] on div "Kho gửi Trên xe Kho nhận Hàng đã giao" at bounding box center [319, 42] width 568 height 24
click at [308, 57] on div "ver 1.8.146 Kho gửi Trên xe Kho nhận Hàng đã giao Đơn hàng 1 đơn Khối lượng 0 k…" at bounding box center [318, 163] width 575 height 272
click at [298, 65] on button "Đã thu 40.000 đ" at bounding box center [275, 78] width 65 height 32
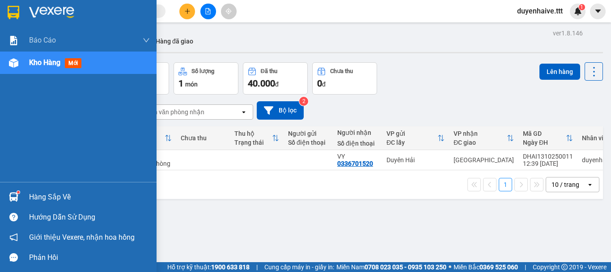
click at [40, 191] on div "Hàng sắp về" at bounding box center [89, 196] width 121 height 13
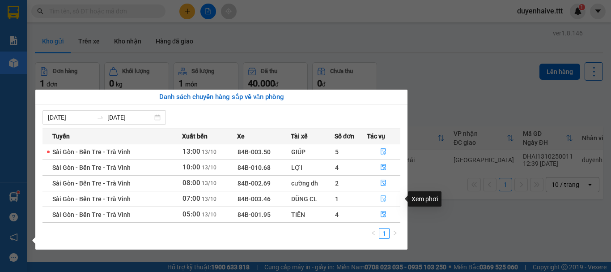
click at [380, 196] on icon "file-done" at bounding box center [383, 198] width 6 height 6
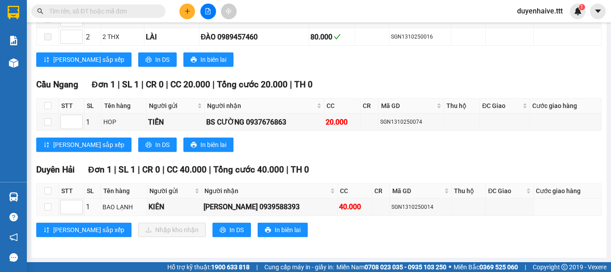
scroll to position [226, 0]
click at [47, 189] on input "checkbox" at bounding box center [47, 190] width 7 height 7
checkbox input "true"
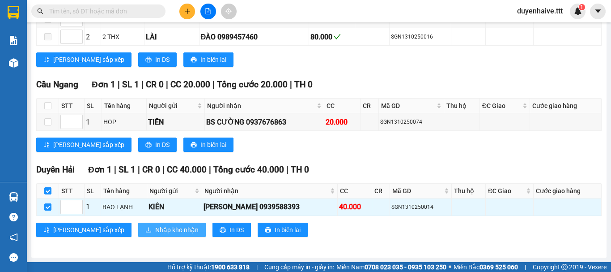
click at [155, 230] on span "Nhập kho nhận" at bounding box center [176, 230] width 43 height 10
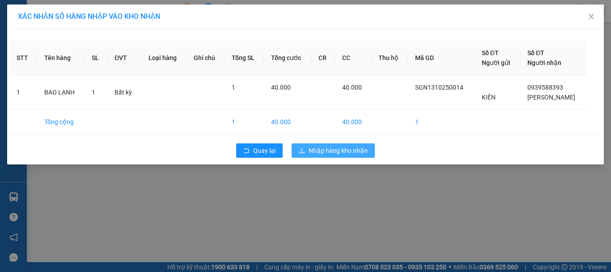
click at [338, 152] on span "Nhập hàng kho nhận" at bounding box center [338, 150] width 59 height 10
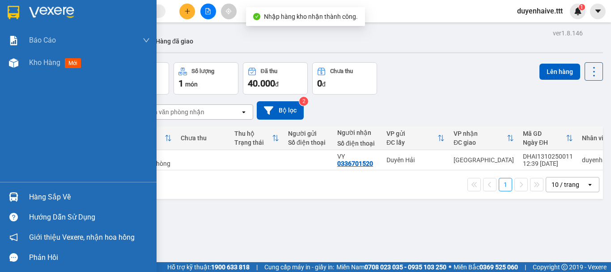
click at [51, 197] on div "Hàng sắp về" at bounding box center [89, 196] width 121 height 13
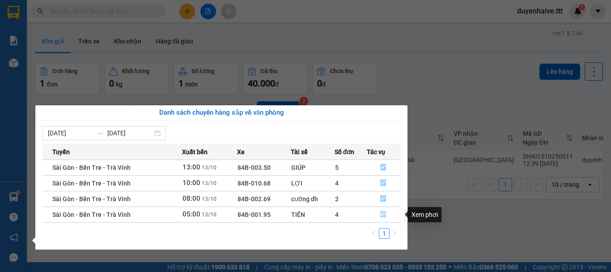
click at [383, 216] on icon "file-done" at bounding box center [383, 214] width 6 height 6
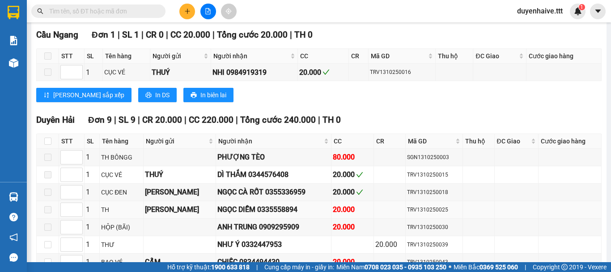
scroll to position [358, 0]
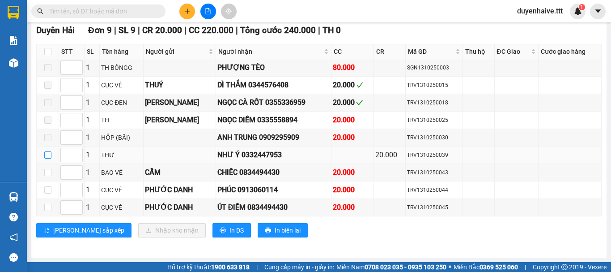
click at [48, 158] on input "checkbox" at bounding box center [47, 154] width 7 height 7
checkbox input "true"
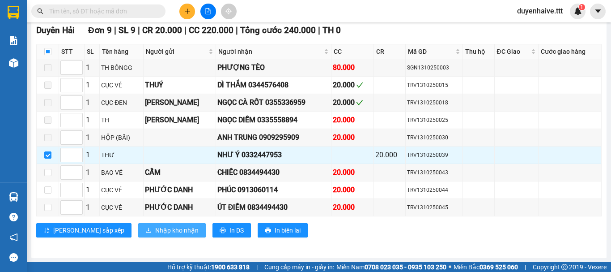
click at [155, 235] on span "Nhập kho nhận" at bounding box center [176, 230] width 43 height 10
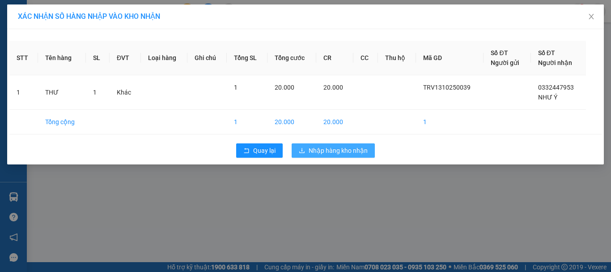
click at [323, 154] on span "Nhập hàng kho nhận" at bounding box center [338, 150] width 59 height 10
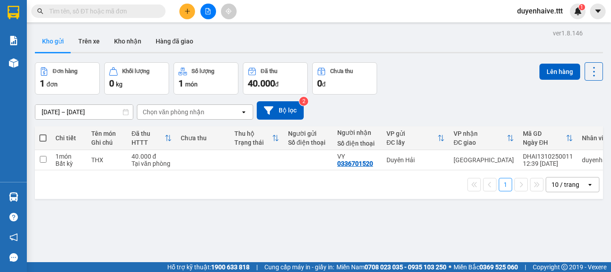
drag, startPoint x: 233, startPoint y: 33, endPoint x: 235, endPoint y: 38, distance: 5.0
click at [236, 38] on div "Kho gửi Trên xe Kho nhận Hàng đã giao" at bounding box center [319, 42] width 568 height 24
click at [135, 10] on input "text" at bounding box center [102, 11] width 106 height 10
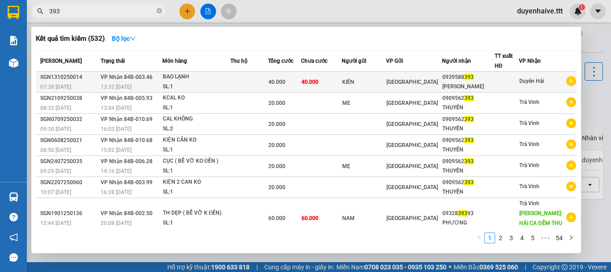
type input "393"
click at [456, 81] on div "0939588 393" at bounding box center [467, 76] width 51 height 9
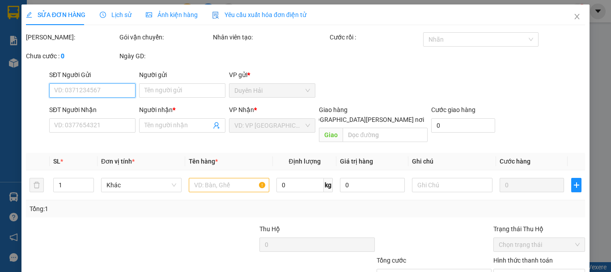
type input "KIÊN"
type input "0939588393"
type input "NGUYỄN KY"
type input "40.000"
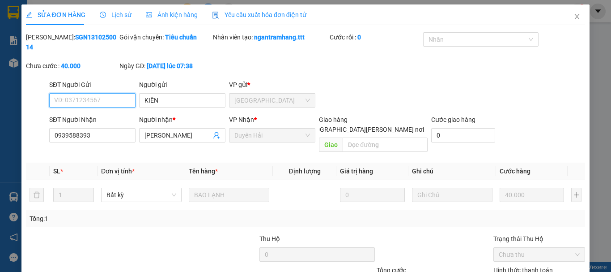
scroll to position [61, 0]
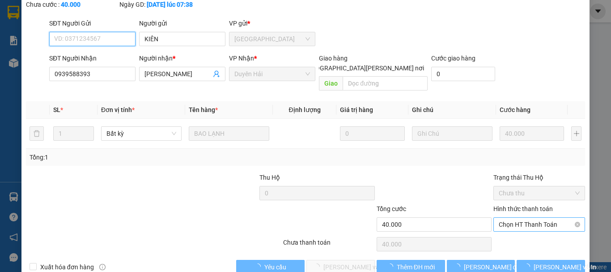
click at [513, 217] on span "Chọn HT Thanh Toán" at bounding box center [539, 223] width 81 height 13
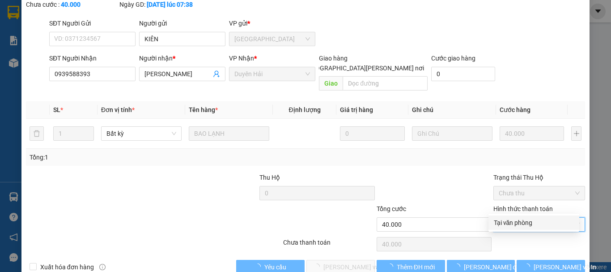
click at [510, 218] on div "Tại văn phòng" at bounding box center [534, 222] width 80 height 10
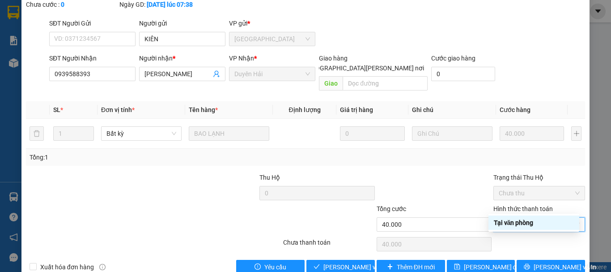
type input "0"
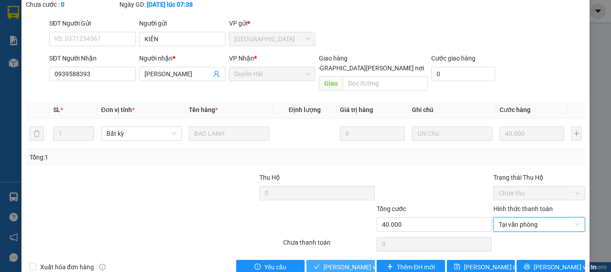
click at [345, 262] on span "[PERSON_NAME] và [PERSON_NAME] hàng" at bounding box center [383, 267] width 121 height 10
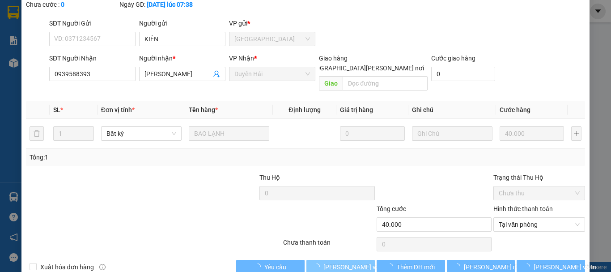
scroll to position [0, 0]
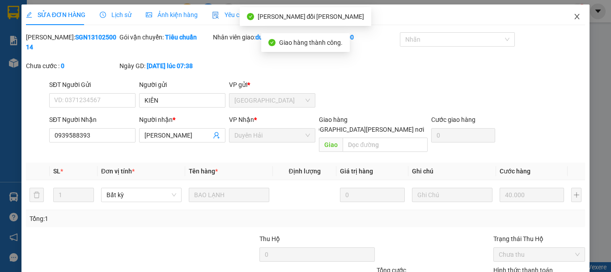
click at [574, 16] on icon "close" at bounding box center [577, 16] width 7 height 7
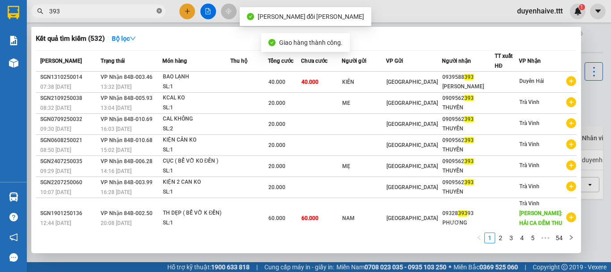
click at [158, 9] on icon "close-circle" at bounding box center [159, 10] width 5 height 5
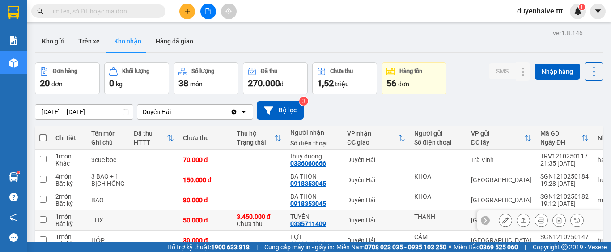
scroll to position [32, 0]
